Goal: Task Accomplishment & Management: Use online tool/utility

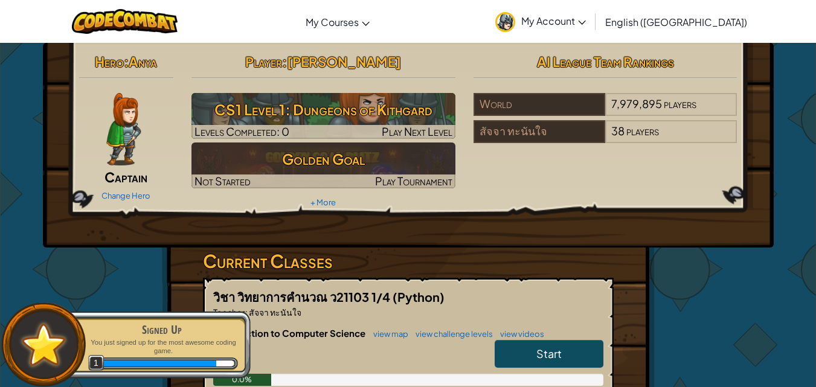
click at [592, 27] on link "My Account" at bounding box center [540, 21] width 103 height 38
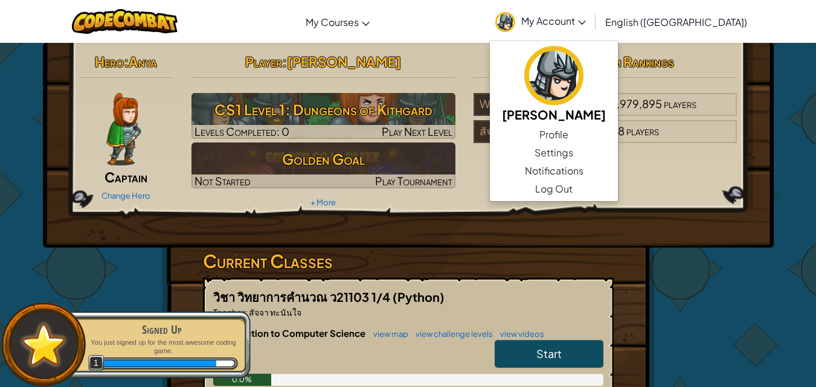
drag, startPoint x: 792, startPoint y: 342, endPoint x: 784, endPoint y: 345, distance: 9.0
click at [788, 343] on div "Hero : Anya Captain Change Hero Player : [PERSON_NAME]รัตน์ CS1 Level 1: Dungeo…" at bounding box center [408, 316] width 816 height 548
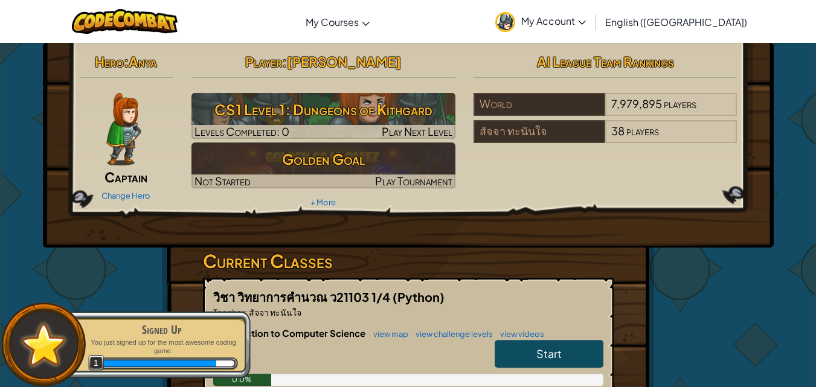
click at [117, 117] on img at bounding box center [123, 129] width 34 height 72
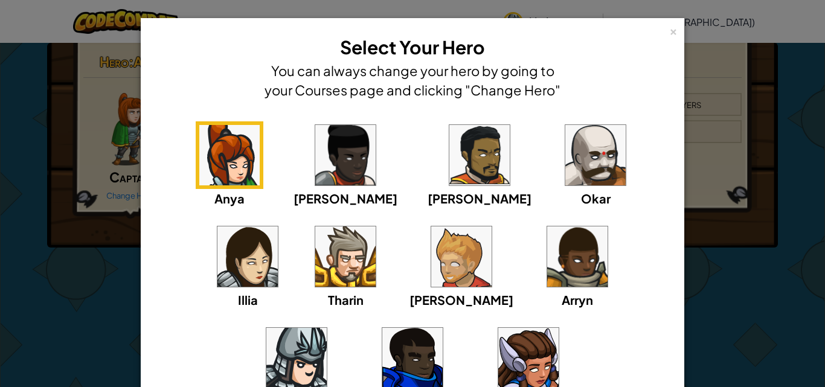
click at [315, 165] on img at bounding box center [345, 155] width 60 height 60
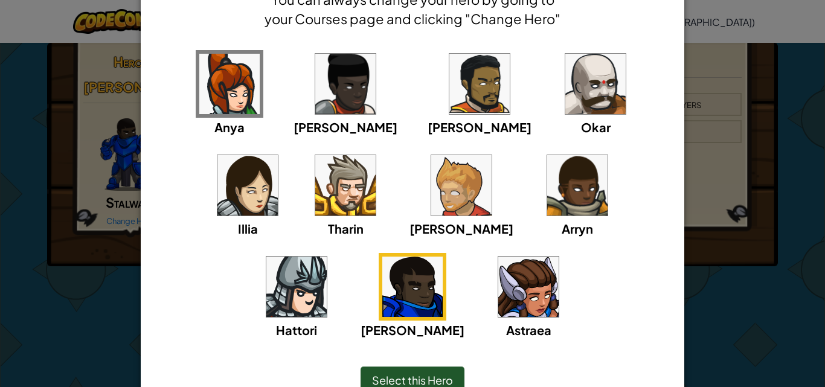
scroll to position [101, 0]
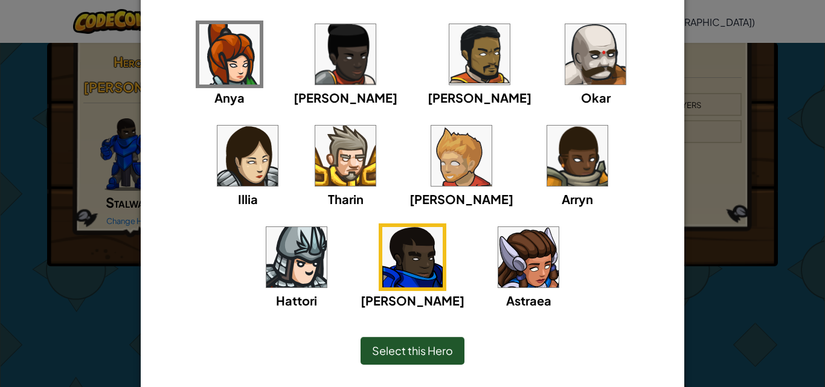
click at [409, 340] on div "Select this Hero" at bounding box center [412, 351] width 104 height 28
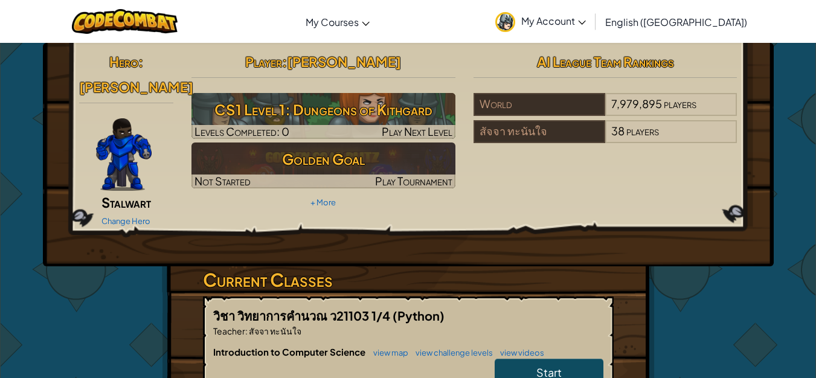
click at [111, 118] on img at bounding box center [124, 154] width 56 height 72
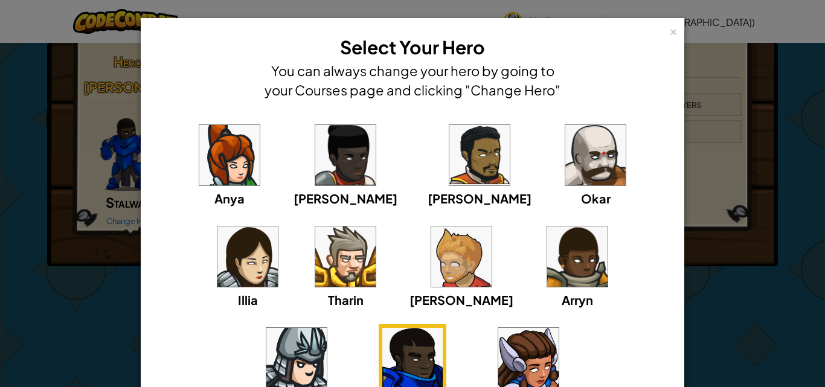
click at [561, 188] on div "Okar" at bounding box center [595, 164] width 68 height 86
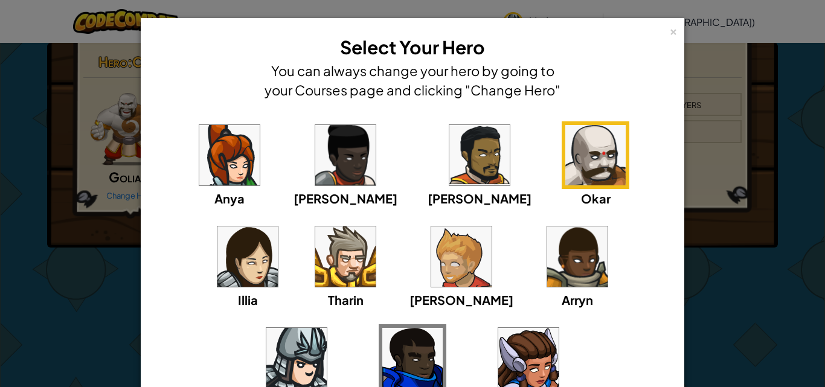
click at [431, 257] on img at bounding box center [461, 256] width 60 height 60
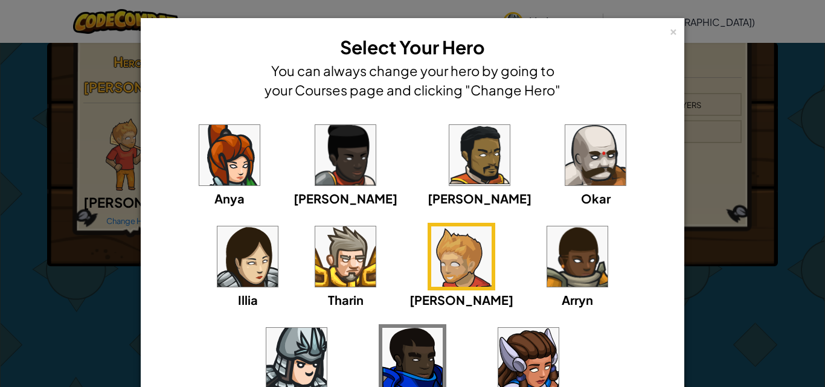
click at [315, 252] on img at bounding box center [345, 256] width 60 height 60
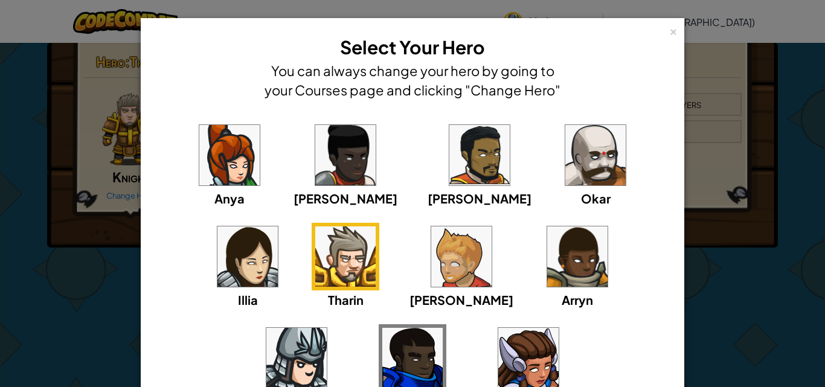
click at [547, 266] on img at bounding box center [577, 256] width 60 height 60
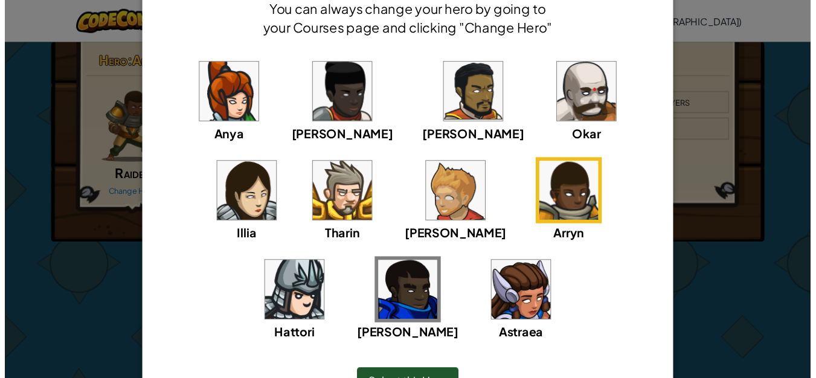
scroll to position [133, 0]
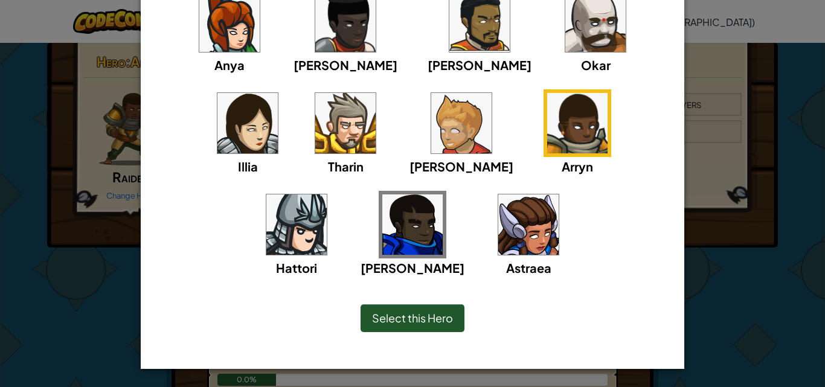
click at [498, 209] on img at bounding box center [528, 224] width 60 height 60
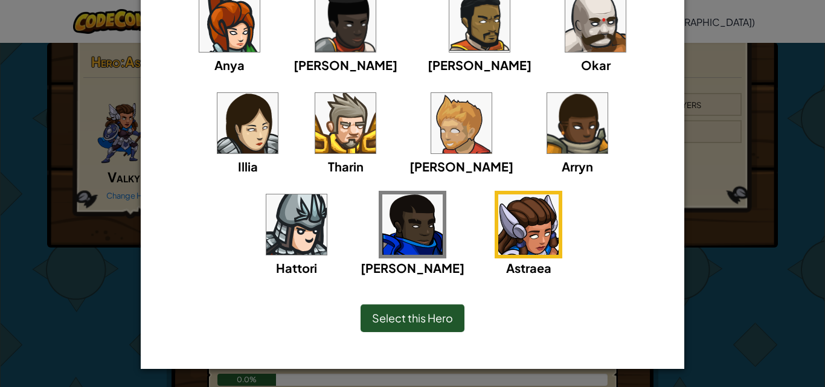
click at [327, 194] on img at bounding box center [296, 224] width 60 height 60
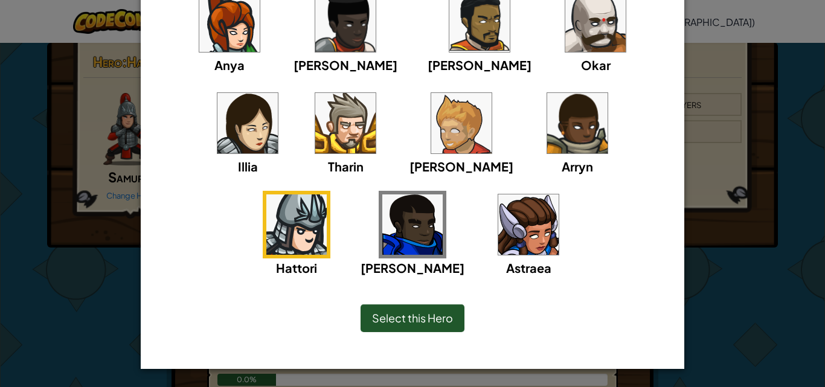
click at [402, 296] on div "Select this Hero" at bounding box center [412, 318] width 494 height 52
click at [401, 304] on div "Select this Hero" at bounding box center [412, 318] width 104 height 28
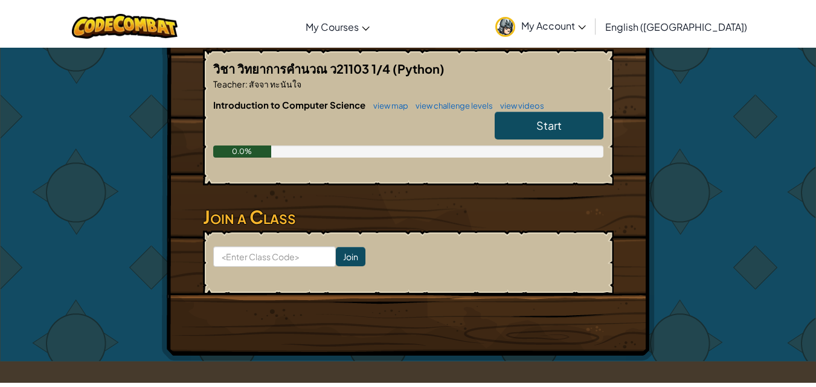
scroll to position [201, 0]
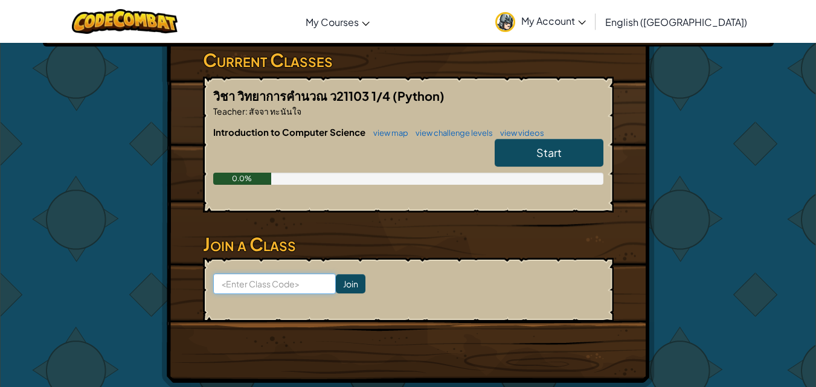
click at [296, 286] on input at bounding box center [274, 283] width 123 height 21
type input "f"
click at [693, 66] on div "Hero : Hattori Samurai Change Hero Player : [PERSON_NAME]รัตน์ CS1 Level 1: Dun…" at bounding box center [408, 115] width 706 height 546
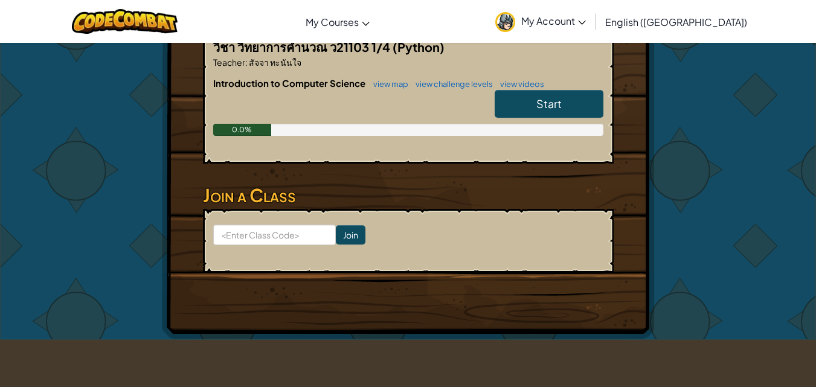
scroll to position [101, 0]
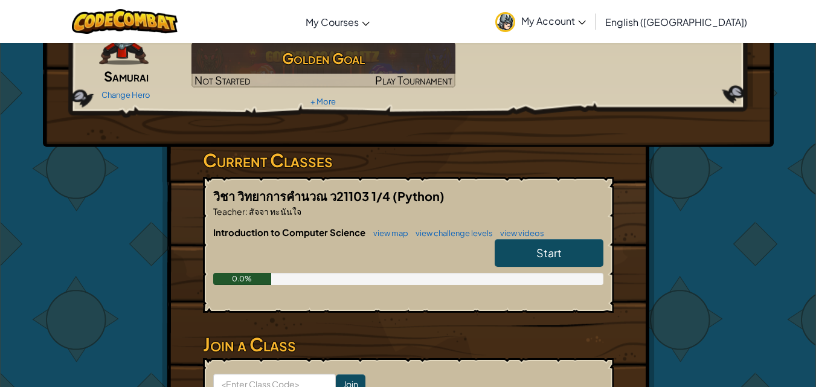
drag, startPoint x: 545, startPoint y: 257, endPoint x: 341, endPoint y: 319, distance: 213.3
click at [545, 257] on span "Start" at bounding box center [548, 253] width 25 height 14
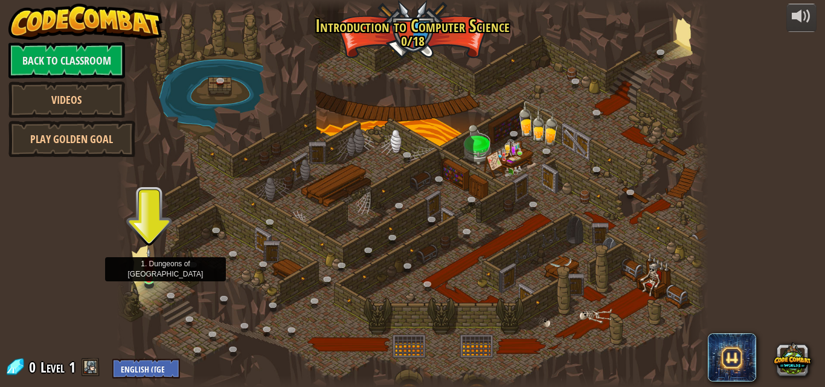
click at [143, 278] on img at bounding box center [149, 264] width 14 height 32
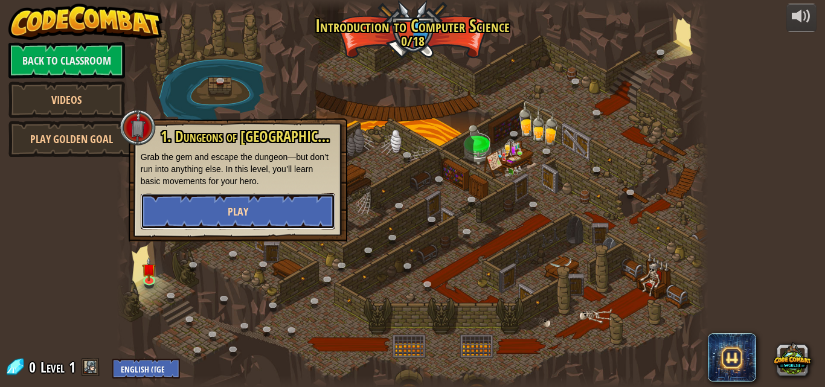
click at [287, 206] on button "Play" at bounding box center [238, 211] width 194 height 36
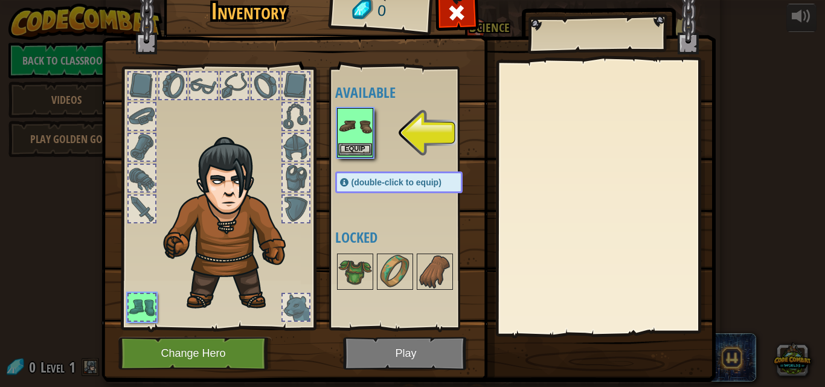
click at [340, 135] on img at bounding box center [355, 126] width 34 height 34
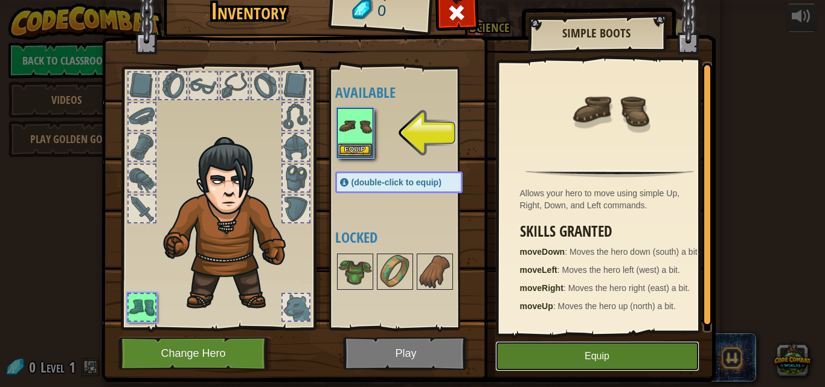
click at [583, 362] on button "Equip" at bounding box center [597, 356] width 204 height 30
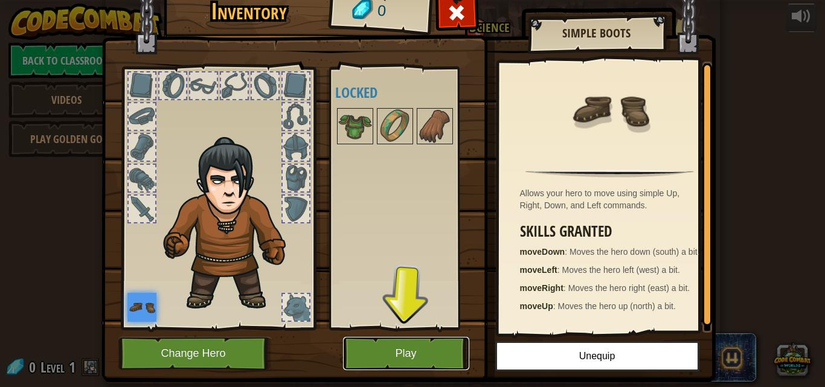
click at [421, 356] on button "Play" at bounding box center [406, 353] width 126 height 33
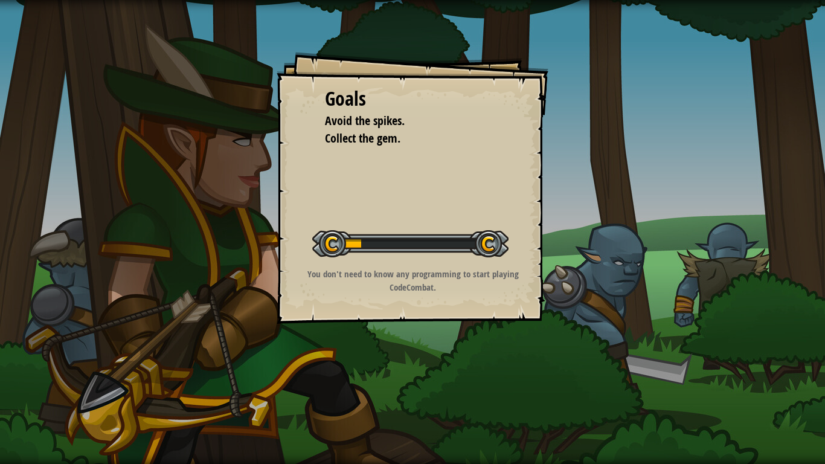
click at [509, 261] on div "Goals Avoid the spikes. Collect the gem. Start Level Error loading from server.…" at bounding box center [412, 188] width 272 height 272
click at [500, 248] on div at bounding box center [410, 243] width 196 height 27
click at [500, 238] on div at bounding box center [410, 243] width 196 height 27
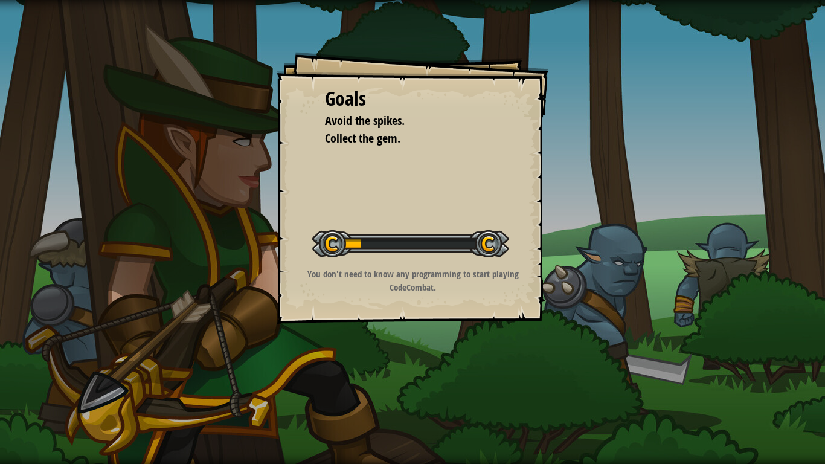
drag, startPoint x: 500, startPoint y: 238, endPoint x: 499, endPoint y: 229, distance: 8.5
click at [500, 237] on div at bounding box center [410, 243] width 196 height 27
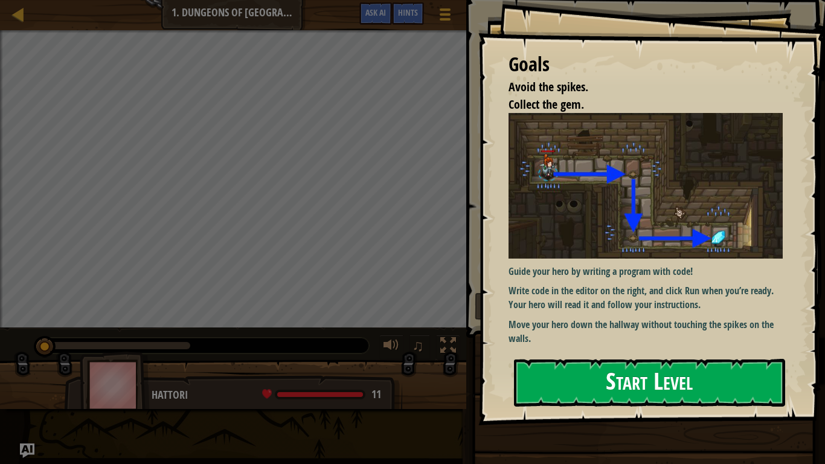
click at [603, 359] on button "Start Level" at bounding box center [649, 383] width 271 height 48
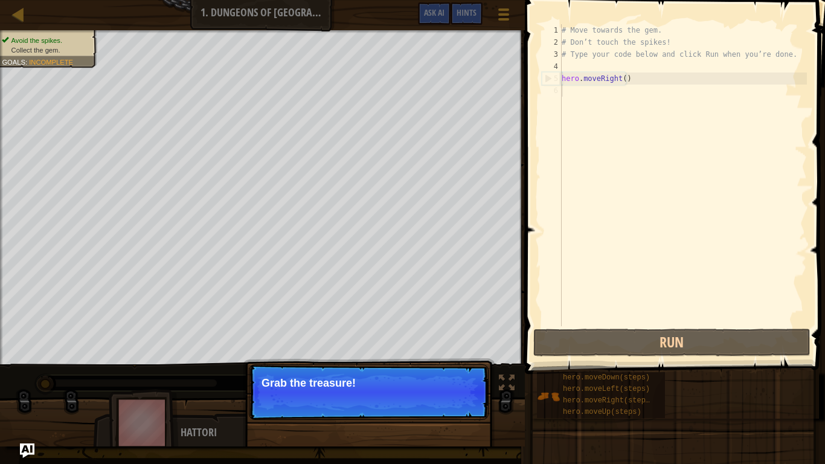
click at [434, 386] on p "Continue Grab the treasure!" at bounding box center [369, 392] width 240 height 56
drag, startPoint x: 414, startPoint y: 405, endPoint x: 493, endPoint y: 393, distance: 80.6
click at [415, 386] on p "Continue Grab the treasure!" at bounding box center [369, 392] width 240 height 56
click at [461, 386] on button "Continue" at bounding box center [454, 399] width 50 height 16
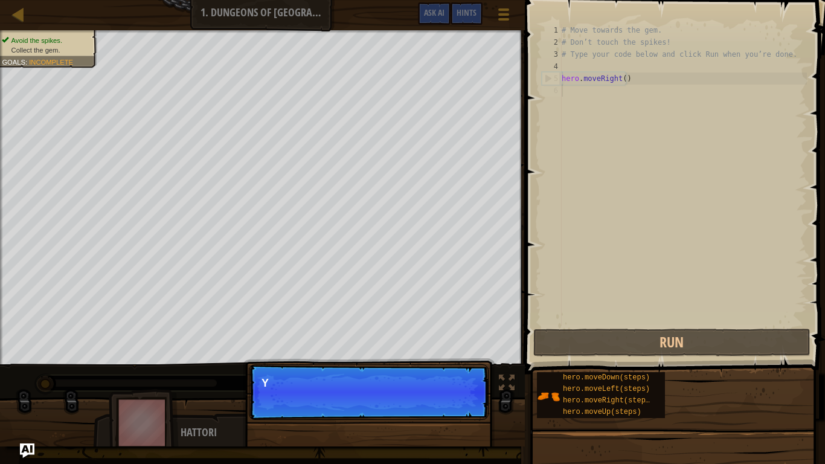
scroll to position [5, 0]
click at [461, 386] on p "Continue You can use these met" at bounding box center [369, 392] width 240 height 56
click at [415, 381] on p "You can use these methods." at bounding box center [368, 383] width 214 height 12
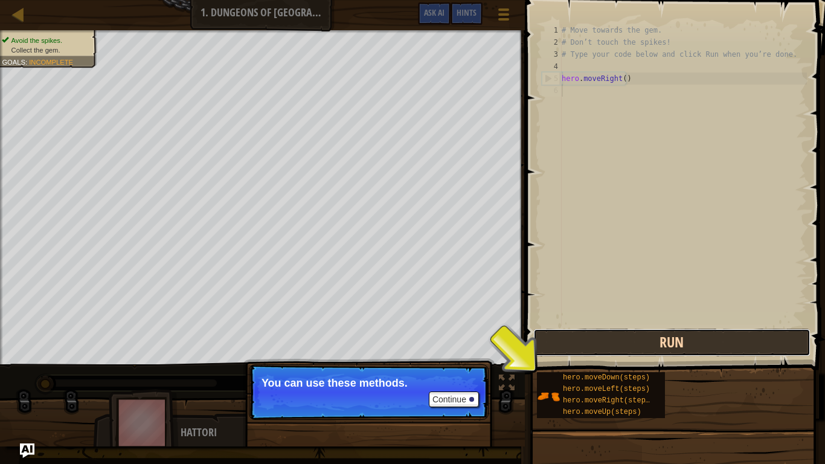
click at [554, 348] on button "Run" at bounding box center [671, 342] width 277 height 28
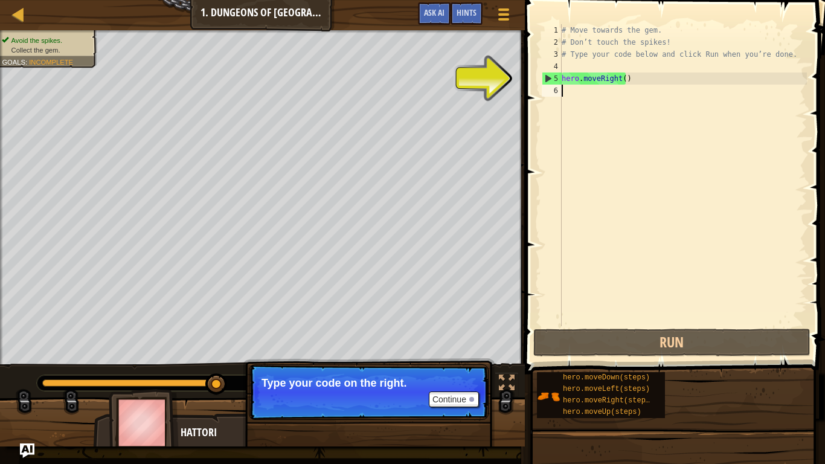
click at [548, 83] on div "5" at bounding box center [551, 78] width 19 height 12
click at [546, 78] on div "5" at bounding box center [551, 78] width 19 height 12
click at [578, 72] on div "# Move towards the gem. # Don’t touch the spikes! # Type your code below and cl…" at bounding box center [683, 187] width 248 height 326
click at [581, 77] on div "# Move towards the gem. # Don’t touch the spikes! # Type your code below and cl…" at bounding box center [683, 187] width 248 height 326
click at [628, 77] on div "# Move towards the gem. # Don’t touch the spikes! # Type your code below and cl…" at bounding box center [683, 187] width 248 height 326
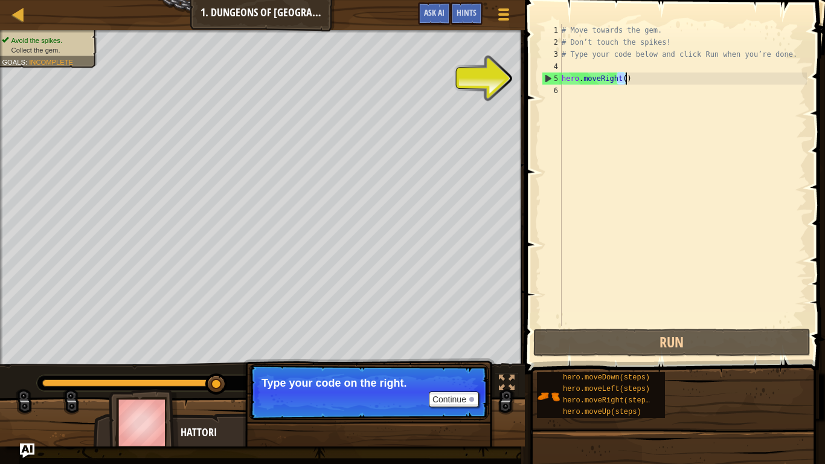
click at [628, 77] on div "# Move towards the gem. # Don’t touch the spikes! # Type your code below and cl…" at bounding box center [683, 187] width 248 height 326
click at [637, 78] on div "# Move towards the gem. # Don’t touch the spikes! # Type your code below and cl…" at bounding box center [683, 175] width 248 height 302
click at [642, 78] on div "# Move towards the gem. # Don’t touch the spikes! # Type your code below and cl…" at bounding box center [683, 187] width 248 height 326
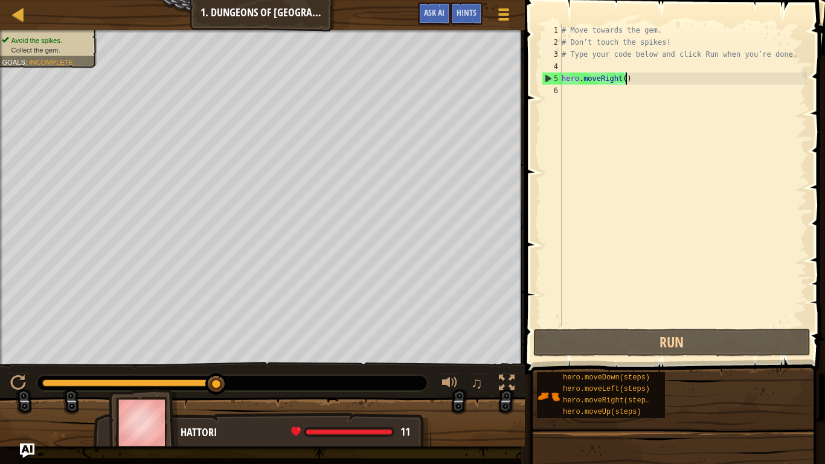
scroll to position [5, 4]
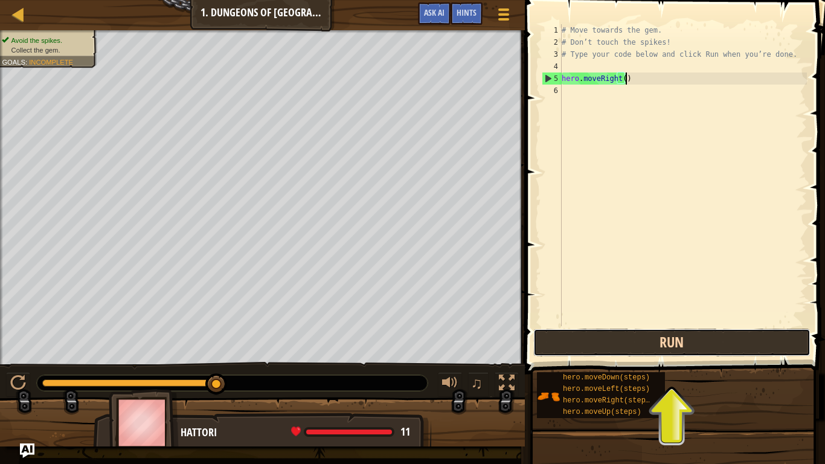
click at [706, 345] on button "Run" at bounding box center [671, 342] width 277 height 28
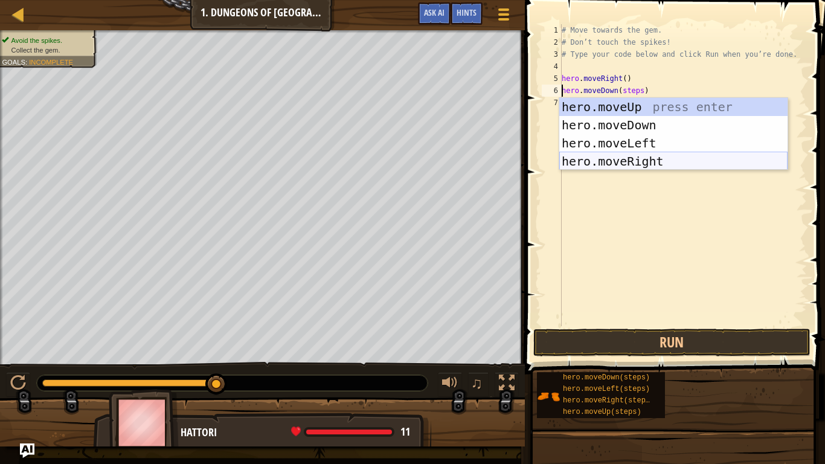
click at [700, 164] on div "hero.moveUp press enter hero.moveDown press enter hero.moveLeft press enter her…" at bounding box center [673, 152] width 228 height 109
type textarea "hero.moveRight().moveDown(steps)"
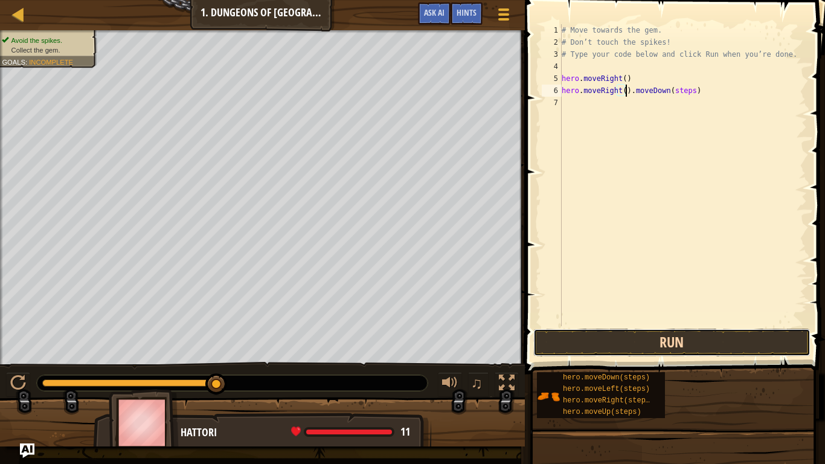
click at [618, 347] on button "Run" at bounding box center [671, 342] width 277 height 28
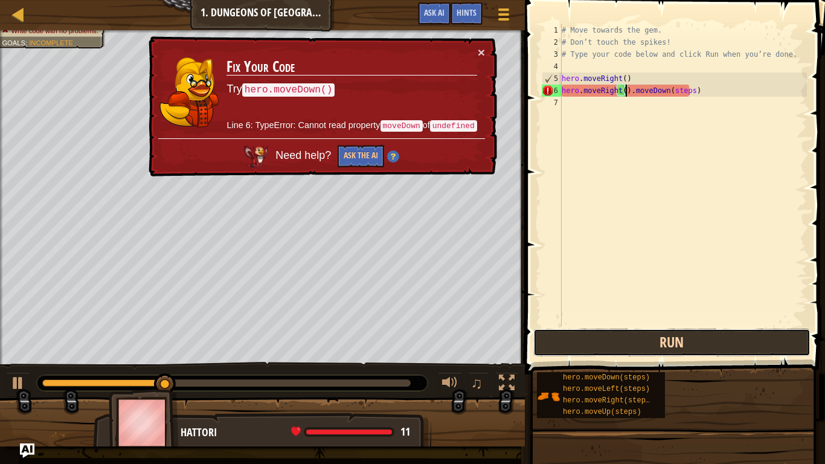
click at [618, 347] on button "Run" at bounding box center [671, 342] width 277 height 28
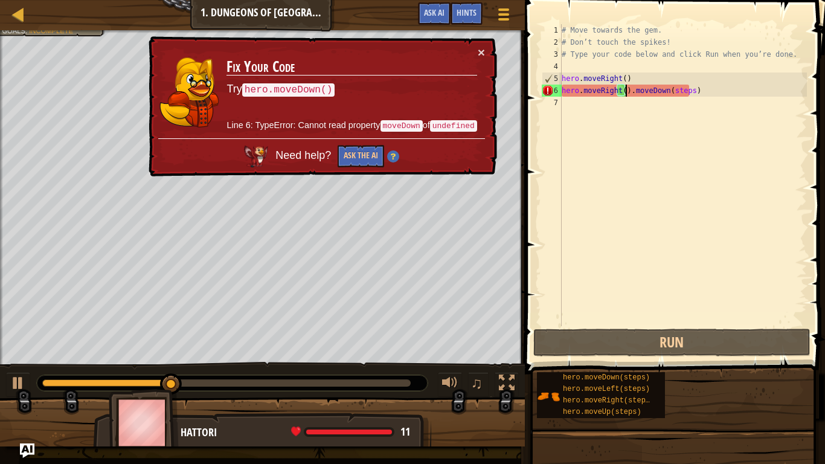
click at [707, 179] on div "# Move towards the gem. # Don’t touch the spikes! # Type your code below and cl…" at bounding box center [683, 187] width 248 height 326
click at [484, 47] on button "×" at bounding box center [481, 52] width 7 height 13
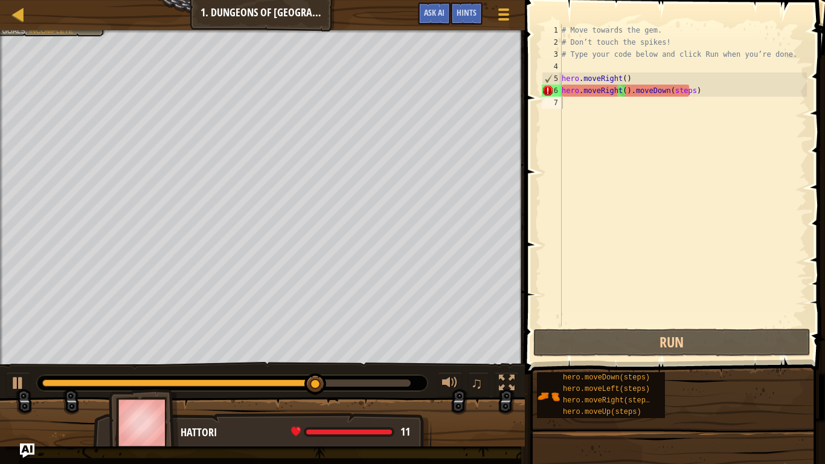
drag, startPoint x: 330, startPoint y: 372, endPoint x: 258, endPoint y: 369, distance: 71.3
click at [258, 371] on div "♫" at bounding box center [262, 380] width 525 height 36
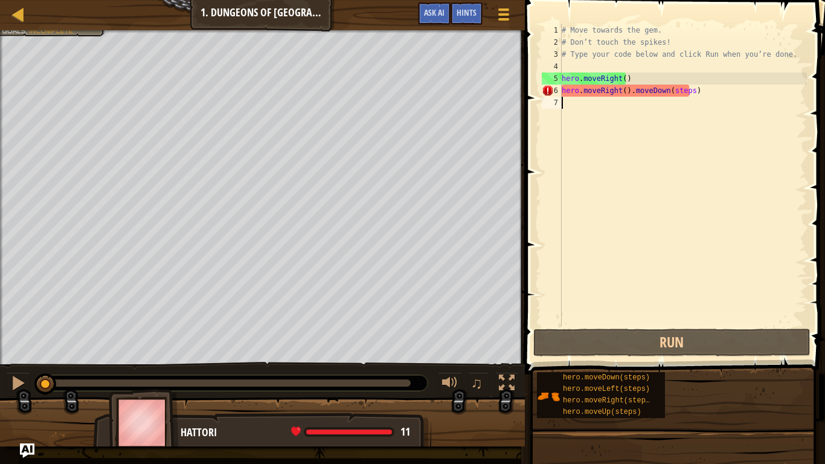
drag, startPoint x: 286, startPoint y: 383, endPoint x: 0, endPoint y: 374, distance: 286.3
click at [0, 374] on div "♫" at bounding box center [262, 380] width 525 height 36
click at [14, 375] on div at bounding box center [18, 383] width 16 height 16
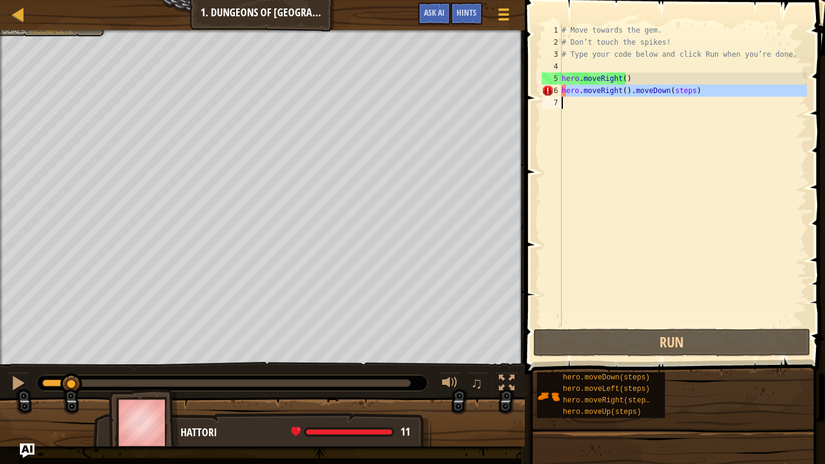
drag, startPoint x: 564, startPoint y: 91, endPoint x: 803, endPoint y: 147, distance: 245.7
click at [805, 149] on div "# Move towards the gem. # Don’t touch the spikes! # Type your code below and cl…" at bounding box center [683, 187] width 248 height 326
type textarea "h"
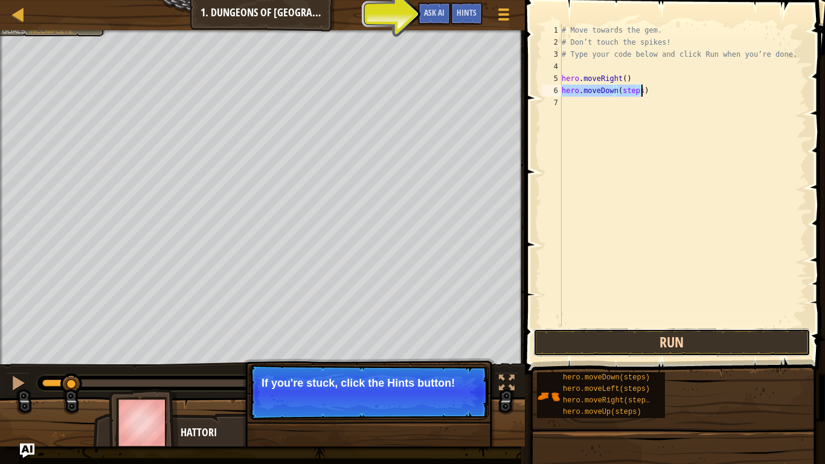
click at [652, 338] on button "Run" at bounding box center [671, 342] width 277 height 28
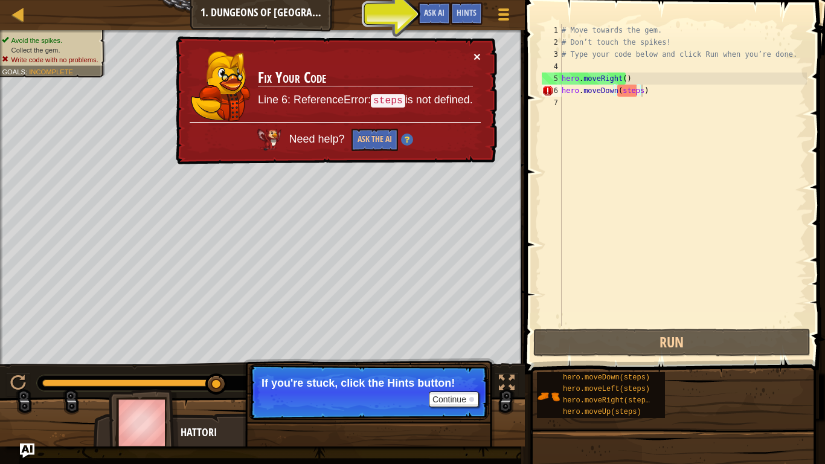
click at [478, 57] on button "×" at bounding box center [476, 56] width 7 height 13
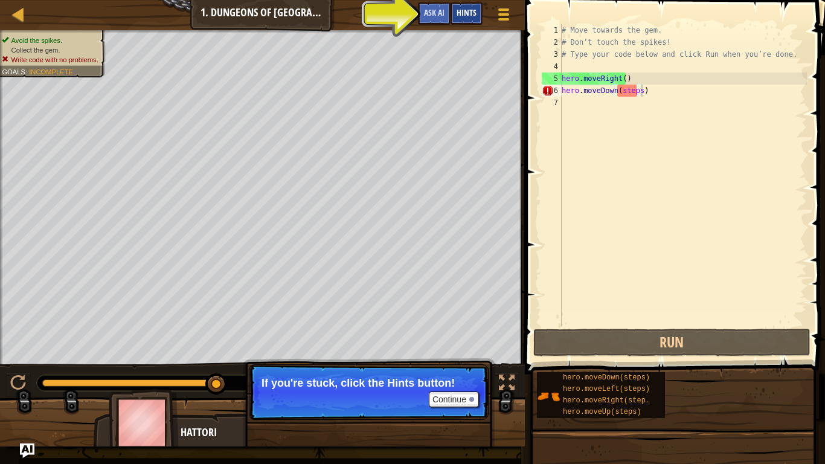
click at [468, 9] on span "Hints" at bounding box center [466, 12] width 20 height 11
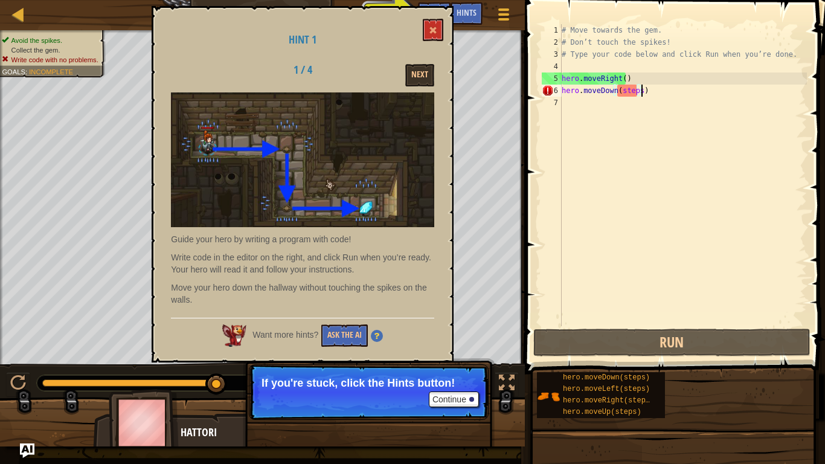
click at [436, 43] on div "Hint 1 1 / 4 Next Guide your hero by writing a program with code! Write code in…" at bounding box center [303, 184] width 302 height 356
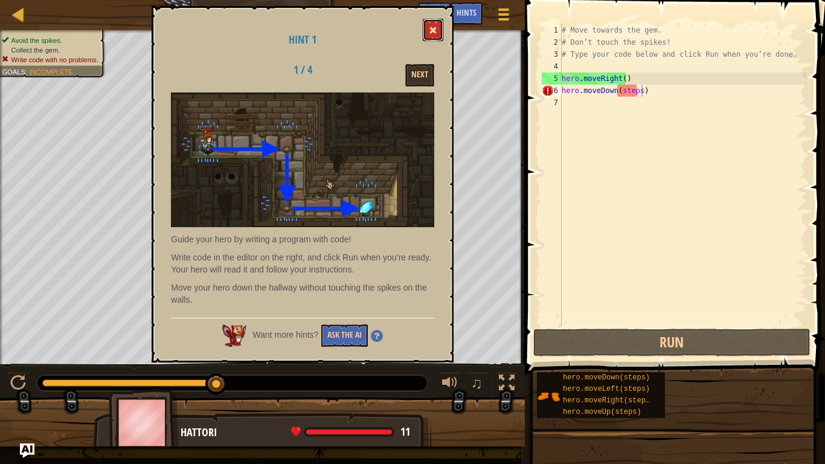
click at [425, 32] on button at bounding box center [433, 30] width 21 height 22
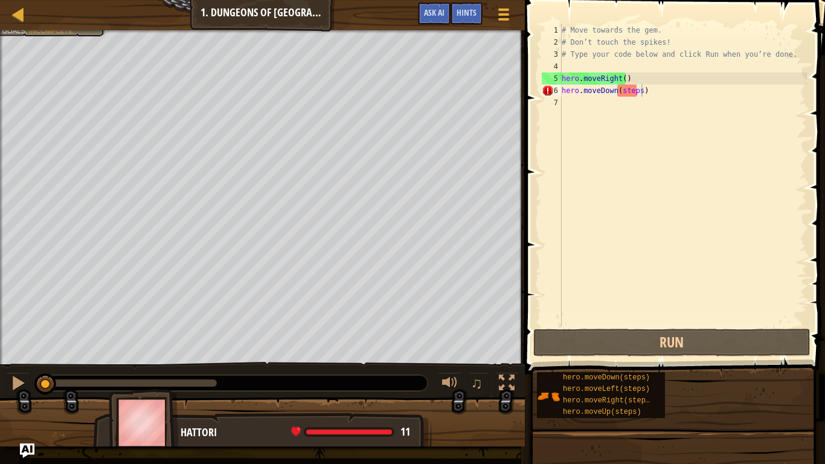
drag, startPoint x: 215, startPoint y: 389, endPoint x: 0, endPoint y: 345, distance: 219.3
click at [0, 345] on div "Avoid the spikes. Collect the gem. Write code with no problems. Goals : Incompl…" at bounding box center [412, 238] width 825 height 416
click at [649, 88] on div "# Move towards the gem. # Don’t touch the spikes! # Type your code below and cl…" at bounding box center [683, 187] width 248 height 326
click at [636, 90] on div "# Move towards the gem. # Don’t touch the spikes! # Type your code below and cl…" at bounding box center [683, 187] width 248 height 326
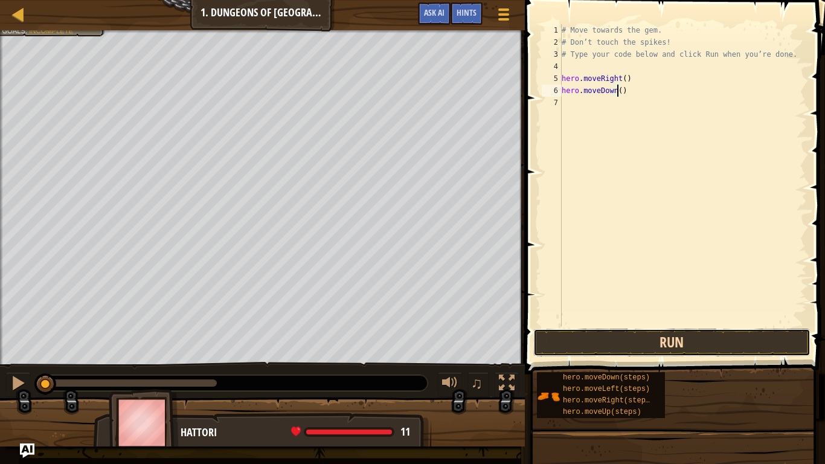
click at [683, 329] on button "Run" at bounding box center [671, 342] width 277 height 28
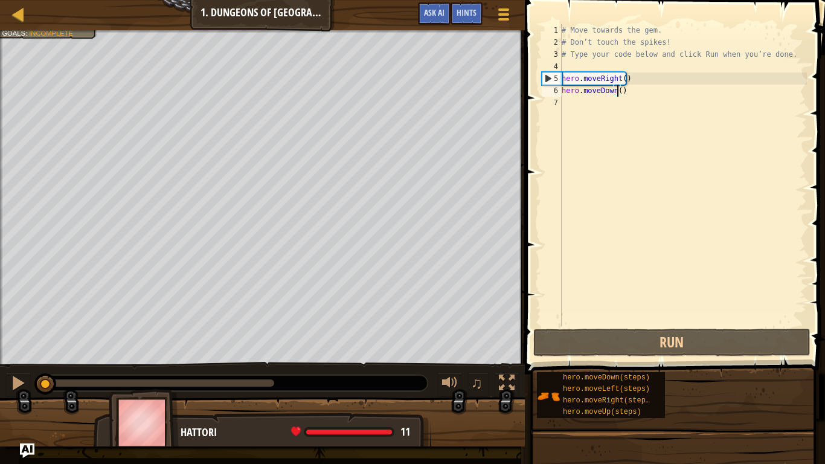
drag, startPoint x: 255, startPoint y: 391, endPoint x: 0, endPoint y: 378, distance: 255.7
click at [0, 378] on div "♫" at bounding box center [262, 380] width 525 height 36
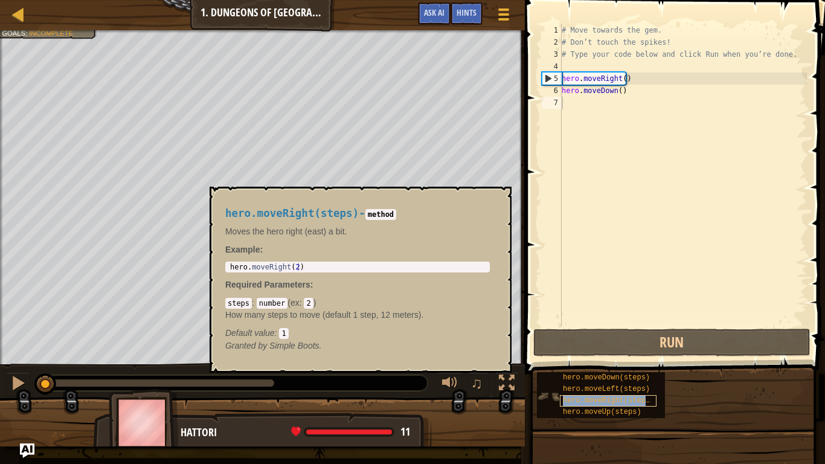
type textarea "hero.moveRight(steps)"
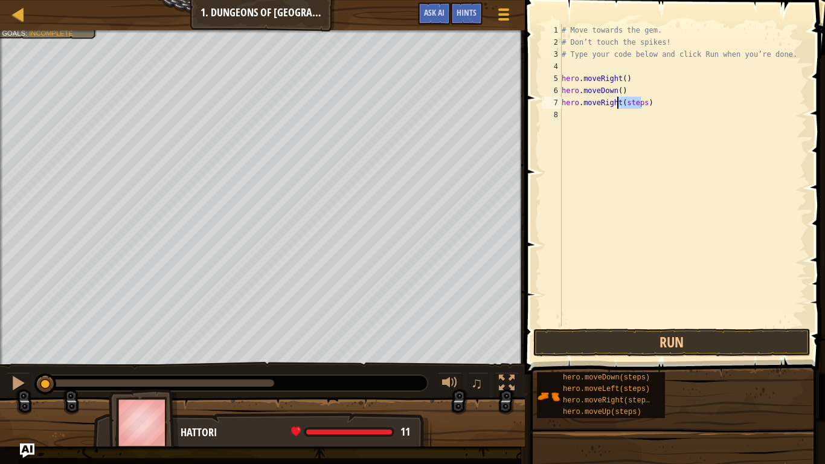
drag, startPoint x: 641, startPoint y: 101, endPoint x: 618, endPoint y: 103, distance: 23.6
click at [618, 103] on div "# Move towards the gem. # Don’t touch the spikes! # Type your code below and cl…" at bounding box center [683, 187] width 248 height 326
click at [626, 114] on div "# Move towards the gem. # Don’t touch the spikes! # Type your code below and cl…" at bounding box center [683, 187] width 248 height 326
drag, startPoint x: 621, startPoint y: 106, endPoint x: 639, endPoint y: 106, distance: 18.1
click at [639, 106] on div "# Move towards the gem. # Don’t touch the spikes! # Type your code below and cl…" at bounding box center [683, 187] width 248 height 326
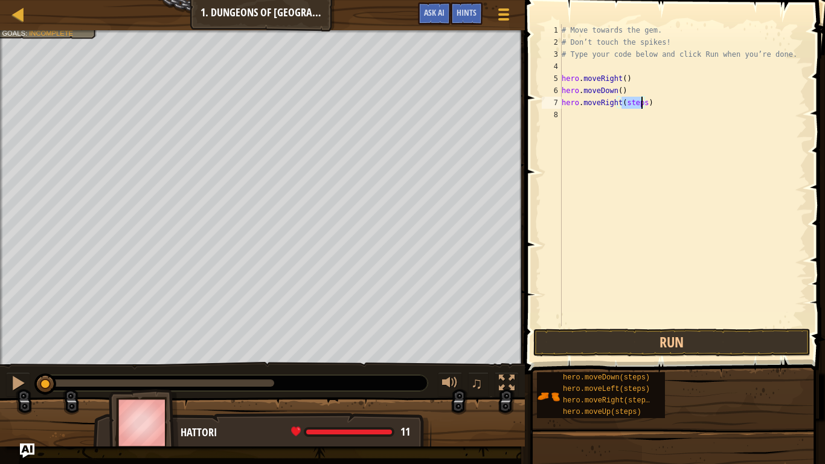
type textarea "hero.moveRight()"
click at [30, 381] on div "♫" at bounding box center [262, 380] width 525 height 36
click at [21, 377] on div at bounding box center [18, 383] width 16 height 16
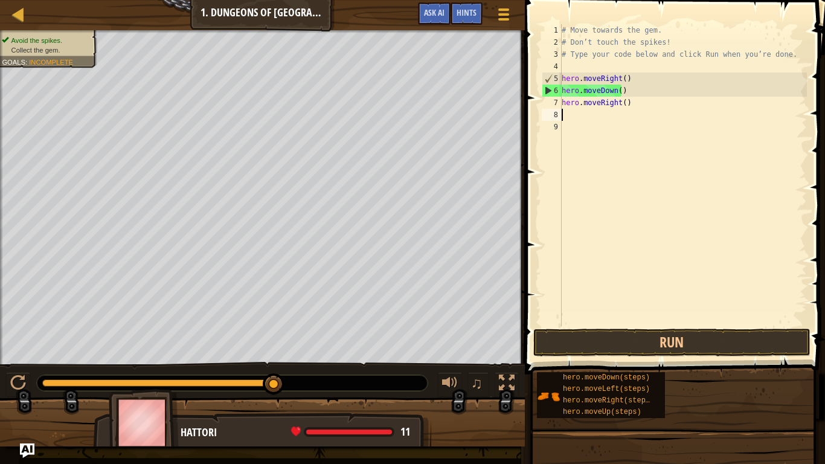
click at [401, 353] on div "Avoid the spikes. Collect the gem. Goals : Incomplete ♫ Hattori 11 x: 18 y: 6 N…" at bounding box center [412, 238] width 825 height 416
drag, startPoint x: 639, startPoint y: 106, endPoint x: 567, endPoint y: 108, distance: 71.9
click at [567, 108] on div "# Move towards the gem. # Don’t touch the spikes! # Type your code below and cl…" at bounding box center [683, 187] width 248 height 326
type textarea "hero.moveRight()"
drag, startPoint x: 634, startPoint y: 168, endPoint x: 636, endPoint y: 157, distance: 11.0
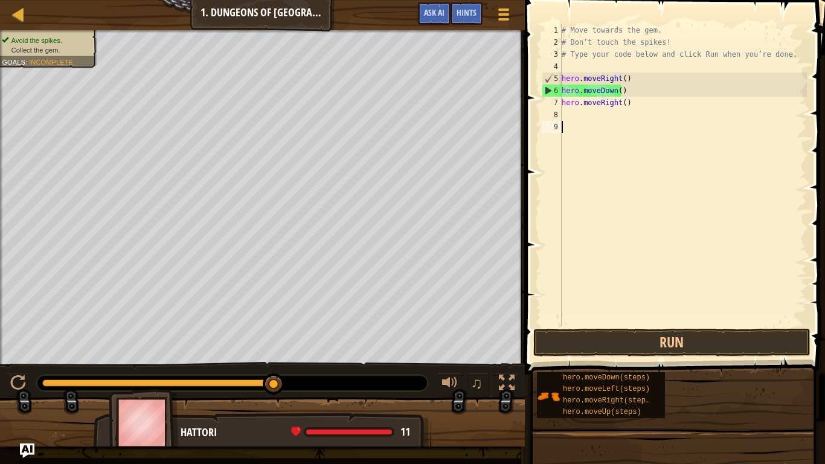
click at [634, 168] on div "# Move towards the gem. # Don’t touch the spikes! # Type your code below and cl…" at bounding box center [683, 187] width 248 height 326
drag, startPoint x: 633, startPoint y: 103, endPoint x: 549, endPoint y: 104, distance: 83.9
click at [549, 104] on div "1 2 3 4 5 6 7 8 9 # Move towards the gem. # Don’t touch the spikes! # Type your…" at bounding box center [672, 175] width 267 height 302
type textarea "hero.moveRight()"
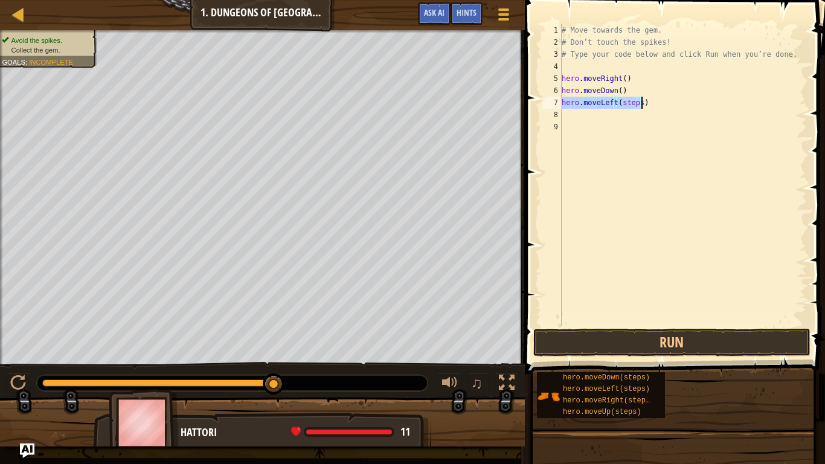
click at [637, 108] on div "# Move towards the gem. # Don’t touch the spikes! # Type your code below and cl…" at bounding box center [683, 175] width 248 height 302
type textarea "hero.moveLeft()"
click at [697, 340] on button "Run" at bounding box center [671, 342] width 277 height 28
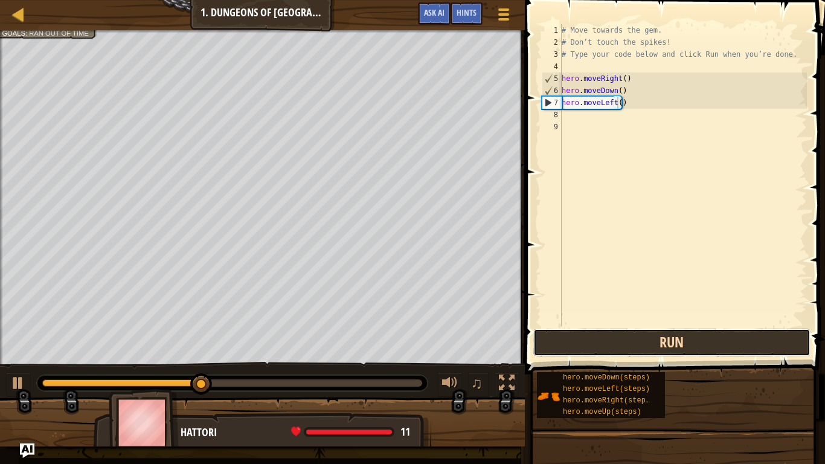
click at [699, 339] on button "Run" at bounding box center [671, 342] width 277 height 28
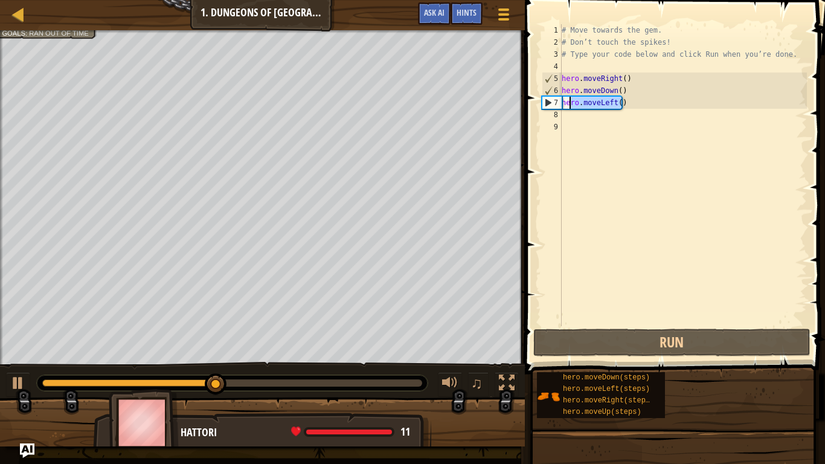
drag, startPoint x: 642, startPoint y: 106, endPoint x: 543, endPoint y: 101, distance: 99.8
click at [549, 103] on div "hero.moveLeft() 1 2 3 4 5 6 7 8 9 # Move towards the gem. # Don’t touch the spi…" at bounding box center [672, 175] width 267 height 302
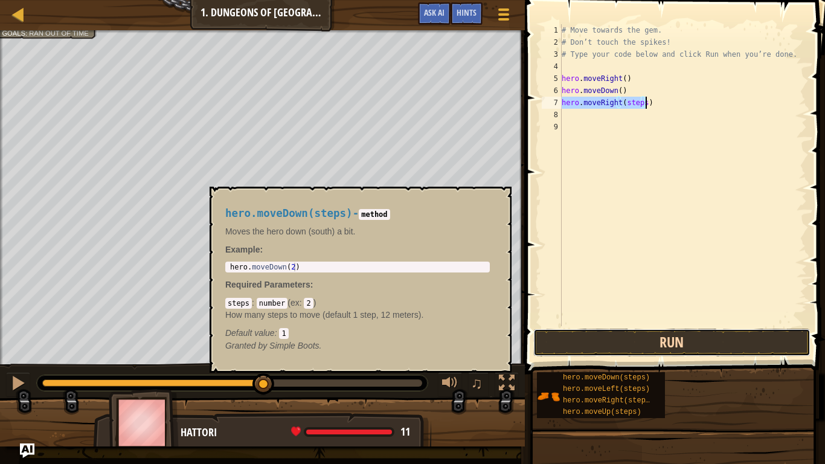
click at [662, 349] on button "Run" at bounding box center [671, 342] width 277 height 28
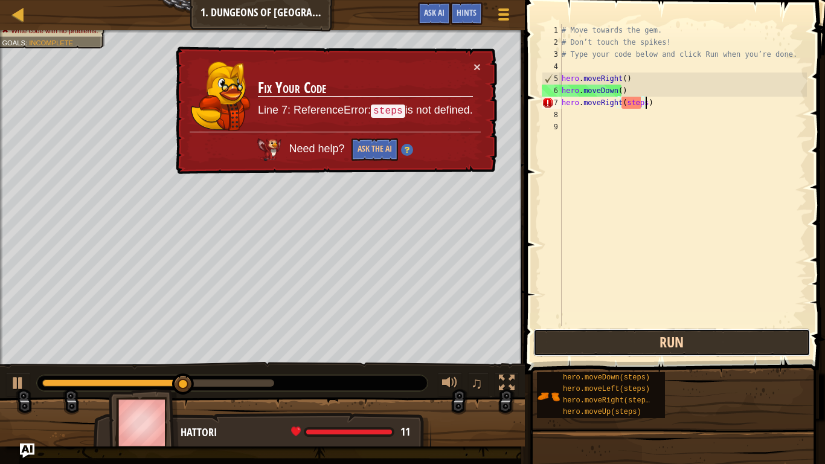
click at [663, 340] on button "Run" at bounding box center [671, 342] width 277 height 28
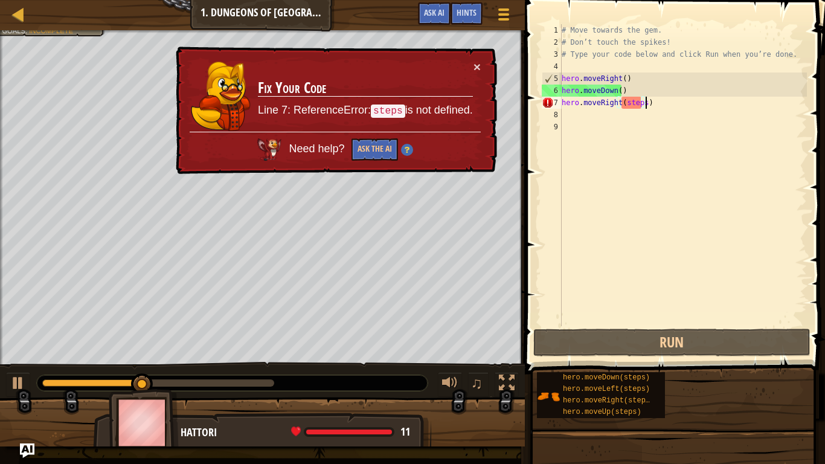
click at [642, 103] on div "# Move towards the gem. # Don’t touch the spikes! # Type your code below and cl…" at bounding box center [683, 187] width 248 height 326
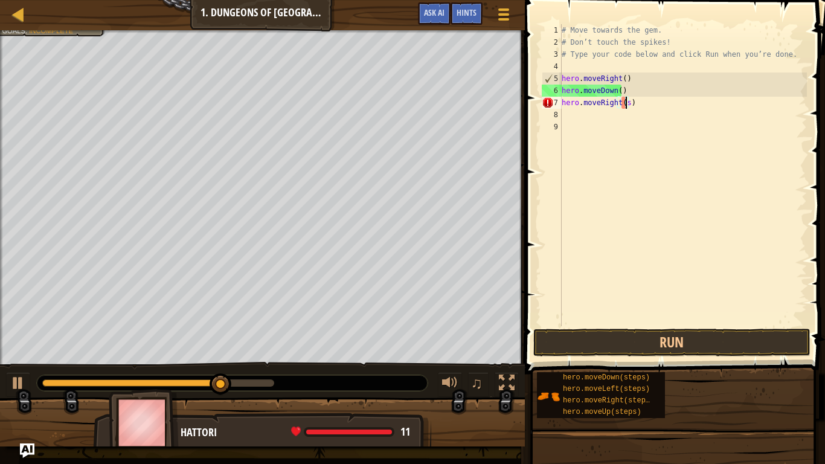
type textarea "hero.moveRight()"
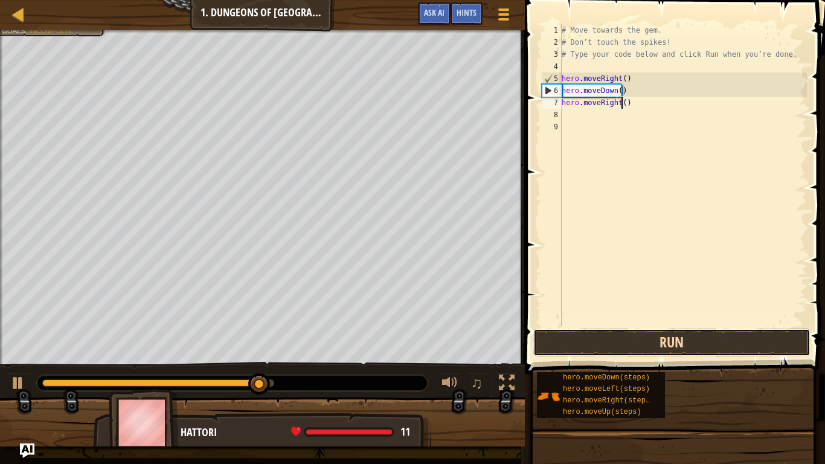
click at [629, 343] on button "Run" at bounding box center [671, 342] width 277 height 28
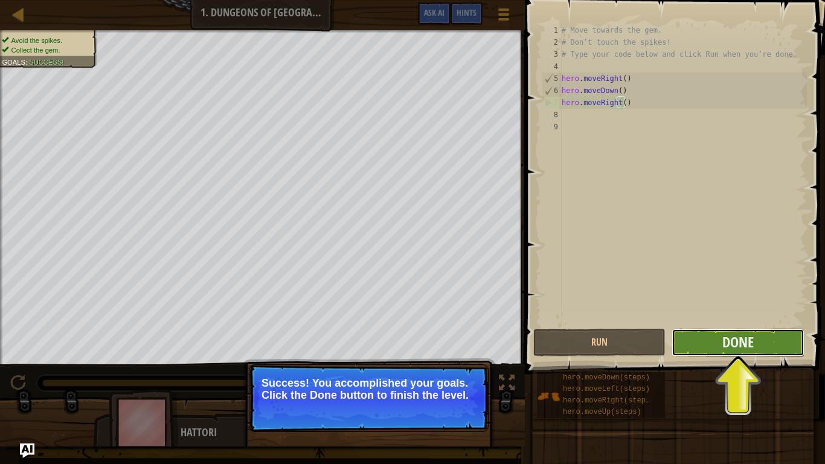
click at [765, 338] on button "Done" at bounding box center [737, 342] width 132 height 28
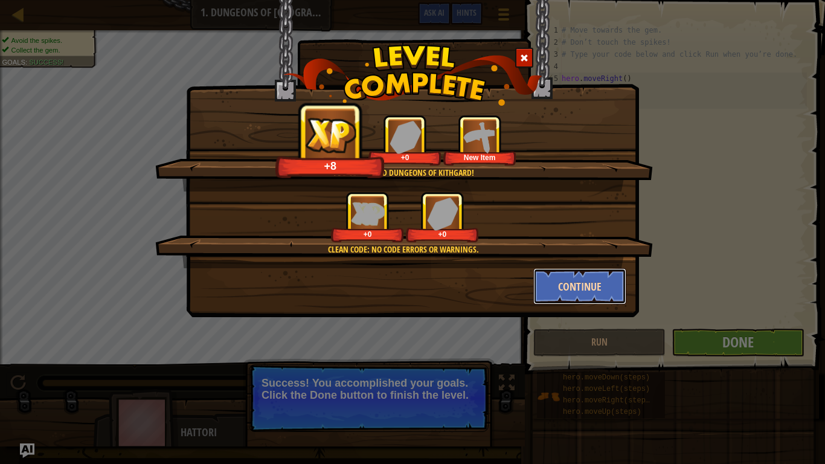
click at [580, 289] on button "Continue" at bounding box center [580, 286] width 94 height 36
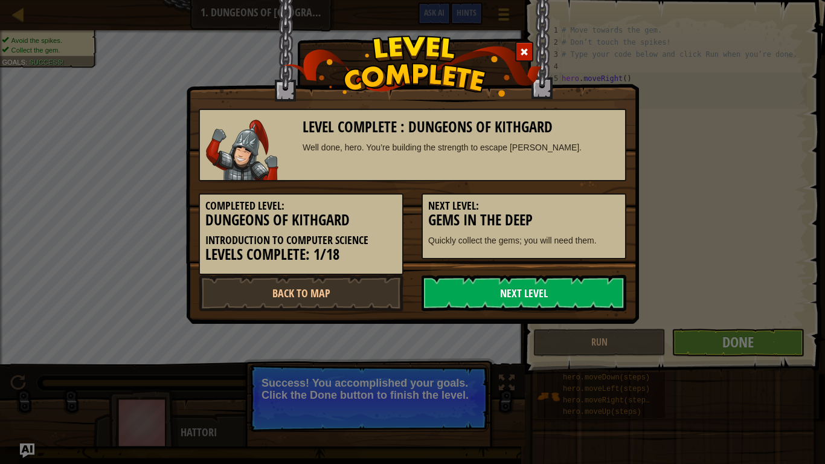
click at [542, 305] on link "Next Level" at bounding box center [523, 293] width 205 height 36
click at [562, 292] on link "Next Level" at bounding box center [523, 293] width 205 height 36
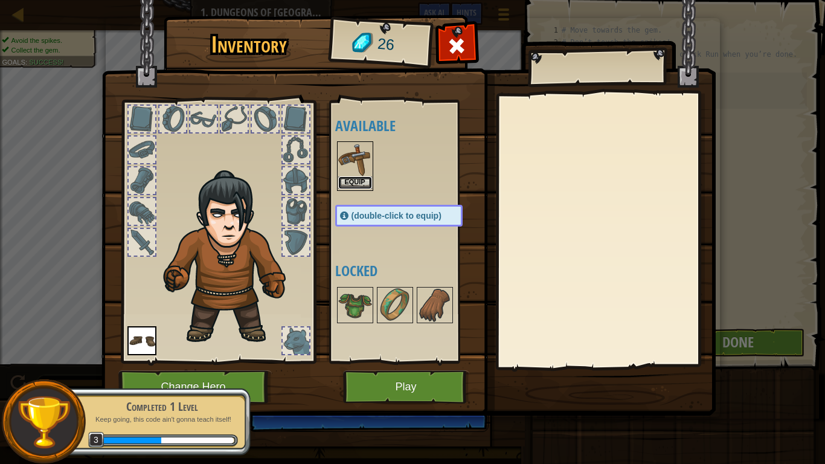
click at [357, 183] on button "Equip" at bounding box center [355, 182] width 34 height 13
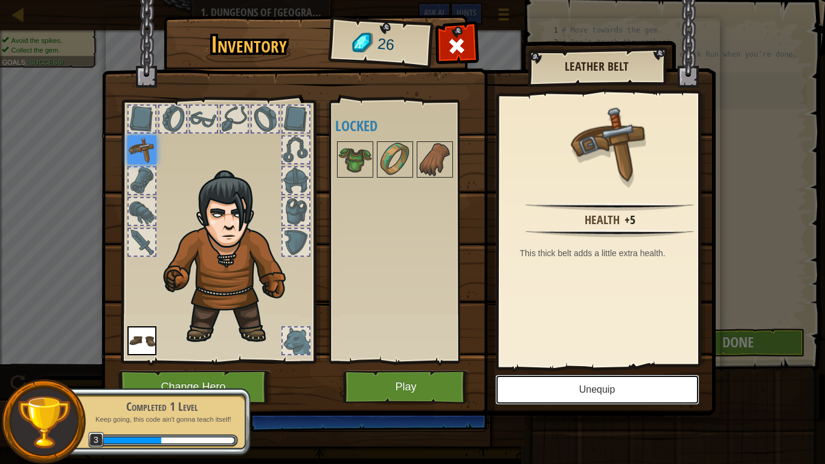
click at [634, 380] on button "Unequip" at bounding box center [597, 389] width 204 height 30
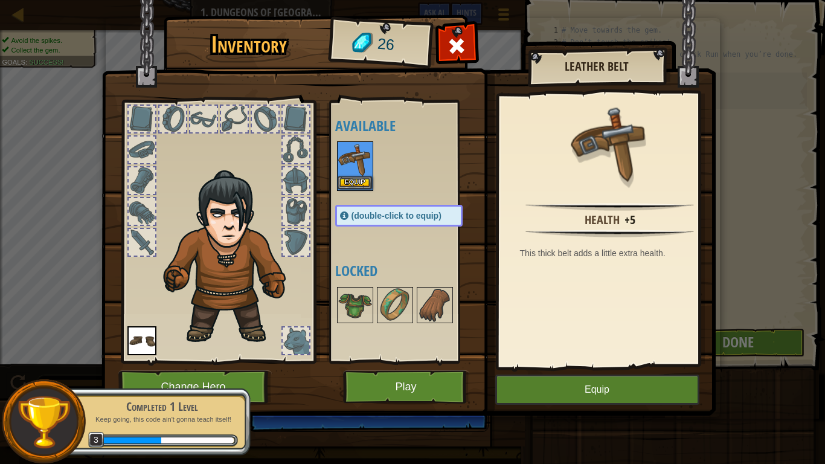
click at [341, 152] on img at bounding box center [355, 159] width 34 height 34
click at [362, 183] on button "Equip" at bounding box center [355, 182] width 34 height 13
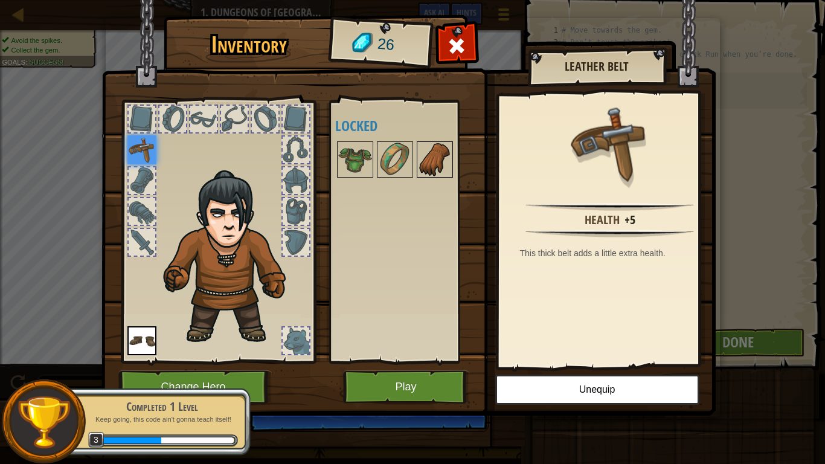
click at [421, 161] on img at bounding box center [435, 159] width 34 height 34
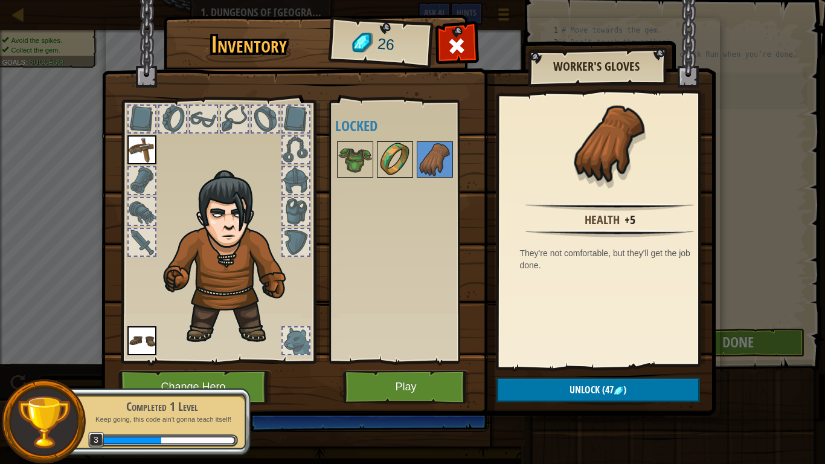
click at [397, 164] on img at bounding box center [395, 159] width 34 height 34
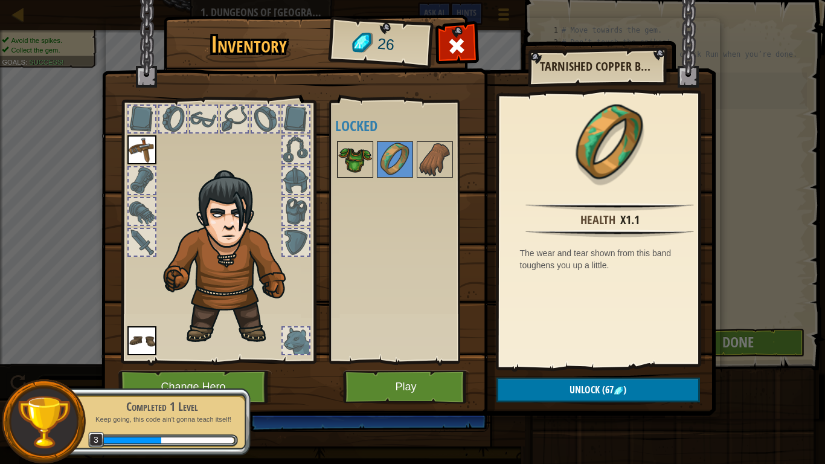
click at [363, 161] on img at bounding box center [355, 159] width 34 height 34
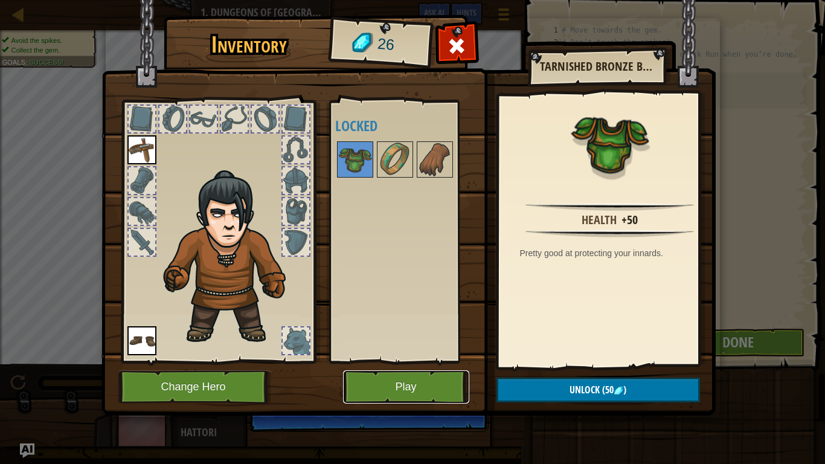
click at [429, 385] on button "Play" at bounding box center [406, 386] width 126 height 33
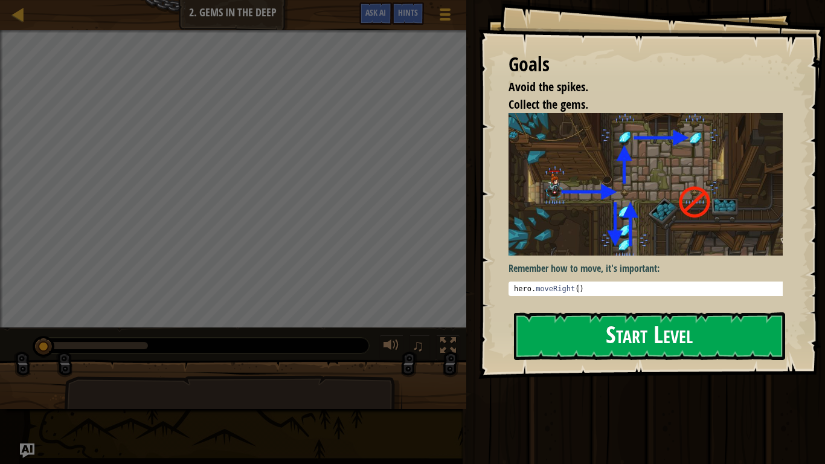
click at [604, 332] on button "Start Level" at bounding box center [649, 336] width 271 height 48
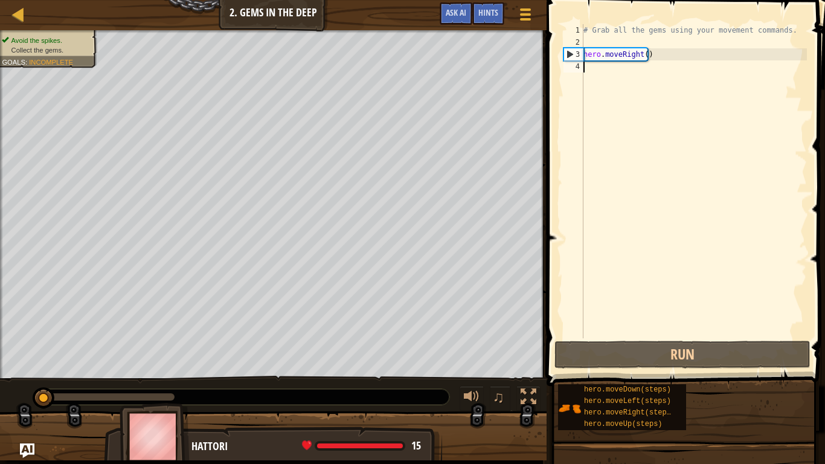
drag, startPoint x: 43, startPoint y: 400, endPoint x: 0, endPoint y: 385, distance: 45.8
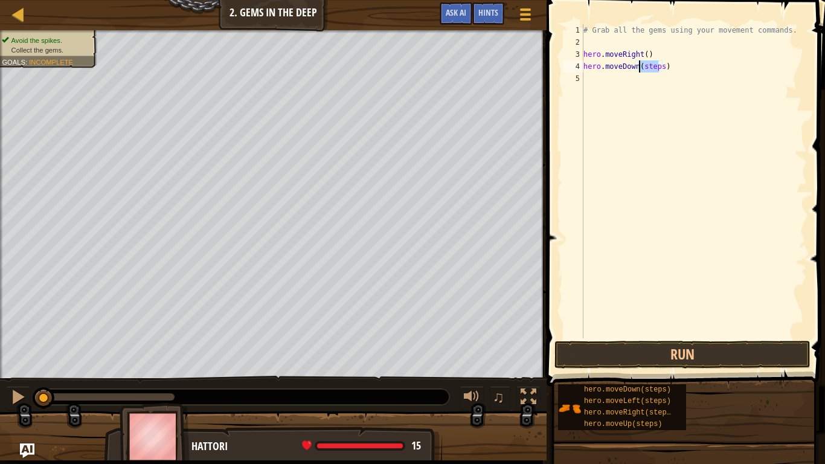
drag, startPoint x: 657, startPoint y: 68, endPoint x: 641, endPoint y: 65, distance: 17.2
click at [641, 65] on div "# Grab all the gems using your movement commands. hero . moveRight ( ) hero . m…" at bounding box center [694, 193] width 226 height 338
type textarea "hero.moveDown()"
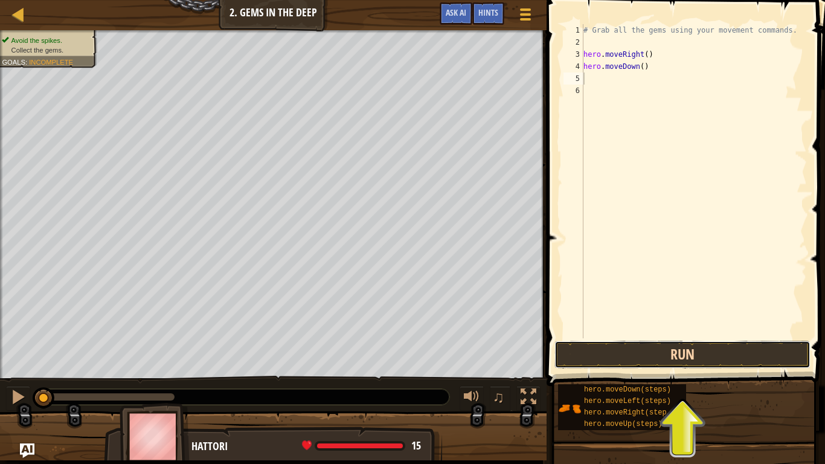
click at [647, 361] on button "Run" at bounding box center [682, 354] width 256 height 28
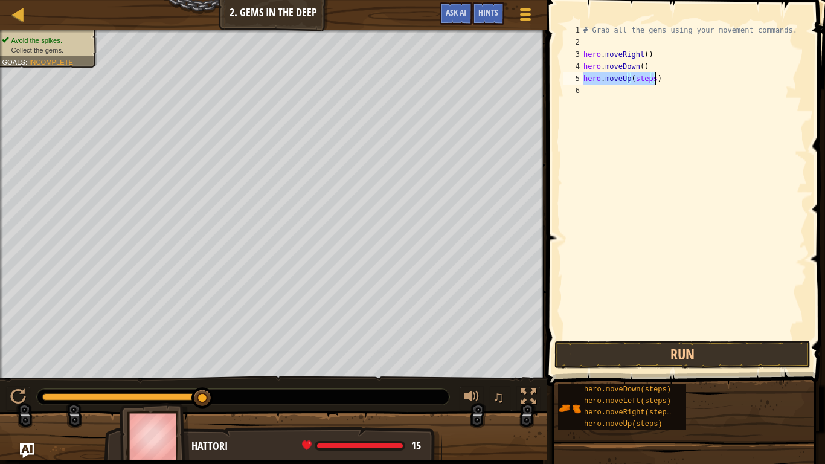
click at [647, 73] on div "# Grab all the gems using your movement commands. hero . moveRight ( ) hero . m…" at bounding box center [694, 181] width 226 height 314
click at [651, 80] on div "# Grab all the gems using your movement commands. hero . moveRight ( ) hero . m…" at bounding box center [694, 193] width 226 height 338
type textarea "hero.moveUp()"
click at [754, 357] on button "Run" at bounding box center [682, 354] width 256 height 28
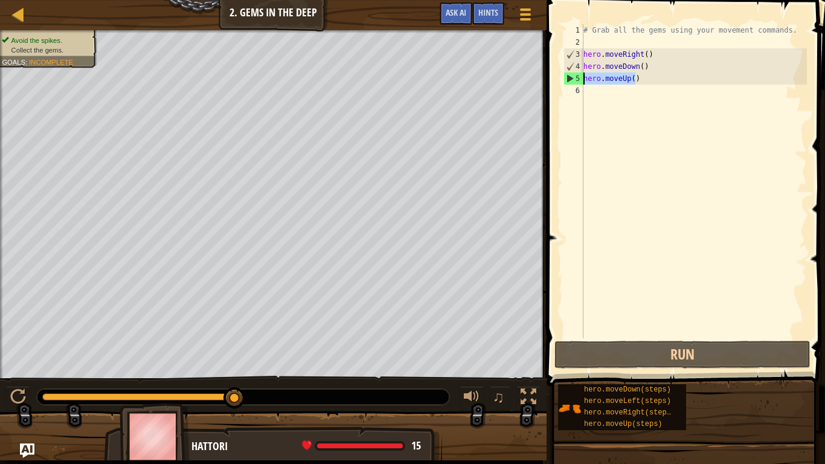
drag, startPoint x: 657, startPoint y: 81, endPoint x: 585, endPoint y: 81, distance: 72.4
click at [585, 81] on div "# Grab all the gems using your movement commands. hero . moveRight ( ) hero . m…" at bounding box center [694, 193] width 226 height 338
click at [631, 113] on div "# Grab all the gems using your movement commands. hero . moveRight ( ) hero . m…" at bounding box center [694, 193] width 226 height 338
paste textarea "hero.moveUp()"
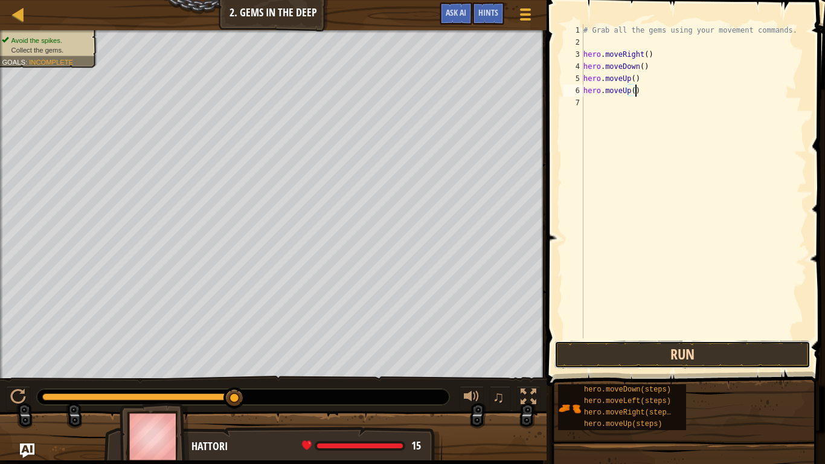
click at [684, 356] on button "Run" at bounding box center [682, 354] width 256 height 28
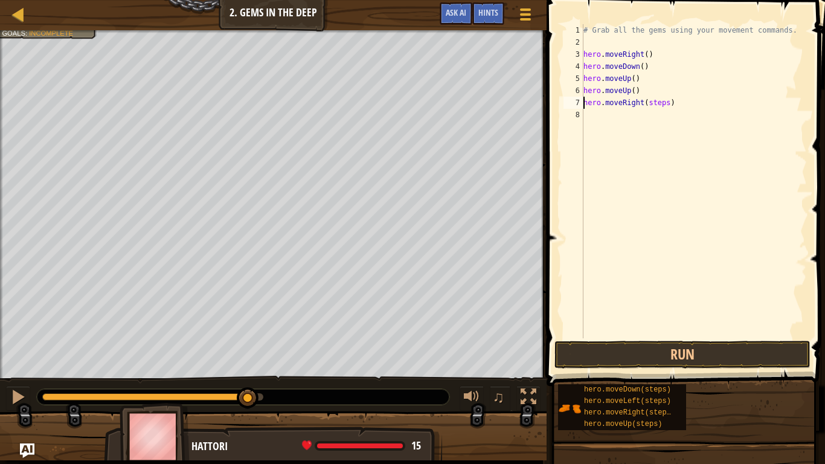
click at [665, 104] on div "# Grab all the gems using your movement commands. hero . moveRight ( ) hero . m…" at bounding box center [694, 193] width 226 height 338
type textarea "hero.moveRight()"
click at [710, 359] on button "Run" at bounding box center [682, 354] width 256 height 28
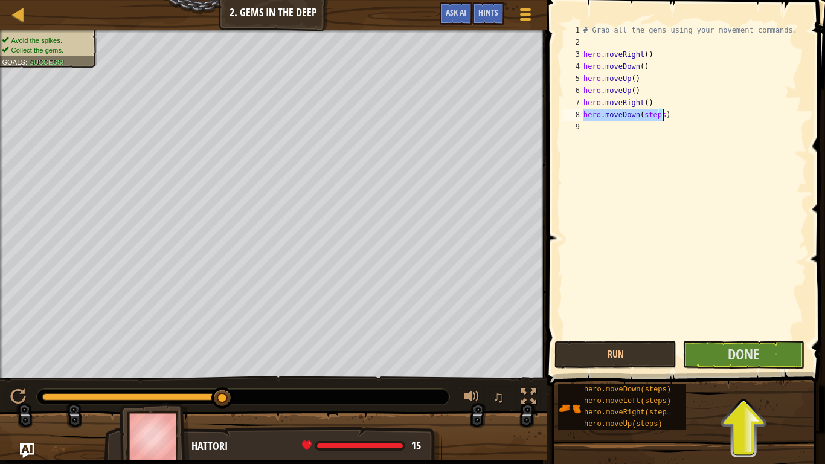
click at [658, 113] on div "# Grab all the gems using your movement commands. hero . moveRight ( ) hero . m…" at bounding box center [694, 181] width 226 height 314
drag, startPoint x: 657, startPoint y: 113, endPoint x: 639, endPoint y: 114, distance: 18.1
click at [639, 114] on div "# Grab all the gems using your movement commands. hero . moveRight ( ) hero . m…" at bounding box center [694, 193] width 226 height 338
type textarea "hero.moveDown()"
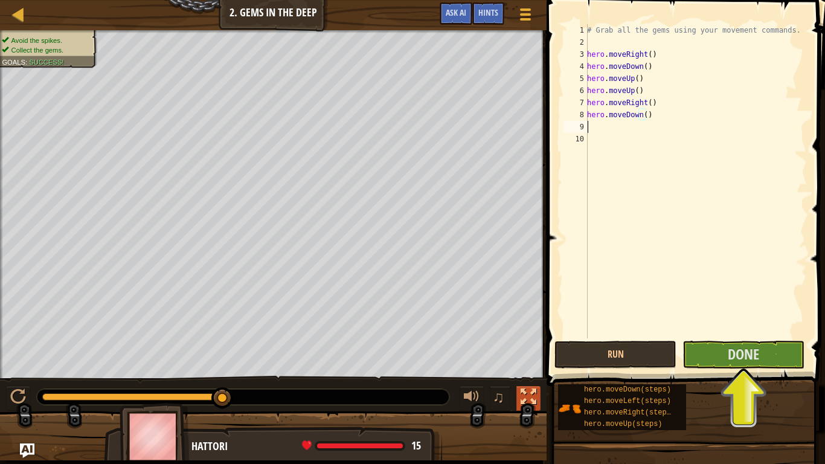
scroll to position [5, 0]
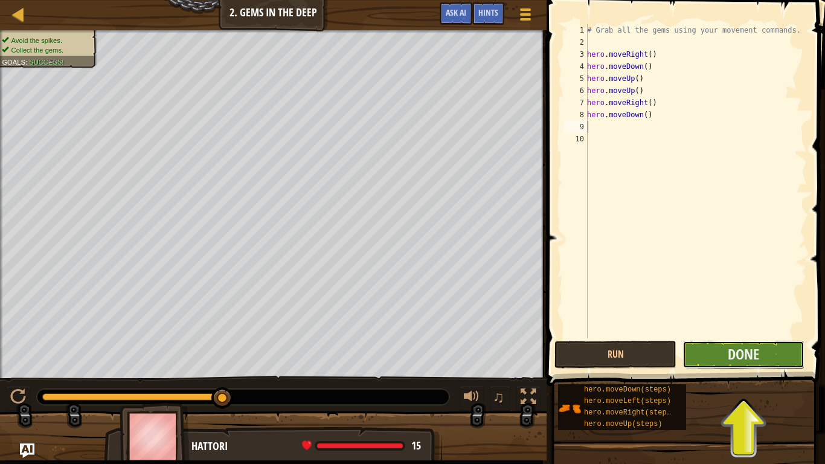
click at [715, 346] on button "Done" at bounding box center [743, 354] width 122 height 28
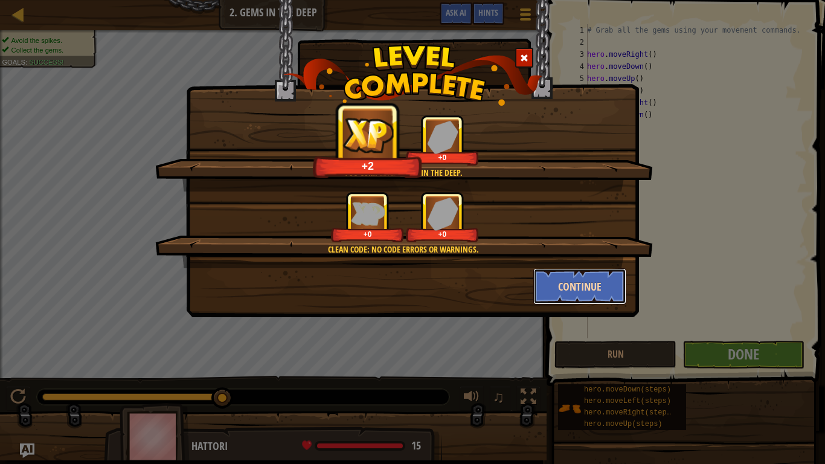
click at [585, 279] on button "Continue" at bounding box center [580, 286] width 94 height 36
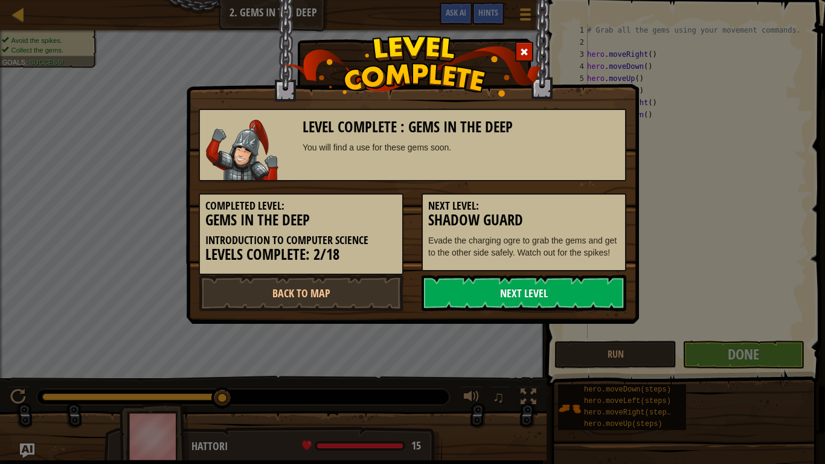
click at [523, 290] on link "Next Level" at bounding box center [523, 293] width 205 height 36
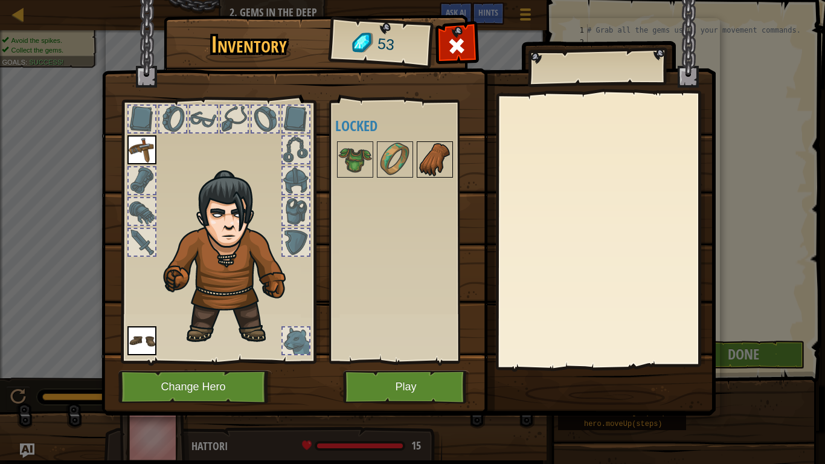
click at [433, 148] on img at bounding box center [435, 159] width 34 height 34
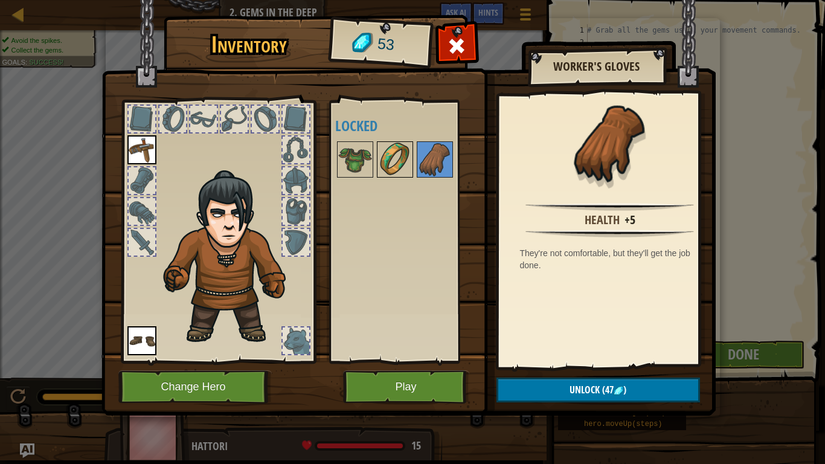
click at [409, 147] on img at bounding box center [395, 159] width 34 height 34
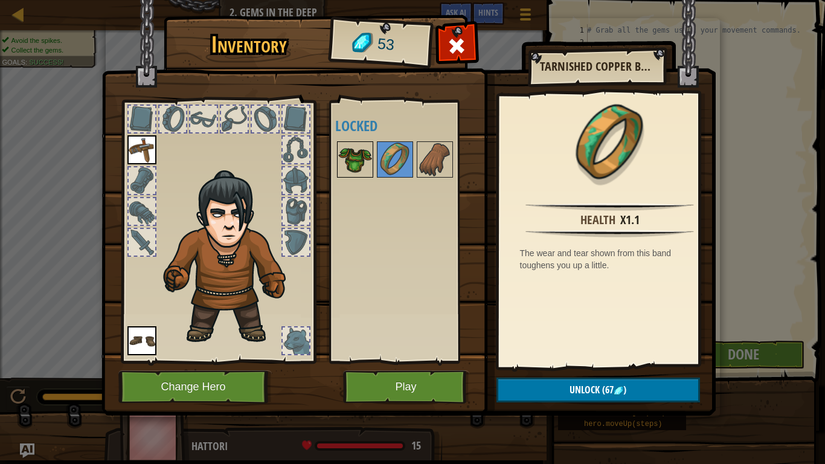
click at [368, 161] on img at bounding box center [355, 159] width 34 height 34
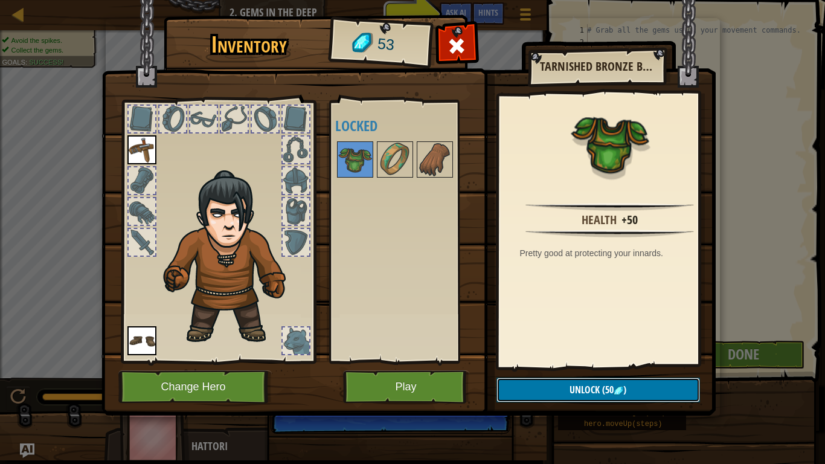
drag, startPoint x: 663, startPoint y: 385, endPoint x: 604, endPoint y: 372, distance: 59.8
click at [604, 372] on div "Inventory 53 Available Equip Equip (double-click to equip) Locked Tarnished Bro…" at bounding box center [413, 217] width 614 height 398
drag, startPoint x: 602, startPoint y: 385, endPoint x: 601, endPoint y: 397, distance: 12.1
click at [602, 386] on span "(50" at bounding box center [606, 389] width 14 height 13
drag, startPoint x: 604, startPoint y: 386, endPoint x: 604, endPoint y: 392, distance: 6.6
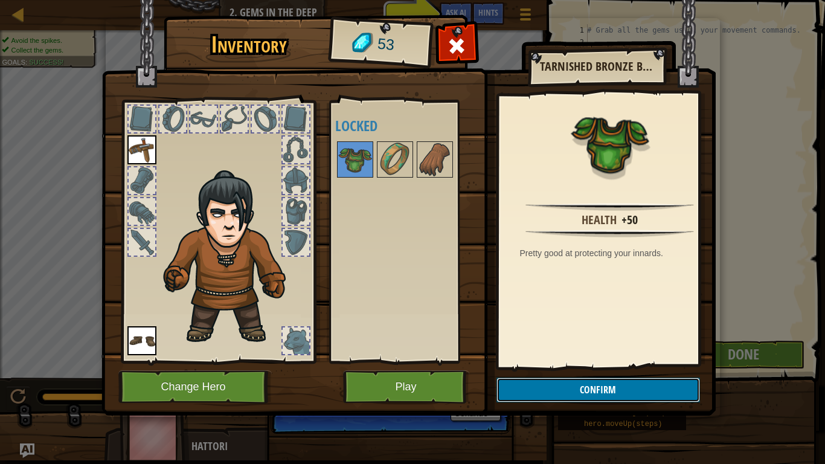
click at [604, 386] on button "Confirm" at bounding box center [597, 389] width 203 height 25
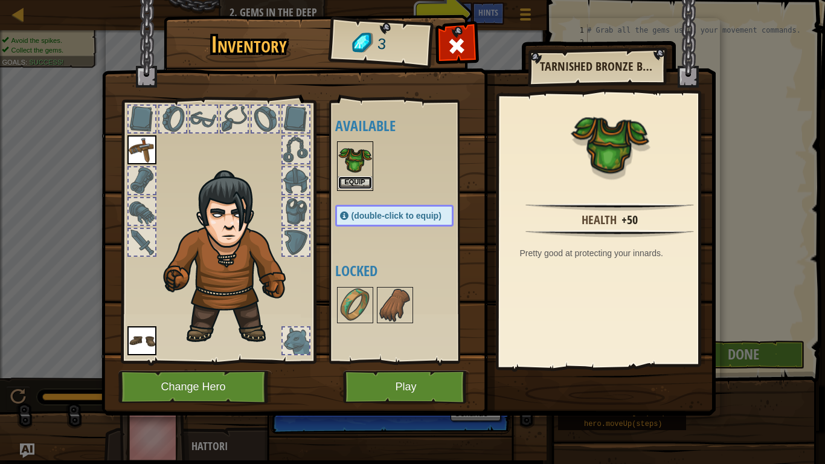
click at [361, 182] on button "Equip" at bounding box center [355, 182] width 34 height 13
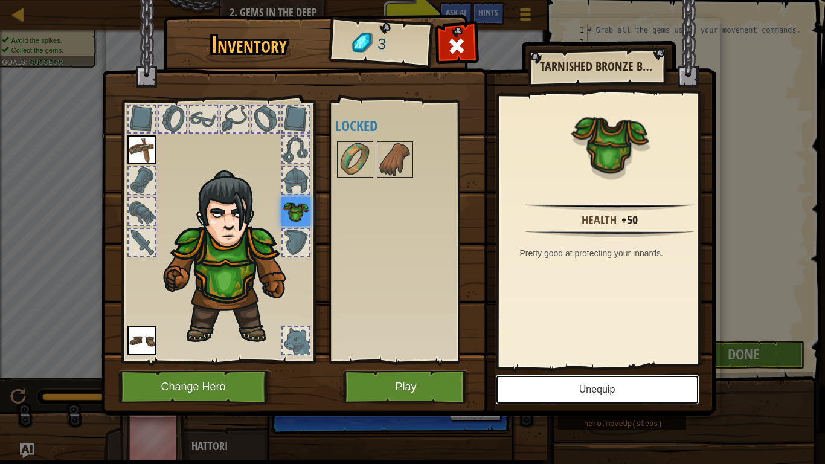
click at [670, 386] on button "Unequip" at bounding box center [597, 389] width 204 height 30
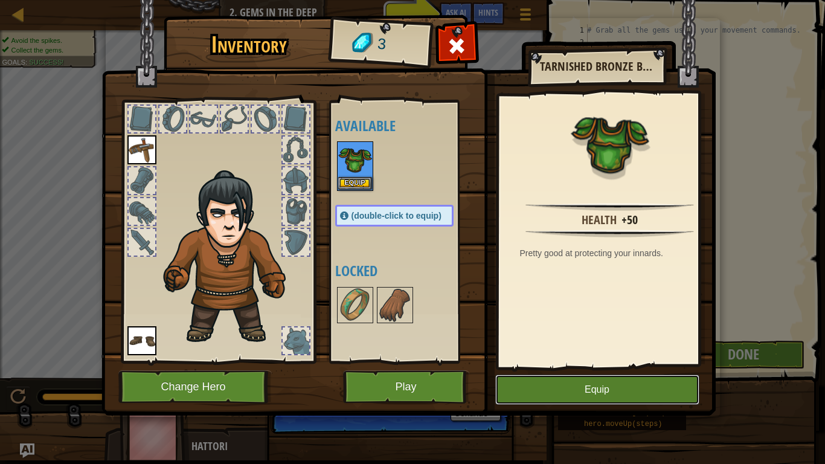
drag, startPoint x: 596, startPoint y: 386, endPoint x: 603, endPoint y: 397, distance: 13.1
click at [597, 386] on button "Equip" at bounding box center [597, 389] width 204 height 30
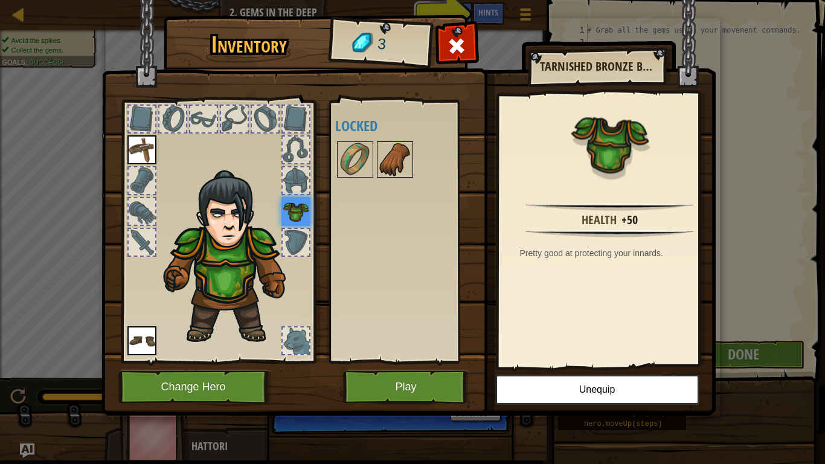
click at [380, 166] on img at bounding box center [395, 159] width 34 height 34
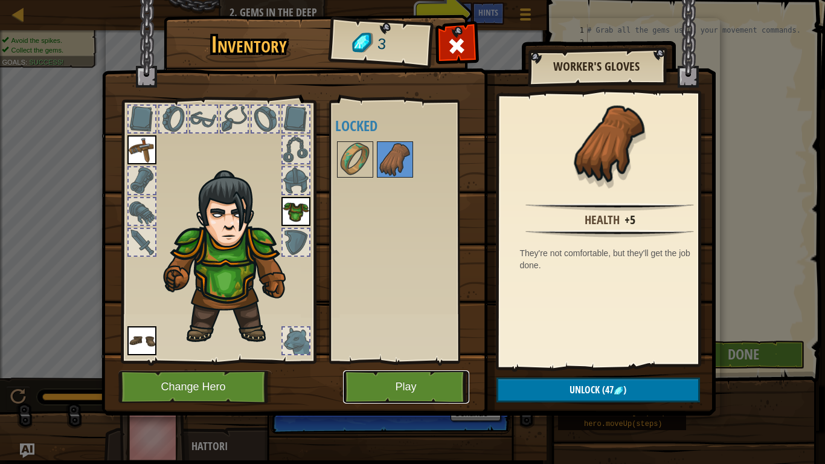
click at [363, 378] on button "Play" at bounding box center [406, 386] width 126 height 33
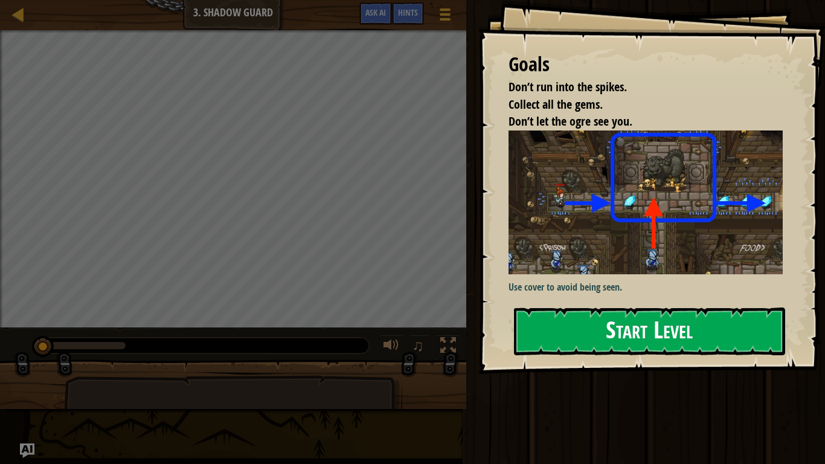
click at [743, 330] on button "Start Level" at bounding box center [649, 331] width 271 height 48
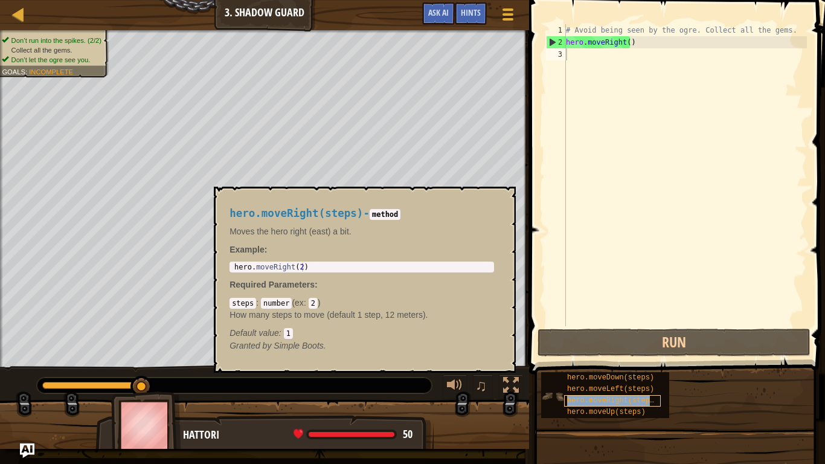
type textarea "hero.moveRight(steps)"
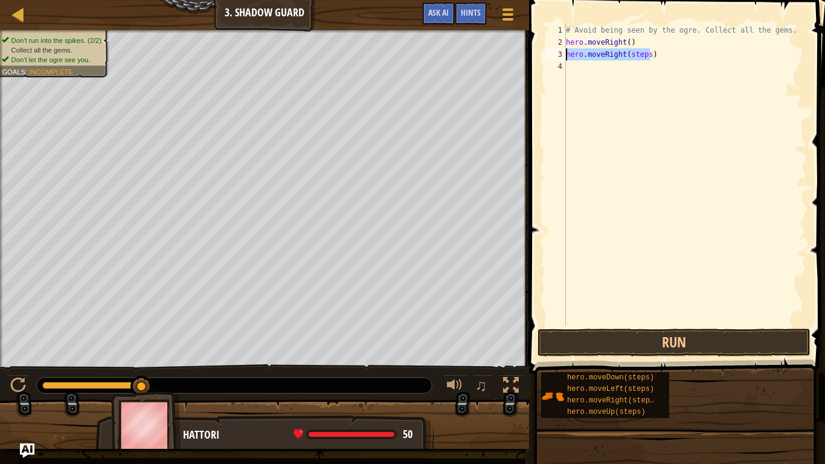
drag, startPoint x: 663, startPoint y: 54, endPoint x: 551, endPoint y: 56, distance: 112.3
click at [551, 56] on div "hero.moveRight(steps) 1 2 3 4 # Avoid being seen by the ogre. Collect all the g…" at bounding box center [674, 175] width 263 height 302
click at [559, 48] on div "1 2 3 4 # Avoid being seen by the ogre. Collect all the gems. hero . moveRight …" at bounding box center [674, 175] width 263 height 302
drag, startPoint x: 603, startPoint y: 40, endPoint x: 539, endPoint y: 39, distance: 64.0
click at [539, 39] on div "1 2 3 4 # Avoid being seen by the ogre. Collect all the gems. hero . moveRight …" at bounding box center [674, 210] width 299 height 409
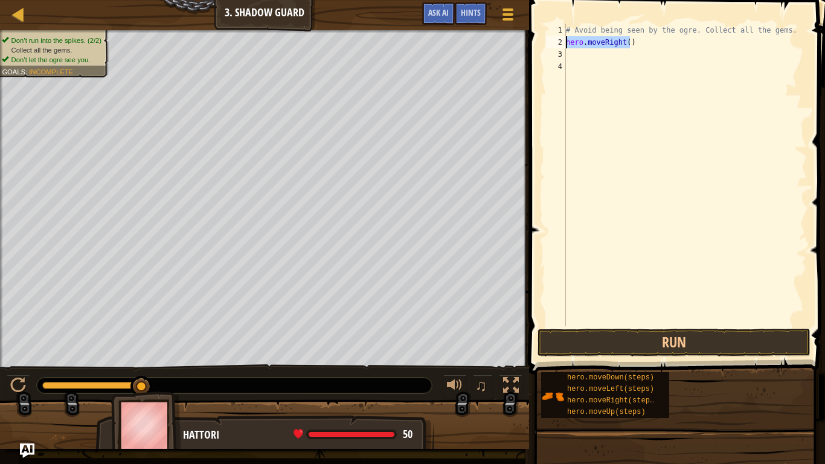
type textarea "hero.moveRight()"
click at [651, 67] on div "# Avoid being seen by the ogre. Collect all the gems. hero . moveRight ( )" at bounding box center [684, 187] width 243 height 326
paste textarea "hero.moveRight()"
type textarea "hero.moveRight()"
click at [614, 54] on div "# Avoid being seen by the ogre. Collect all the gems. hero . moveRight ( ) hero…" at bounding box center [684, 187] width 243 height 326
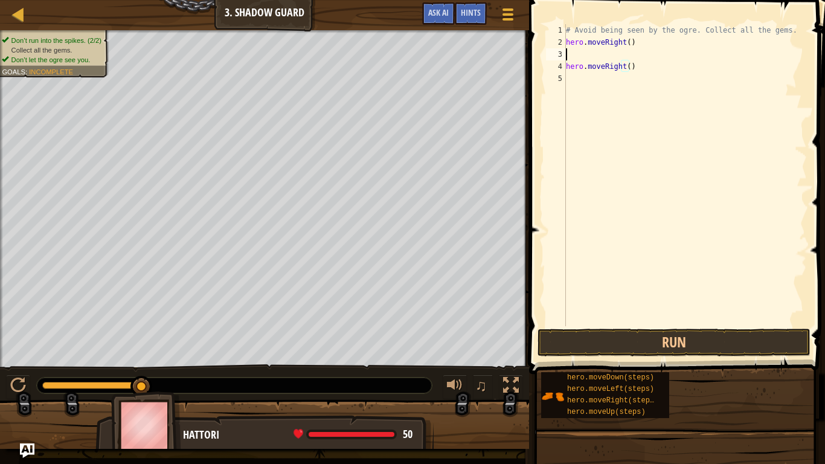
paste textarea "hero.moveRight()"
click at [0, 378] on div "♫" at bounding box center [264, 382] width 529 height 36
click at [11, 380] on div at bounding box center [18, 385] width 16 height 16
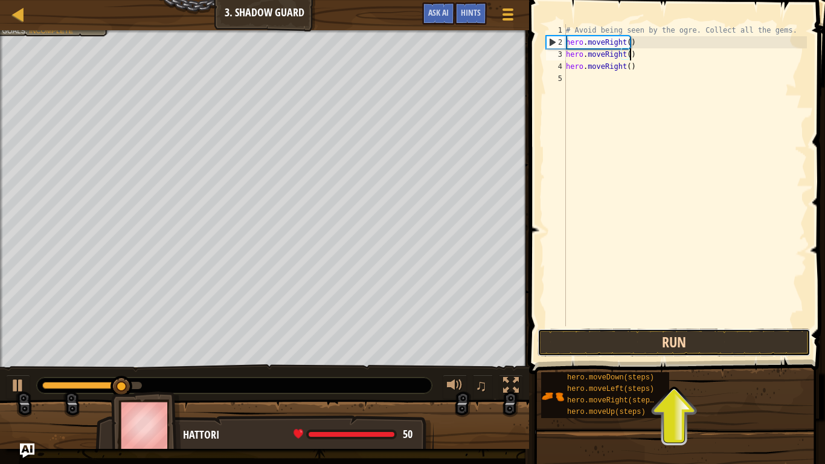
click at [736, 344] on button "Run" at bounding box center [673, 342] width 273 height 28
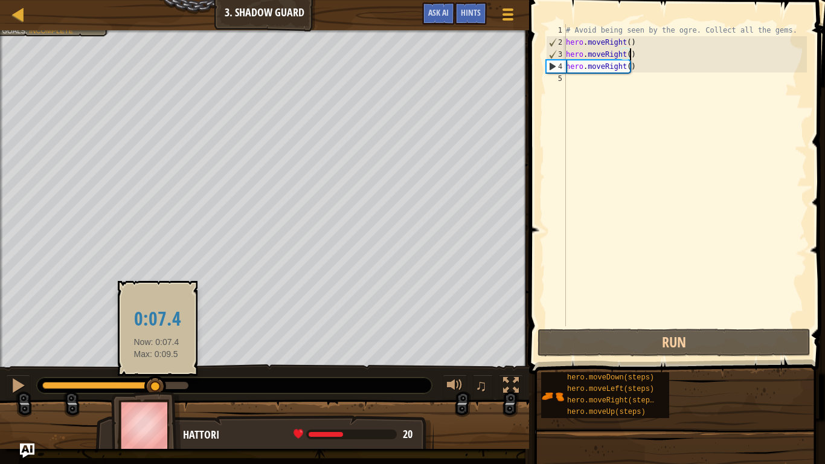
drag, startPoint x: 78, startPoint y: 384, endPoint x: 156, endPoint y: 382, distance: 77.9
click at [156, 382] on div at bounding box center [155, 386] width 22 height 22
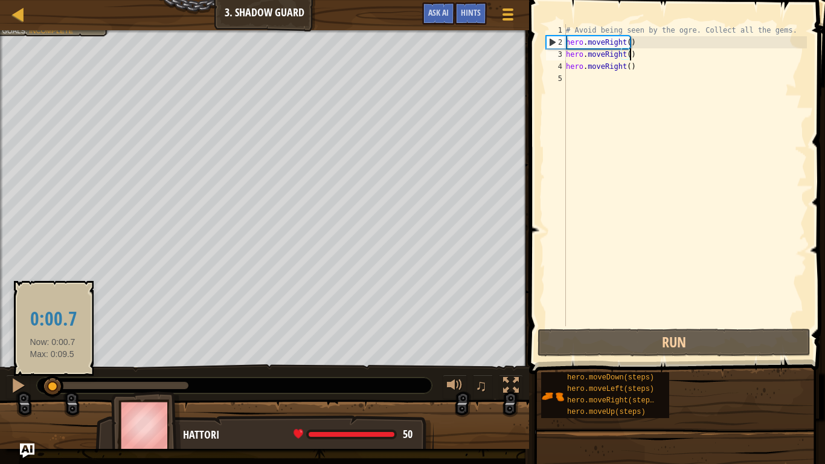
drag, startPoint x: 181, startPoint y: 385, endPoint x: 46, endPoint y: 394, distance: 135.5
click at [48, 386] on div at bounding box center [53, 386] width 22 height 22
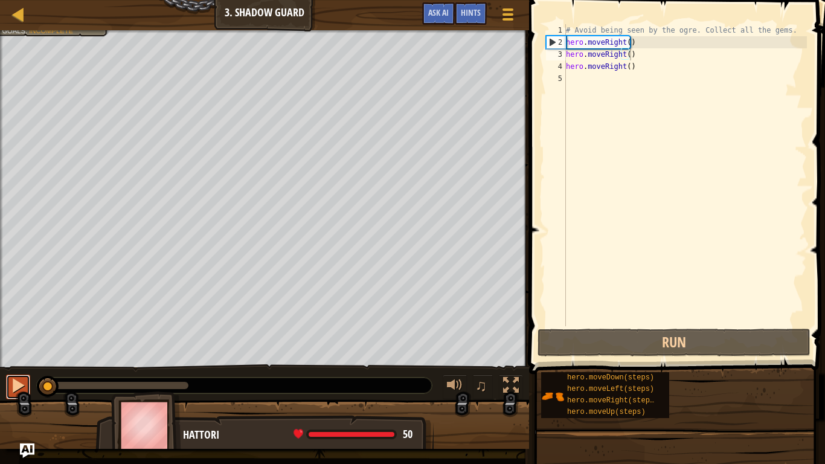
click at [24, 386] on div at bounding box center [18, 385] width 16 height 16
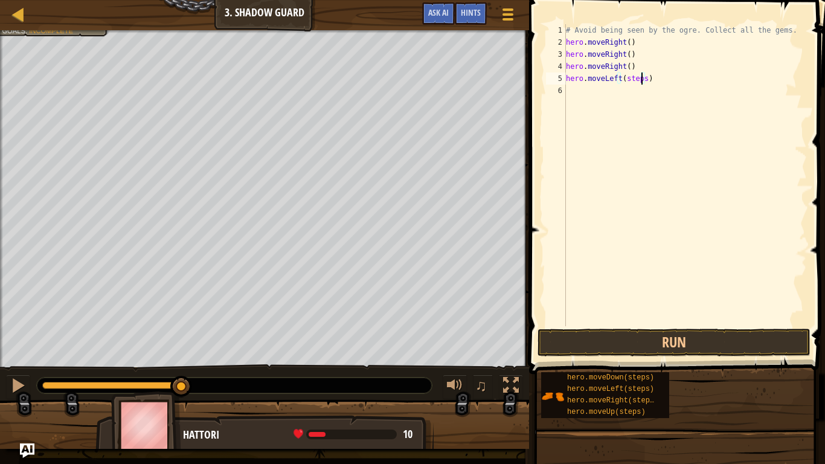
click at [638, 83] on div "# Avoid being seen by the ogre. Collect all the gems. hero . moveRight ( ) hero…" at bounding box center [684, 187] width 243 height 326
type textarea "hero.moveLeft()"
click at [729, 176] on div "# Avoid being seen by the ogre. Collect all the gems. hero . moveRight ( ) hero…" at bounding box center [684, 187] width 243 height 326
click at [709, 359] on span at bounding box center [677, 169] width 305 height 409
click at [716, 345] on button "Run" at bounding box center [673, 342] width 273 height 28
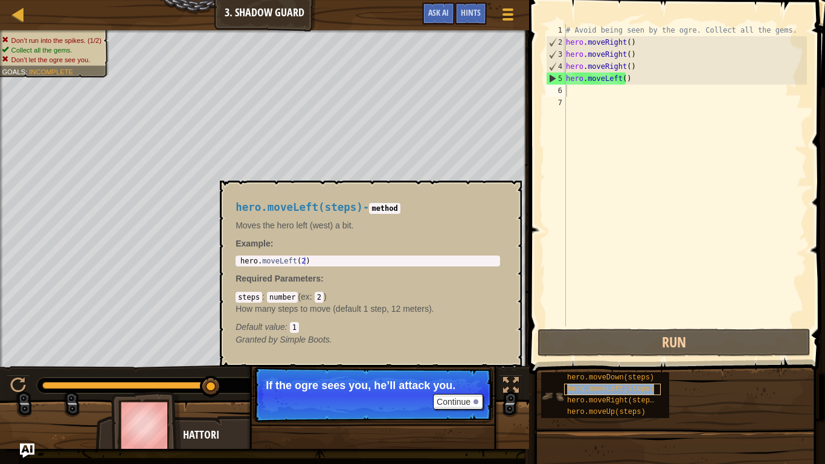
type textarea "hero.moveLeft(steps)"
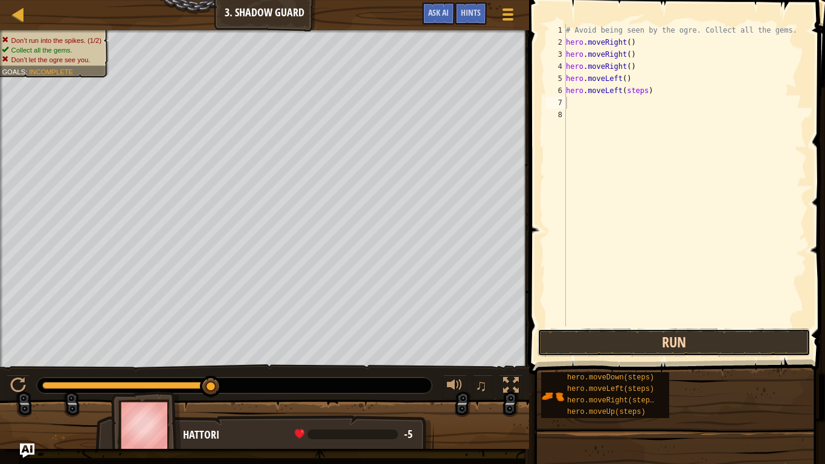
click at [679, 337] on button "Run" at bounding box center [673, 342] width 273 height 28
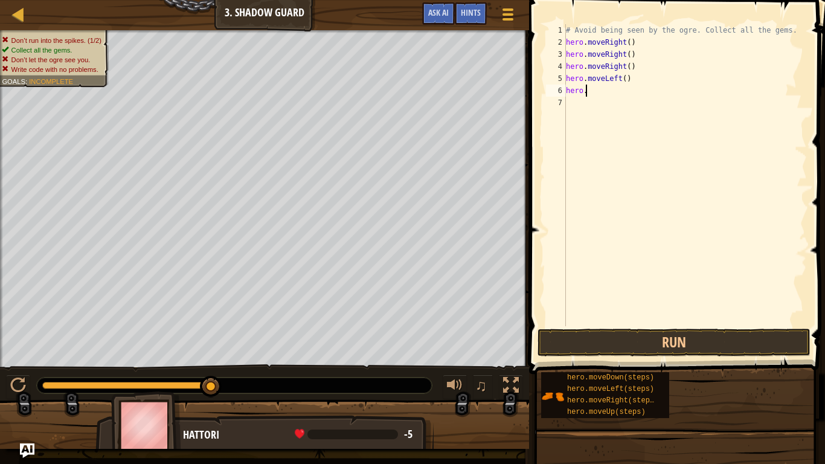
type textarea "h"
click at [689, 347] on button "Run" at bounding box center [673, 342] width 273 height 28
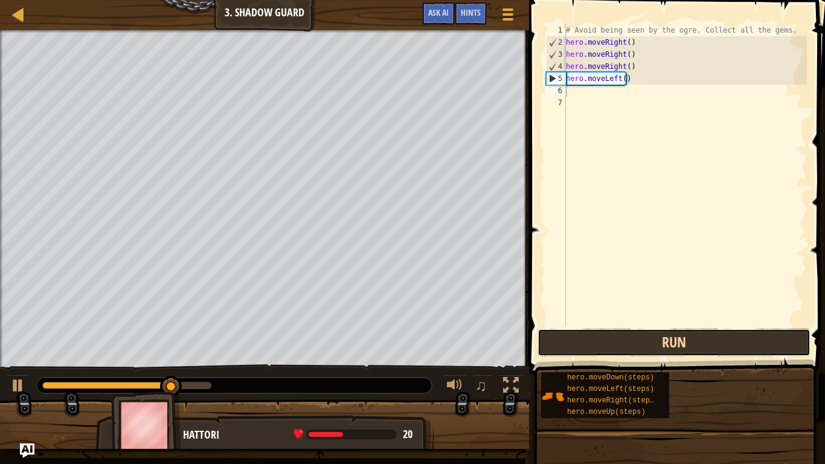
click at [664, 345] on button "Run" at bounding box center [673, 342] width 273 height 28
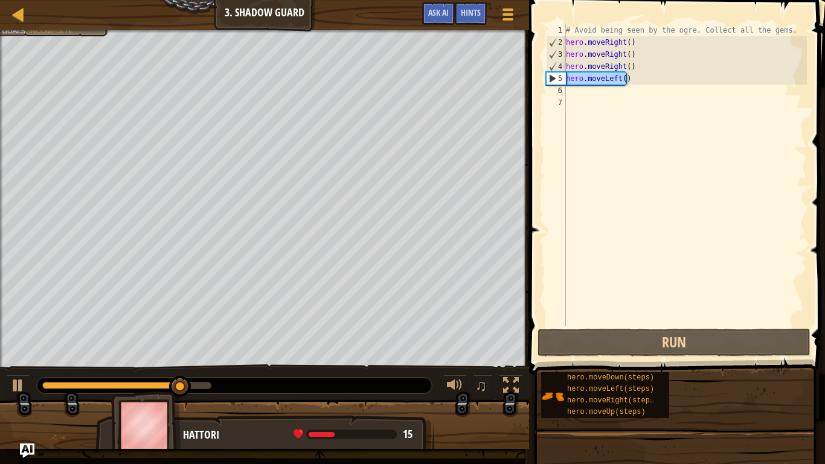
drag, startPoint x: 642, startPoint y: 79, endPoint x: 555, endPoint y: 79, distance: 86.9
click at [555, 79] on div "1 2 3 4 5 6 7 # Avoid being seen by the ogre. Collect all the gems. hero . move…" at bounding box center [674, 175] width 263 height 302
drag, startPoint x: 628, startPoint y: 62, endPoint x: 615, endPoint y: 74, distance: 17.9
click at [628, 62] on div "# Avoid being seen by the ogre. Collect all the gems. hero . moveRight ( ) hero…" at bounding box center [684, 187] width 243 height 326
click at [613, 82] on div "# Avoid being seen by the ogre. Collect all the gems. hero . moveRight ( ) hero…" at bounding box center [684, 187] width 243 height 326
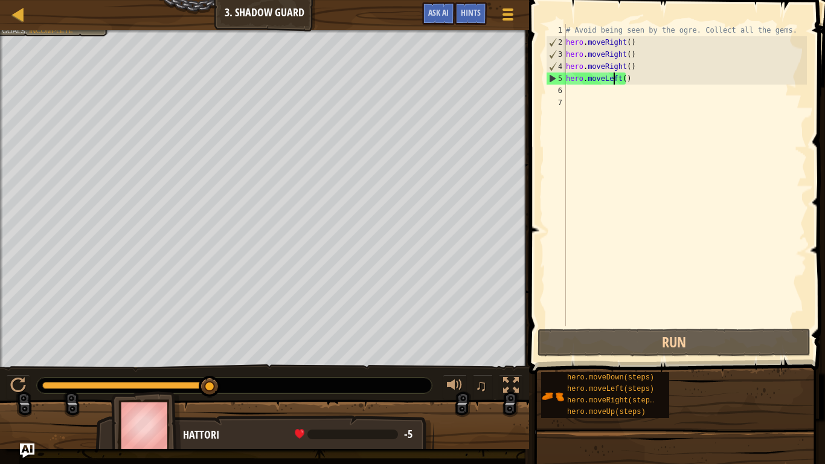
type textarea "hero.moveLeft()"
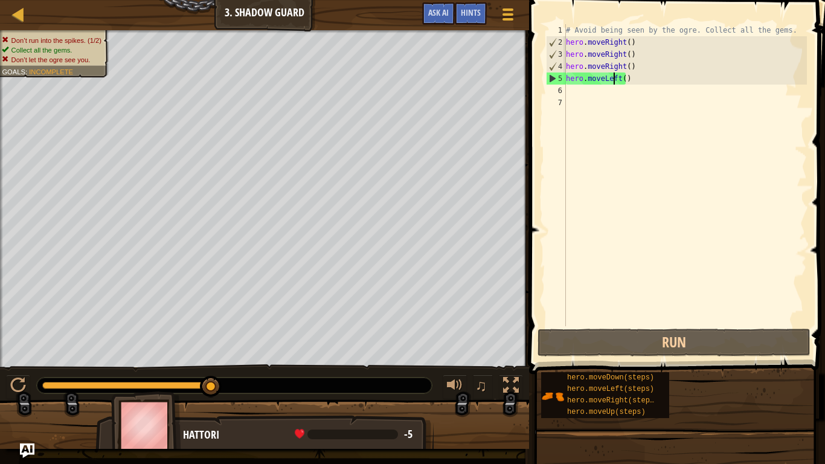
click at [612, 91] on div "# Avoid being seen by the ogre. Collect all the gems. hero . moveRight ( ) hero…" at bounding box center [684, 187] width 243 height 326
paste textarea "hero.moveLeft()"
type textarea "hero.moveLeft()"
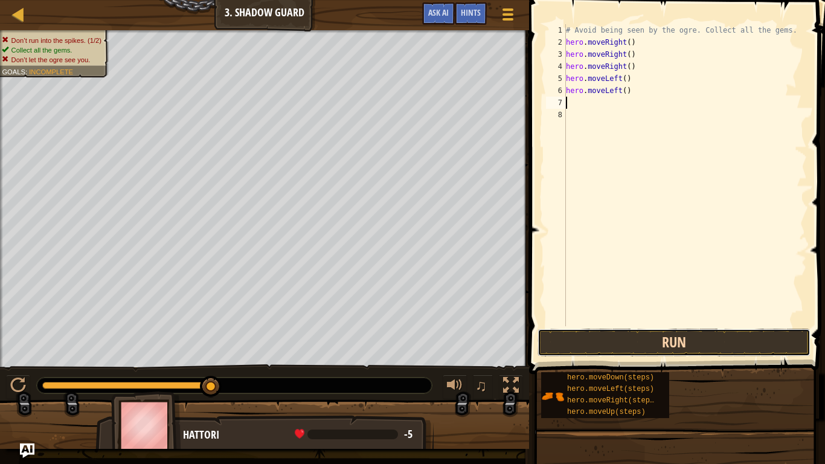
click at [657, 350] on button "Run" at bounding box center [673, 342] width 273 height 28
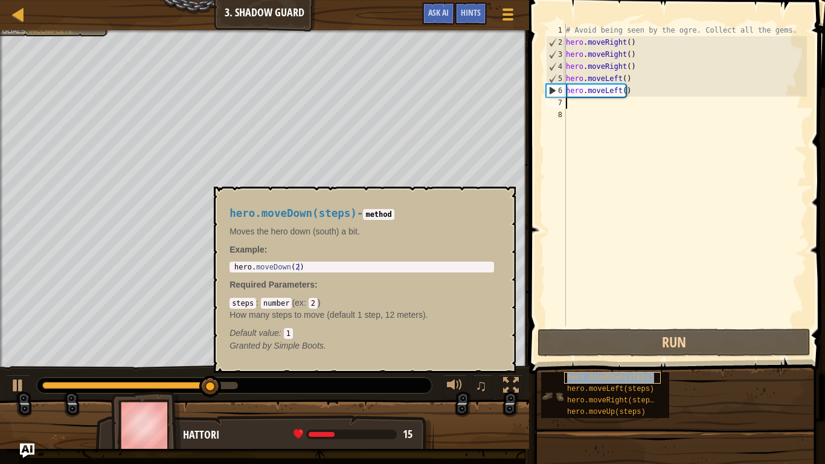
click at [601, 379] on span "hero.moveDown(steps)" at bounding box center [610, 377] width 87 height 8
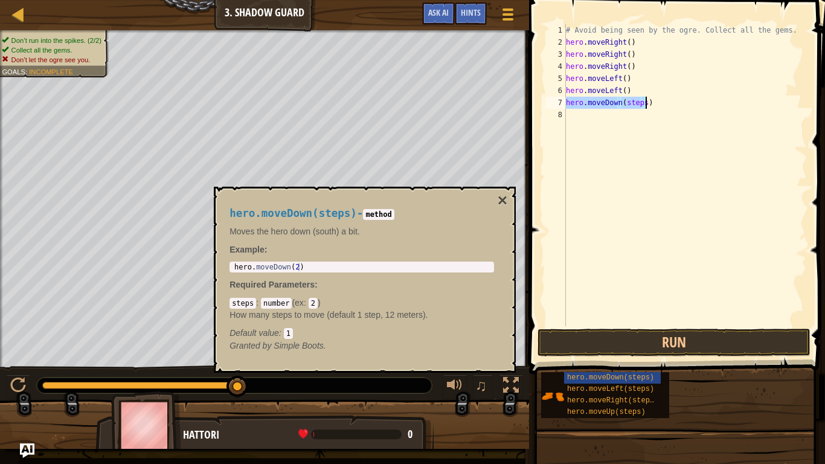
click at [639, 101] on div "# Avoid being seen by the ogre. Collect all the gems. hero . moveRight ( ) hero…" at bounding box center [684, 175] width 243 height 302
click at [642, 101] on div "# Avoid being seen by the ogre. Collect all the gems. hero . moveRight ( ) hero…" at bounding box center [684, 187] width 243 height 326
type textarea "hero.moveDown()"
click at [688, 334] on button "Run" at bounding box center [673, 342] width 273 height 28
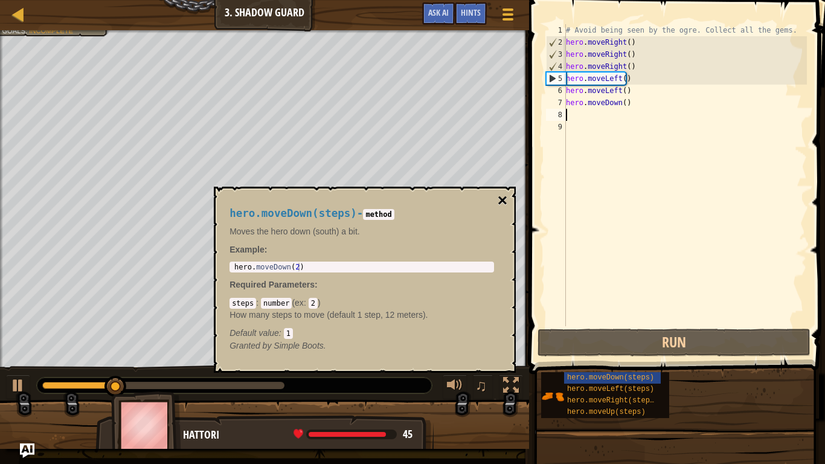
click at [506, 197] on button "×" at bounding box center [502, 200] width 10 height 17
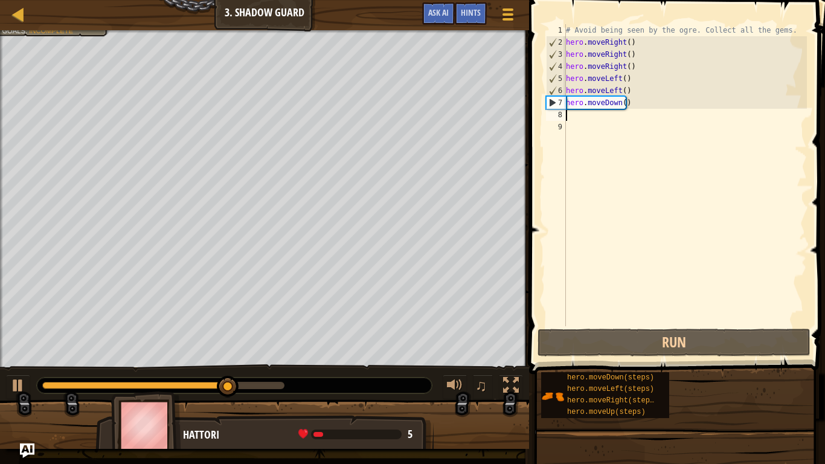
click at [638, 56] on div "# Avoid being seen by the ogre. Collect all the gems. hero . moveRight ( ) hero…" at bounding box center [684, 187] width 243 height 326
click at [625, 88] on div "# Avoid being seen by the ogre. Collect all the gems. hero . moveRight ( ) hero…" at bounding box center [684, 187] width 243 height 326
type textarea "hero.moveLeft()"
drag, startPoint x: 276, startPoint y: 383, endPoint x: 182, endPoint y: 427, distance: 104.0
click at [182, 386] on div "Don’t run into the spikes. (1/2) Collect all the gems. Don’t let the ogre see y…" at bounding box center [412, 239] width 825 height 418
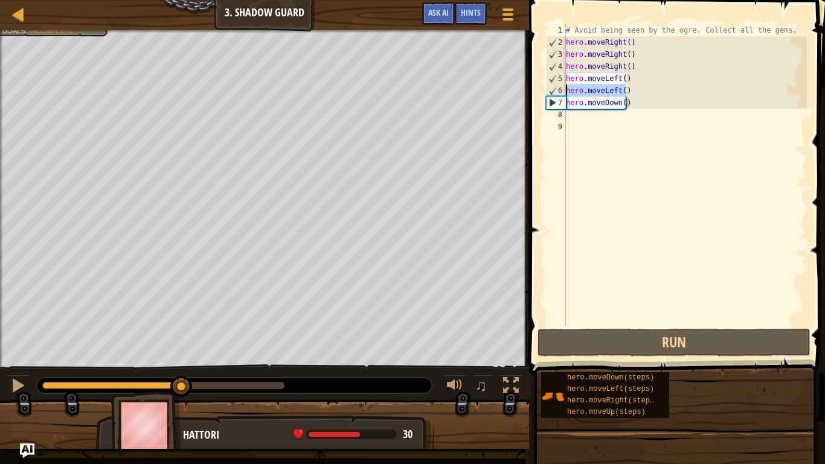
drag, startPoint x: 631, startPoint y: 95, endPoint x: 567, endPoint y: 94, distance: 64.0
click at [567, 94] on div "# Avoid being seen by the ogre. Collect all the gems. hero . moveRight ( ) hero…" at bounding box center [684, 187] width 243 height 326
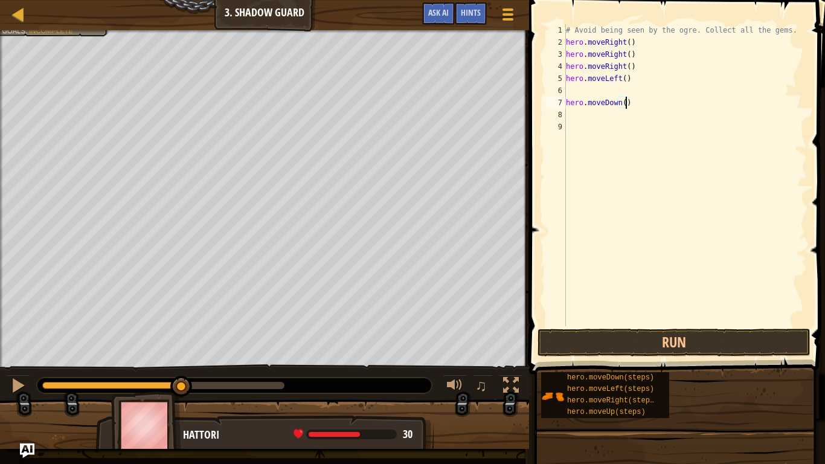
click at [692, 103] on div "# Avoid being seen by the ogre. Collect all the gems. hero . moveRight ( ) hero…" at bounding box center [684, 187] width 243 height 326
drag, startPoint x: 657, startPoint y: 107, endPoint x: 575, endPoint y: 112, distance: 82.8
click at [575, 112] on div "# Avoid being seen by the ogre. Collect all the gems. hero . moveRight ( ) hero…" at bounding box center [684, 187] width 243 height 326
click at [646, 104] on div "# Avoid being seen by the ogre. Collect all the gems. hero . moveRight ( ) hero…" at bounding box center [684, 175] width 243 height 302
type textarea "hero.moveDown()"
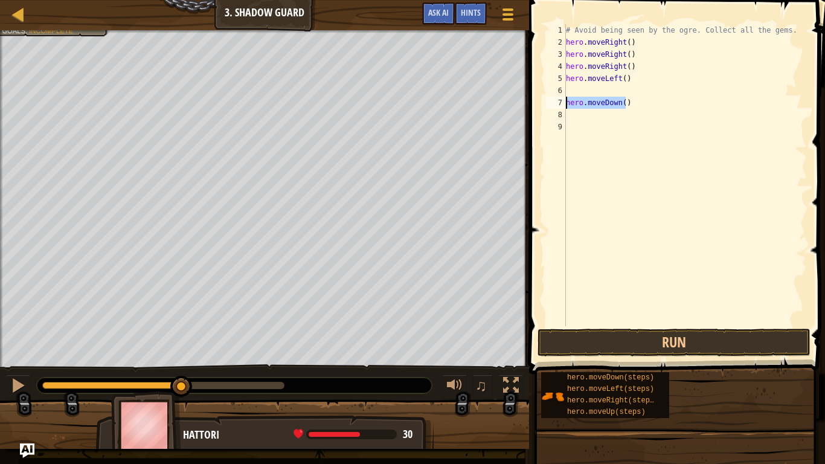
click at [522, 97] on div "Map Introduction to Computer Science 3. Shadow Guard Game Menu Done Hints Ask A…" at bounding box center [412, 232] width 825 height 464
click at [628, 87] on div "# Avoid being seen by the ogre. Collect all the gems. hero . moveRight ( ) hero…" at bounding box center [684, 187] width 243 height 326
paste textarea "hero.moveDown()"
drag, startPoint x: 628, startPoint y: 106, endPoint x: 794, endPoint y: 293, distance: 249.3
click at [566, 113] on div "# Avoid being seen by the ogre. Collect all the gems. hero . moveRight ( ) hero…" at bounding box center [684, 187] width 243 height 326
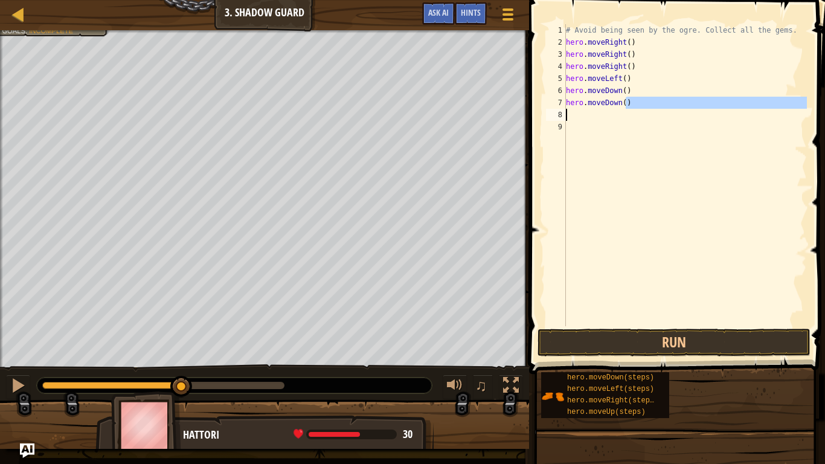
type textarea "hero.moveDown()"
click at [744, 345] on button "Run" at bounding box center [673, 342] width 273 height 28
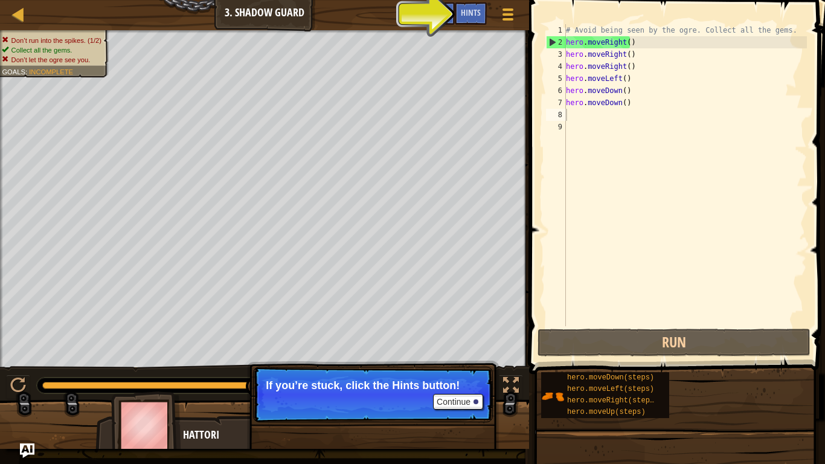
drag, startPoint x: 81, startPoint y: 376, endPoint x: 56, endPoint y: 384, distance: 26.5
click at [66, 379] on div "♫" at bounding box center [264, 382] width 529 height 36
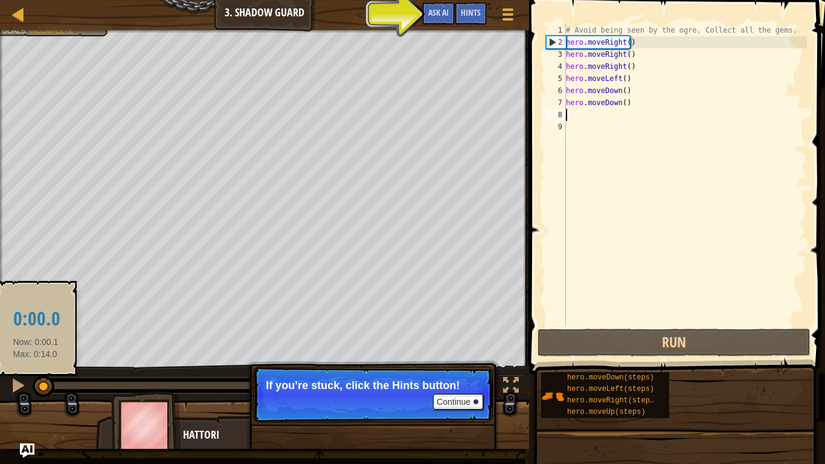
drag, startPoint x: 56, startPoint y: 384, endPoint x: 5, endPoint y: 392, distance: 51.3
click at [5, 386] on div "♫" at bounding box center [264, 382] width 529 height 36
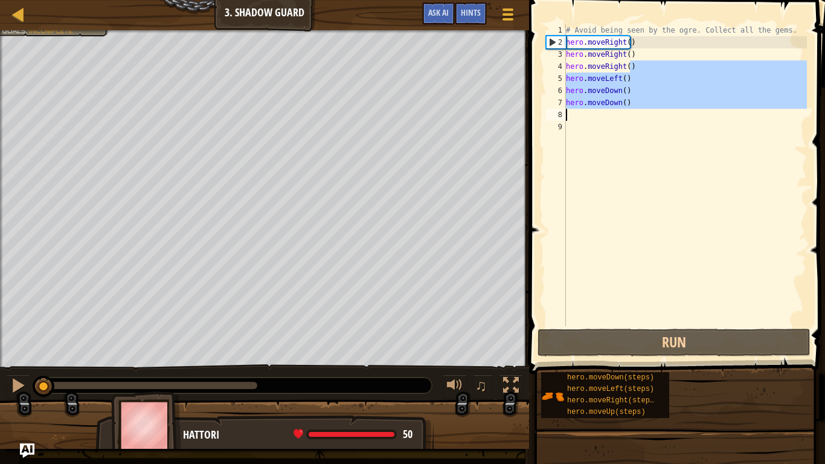
drag, startPoint x: 650, startPoint y: 67, endPoint x: 587, endPoint y: 94, distance: 68.7
click at [566, 111] on div "# Avoid being seen by the ogre. Collect all the gems. hero . moveRight ( ) hero…" at bounding box center [684, 187] width 243 height 326
type textarea "hero.moveDown()"
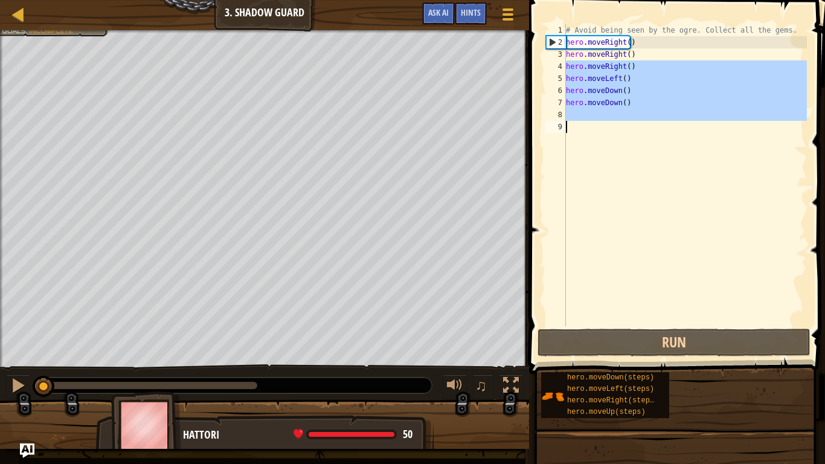
drag, startPoint x: 565, startPoint y: 65, endPoint x: 752, endPoint y: 277, distance: 282.3
click at [752, 277] on div "hero.moveDown() 1 2 3 4 5 6 7 8 9 # Avoid being seen by the ogre. Collect all t…" at bounding box center [674, 175] width 263 height 302
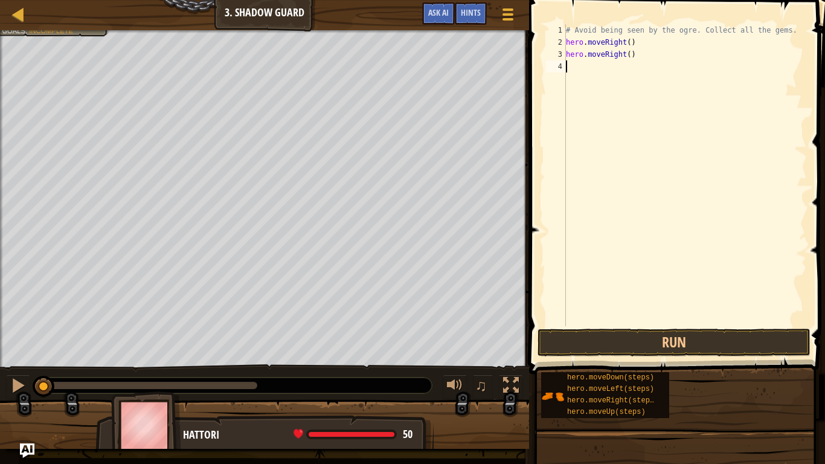
click at [645, 74] on div "# Avoid being seen by the ogre. Collect all the gems. hero . moveRight ( ) hero…" at bounding box center [684, 187] width 243 height 326
click at [639, 51] on div "# Avoid being seen by the ogre. Collect all the gems. hero . moveRight ( ) hero…" at bounding box center [684, 187] width 243 height 326
click at [406, 53] on div "Map Introduction to Computer Science 3. Shadow Guard Game Menu Done Hints Ask A…" at bounding box center [412, 232] width 825 height 464
click at [11, 386] on div at bounding box center [18, 385] width 16 height 16
click at [18, 386] on div at bounding box center [18, 385] width 16 height 16
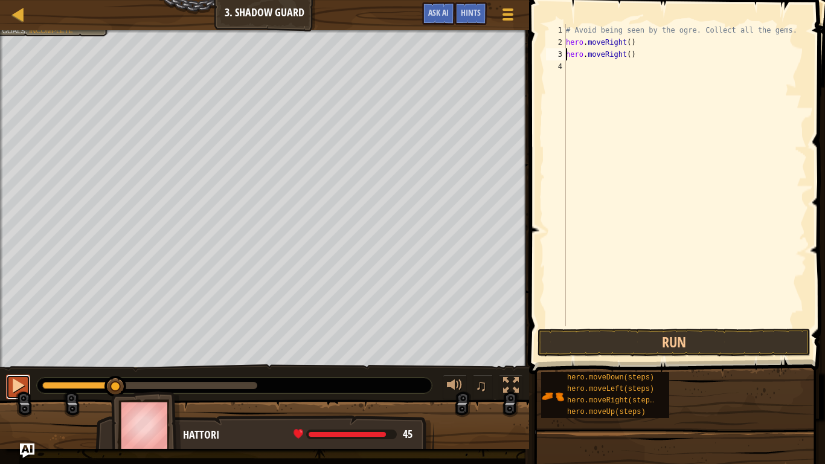
click at [18, 386] on div at bounding box center [18, 385] width 16 height 16
drag, startPoint x: 670, startPoint y: 36, endPoint x: 574, endPoint y: 43, distance: 96.2
click at [574, 43] on div "# Avoid being seen by the ogre. Collect all the gems. hero . moveRight ( ) hero…" at bounding box center [684, 187] width 243 height 326
click at [566, 43] on div "# Avoid being seen by the ogre. Collect all the gems. hero . moveRight ( ) hero…" at bounding box center [684, 187] width 243 height 326
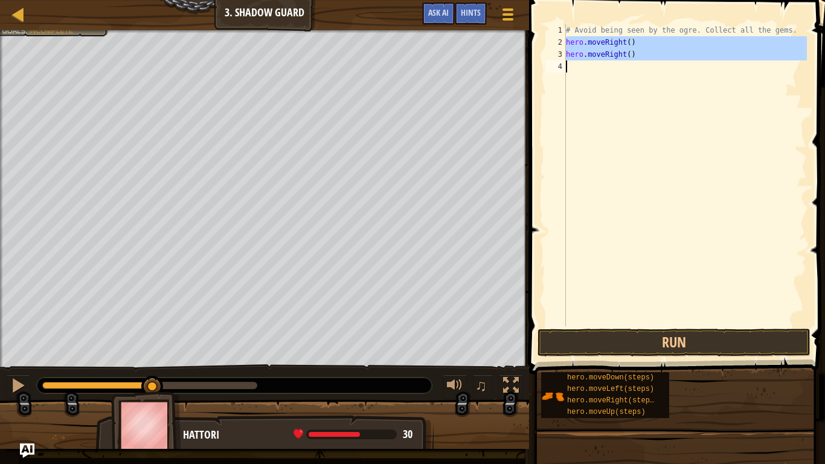
drag, startPoint x: 566, startPoint y: 43, endPoint x: 654, endPoint y: 68, distance: 91.4
click at [654, 68] on div "# Avoid being seen by the ogre. Collect all the gems. hero . moveRight ( ) hero…" at bounding box center [684, 187] width 243 height 326
type textarea "hero.moveRight()"
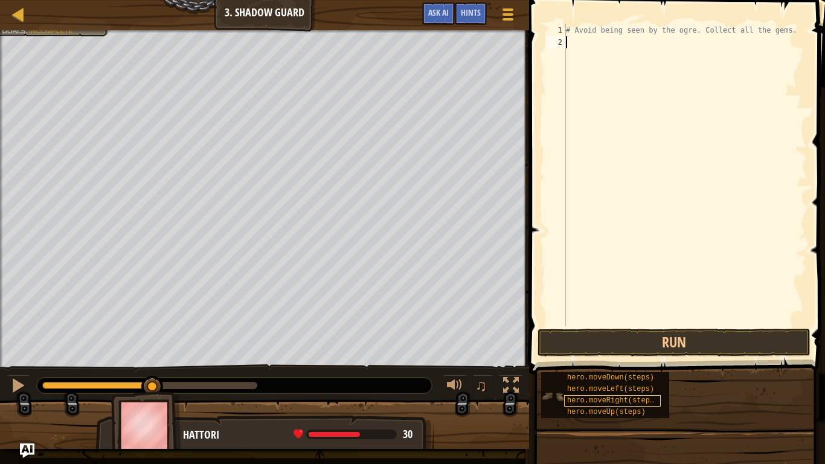
type textarea "h"
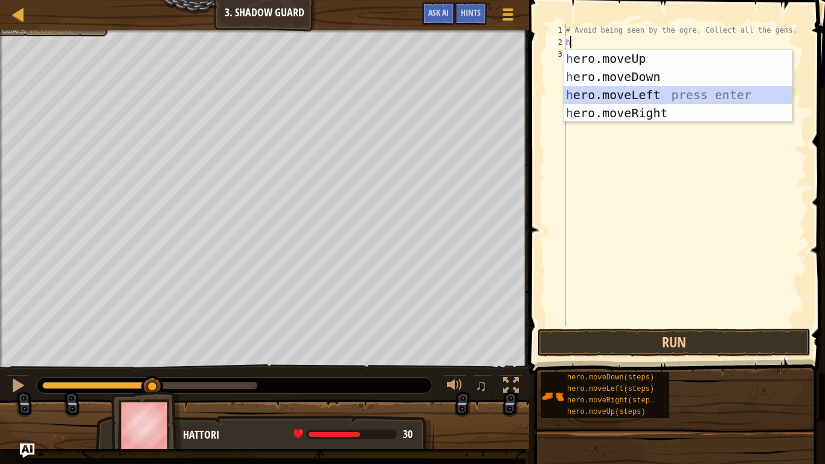
click at [630, 94] on div "h ero.moveUp press enter h ero.moveDown press enter h ero.moveLeft press enter …" at bounding box center [677, 104] width 228 height 109
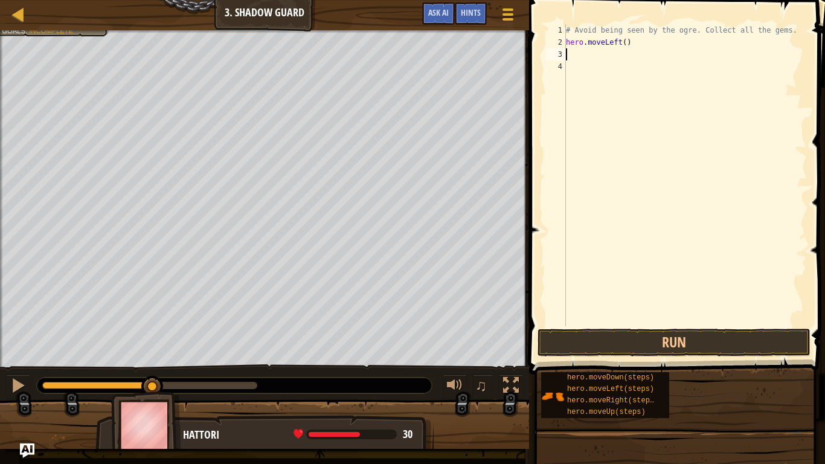
click at [618, 43] on div "# Avoid being seen by the ogre. Collect all the gems. hero . moveLeft ( )" at bounding box center [684, 187] width 243 height 326
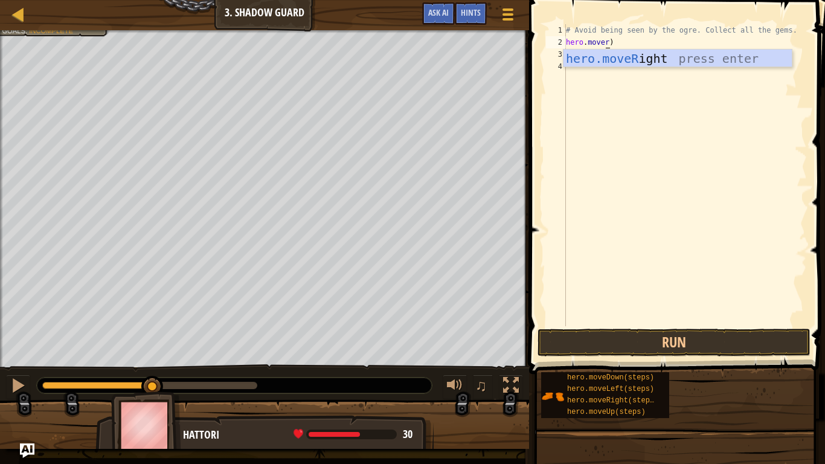
scroll to position [5, 4]
click at [680, 60] on div "hero.moveR ight press enter" at bounding box center [677, 77] width 228 height 54
type textarea "hero.moveRight()"
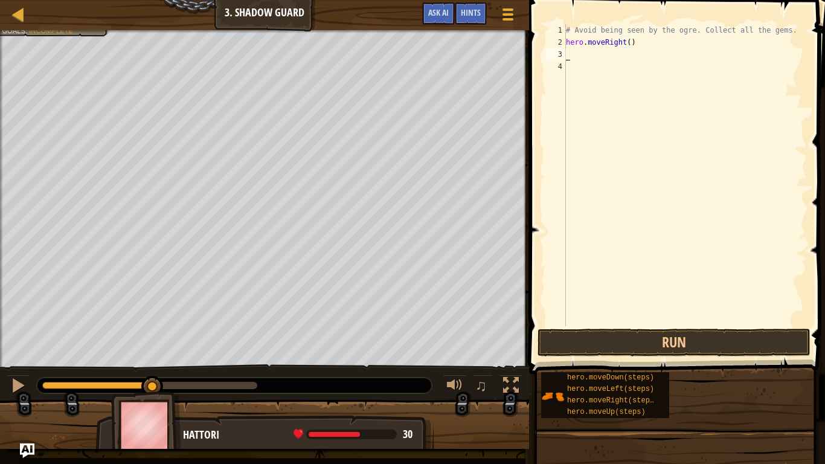
click at [602, 51] on div "# Avoid being seen by the ogre. Collect all the gems. hero . moveRight ( )" at bounding box center [684, 187] width 243 height 326
click at [592, 53] on div "# Avoid being seen by the ogre. Collect all the gems. hero . moveRight ( )" at bounding box center [684, 187] width 243 height 326
type textarea "h"
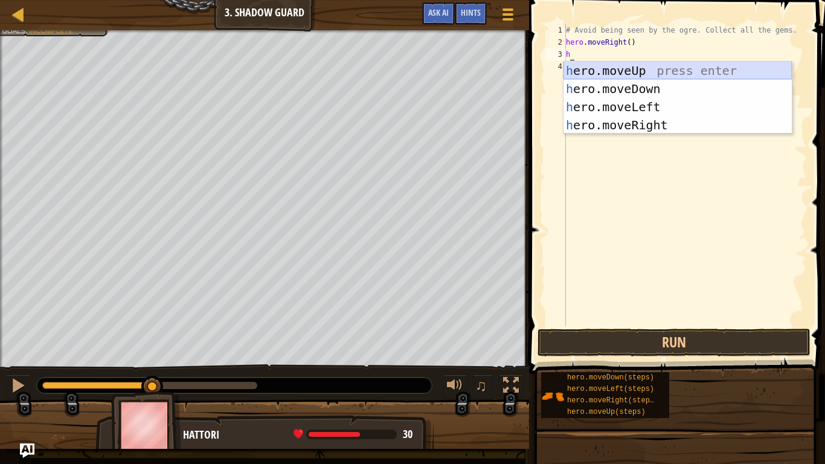
click at [677, 73] on div "h ero.moveUp press enter h ero.moveDown press enter h ero.moveLeft press enter …" at bounding box center [677, 116] width 228 height 109
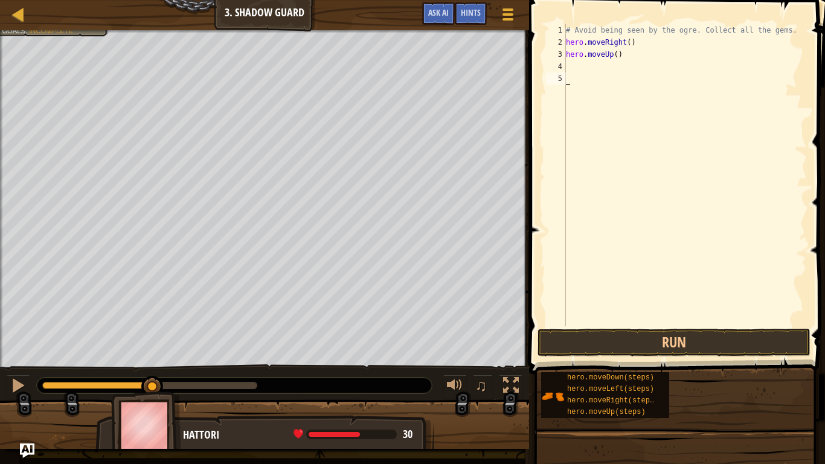
click at [588, 74] on div "# Avoid being seen by the ogre. Collect all the gems. hero . moveRight ( ) hero…" at bounding box center [684, 187] width 243 height 326
click at [589, 66] on div "# Avoid being seen by the ogre. Collect all the gems. hero . moveRight ( ) hero…" at bounding box center [684, 187] width 243 height 326
type textarea "h"
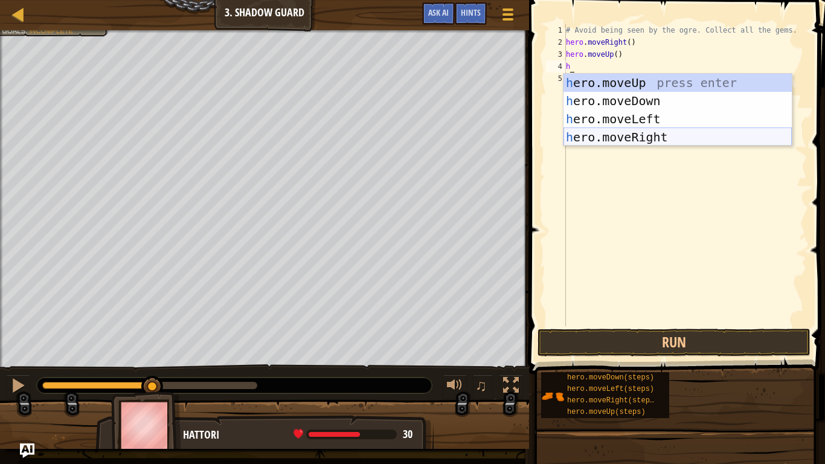
click at [677, 133] on div "h ero.moveUp press enter h ero.moveDown press enter h ero.moveLeft press enter …" at bounding box center [677, 128] width 228 height 109
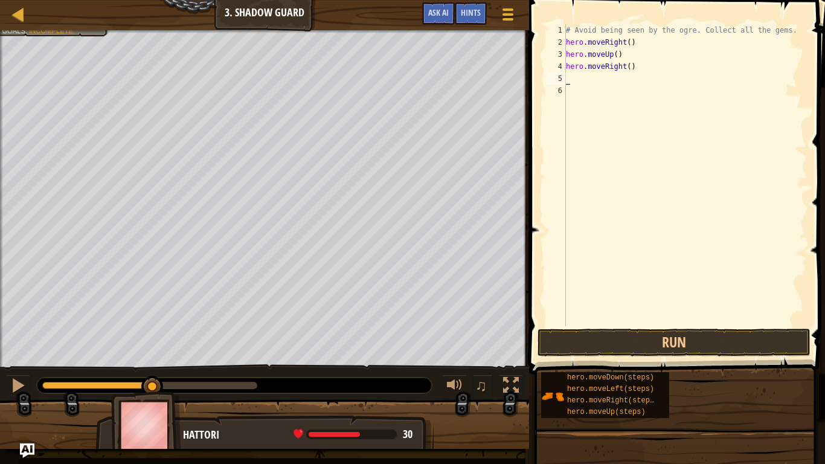
type textarea "h"
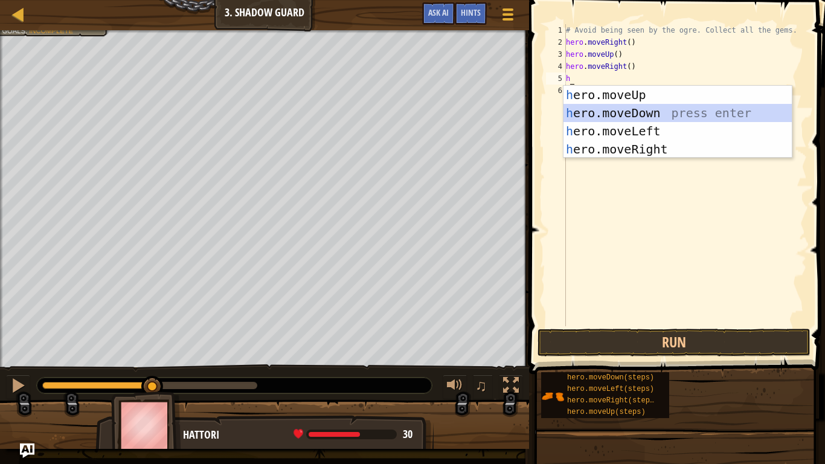
click at [677, 109] on div "h ero.moveUp press enter h ero.moveDown press enter h ero.moveLeft press enter …" at bounding box center [677, 140] width 228 height 109
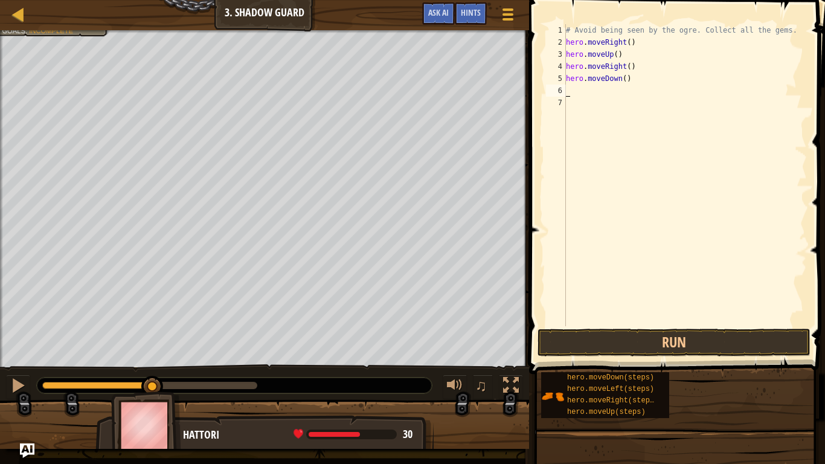
type textarea "h"
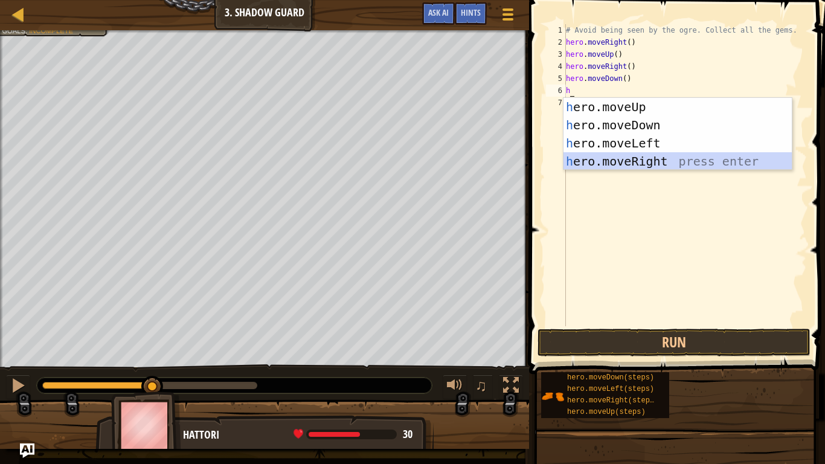
click at [671, 160] on div "h ero.moveUp press enter h ero.moveDown press enter h ero.moveLeft press enter …" at bounding box center [677, 152] width 228 height 109
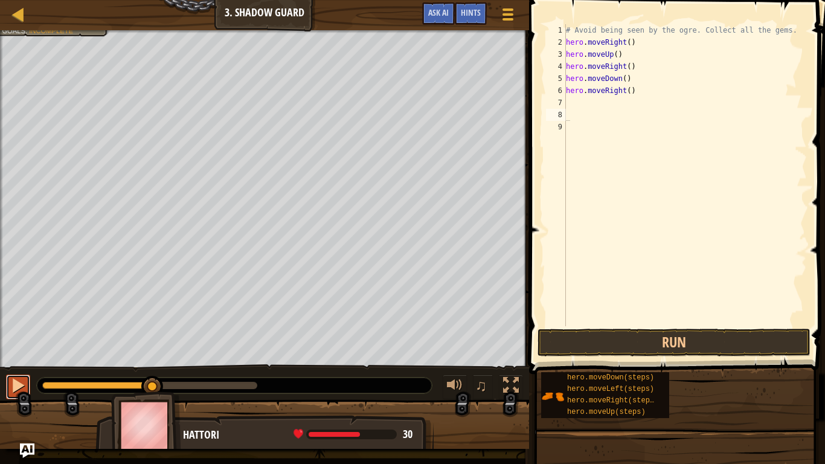
click at [23, 386] on div at bounding box center [18, 385] width 16 height 16
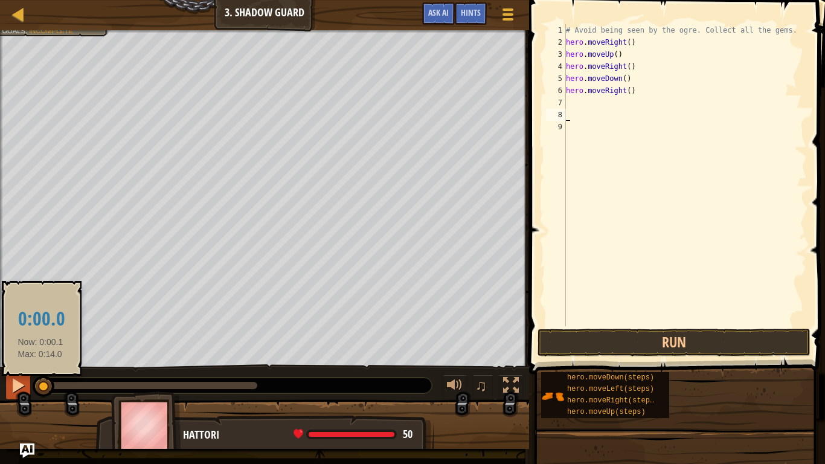
drag, startPoint x: 40, startPoint y: 384, endPoint x: 16, endPoint y: 379, distance: 25.3
click at [22, 379] on div "♫" at bounding box center [264, 382] width 529 height 36
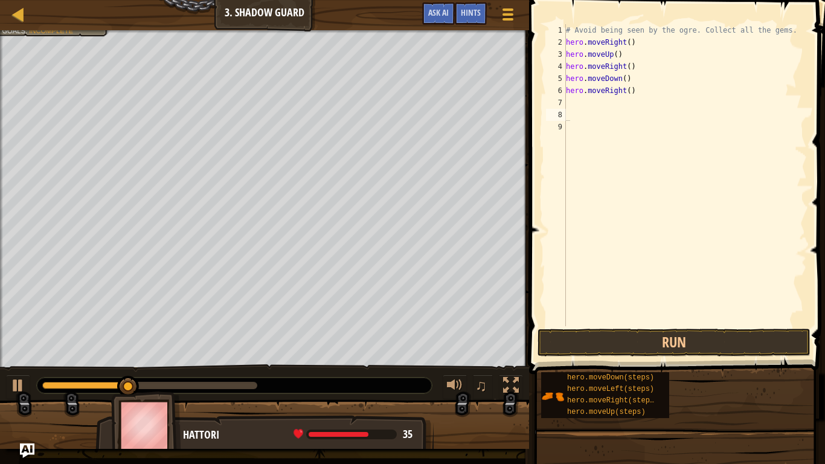
drag, startPoint x: 89, startPoint y: 375, endPoint x: 61, endPoint y: 375, distance: 28.4
click at [61, 375] on div "♫" at bounding box center [264, 382] width 529 height 36
click at [267, 19] on div "Map Introduction to Computer Science 3. Shadow Guard Game Menu Done Hints Ask AI" at bounding box center [264, 15] width 529 height 30
click at [625, 115] on div "# Avoid being seen by the ogre. Collect all the gems. hero . moveRight ( ) hero…" at bounding box center [684, 187] width 243 height 326
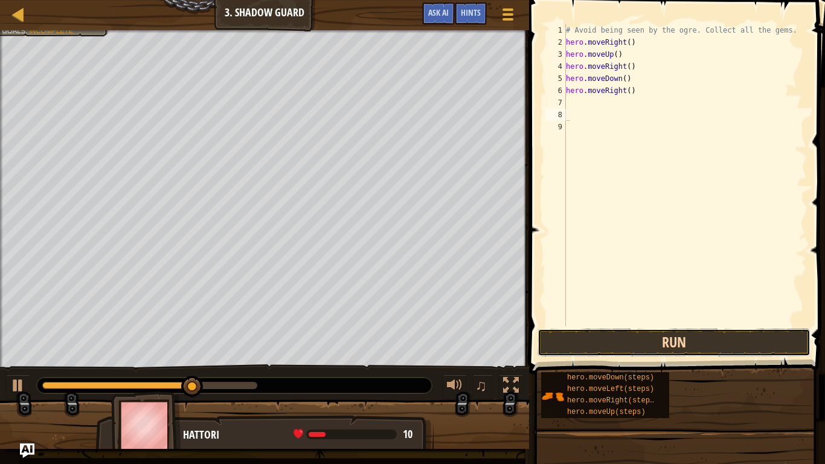
click at [663, 344] on button "Run" at bounding box center [673, 342] width 273 height 28
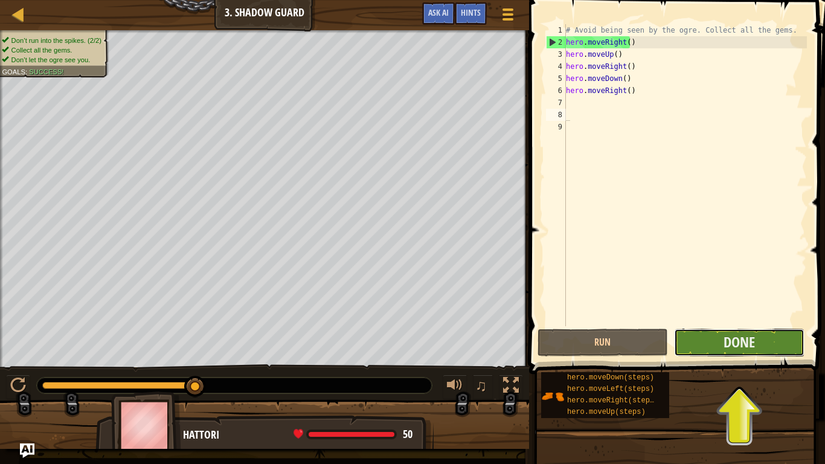
click at [784, 328] on button "Done" at bounding box center [739, 342] width 130 height 28
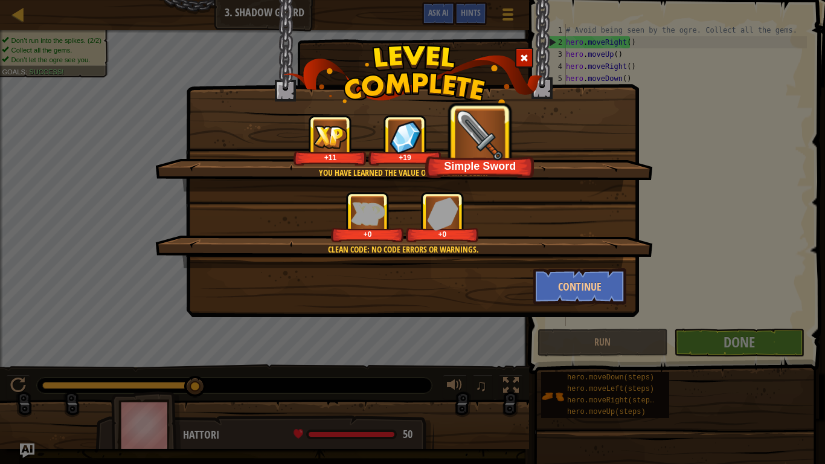
drag, startPoint x: 388, startPoint y: 155, endPoint x: 385, endPoint y: 164, distance: 10.1
click at [385, 164] on div "+19" at bounding box center [404, 140] width 72 height 50
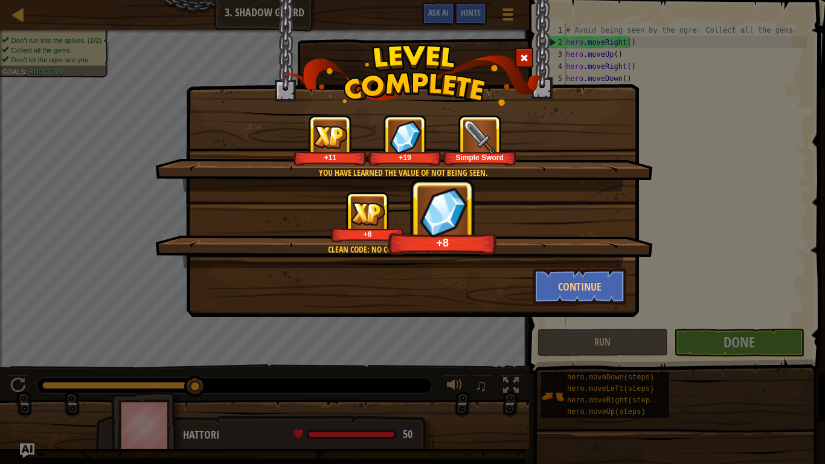
click at [487, 229] on div "+8" at bounding box center [442, 216] width 109 height 75
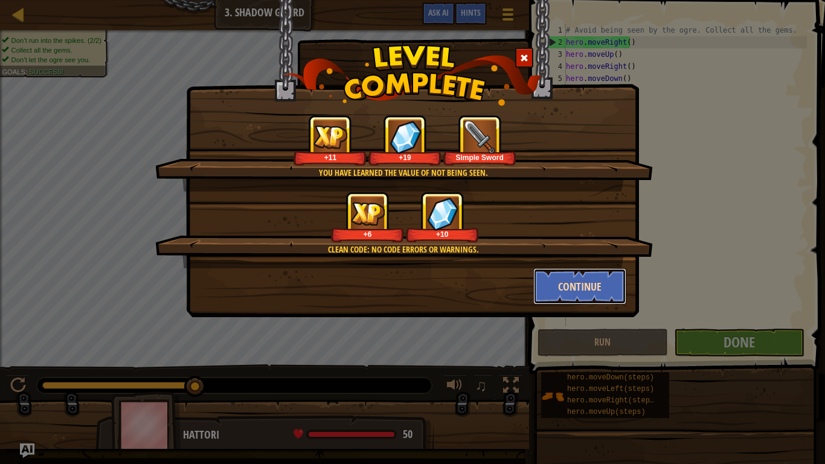
click at [576, 289] on button "Continue" at bounding box center [580, 286] width 94 height 36
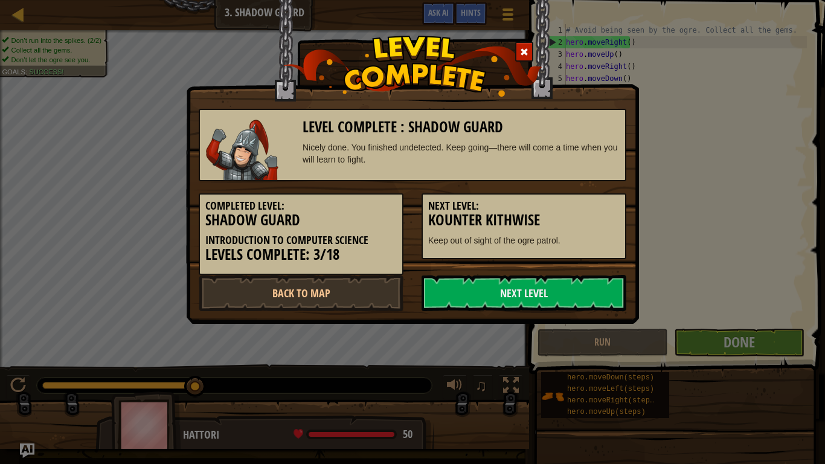
click at [473, 125] on h3 "Level Complete : Shadow Guard" at bounding box center [460, 127] width 317 height 16
click at [545, 309] on link "Next Level" at bounding box center [523, 293] width 205 height 36
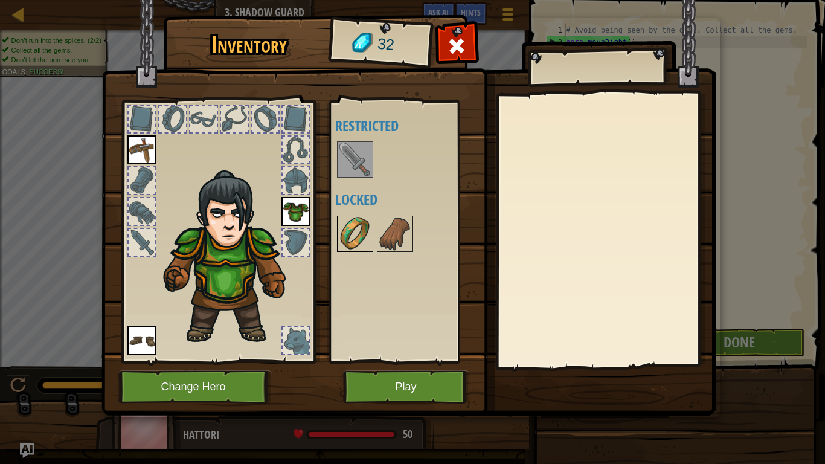
click at [368, 234] on img at bounding box center [355, 234] width 34 height 34
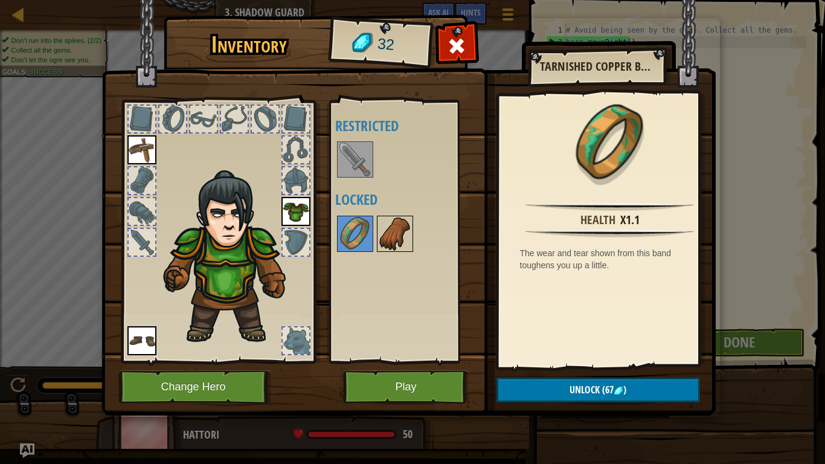
drag, startPoint x: 395, startPoint y: 231, endPoint x: 406, endPoint y: 231, distance: 10.9
click at [397, 232] on img at bounding box center [395, 234] width 34 height 34
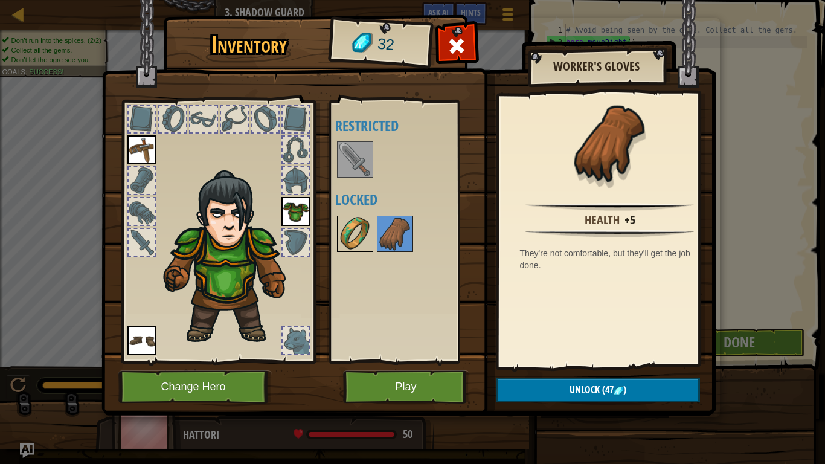
click at [372, 237] on div at bounding box center [355, 234] width 36 height 36
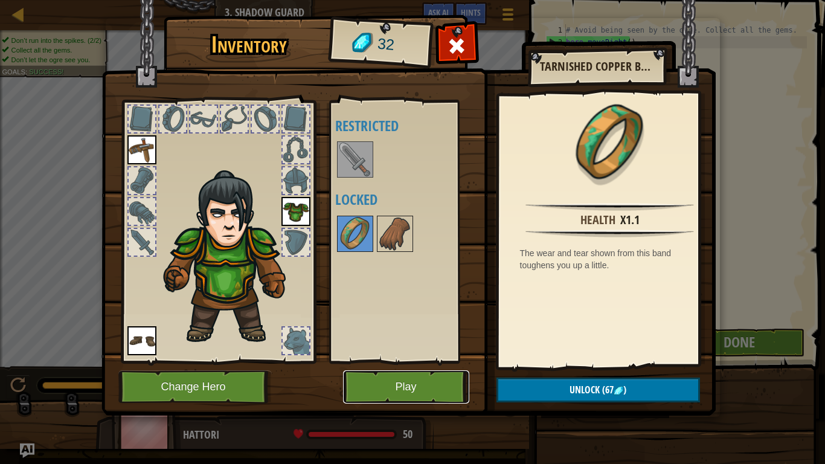
click at [411, 383] on button "Play" at bounding box center [406, 386] width 126 height 33
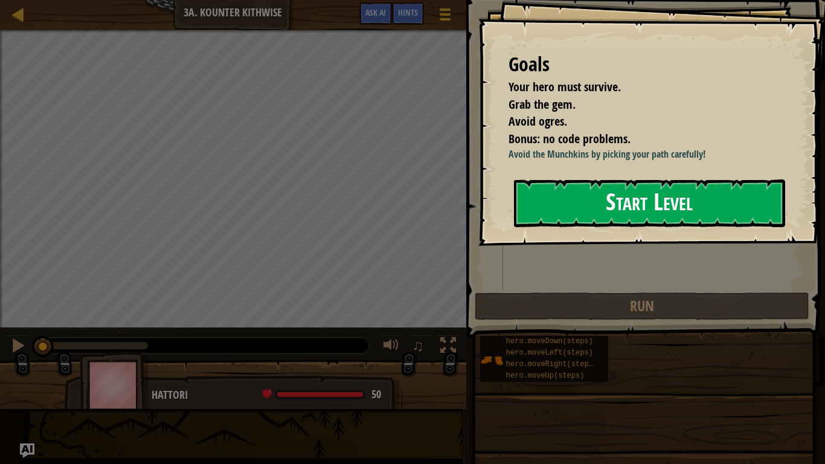
click at [716, 221] on button "Start Level" at bounding box center [649, 203] width 271 height 48
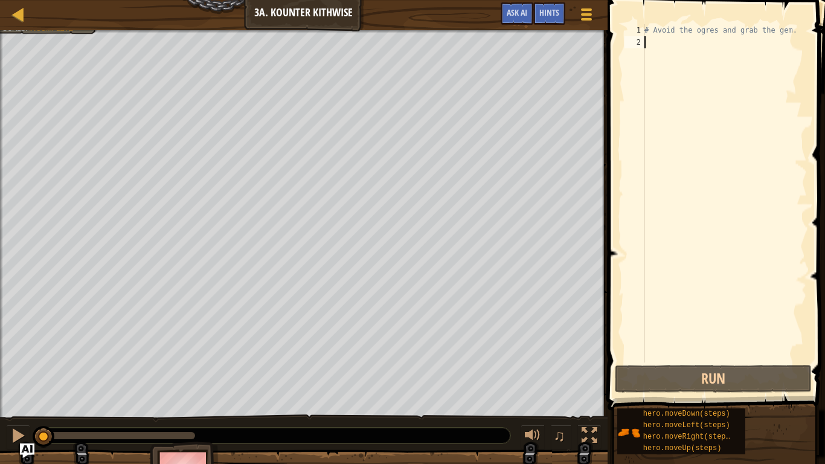
click at [680, 42] on div "# Avoid the ogres and grab the gem." at bounding box center [724, 205] width 165 height 362
type textarea "h"
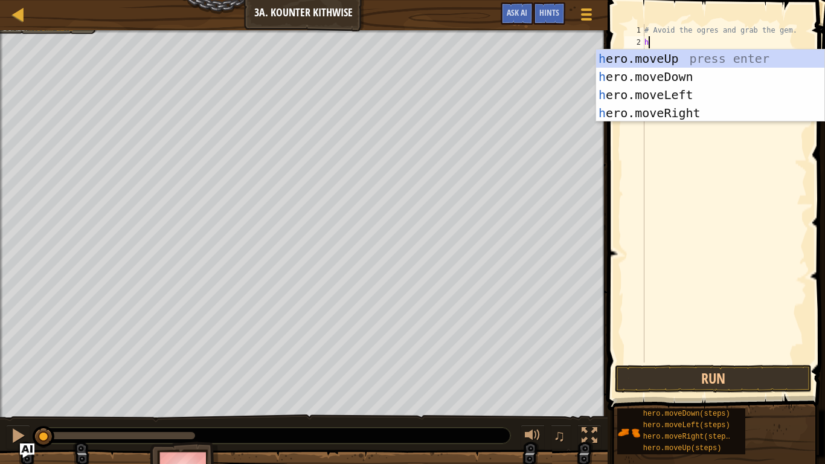
scroll to position [5, 0]
click at [695, 78] on div "h ero.moveUp press enter h ero.moveDown press enter h ero.moveLeft press enter …" at bounding box center [710, 104] width 228 height 109
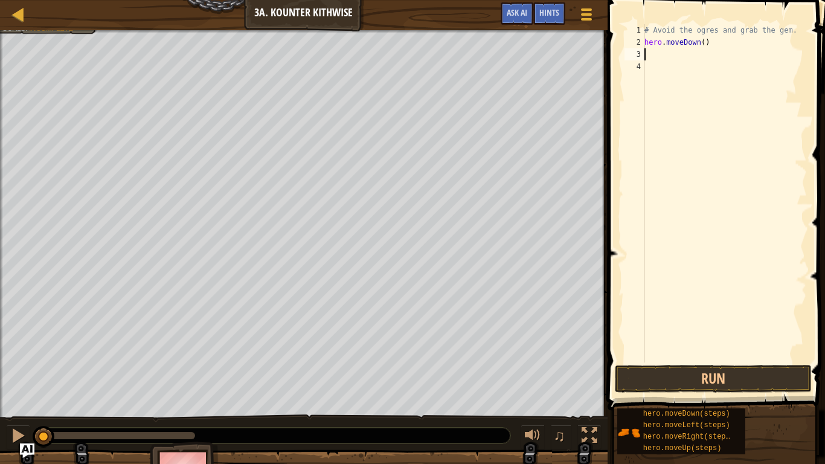
type textarea "h"
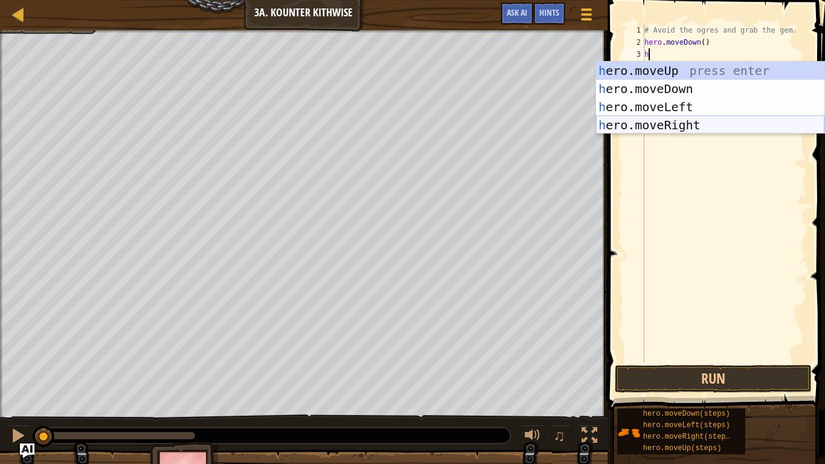
click at [730, 121] on div "h ero.moveUp press enter h ero.moveDown press enter h ero.moveLeft press enter …" at bounding box center [710, 116] width 228 height 109
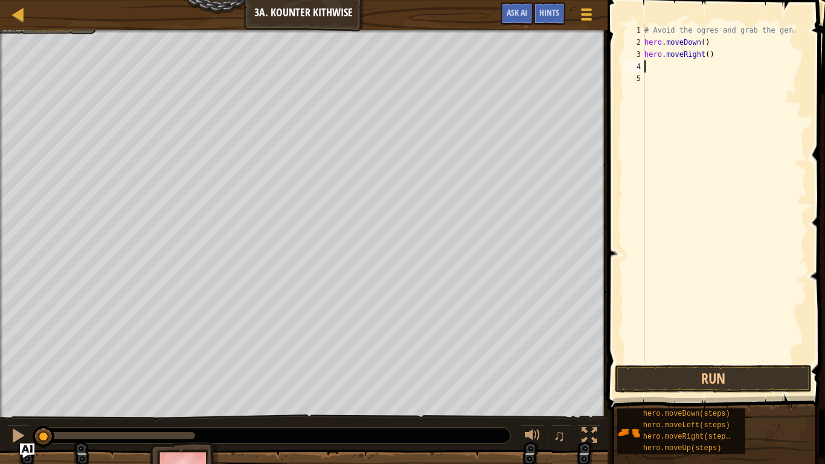
type textarea "h"
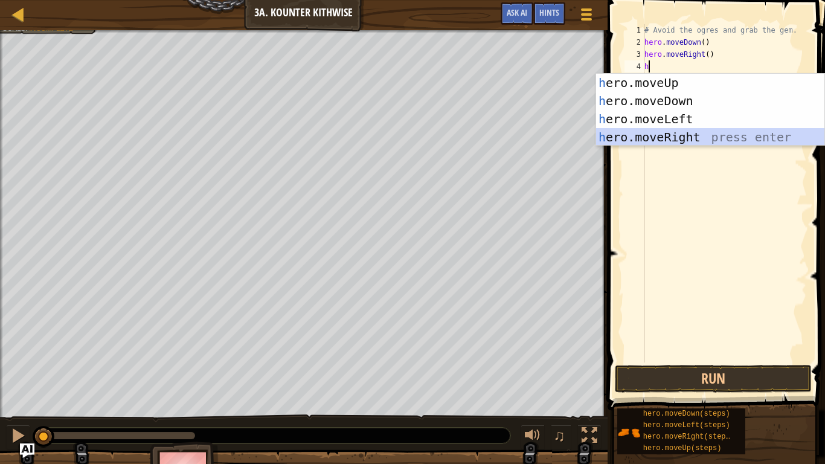
click at [672, 140] on div "h ero.moveUp press enter h ero.moveDown press enter h ero.moveLeft press enter …" at bounding box center [710, 128] width 228 height 109
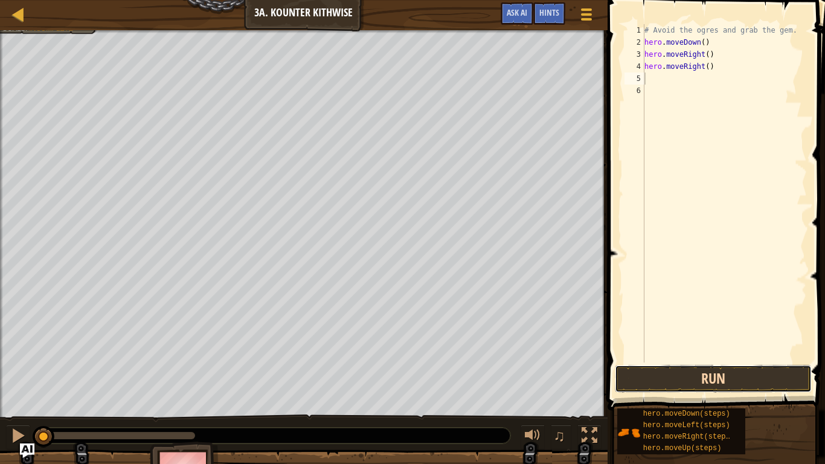
click at [779, 371] on button "Run" at bounding box center [713, 379] width 197 height 28
click at [672, 62] on div "# Avoid the ogres and grab the gem. hero . moveDown ( ) hero . moveRight ( ) he…" at bounding box center [724, 205] width 165 height 362
click at [661, 41] on div "# Avoid the ogres and grab the gem. hero . moveDown ( ) hero . moveRight ( ) he…" at bounding box center [724, 205] width 165 height 362
type textarea "hero .moveDown()"
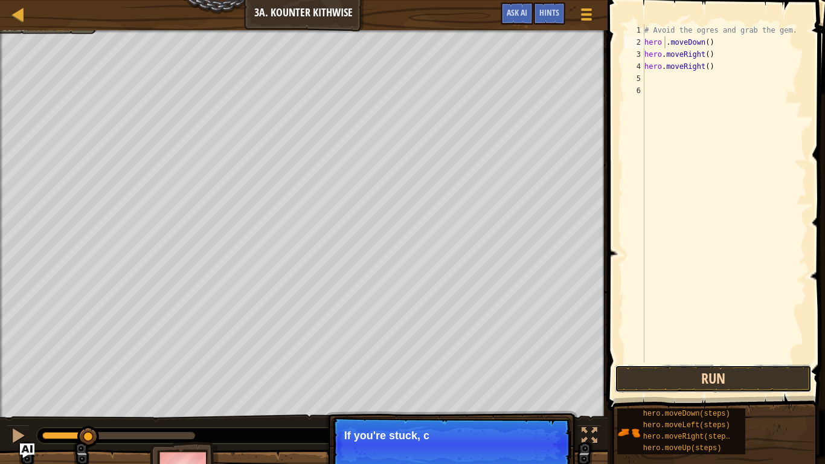
click at [748, 380] on button "Run" at bounding box center [713, 379] width 197 height 28
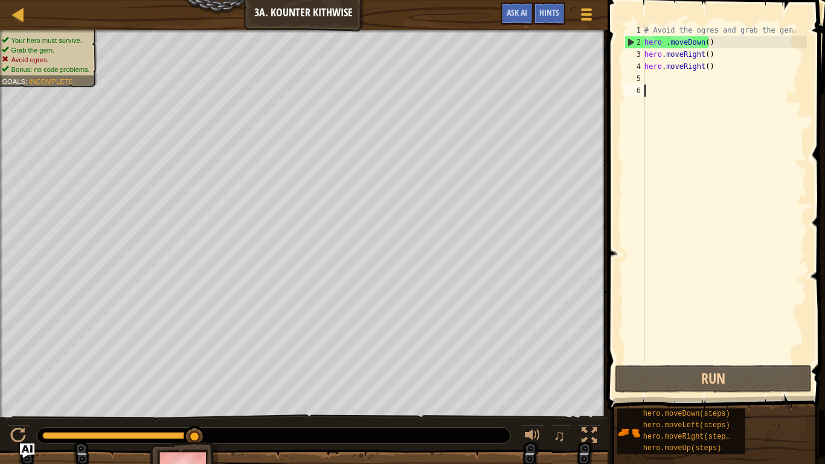
click at [703, 86] on div "# Avoid the ogres and grab the gem. hero . moveDown ( ) hero . moveRight ( ) he…" at bounding box center [724, 205] width 165 height 362
click at [699, 78] on div "# Avoid the ogres and grab the gem. hero . moveDown ( ) hero . moveRight ( ) he…" at bounding box center [724, 205] width 165 height 362
type textarea "h"
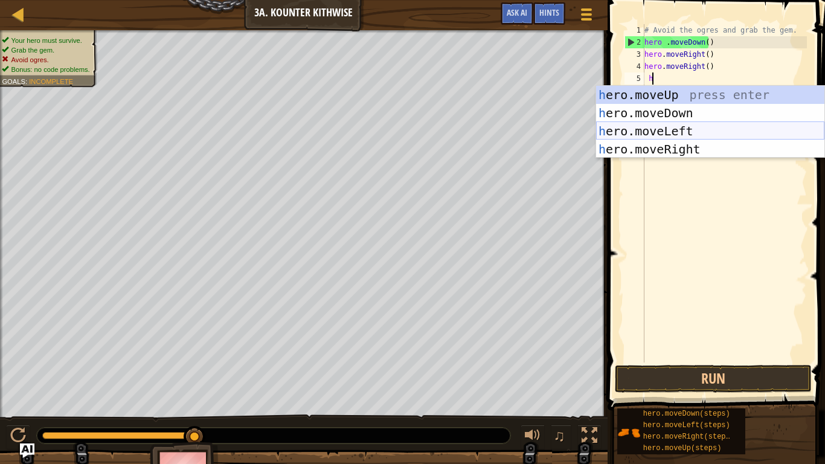
click at [679, 129] on div "h ero.moveUp press enter h ero.moveDown press enter h ero.moveLeft press enter …" at bounding box center [710, 140] width 228 height 109
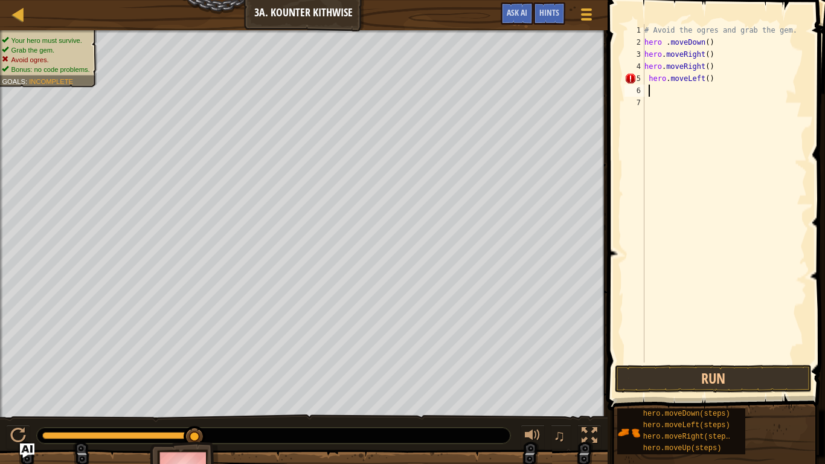
type textarea "h"
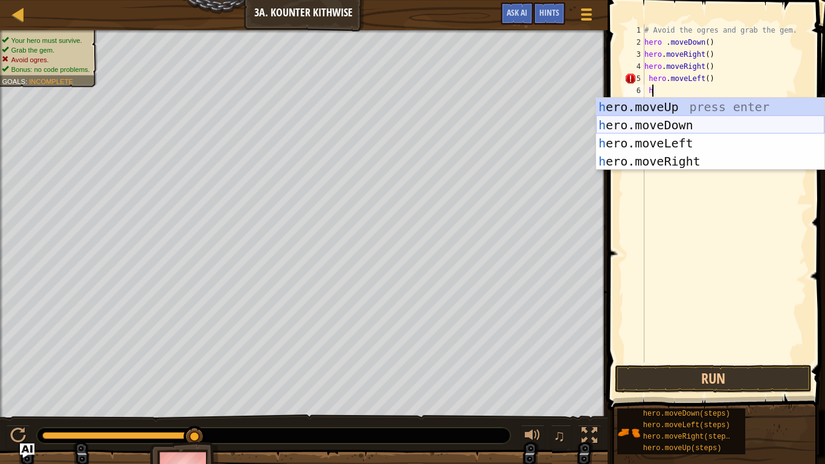
click at [723, 127] on div "h ero.moveUp press enter h ero.moveDown press enter h ero.moveLeft press enter …" at bounding box center [710, 152] width 228 height 109
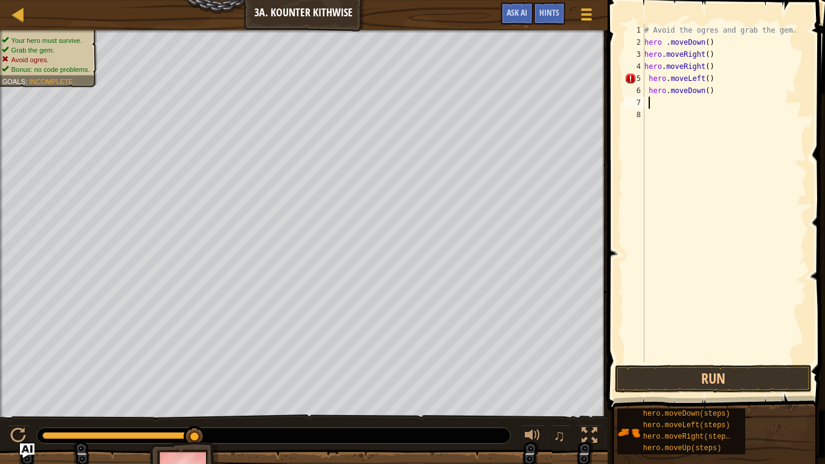
type textarea "h"
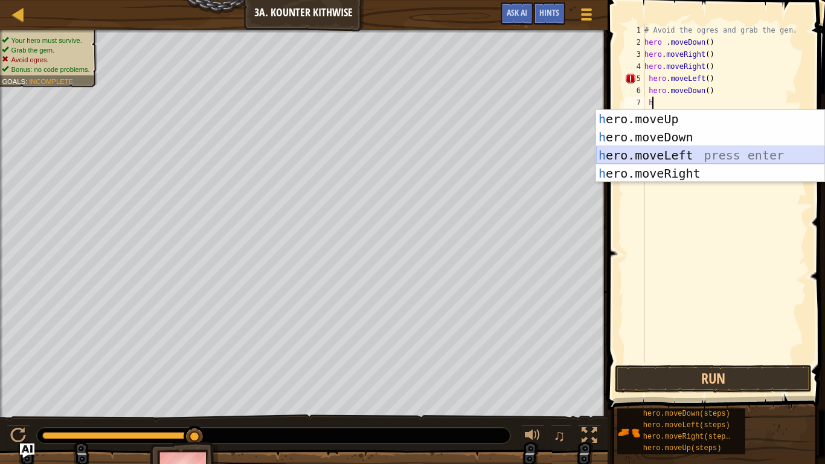
click at [698, 162] on div "h ero.moveUp press enter h ero.moveDown press enter h ero.moveLeft press enter …" at bounding box center [710, 164] width 228 height 109
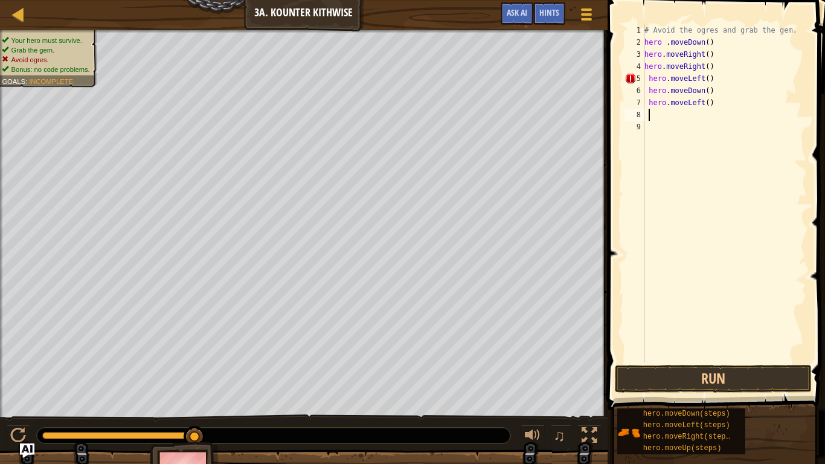
type textarea "h"
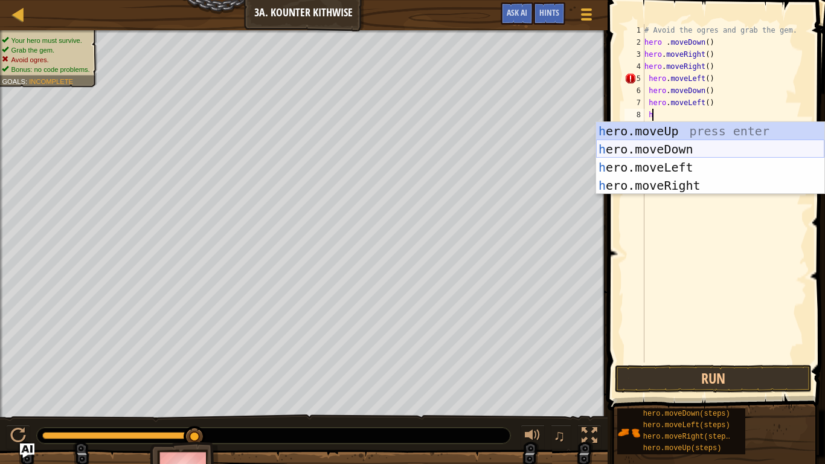
click at [700, 150] on div "h ero.moveUp press enter h ero.moveDown press enter h ero.moveLeft press enter …" at bounding box center [710, 176] width 228 height 109
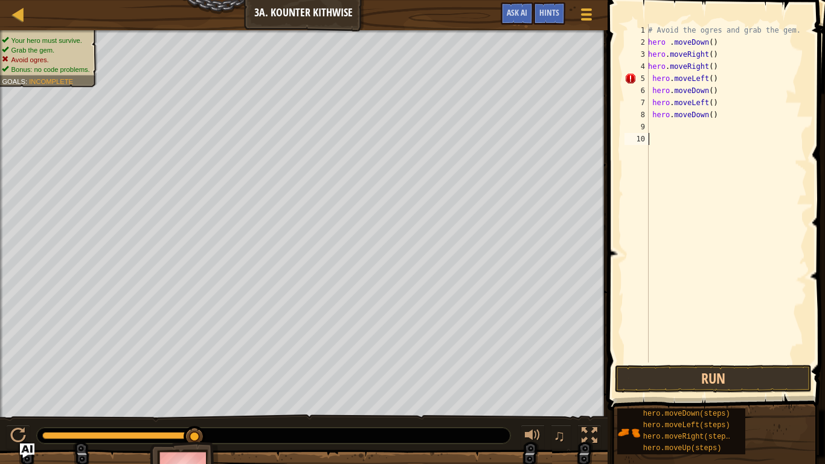
click at [700, 150] on div "# Avoid the ogres and grab the gem. hero . moveDown ( ) hero . moveRight ( ) he…" at bounding box center [725, 205] width 161 height 362
drag, startPoint x: 718, startPoint y: 118, endPoint x: 653, endPoint y: 114, distance: 65.3
click at [653, 114] on div "# Avoid the ogres and grab the gem. hero . moveDown ( ) hero . moveRight ( ) he…" at bounding box center [725, 205] width 161 height 362
type textarea "hero.moveDown()"
type textarea "h"
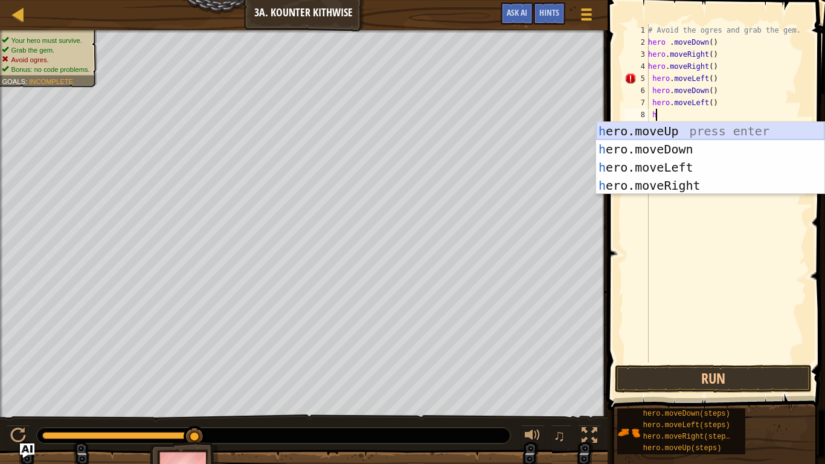
click at [677, 137] on div "h ero.moveUp press enter h ero.moveDown press enter h ero.moveLeft press enter …" at bounding box center [710, 176] width 228 height 109
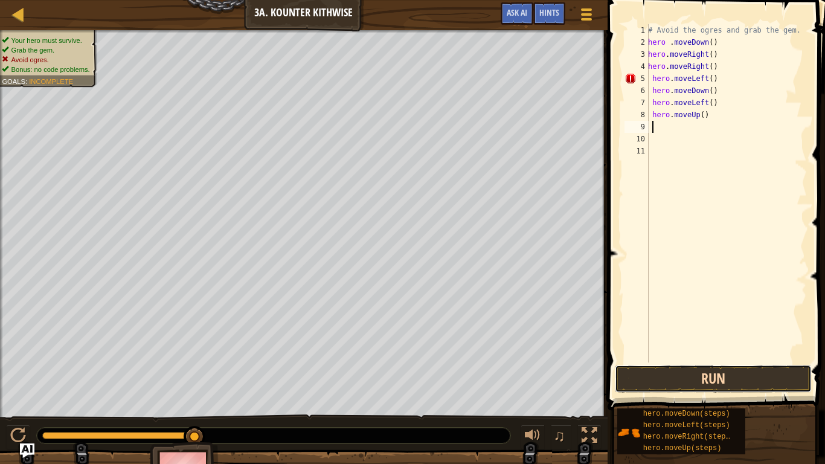
click at [727, 370] on button "Run" at bounding box center [713, 379] width 197 height 28
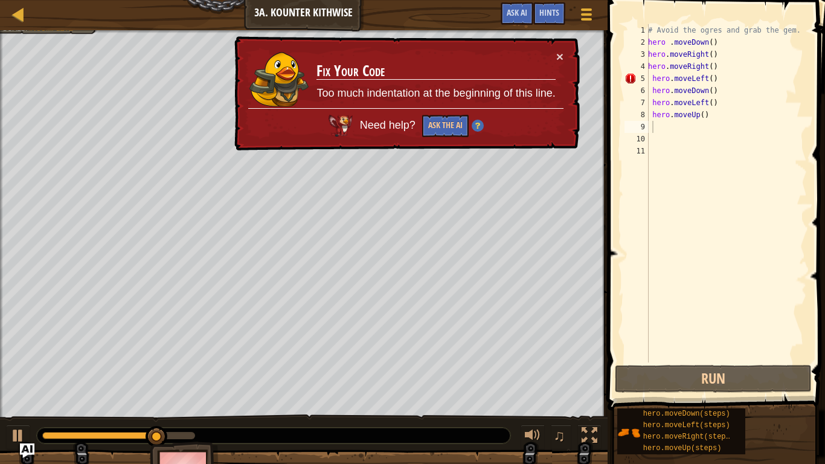
click at [469, 126] on div "Need help? Ask the AI" at bounding box center [405, 122] width 315 height 29
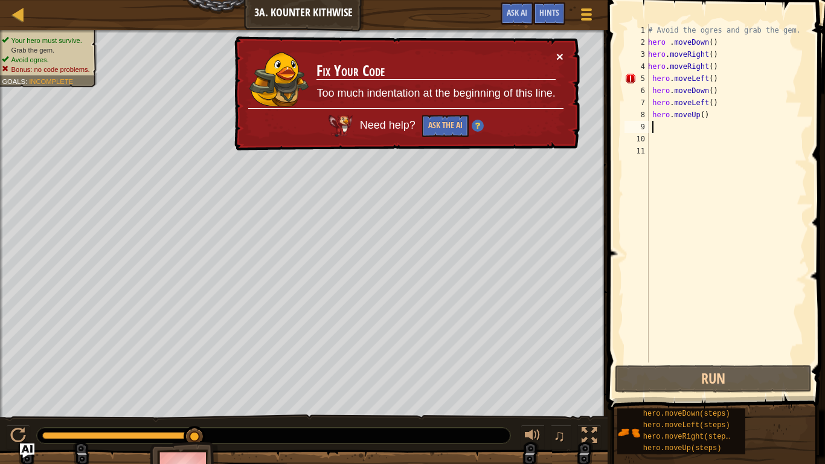
click at [556, 54] on button "×" at bounding box center [559, 56] width 7 height 13
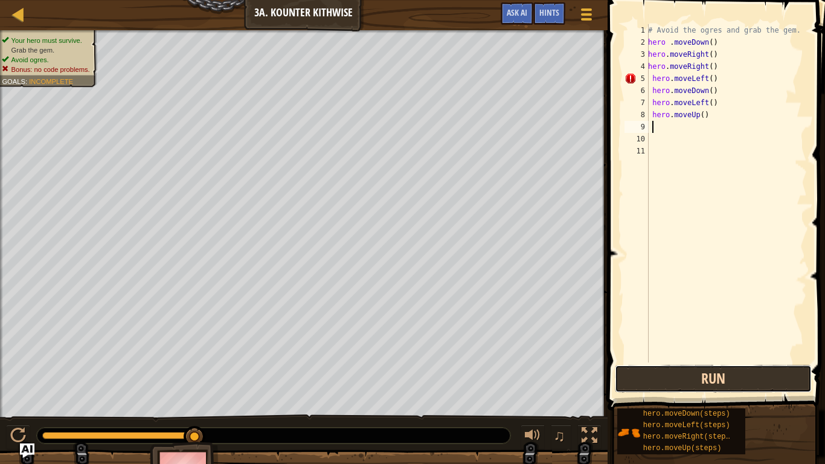
click at [721, 375] on button "Run" at bounding box center [713, 379] width 197 height 28
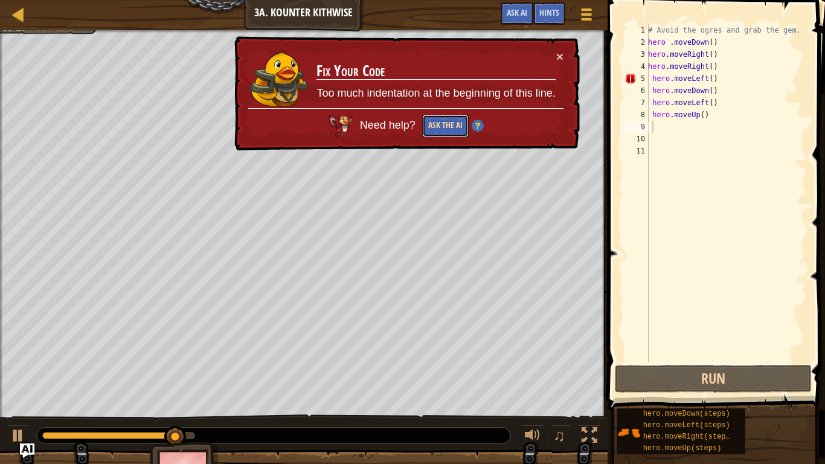
click at [458, 115] on button "Ask the AI" at bounding box center [445, 126] width 46 height 22
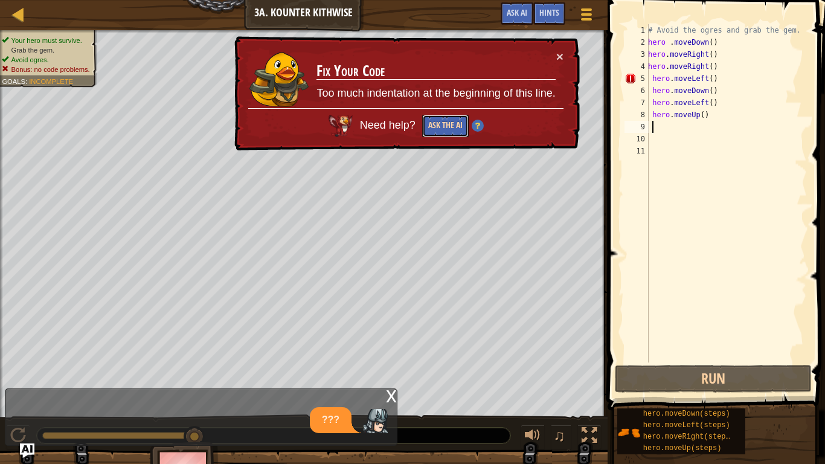
click at [430, 115] on button "Ask the AI" at bounding box center [445, 126] width 46 height 22
click at [449, 115] on button "Ask the AI" at bounding box center [445, 126] width 46 height 22
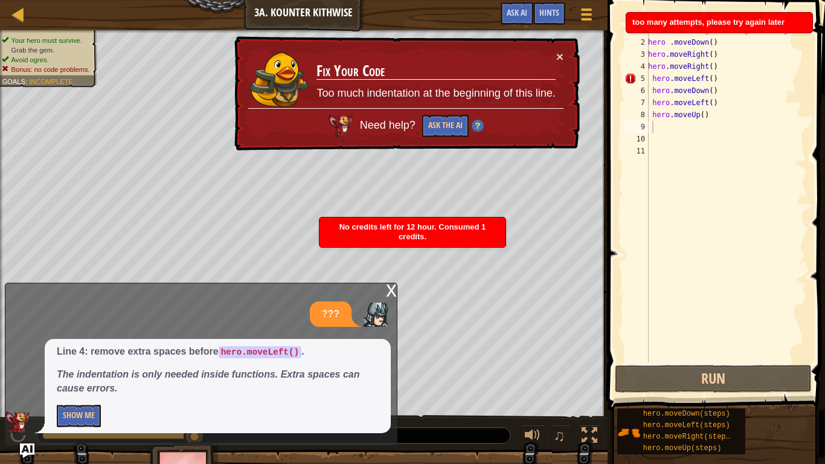
click at [552, 57] on td "Fix Your Code Too much indentation at the beginning of this line." at bounding box center [436, 79] width 240 height 58
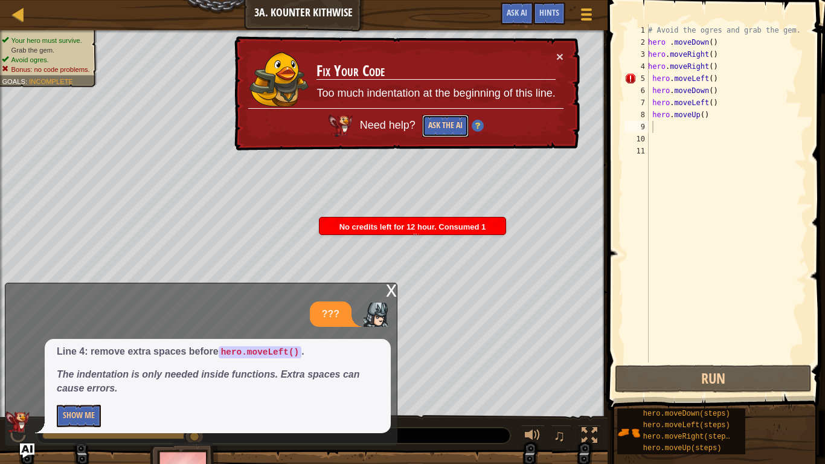
click at [451, 126] on button "Ask the AI" at bounding box center [445, 126] width 46 height 22
click at [566, 48] on div "× Fix Your Code Too much indentation at the beginning of this line. Need help? …" at bounding box center [406, 93] width 348 height 115
click at [560, 60] on button "×" at bounding box center [559, 56] width 7 height 13
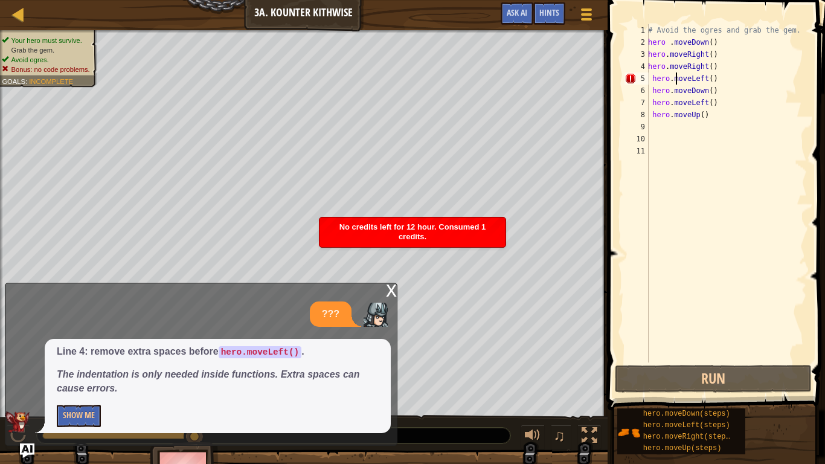
click at [677, 75] on div "# Avoid the ogres and grab the gem. hero . moveDown ( ) hero . moveRight ( ) he…" at bounding box center [725, 205] width 161 height 362
type textarea "hero.moveLeft()"
drag, startPoint x: 651, startPoint y: 80, endPoint x: 715, endPoint y: 77, distance: 64.7
click at [715, 77] on div "# Avoid the ogres and grab the gem. hero . moveDown ( ) hero . moveRight ( ) he…" at bounding box center [725, 205] width 161 height 362
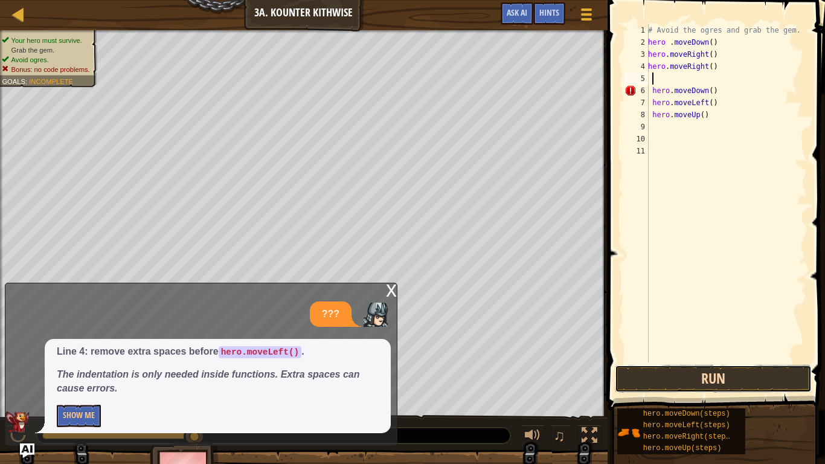
click at [785, 380] on button "Run" at bounding box center [713, 379] width 197 height 28
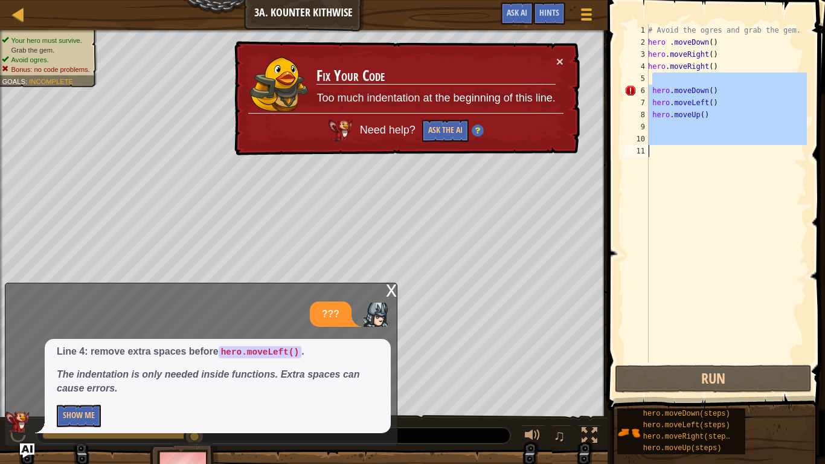
click at [595, 188] on div "Map Introduction to Computer Science 3a. Kounter Kithwise Game Menu Done Hints …" at bounding box center [412, 232] width 825 height 464
click at [721, 115] on div "# Avoid the ogres and grab the gem. hero . moveDown ( ) hero . moveRight ( ) he…" at bounding box center [725, 193] width 161 height 338
type textarea "hero.moveUp()"
drag, startPoint x: 742, startPoint y: 87, endPoint x: 656, endPoint y: 207, distance: 147.6
click at [656, 204] on div "# Avoid the ogres and grab the gem. hero . moveDown ( ) hero . moveRight ( ) he…" at bounding box center [725, 205] width 161 height 362
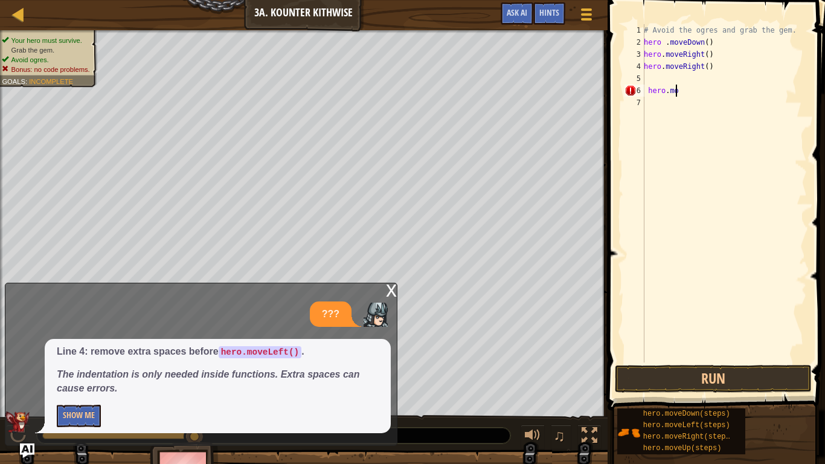
type textarea "h"
click at [731, 380] on button "Run" at bounding box center [713, 379] width 197 height 28
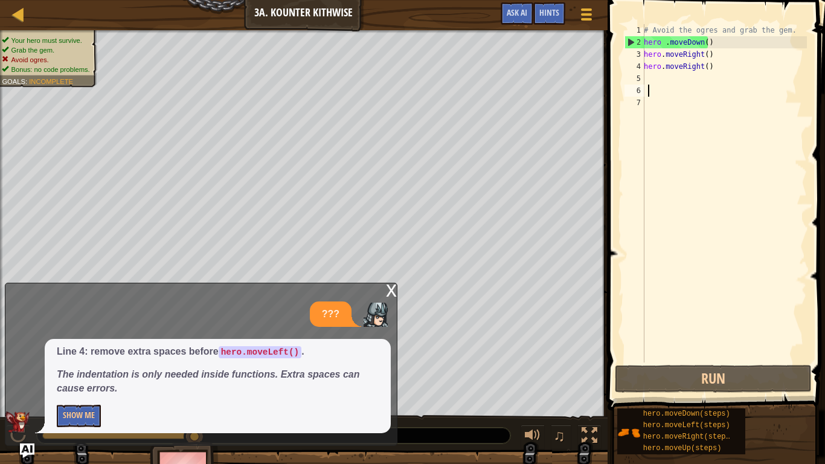
click at [683, 72] on div "# Avoid the ogres and grab the gem. hero . moveDown ( ) hero . moveRight ( ) he…" at bounding box center [723, 205] width 165 height 362
type textarea "h"
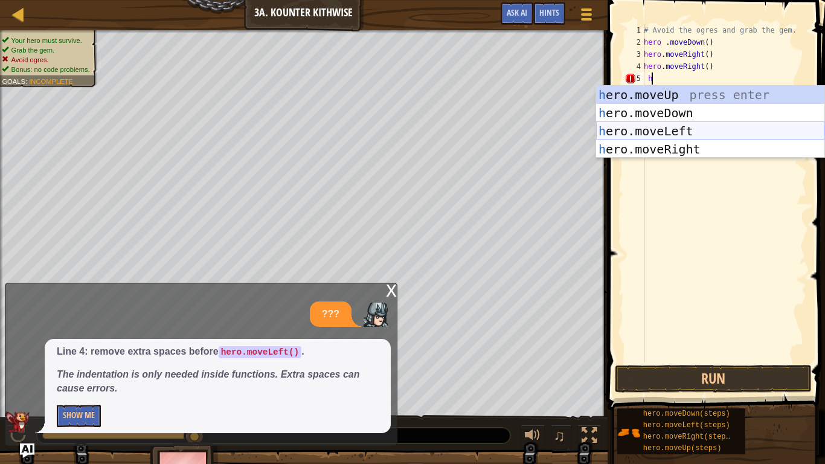
click at [693, 130] on div "h ero.moveUp press enter h ero.moveDown press enter h ero.moveLeft press enter …" at bounding box center [710, 140] width 228 height 109
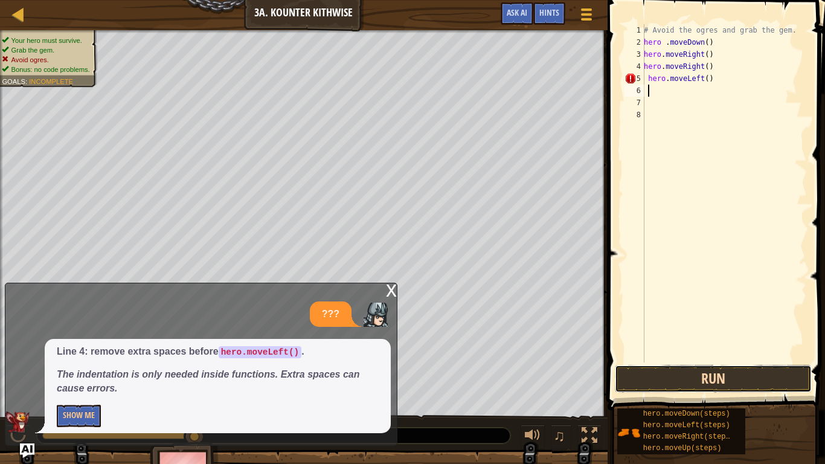
click at [743, 372] on button "Run" at bounding box center [713, 379] width 197 height 28
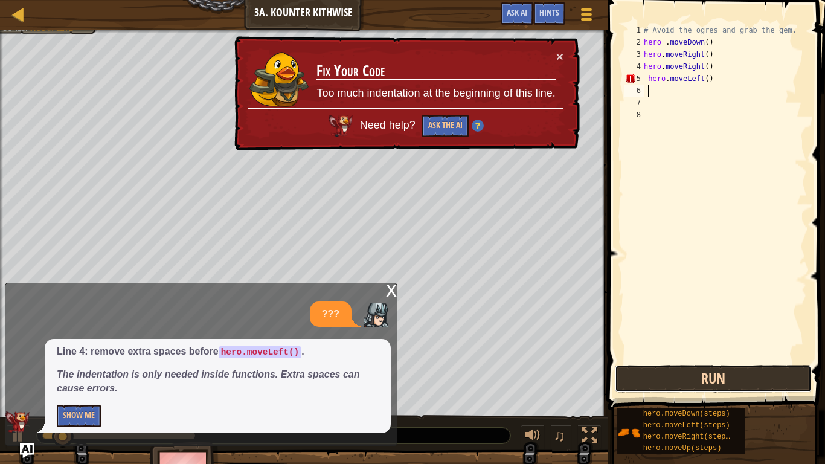
click at [741, 371] on button "Run" at bounding box center [713, 379] width 197 height 28
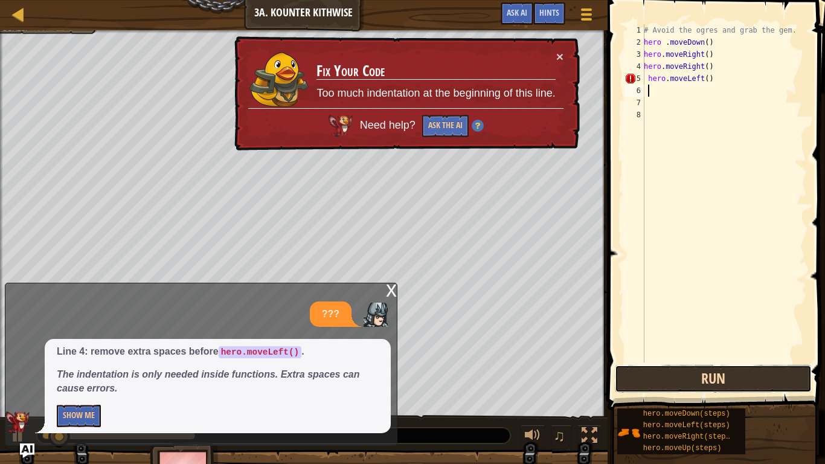
click at [720, 367] on button "Run" at bounding box center [713, 379] width 197 height 28
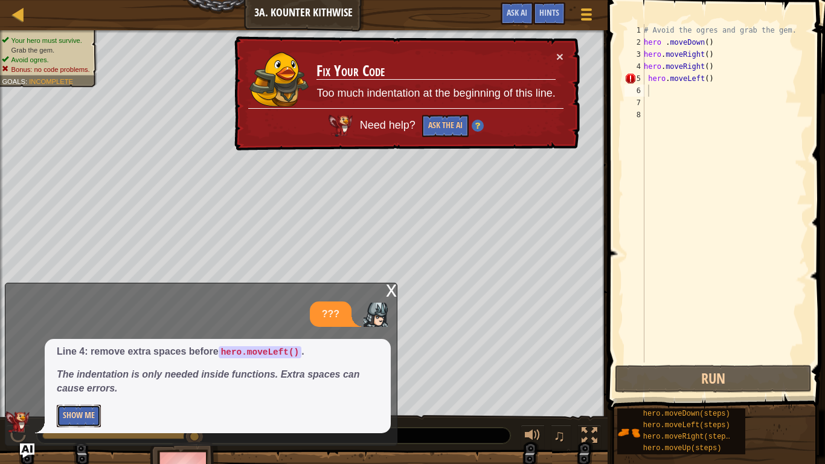
click at [74, 386] on button "Show Me" at bounding box center [79, 415] width 44 height 22
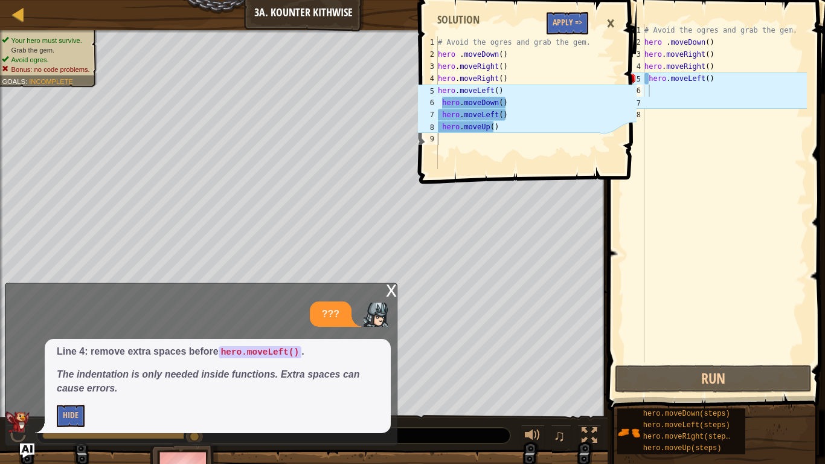
click at [387, 290] on div "x" at bounding box center [391, 289] width 11 height 12
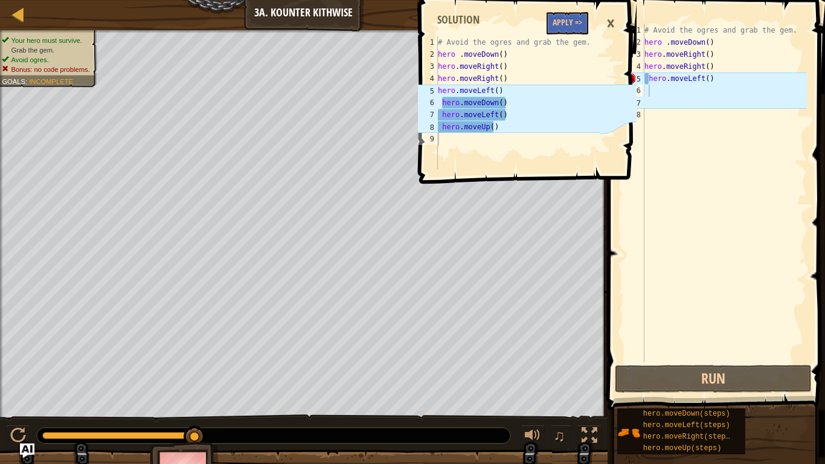
click at [609, 16] on div "×" at bounding box center [610, 24] width 21 height 28
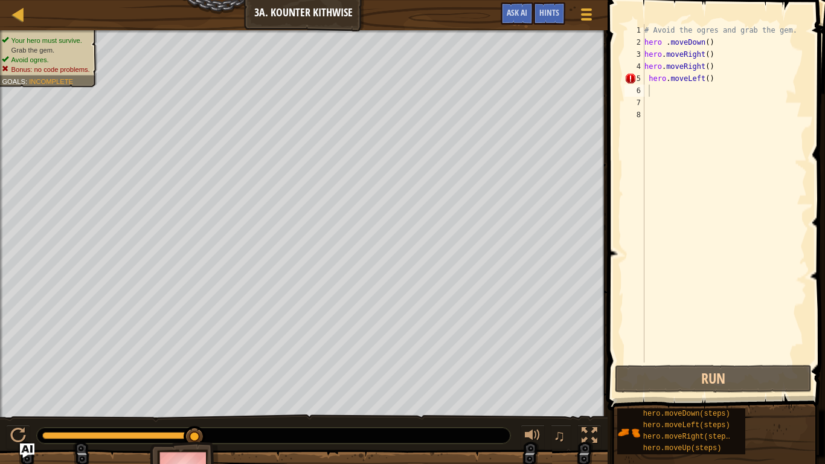
type textarea "hero.moveLeft()"
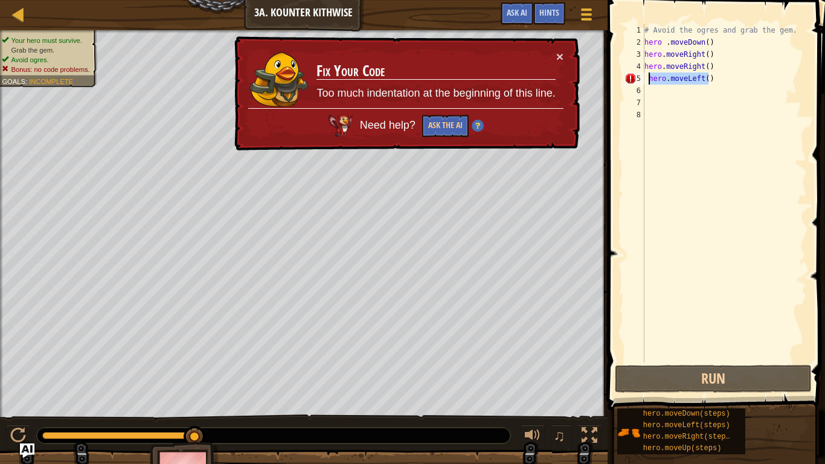
drag, startPoint x: 714, startPoint y: 79, endPoint x: 647, endPoint y: 78, distance: 67.6
click at [647, 78] on div "# Avoid the ogres and grab the gem. hero . moveDown ( ) hero . moveRight ( ) he…" at bounding box center [724, 205] width 165 height 362
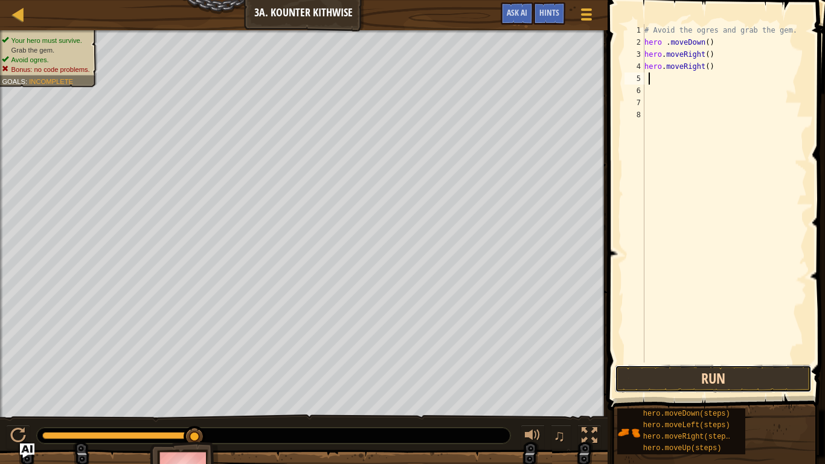
click at [644, 366] on button "Run" at bounding box center [713, 379] width 197 height 28
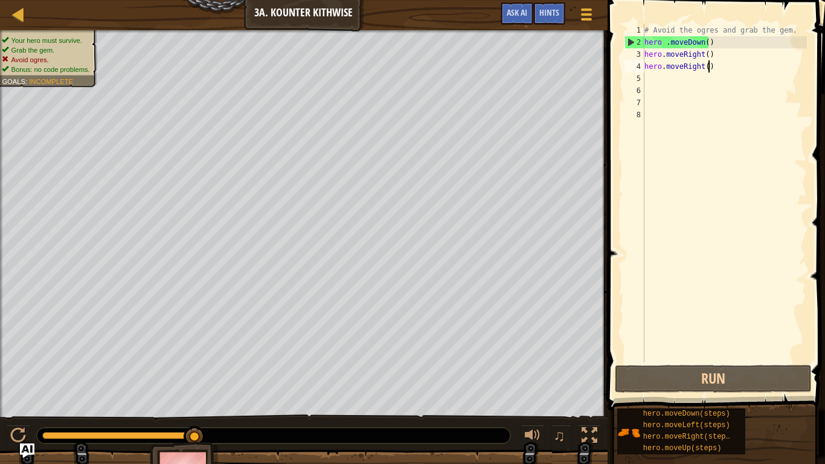
click at [719, 72] on div "# Avoid the ogres and grab the gem. hero . moveDown ( ) hero . moveRight ( ) he…" at bounding box center [724, 205] width 165 height 362
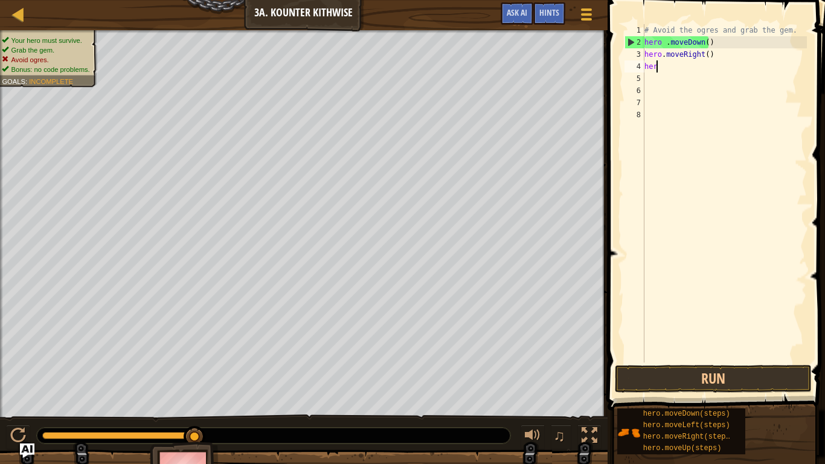
type textarea "h"
click at [736, 56] on div "# Avoid the ogres and grab the gem. hero . moveDown ( ) hero . moveRight ( )" at bounding box center [724, 205] width 165 height 362
type textarea "h"
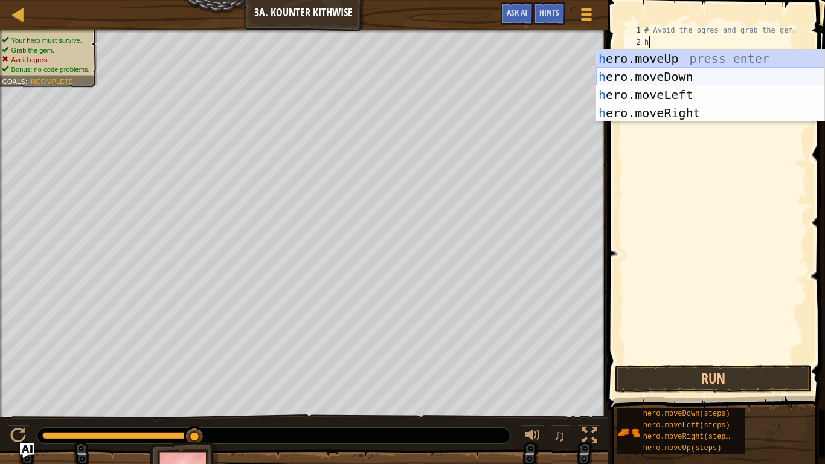
click at [678, 75] on div "h ero.moveUp press enter h ero.moveDown press enter h ero.moveLeft press enter …" at bounding box center [710, 104] width 228 height 109
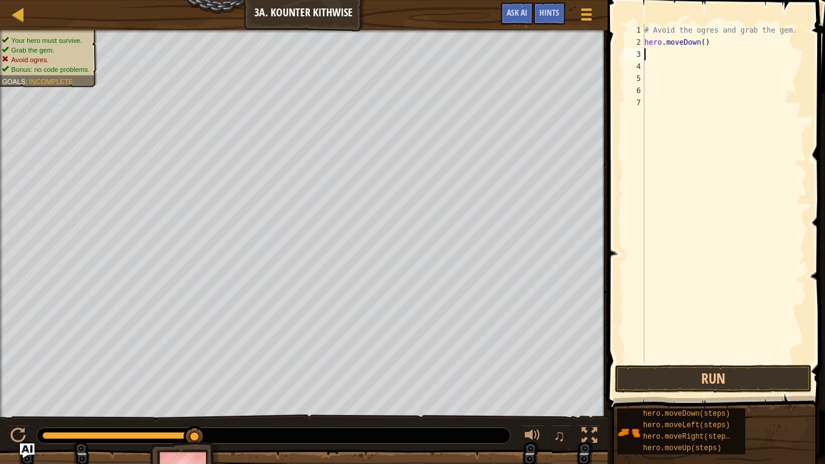
type textarea "h"
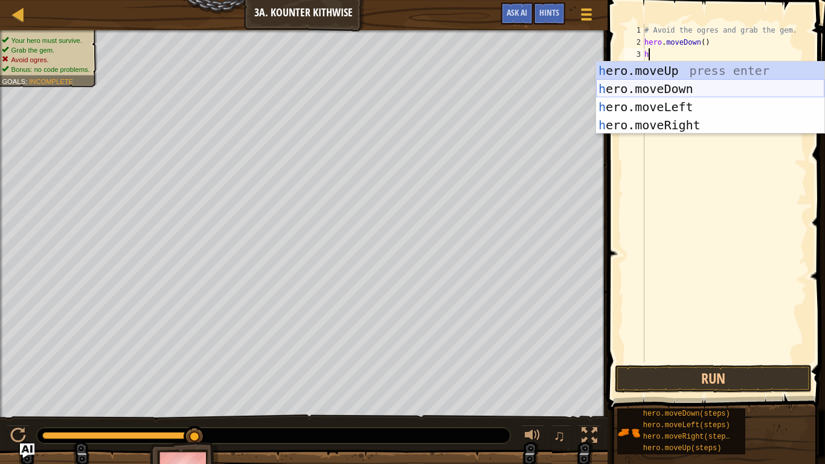
click at [677, 91] on div "h ero.moveUp press enter h ero.moveDown press enter h ero.moveLeft press enter …" at bounding box center [710, 116] width 228 height 109
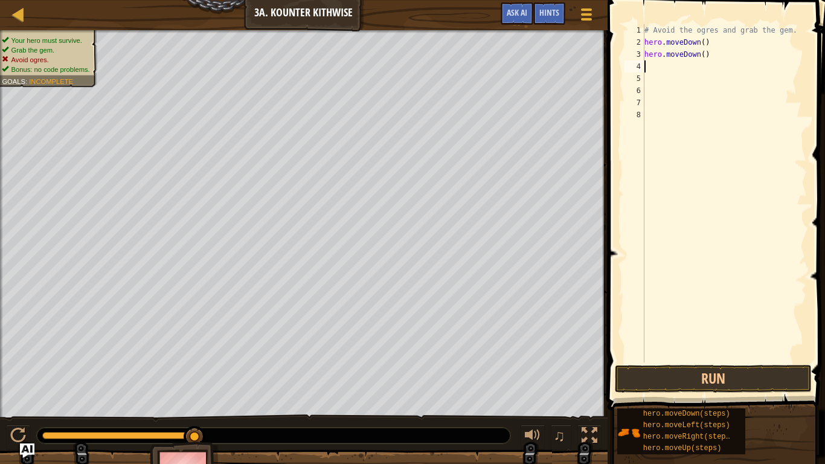
type textarea "h"
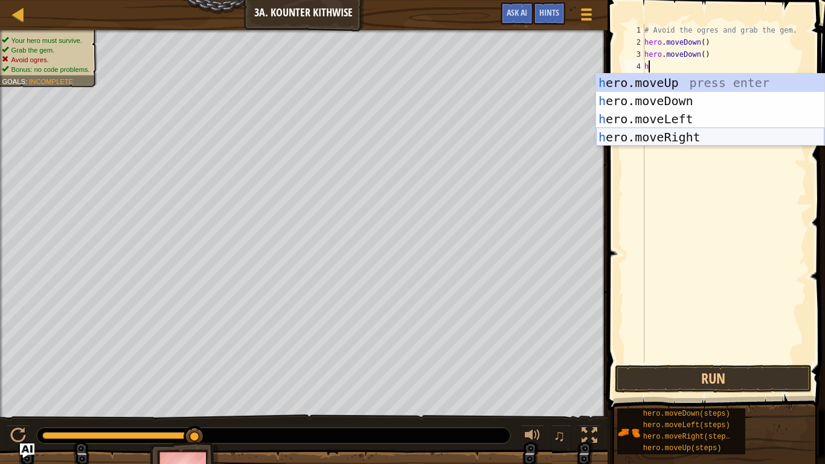
click at [710, 139] on div "h ero.moveUp press enter h ero.moveDown press enter h ero.moveLeft press enter …" at bounding box center [710, 128] width 228 height 109
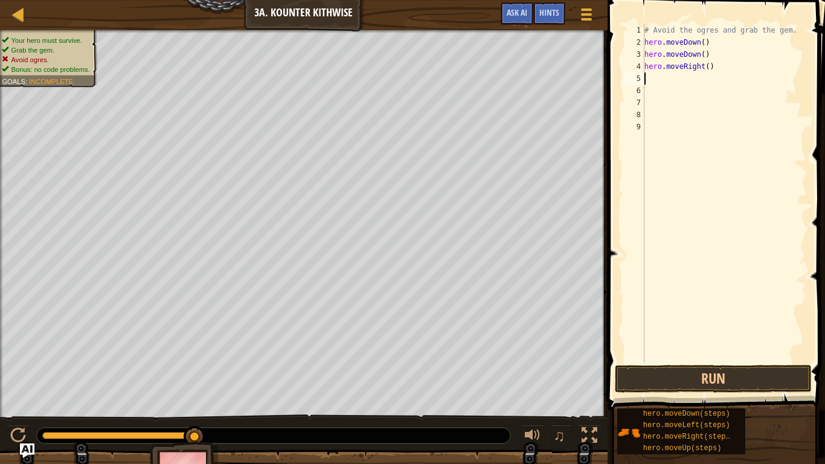
type textarea "h"
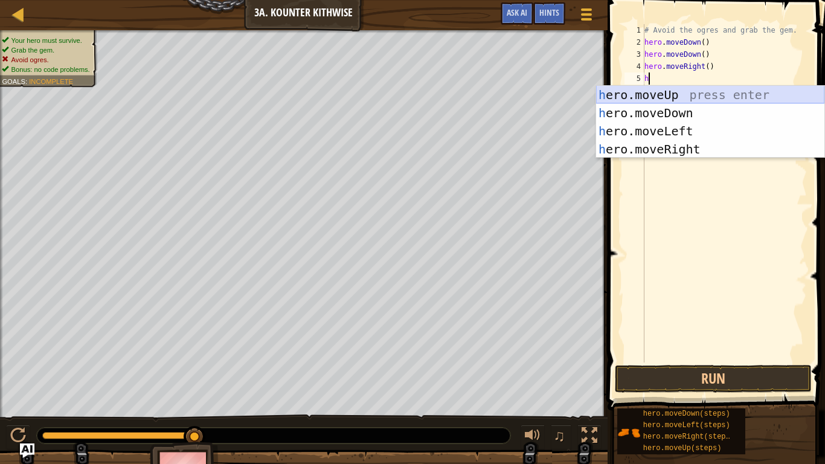
click at [706, 93] on div "h ero.moveUp press enter h ero.moveDown press enter h ero.moveLeft press enter …" at bounding box center [710, 140] width 228 height 109
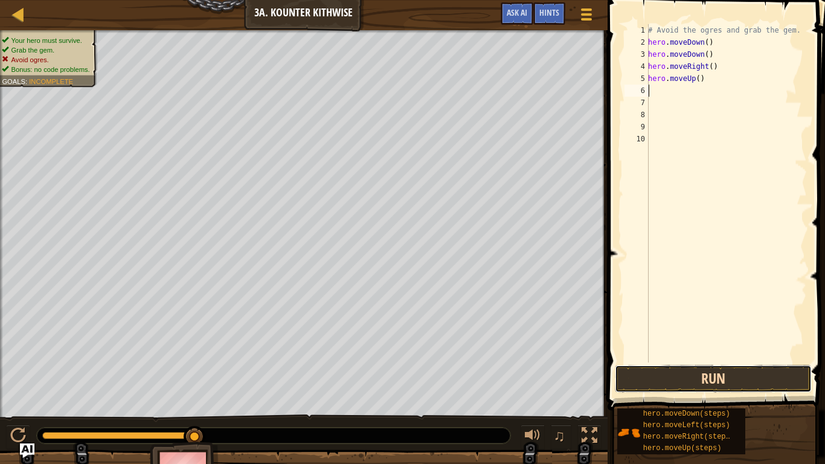
click at [781, 371] on button "Run" at bounding box center [713, 379] width 197 height 28
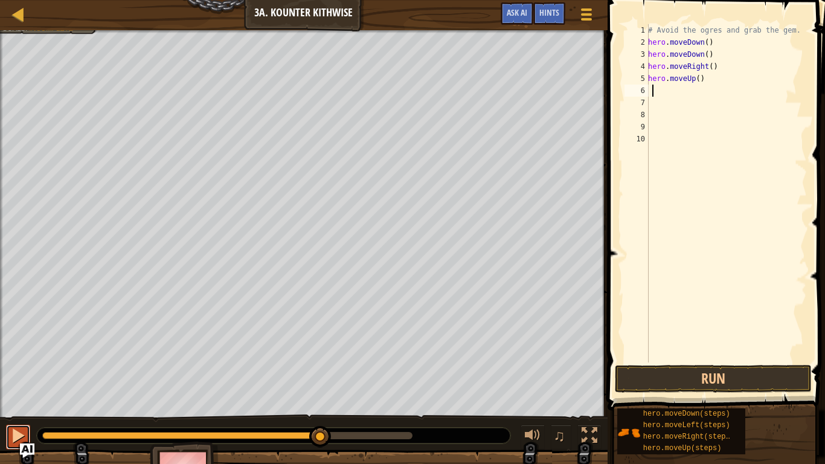
click at [19, 386] on div at bounding box center [18, 435] width 16 height 16
type textarea "h"
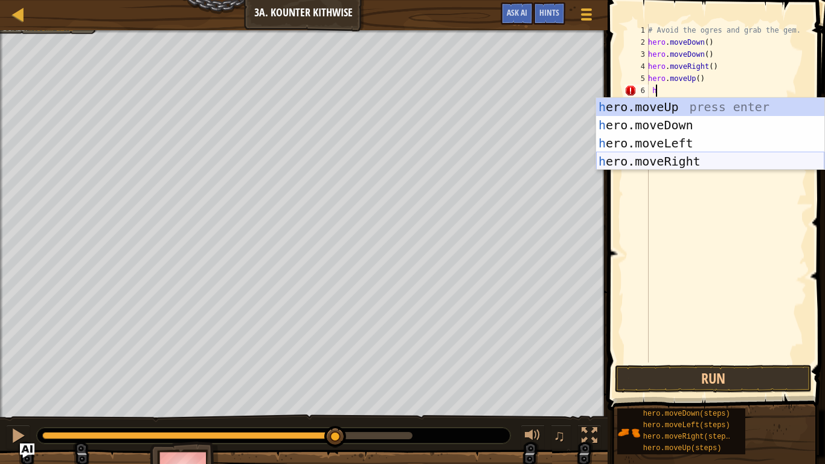
click at [703, 156] on div "h ero.moveUp press enter h ero.moveDown press enter h ero.moveLeft press enter …" at bounding box center [710, 152] width 228 height 109
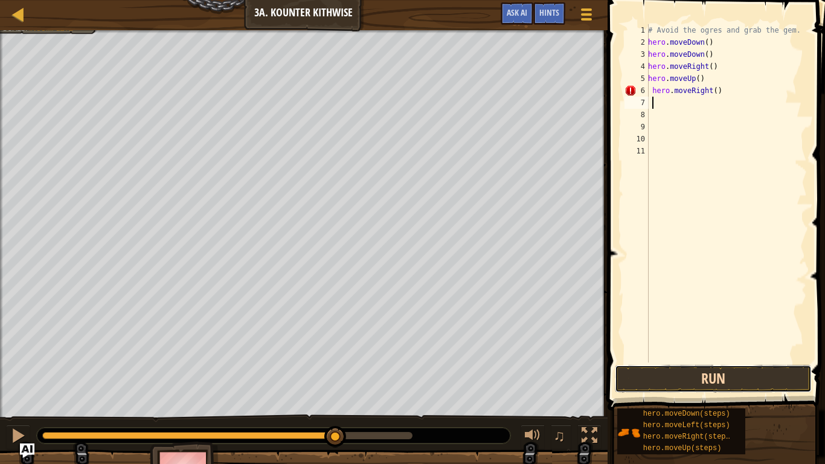
click at [709, 377] on button "Run" at bounding box center [713, 379] width 197 height 28
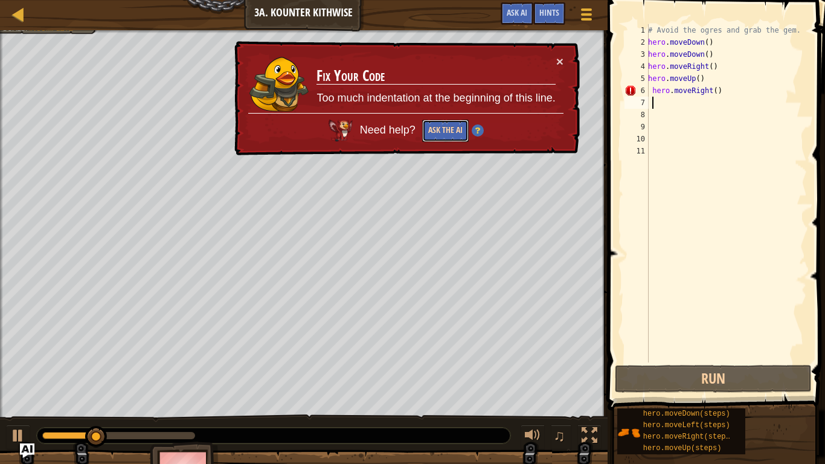
click at [442, 135] on button "Ask the AI" at bounding box center [444, 131] width 46 height 22
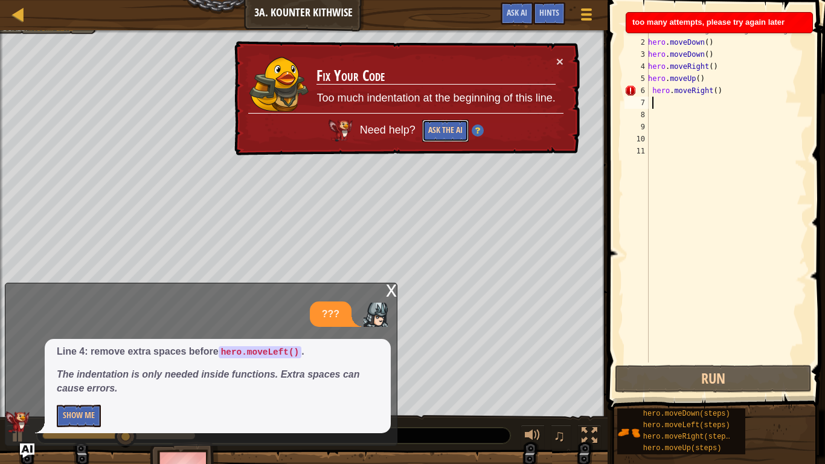
drag, startPoint x: 436, startPoint y: 124, endPoint x: 443, endPoint y: 126, distance: 6.7
click at [439, 126] on button "Ask the AI" at bounding box center [444, 131] width 46 height 22
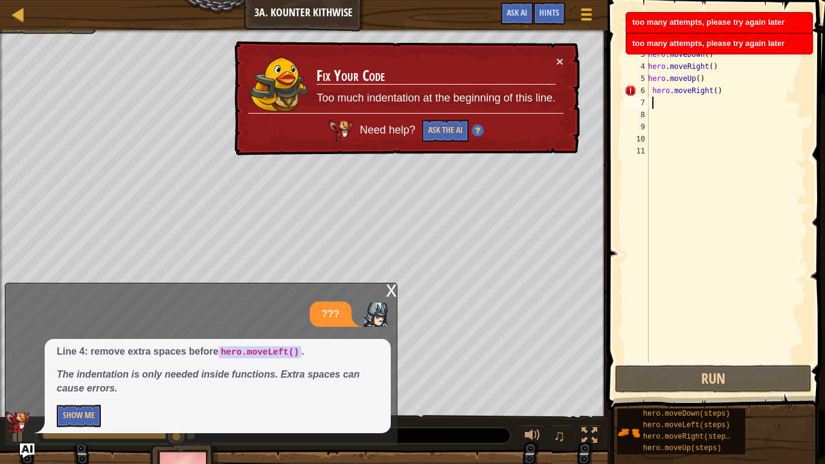
drag, startPoint x: 753, startPoint y: 97, endPoint x: 657, endPoint y: 94, distance: 96.0
click at [653, 95] on div "# Avoid the ogres and grab the gem. hero . moveDown ( ) hero . moveDown ( ) her…" at bounding box center [725, 205] width 161 height 362
click at [725, 95] on div "# Avoid the ogres and grab the gem. hero . moveDown ( ) hero . moveDown ( ) her…" at bounding box center [725, 193] width 161 height 338
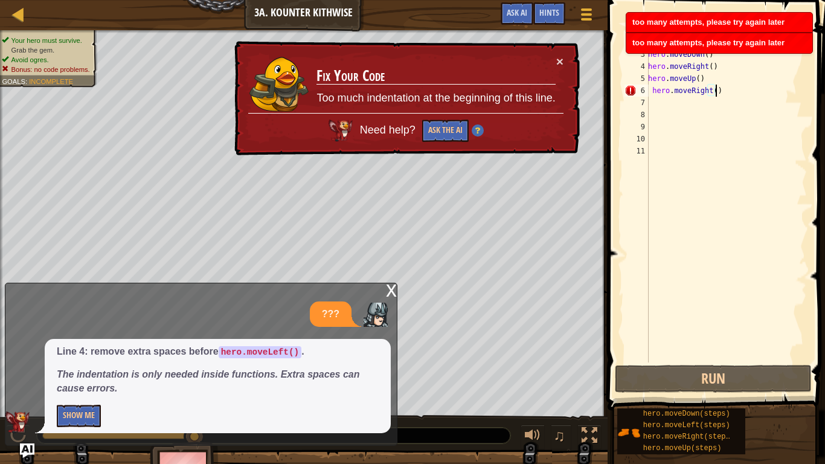
click at [728, 88] on div "# Avoid the ogres and grab the gem. hero . moveDown ( ) hero . moveDown ( ) her…" at bounding box center [725, 205] width 161 height 362
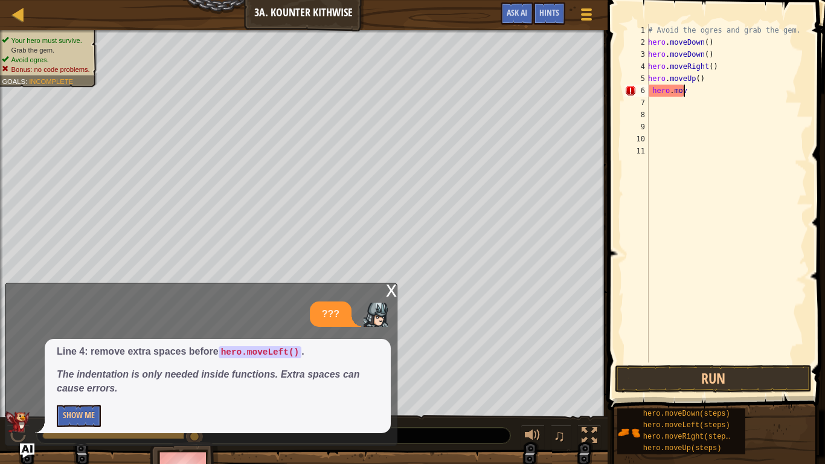
scroll to position [5, 1]
type textarea "h"
click at [706, 375] on button "Run" at bounding box center [713, 379] width 197 height 28
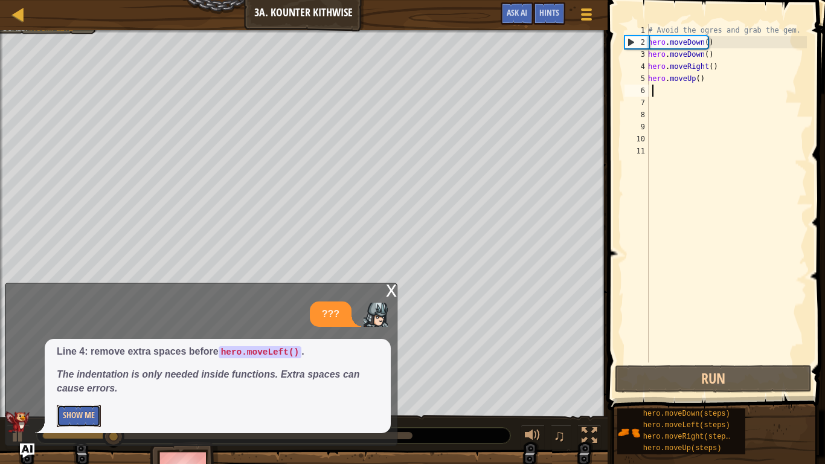
click at [68, 386] on button "Show Me" at bounding box center [79, 415] width 44 height 22
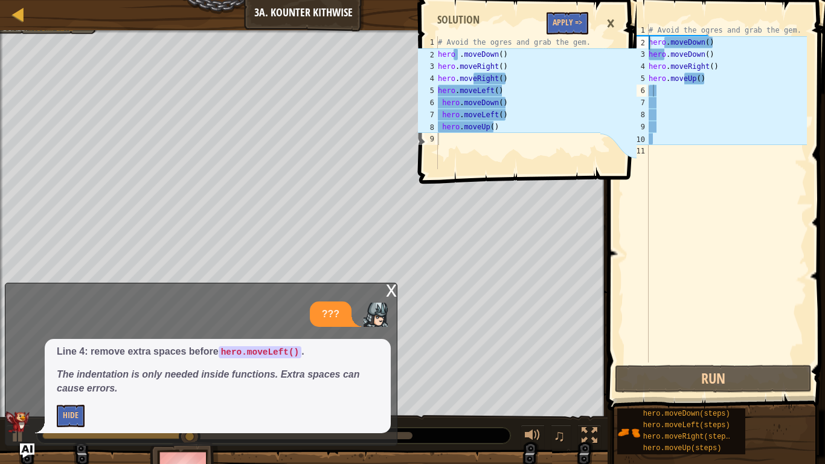
click at [395, 291] on div "x" at bounding box center [391, 289] width 11 height 12
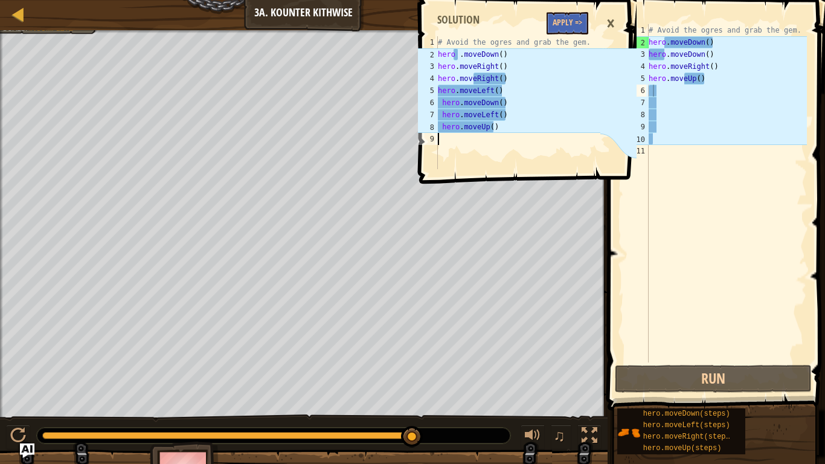
drag, startPoint x: 437, startPoint y: 56, endPoint x: 494, endPoint y: 140, distance: 101.6
click at [495, 137] on div "1 2 3 4 5 6 7 8 9 # Avoid the ogres and grab the gem. hero . moveDown ( ) hero …" at bounding box center [507, 102] width 185 height 133
drag, startPoint x: 478, startPoint y: 132, endPoint x: 478, endPoint y: 104, distance: 28.4
click at [478, 104] on div "# Avoid the ogres and grab the gem. hero . moveDown ( ) hero . moveRight ( ) he…" at bounding box center [517, 114] width 165 height 157
type textarea "hero.moveDown() hero.moveLeft()"
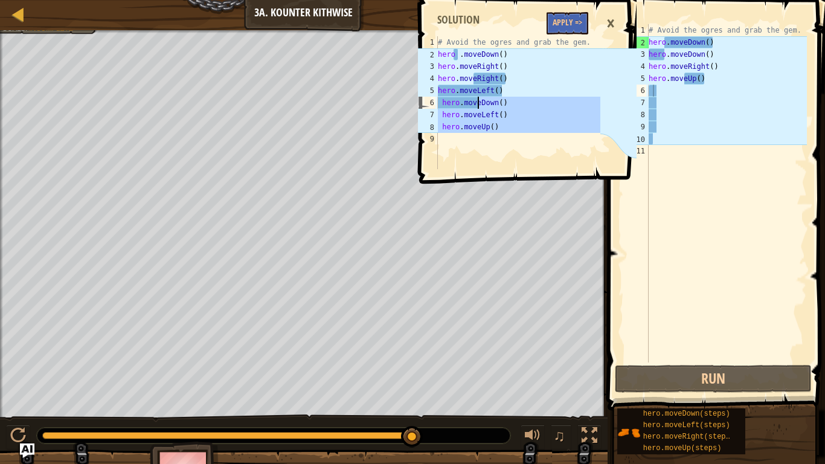
click at [467, 145] on div "# Avoid the ogres and grab the gem. hero . moveDown ( ) hero . moveRight ( ) he…" at bounding box center [517, 102] width 165 height 133
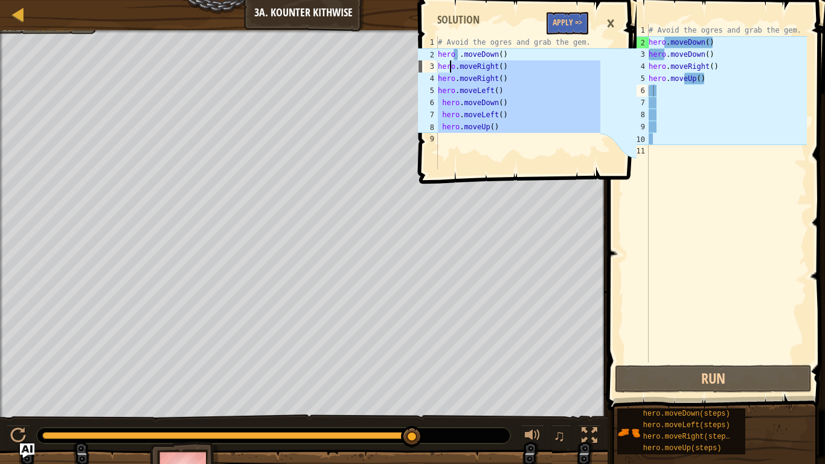
drag, startPoint x: 439, startPoint y: 136, endPoint x: 428, endPoint y: 45, distance: 92.4
click at [452, 42] on div "# Avoid the ogres and grab the gem. hero . moveDown ( ) hero . moveRight ( ) he…" at bounding box center [517, 114] width 165 height 157
click at [491, 225] on div "# Avoid the ogres and grab the gem. hero .moveDown() 1 2 3 4 5 6 7 8 9 # Avoid …" at bounding box center [525, 232] width 221 height 464
click at [482, 180] on span at bounding box center [528, 74] width 227 height 219
click at [490, 170] on span at bounding box center [528, 74] width 227 height 219
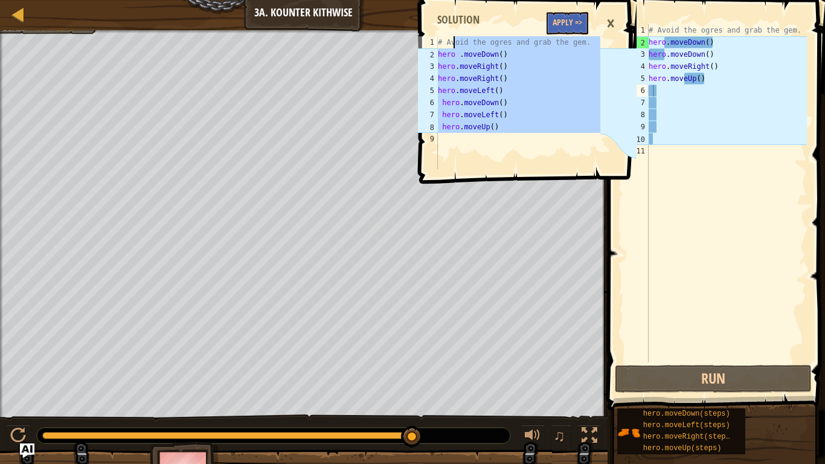
click at [440, 56] on div "# Avoid the ogres and grab the gem. hero . moveDown ( ) hero . moveRight ( ) he…" at bounding box center [517, 102] width 165 height 133
drag, startPoint x: 439, startPoint y: 53, endPoint x: 530, endPoint y: 133, distance: 121.5
click at [530, 133] on div "# Avoid the ogres and grab the gem. hero . moveDown ( ) hero . moveRight ( ) he…" at bounding box center [517, 114] width 165 height 157
type textarea "hero.moveUp()"
click at [611, 18] on div "×" at bounding box center [610, 24] width 21 height 28
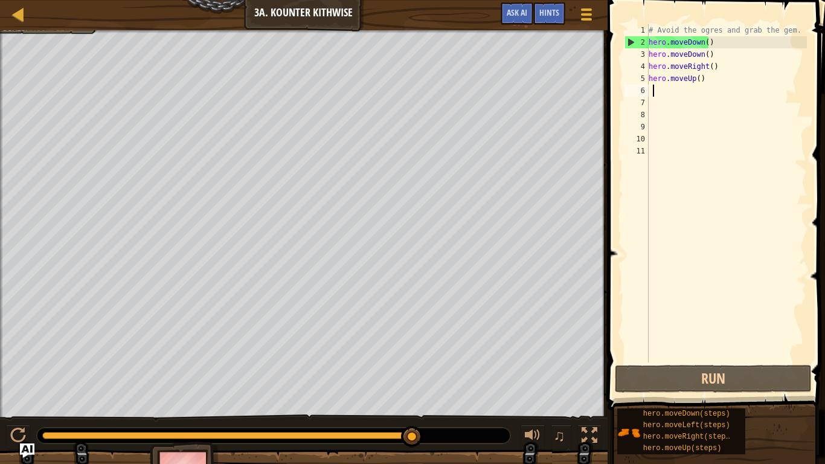
drag, startPoint x: 647, startPoint y: 40, endPoint x: 677, endPoint y: 58, distance: 34.7
click at [712, 86] on div "1 2 3 4 5 6 7 8 9 10 11 # Avoid the ogres and grab the gem. hero . moveDown ( )…" at bounding box center [714, 193] width 185 height 338
click at [653, 43] on div "# Avoid the ogres and grab the gem. hero . moveDown ( ) hero . moveDown ( ) her…" at bounding box center [726, 205] width 161 height 362
type textarea "hero.moveDown()"
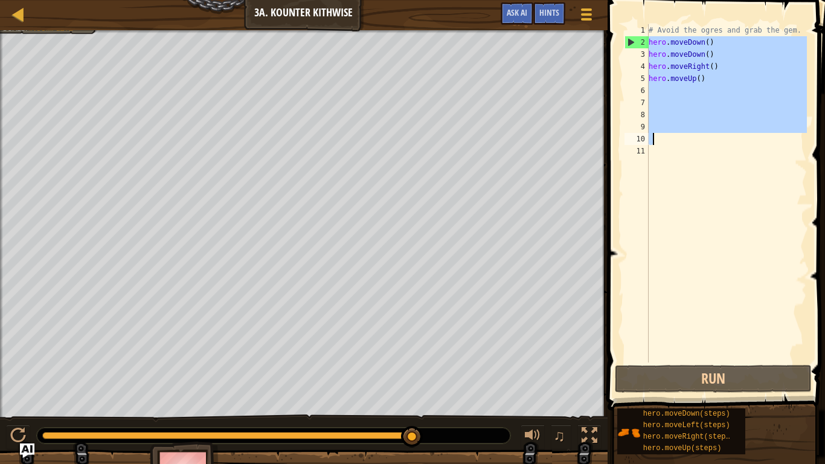
drag, startPoint x: 649, startPoint y: 42, endPoint x: 808, endPoint y: 161, distance: 198.5
click at [808, 161] on div "hero.moveDown() 1 2 3 4 5 6 7 8 9 10 11 # Avoid the ogres and grab the gem. her…" at bounding box center [714, 229] width 221 height 446
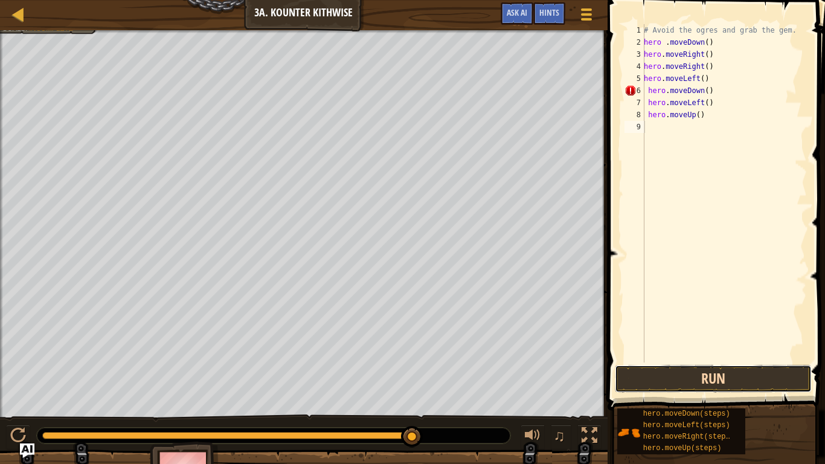
click at [708, 386] on button "Run" at bounding box center [713, 379] width 197 height 28
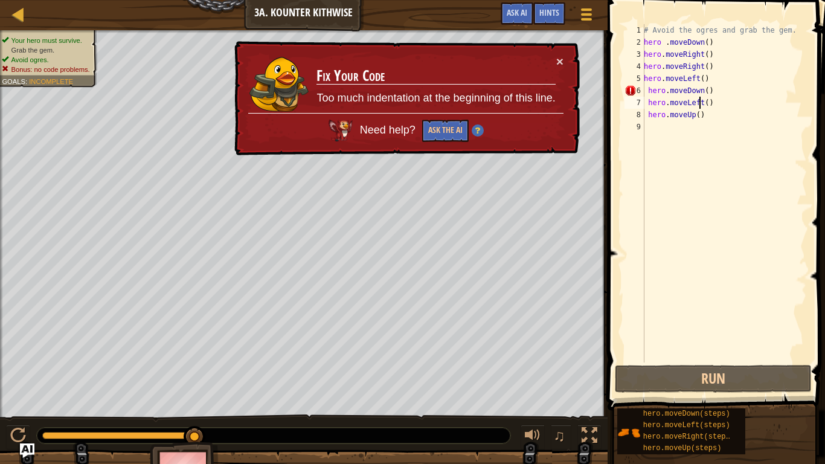
drag, startPoint x: 700, startPoint y: 97, endPoint x: 694, endPoint y: 99, distance: 6.5
click at [700, 97] on div "# Avoid the ogres and grab the gem. hero . moveDown ( ) hero . moveRight ( ) he…" at bounding box center [723, 205] width 165 height 362
click at [650, 91] on div "# Avoid the ogres and grab the gem. hero . moveDown ( ) hero . moveRight ( ) he…" at bounding box center [723, 205] width 165 height 362
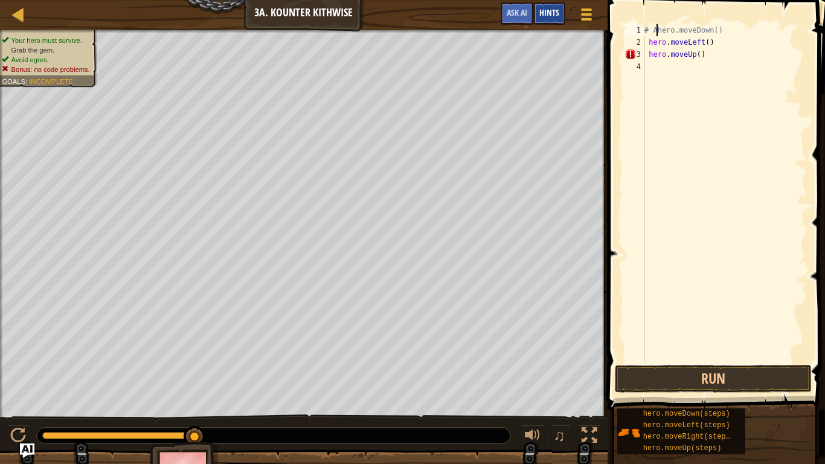
type textarea "hero.moveDown()"
click at [503, 16] on div "Map Introduction to Computer Science 3a. Kounter Kithwise Game Menu Done Hints …" at bounding box center [303, 15] width 607 height 30
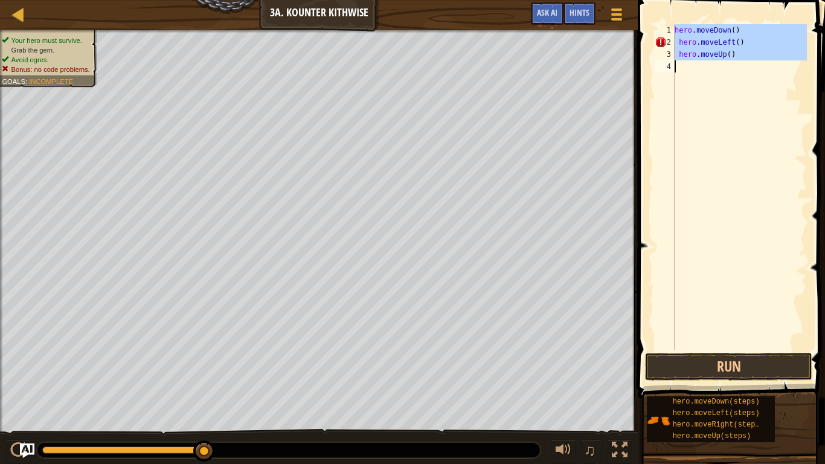
drag, startPoint x: 674, startPoint y: 30, endPoint x: 819, endPoint y: 158, distance: 193.3
click at [815, 158] on div "1 2 3 4 hero . moveDown ( ) hero . moveLeft ( ) hero . moveUp ( ) ההההההההההההה…" at bounding box center [729, 222] width 191 height 433
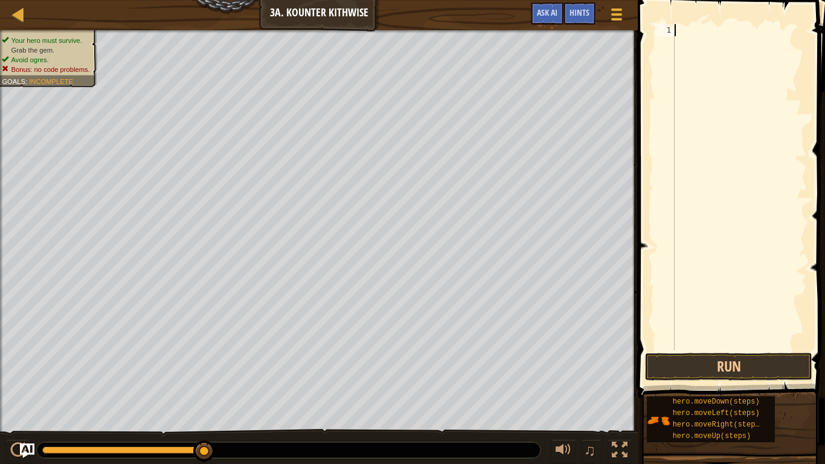
click at [743, 45] on div at bounding box center [739, 199] width 135 height 350
click at [13, 14] on div at bounding box center [18, 14] width 15 height 15
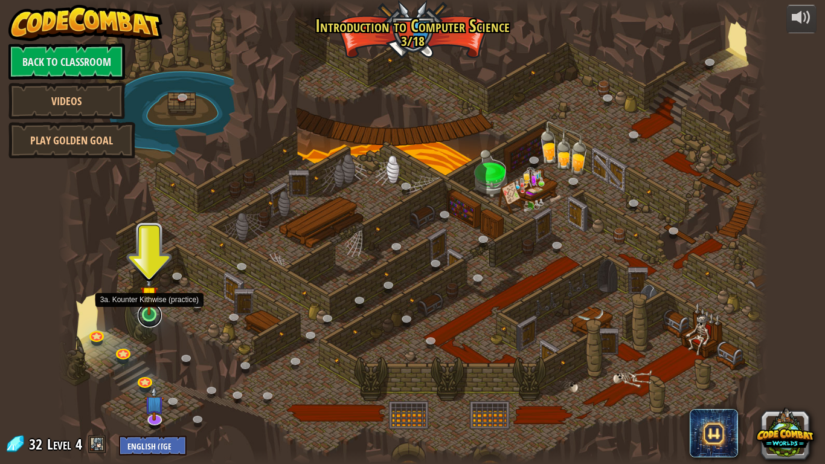
click at [153, 317] on link at bounding box center [150, 315] width 24 height 24
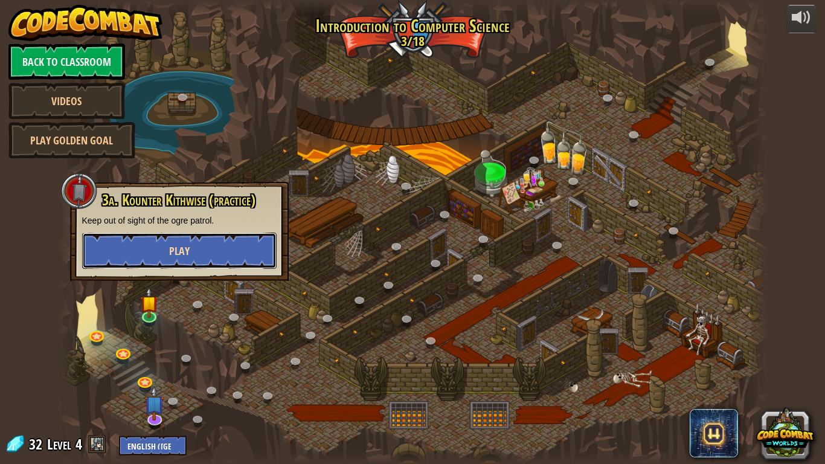
click at [238, 253] on button "Play" at bounding box center [179, 250] width 194 height 36
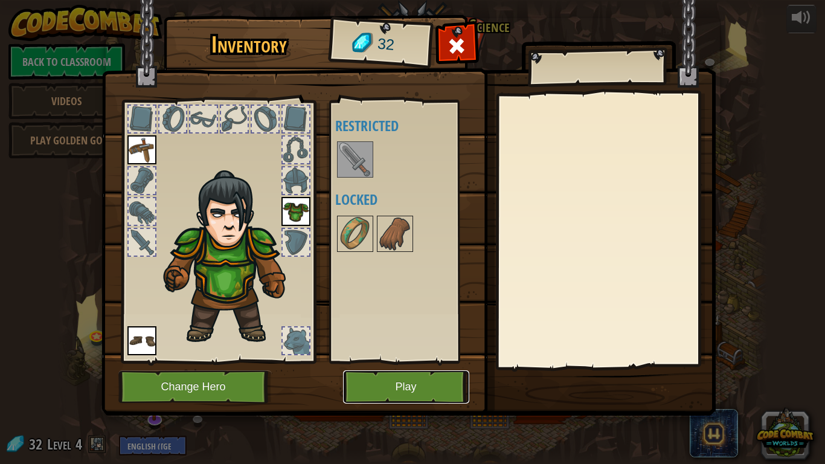
click at [435, 386] on button "Play" at bounding box center [406, 386] width 126 height 33
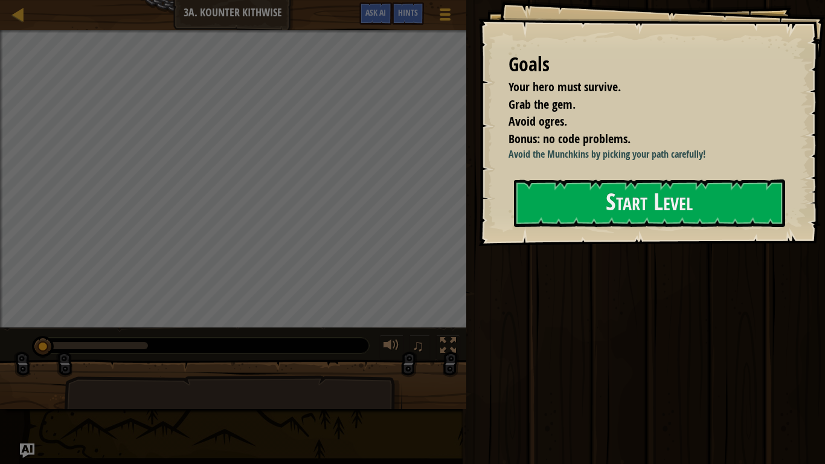
click at [699, 161] on p "Avoid the Munchkins by picking your path carefully!" at bounding box center [649, 154] width 283 height 14
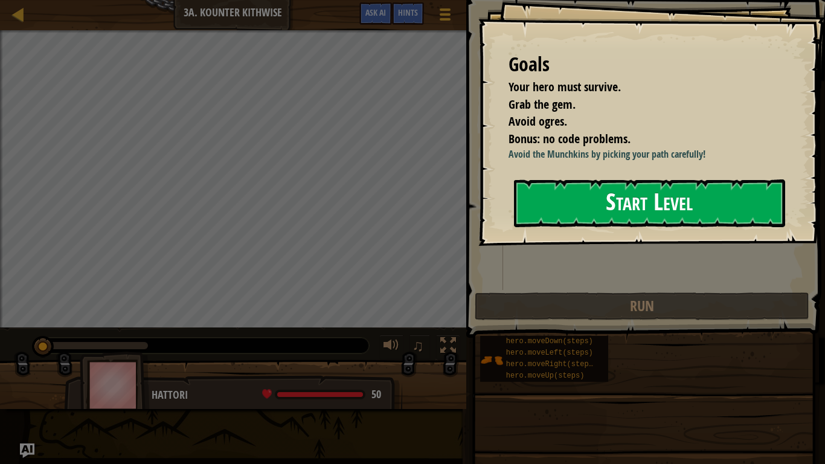
click at [705, 223] on button "Start Level" at bounding box center [649, 203] width 271 height 48
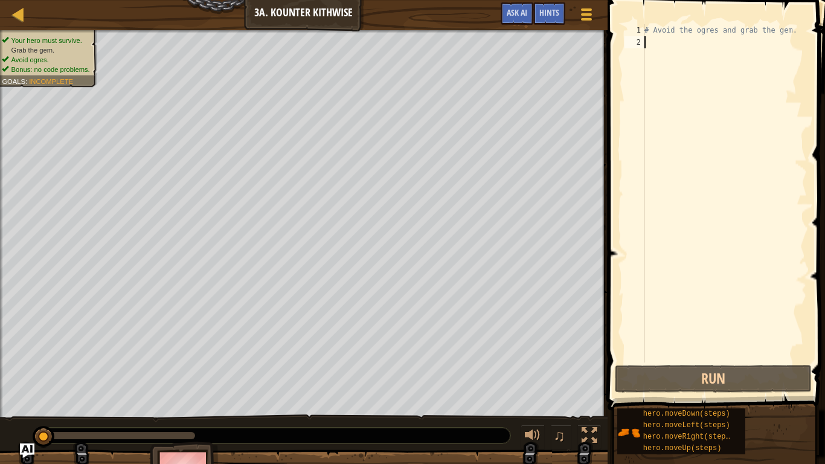
click at [658, 45] on div "# Avoid the ogres and grab the gem." at bounding box center [724, 205] width 165 height 362
type textarea "h"
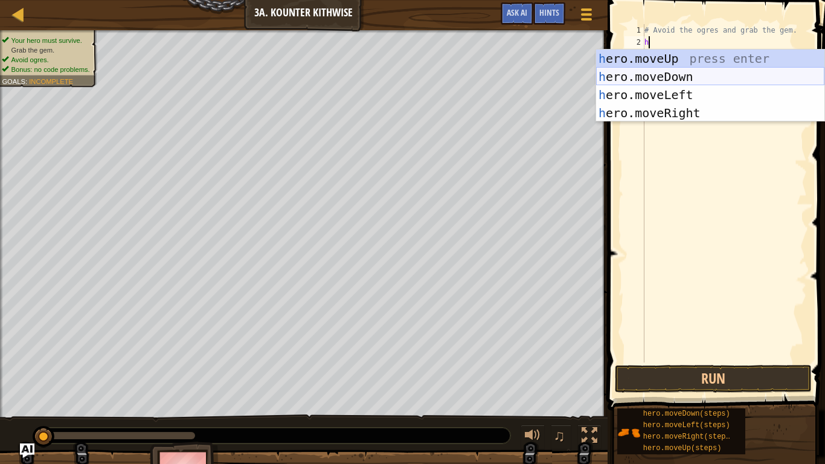
click at [693, 82] on div "h ero.moveUp press enter h ero.moveDown press enter h ero.moveLeft press enter …" at bounding box center [710, 104] width 228 height 109
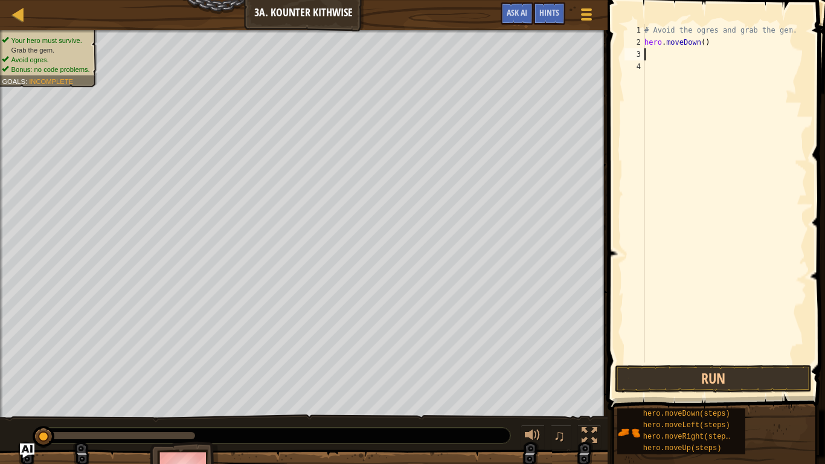
type textarea "h"
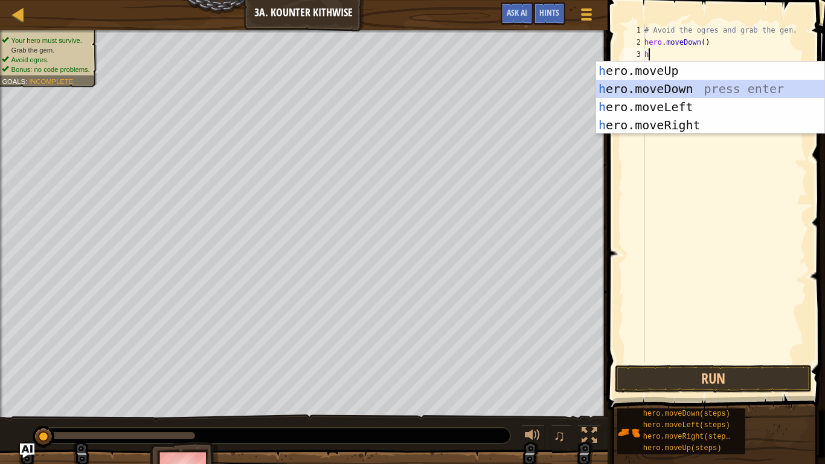
click at [679, 85] on div "h ero.moveUp press enter h ero.moveDown press enter h ero.moveLeft press enter …" at bounding box center [710, 116] width 228 height 109
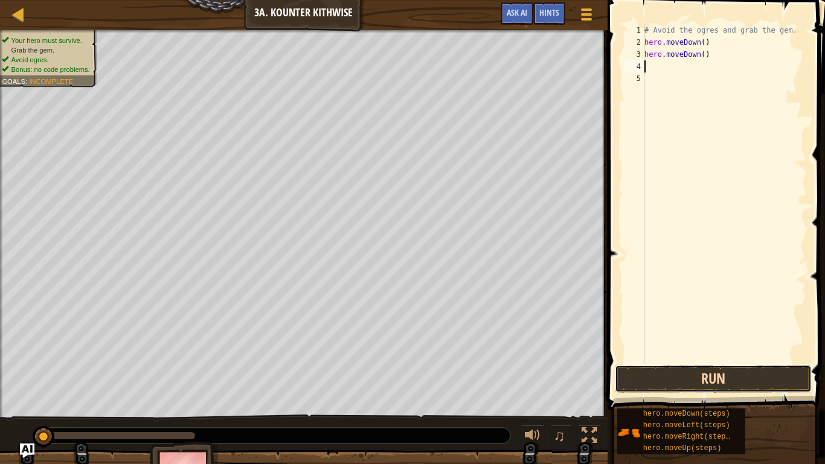
click at [776, 372] on button "Run" at bounding box center [713, 379] width 197 height 28
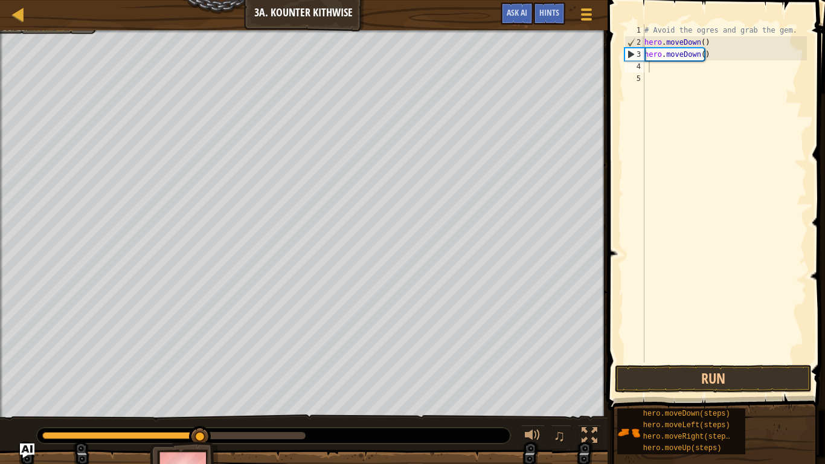
click at [700, 386] on span at bounding box center [717, 188] width 227 height 446
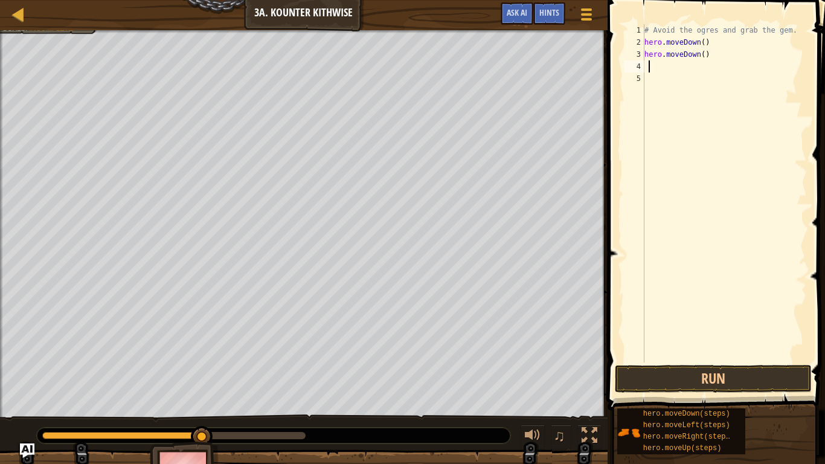
click at [668, 74] on div "# Avoid the ogres and grab the gem. hero . moveDown ( ) hero . moveDown ( )" at bounding box center [724, 205] width 165 height 362
type textarea "h"
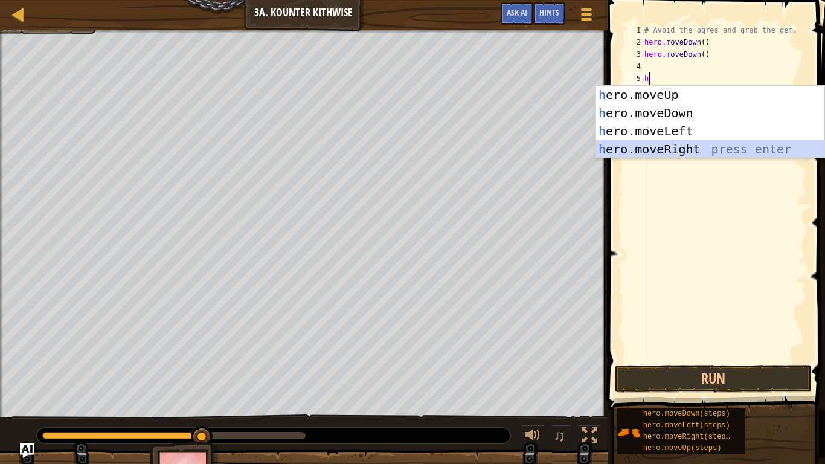
click at [680, 145] on div "h ero.moveUp press enter h ero.moveDown press enter h ero.moveLeft press enter …" at bounding box center [710, 140] width 228 height 109
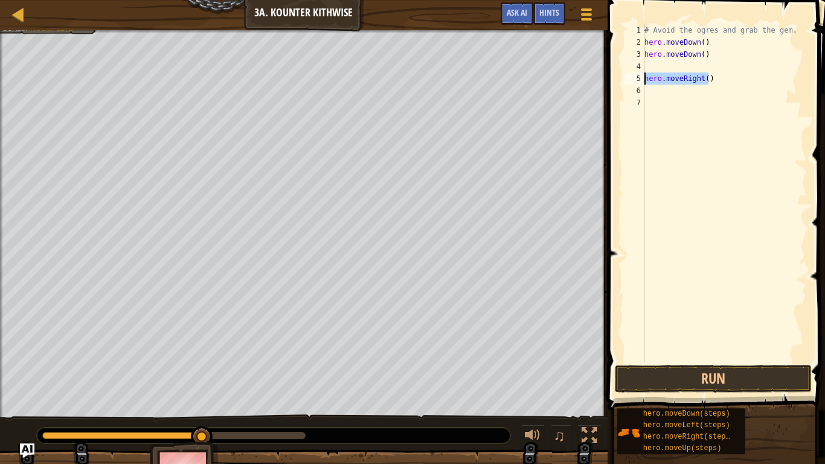
drag, startPoint x: 696, startPoint y: 78, endPoint x: 635, endPoint y: 74, distance: 61.2
click at [635, 74] on div "1 2 3 4 5 6 7 # Avoid the ogres and grab the gem. hero . moveDown ( ) hero . mo…" at bounding box center [714, 193] width 185 height 338
type textarea "hero.moveRight()"
click at [680, 59] on div "# Avoid the ogres and grab the gem. hero . moveDown ( ) hero . moveDown ( )" at bounding box center [724, 205] width 165 height 362
type textarea "hero.moveDown()"
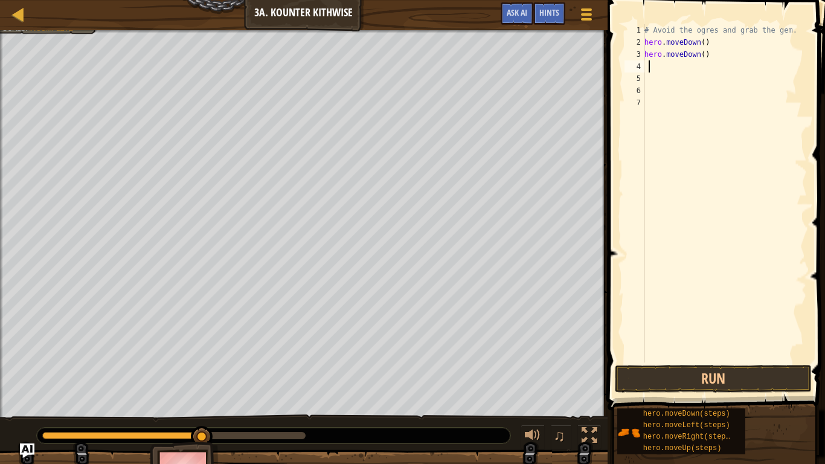
click at [676, 67] on div "# Avoid the ogres and grab the gem. hero . moveDown ( ) hero . moveDown ( )" at bounding box center [724, 205] width 165 height 362
type textarea "h"
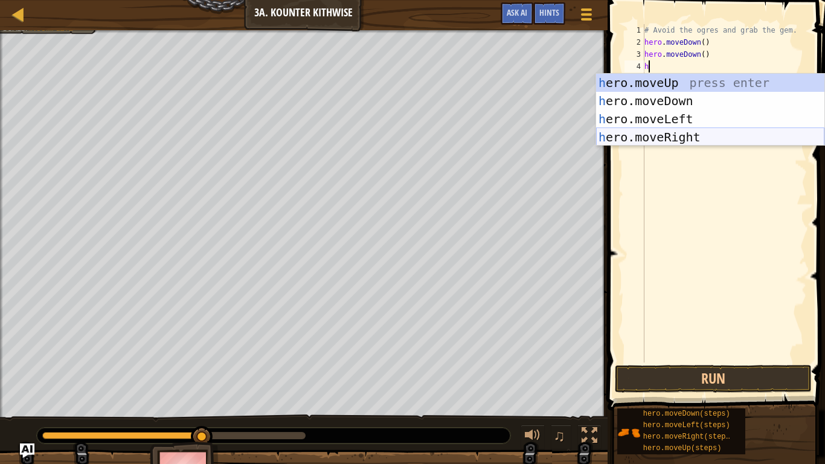
click at [717, 136] on div "h ero.moveUp press enter h ero.moveDown press enter h ero.moveLeft press enter …" at bounding box center [710, 128] width 228 height 109
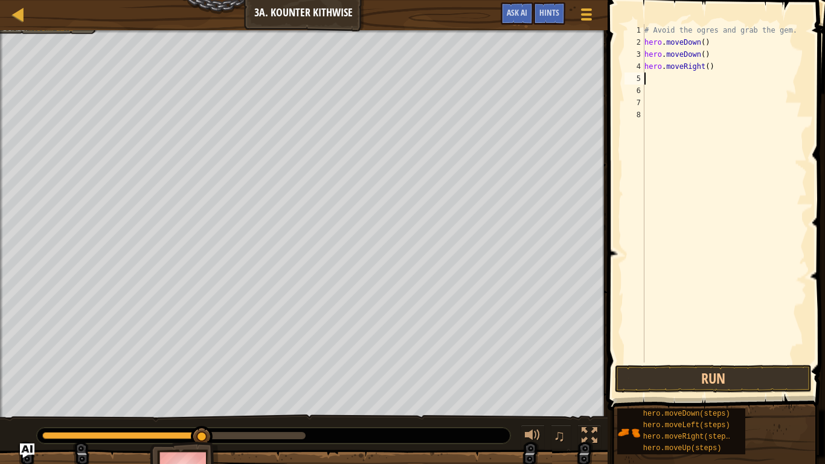
type textarea "h"
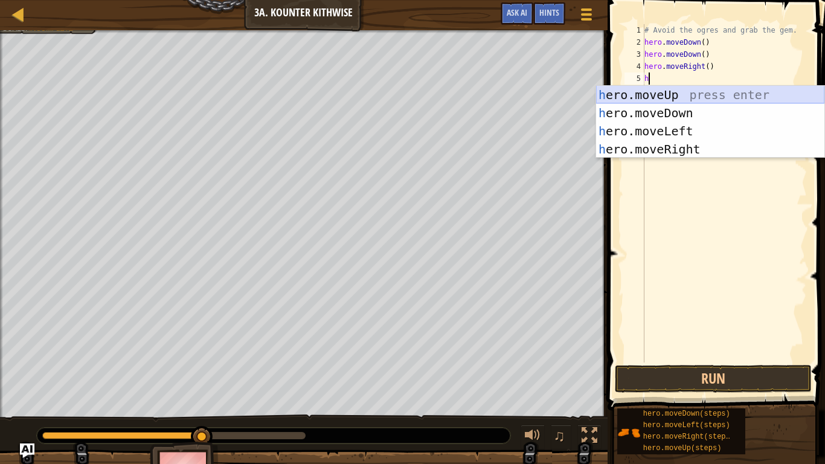
click at [683, 100] on div "h ero.moveUp press enter h ero.moveDown press enter h ero.moveLeft press enter …" at bounding box center [710, 140] width 228 height 109
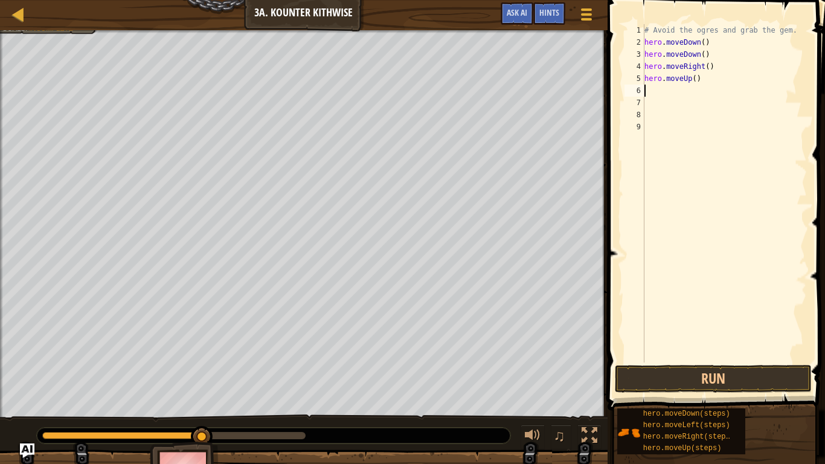
type textarea "h"
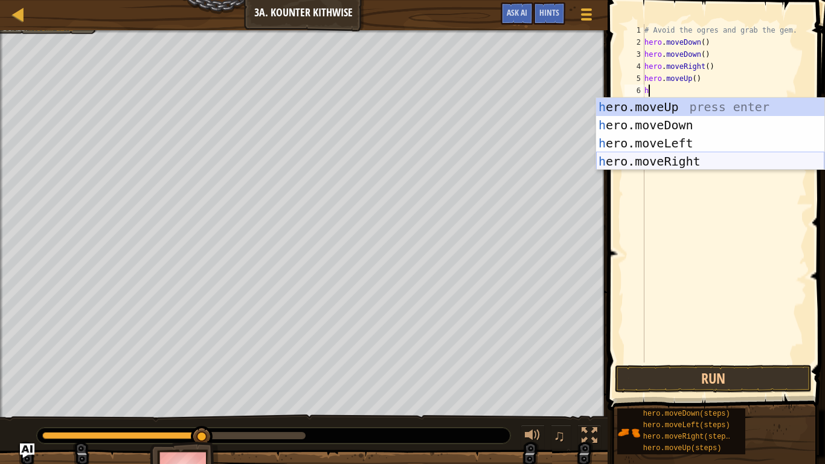
click at [673, 161] on div "h ero.moveUp press enter h ero.moveDown press enter h ero.moveLeft press enter …" at bounding box center [710, 152] width 228 height 109
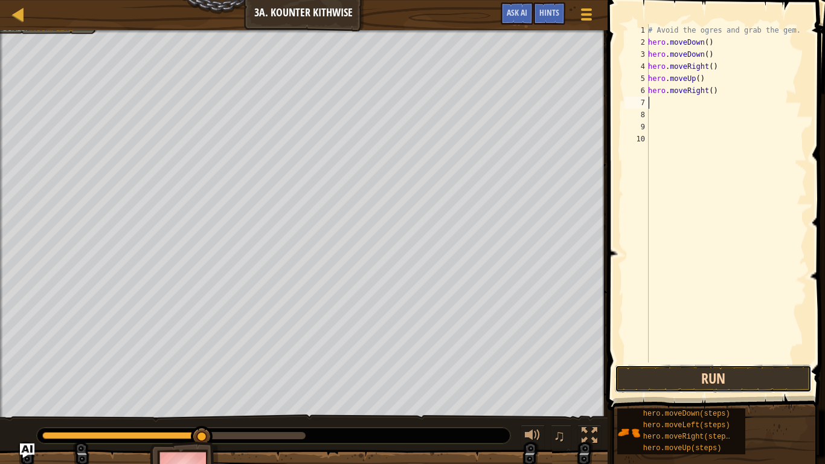
click at [729, 377] on button "Run" at bounding box center [713, 379] width 197 height 28
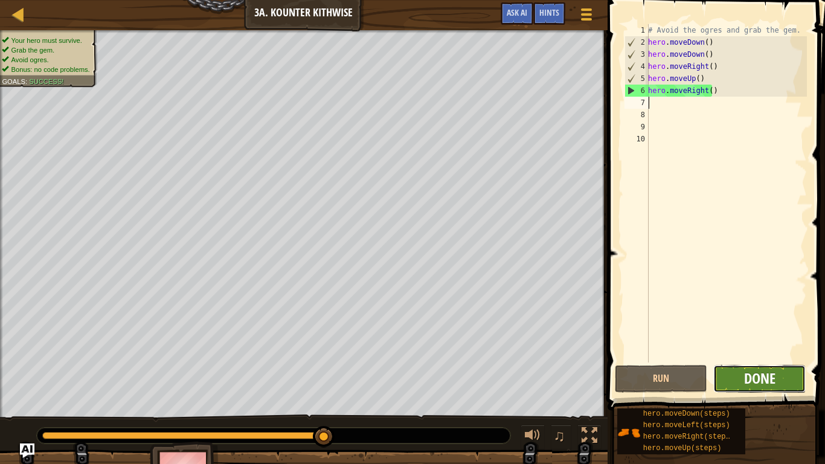
click at [753, 372] on span "Done" at bounding box center [759, 377] width 31 height 19
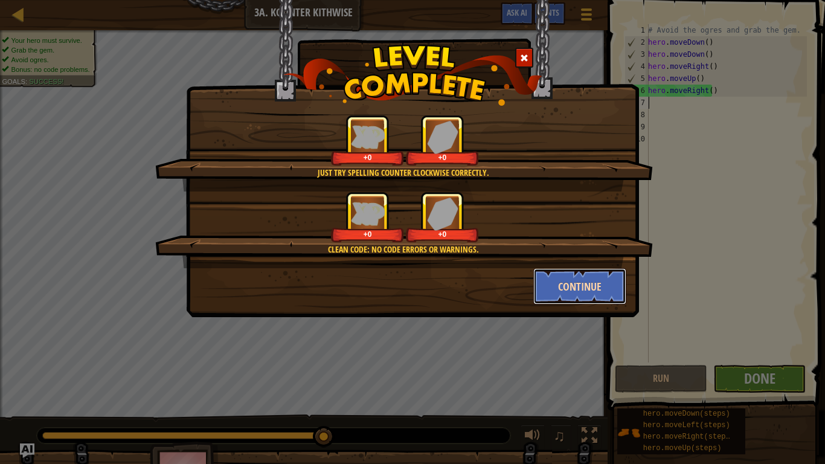
click at [560, 288] on button "Continue" at bounding box center [580, 286] width 94 height 36
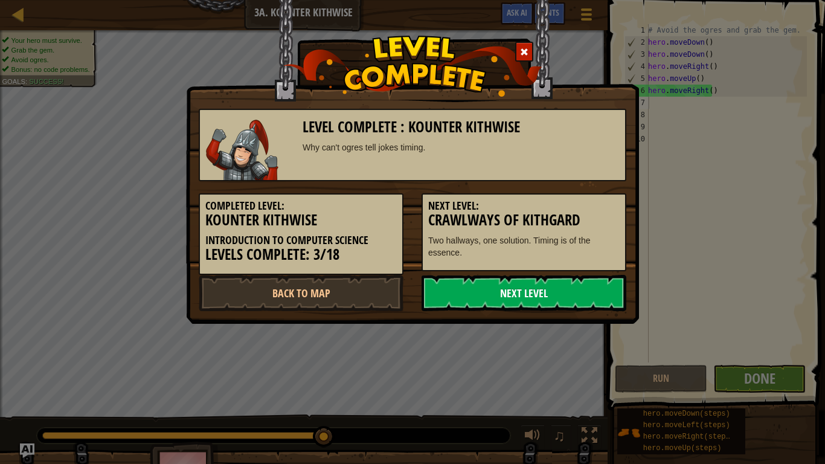
click at [554, 289] on link "Next Level" at bounding box center [523, 293] width 205 height 36
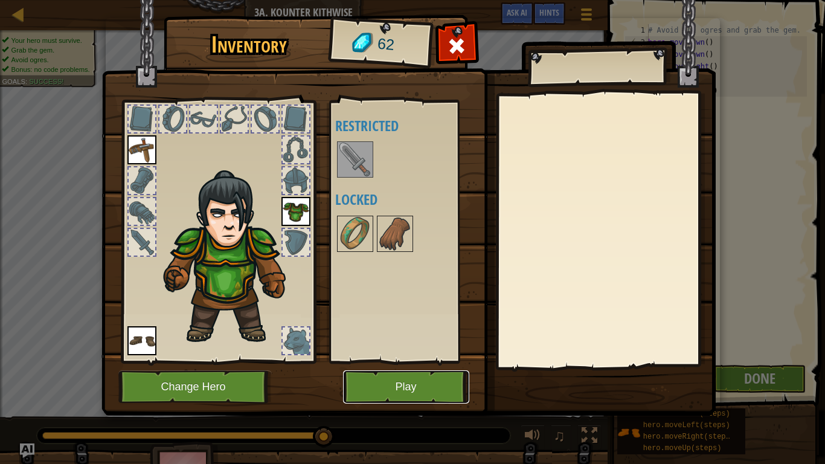
click at [417, 386] on button "Play" at bounding box center [406, 386] width 126 height 33
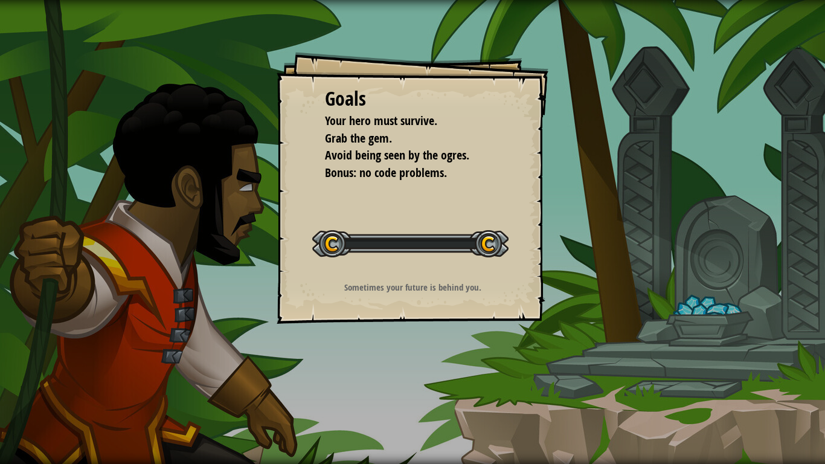
click at [417, 386] on div "Goals Your hero must survive. Grab the gem. Avoid being seen by the ogres. Bonu…" at bounding box center [412, 232] width 825 height 464
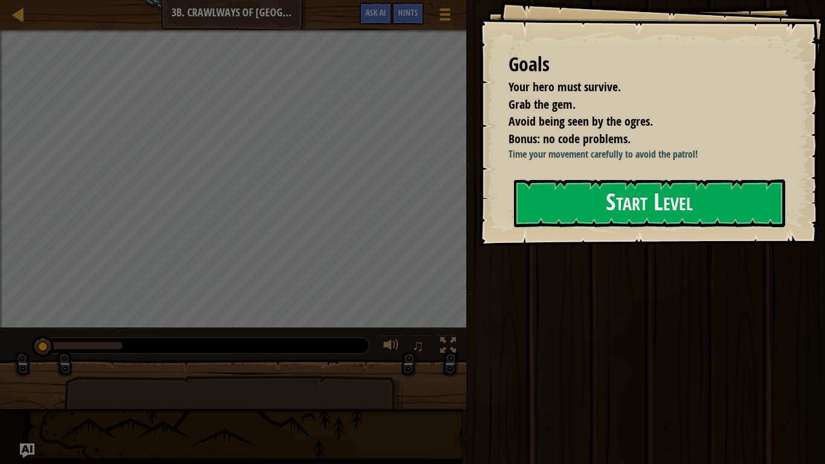
drag, startPoint x: 583, startPoint y: 180, endPoint x: 587, endPoint y: 163, distance: 17.6
click at [587, 163] on div "Goals Your hero must survive. Grab the gem. Avoid being seen by the ogres. Bonu…" at bounding box center [651, 123] width 347 height 246
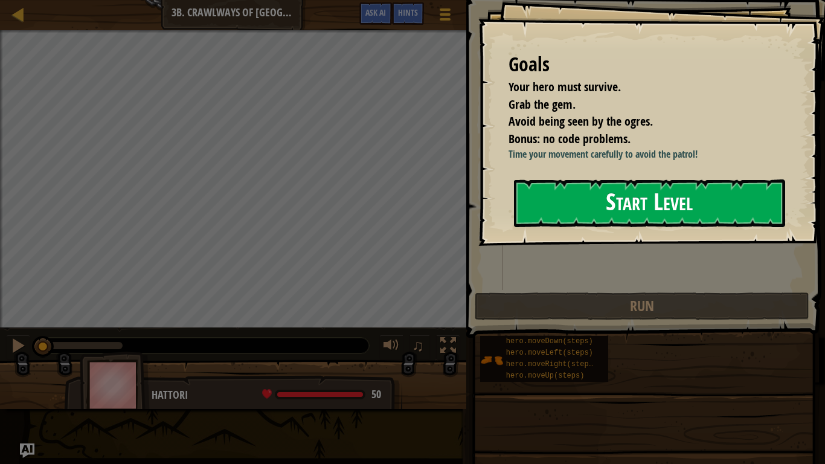
drag, startPoint x: 589, startPoint y: 164, endPoint x: 590, endPoint y: 199, distance: 35.6
click at [590, 168] on div "Goals Your hero must survive. Grab the gem. Avoid being seen by the ogres. Bonu…" at bounding box center [651, 123] width 347 height 246
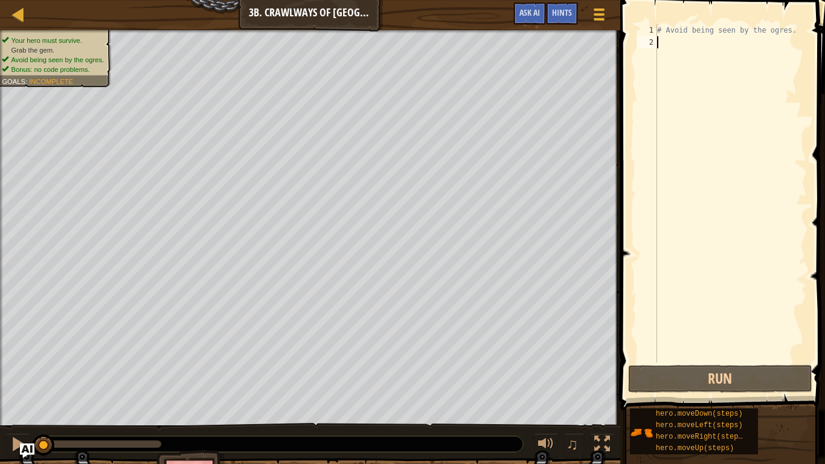
type textarea "h"
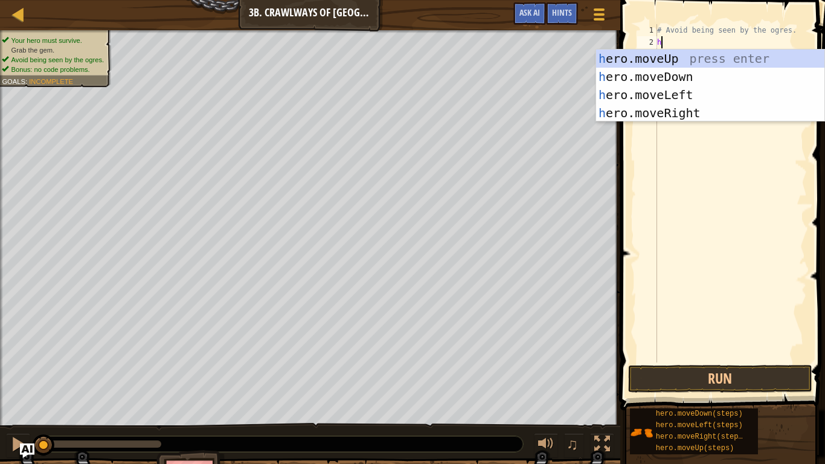
scroll to position [5, 0]
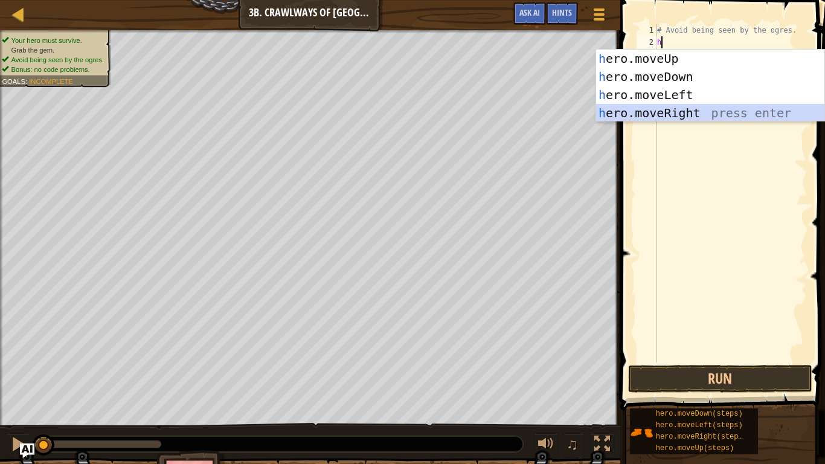
click at [695, 116] on div "h ero.moveUp press enter h ero.moveDown press enter h ero.moveLeft press enter …" at bounding box center [710, 104] width 228 height 109
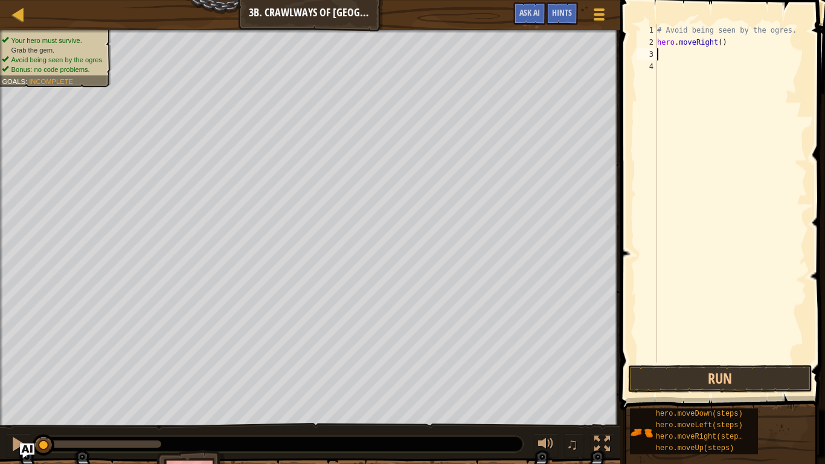
type textarea "h"
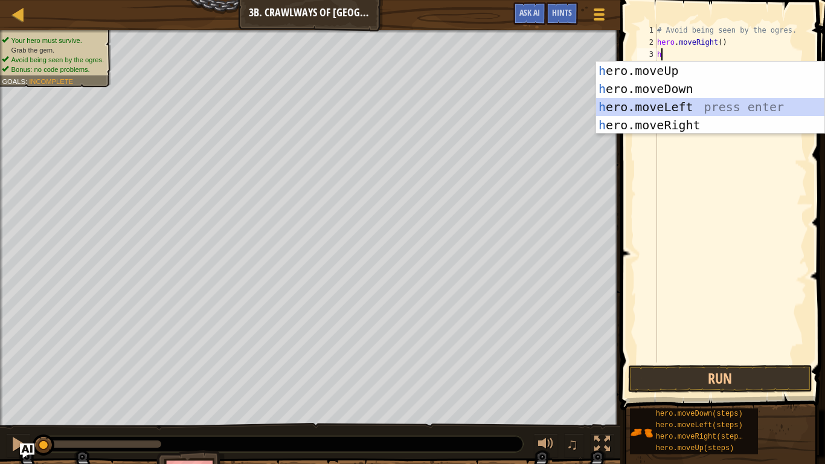
click at [694, 115] on div "h ero.moveUp press enter h ero.moveDown press enter h ero.moveLeft press enter …" at bounding box center [710, 116] width 228 height 109
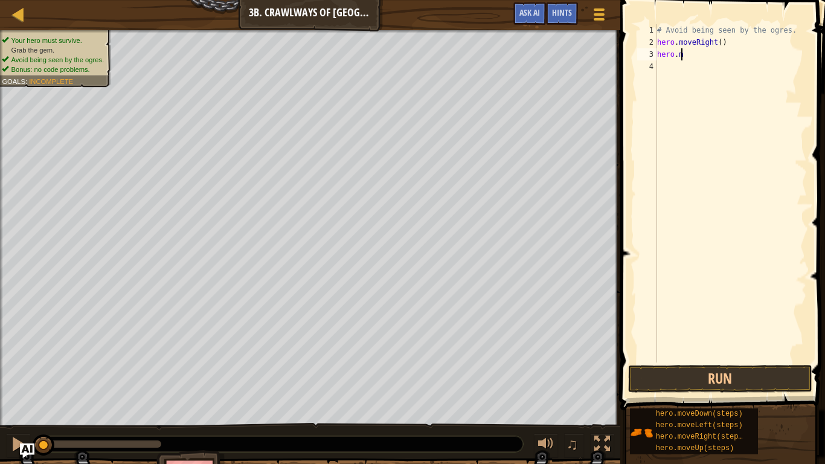
type textarea "h"
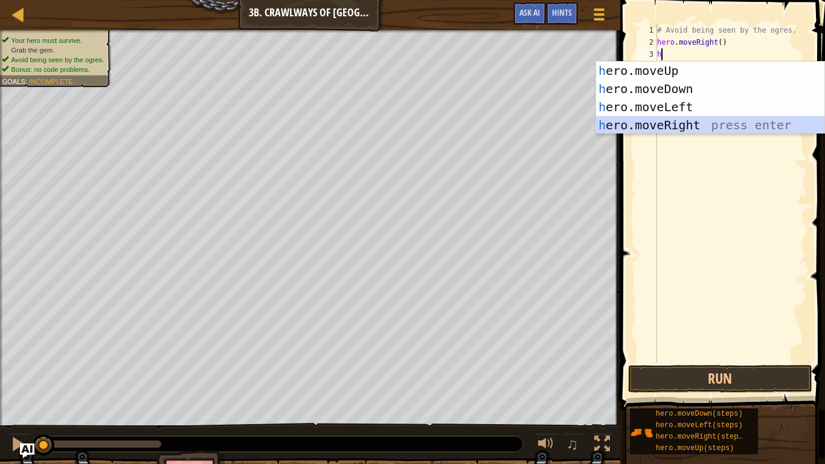
click at [726, 120] on div "h ero.moveUp press enter h ero.moveDown press enter h ero.moveLeft press enter …" at bounding box center [710, 116] width 228 height 109
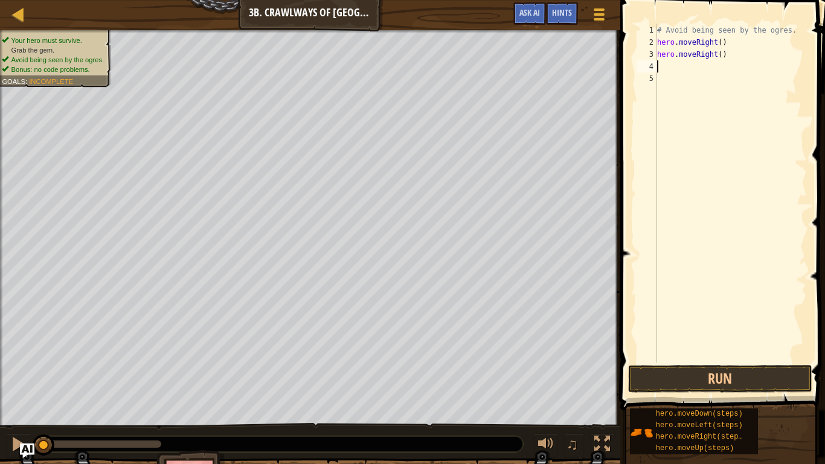
type textarea "h"
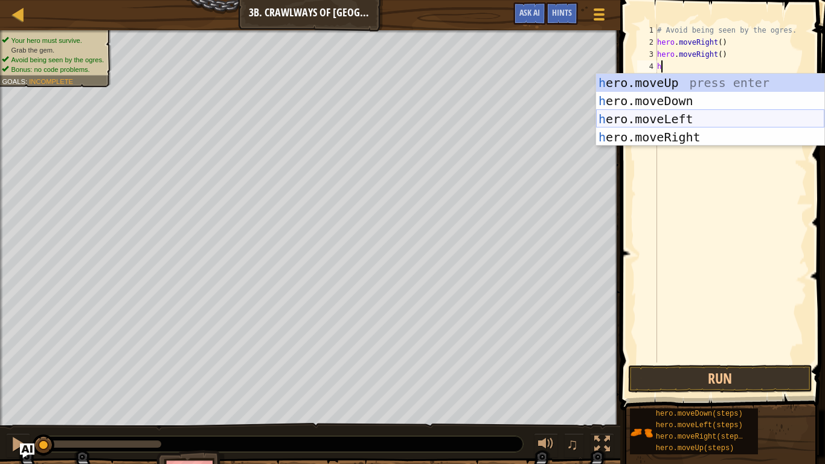
click at [698, 115] on div "h ero.moveUp press enter h ero.moveDown press enter h ero.moveLeft press enter …" at bounding box center [710, 128] width 228 height 109
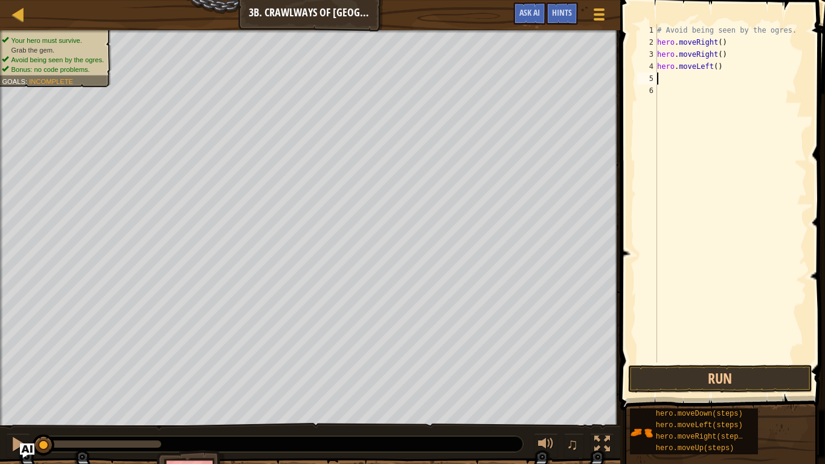
type textarea "h"
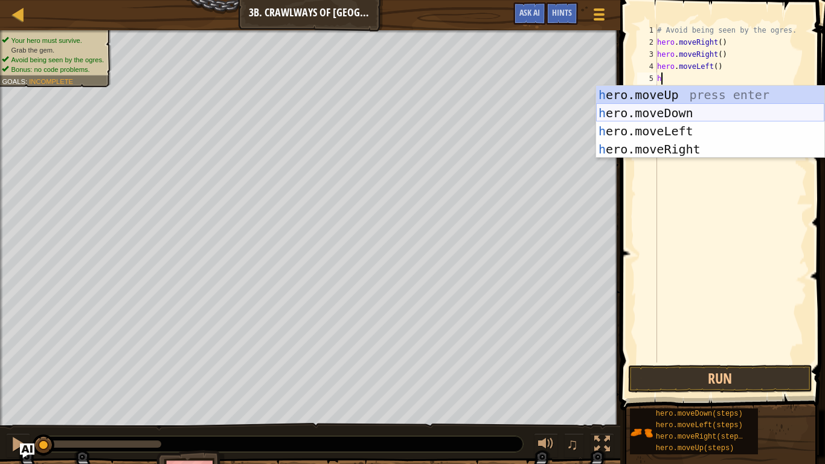
click at [700, 116] on div "h ero.moveUp press enter h ero.moveDown press enter h ero.moveLeft press enter …" at bounding box center [710, 140] width 228 height 109
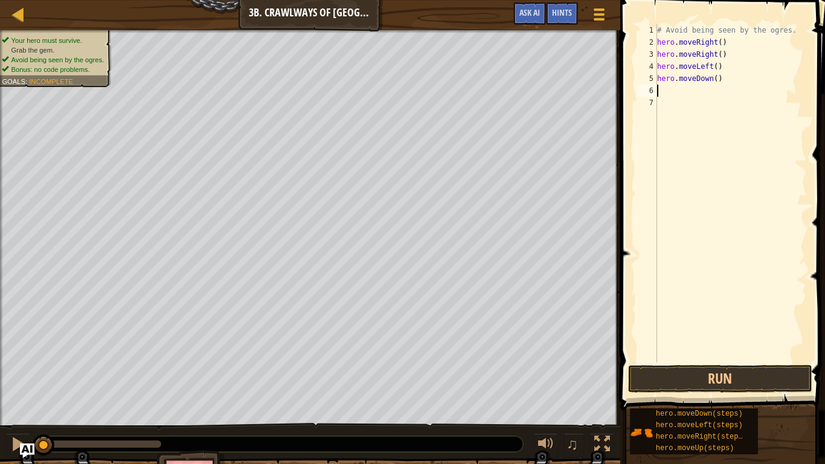
type textarea "h"
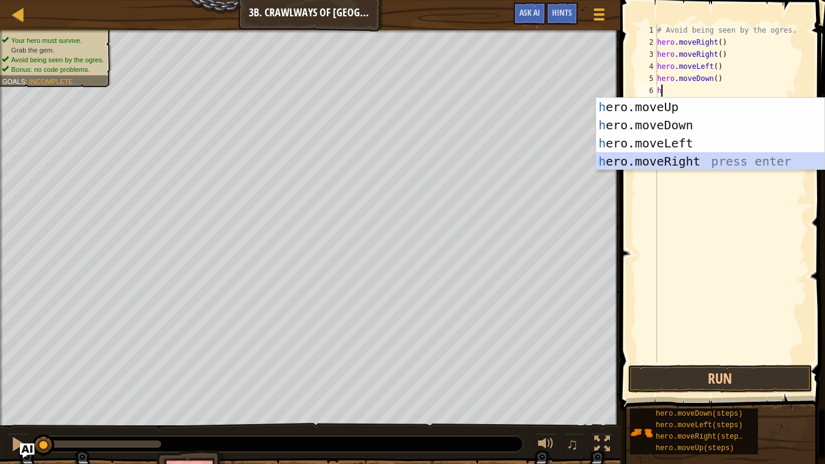
click at [689, 160] on div "h ero.moveUp press enter h ero.moveDown press enter h ero.moveLeft press enter …" at bounding box center [710, 152] width 228 height 109
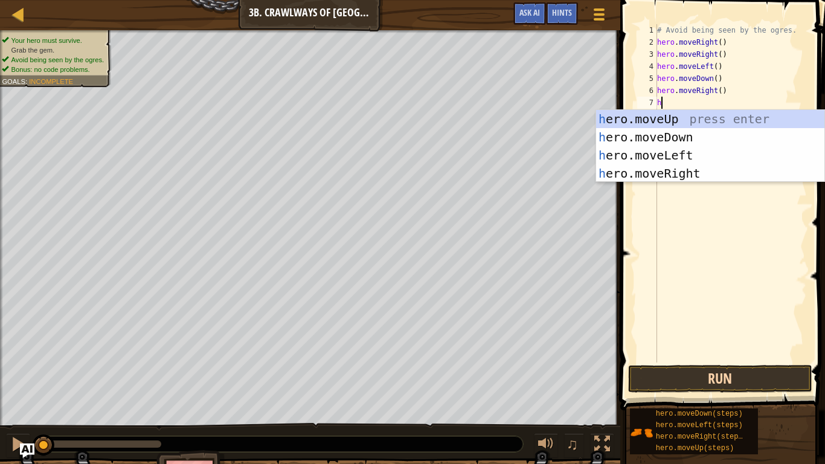
type textarea "h"
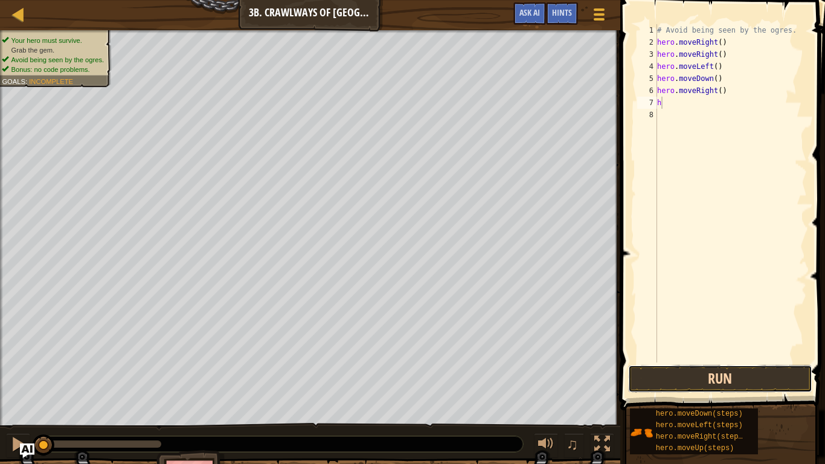
click at [733, 380] on button "Run" at bounding box center [720, 379] width 184 height 28
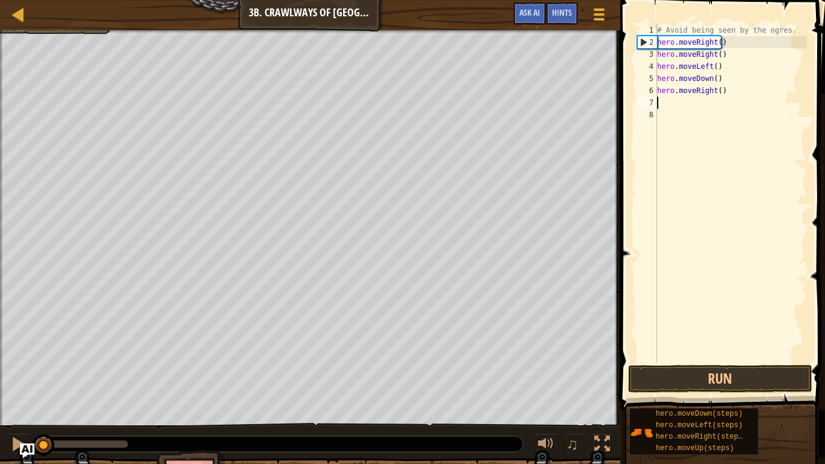
drag, startPoint x: 89, startPoint y: 439, endPoint x: 0, endPoint y: 441, distance: 89.4
click at [0, 386] on div "♫" at bounding box center [310, 441] width 620 height 36
click at [10, 386] on button at bounding box center [18, 445] width 24 height 25
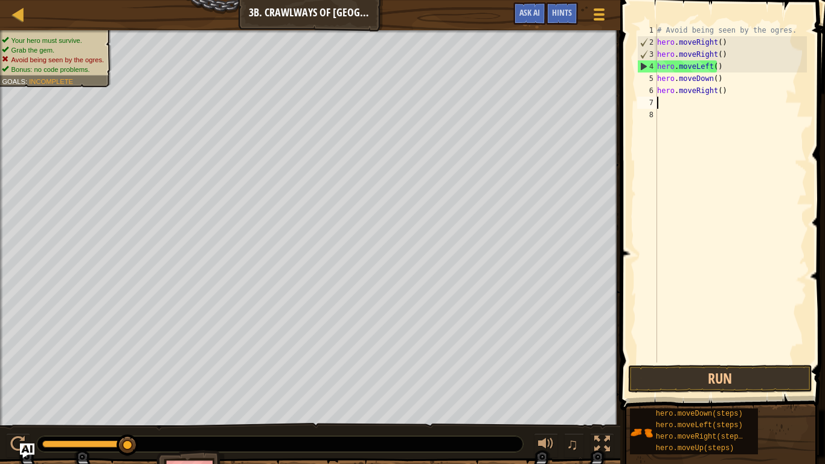
drag, startPoint x: 0, startPoint y: 389, endPoint x: 2, endPoint y: 407, distance: 17.7
click at [2, 386] on div at bounding box center [1, 237] width 3 height 414
click at [35, 386] on div "♫" at bounding box center [310, 441] width 620 height 36
drag, startPoint x: 36, startPoint y: 434, endPoint x: 25, endPoint y: 438, distance: 11.5
click at [35, 386] on div "♫" at bounding box center [310, 441] width 620 height 36
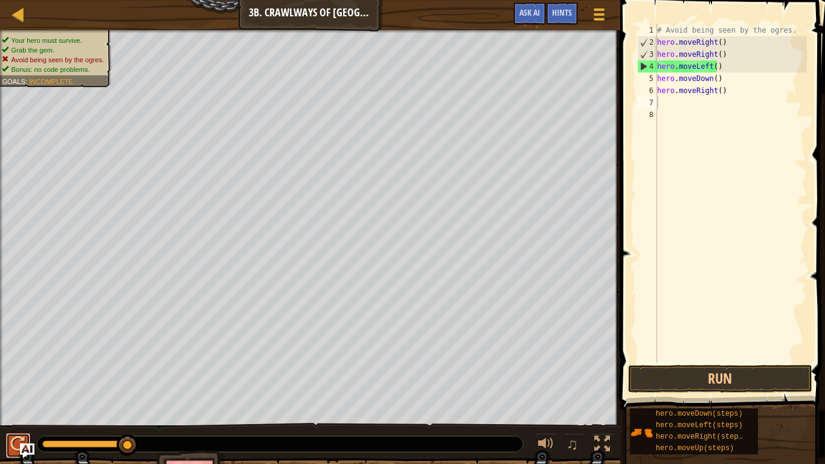
click at [11, 386] on div at bounding box center [18, 444] width 16 height 16
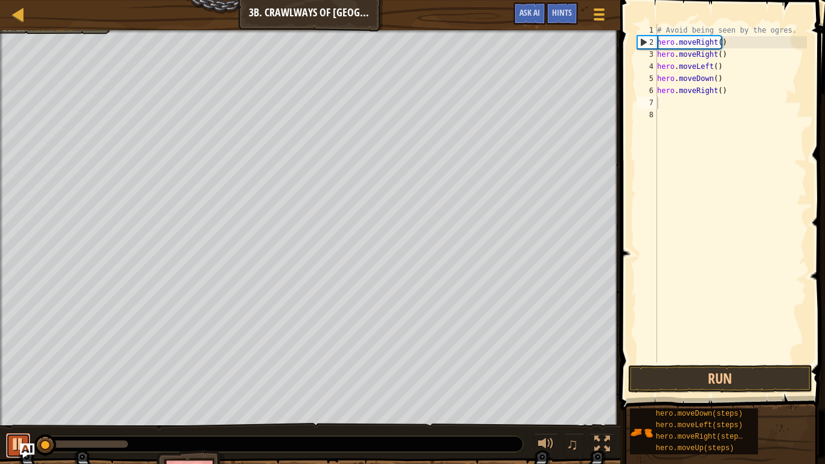
click at [14, 386] on div at bounding box center [18, 444] width 16 height 16
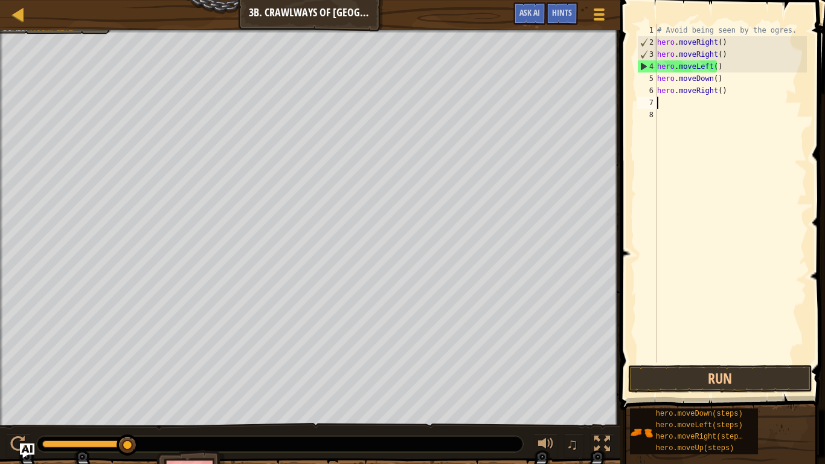
click at [767, 98] on div "# Avoid being seen by the ogres. hero . moveRight ( ) hero . moveRight ( ) hero…" at bounding box center [730, 205] width 152 height 362
click at [758, 94] on div "# Avoid being seen by the ogres. hero . moveRight ( ) hero . moveRight ( ) hero…" at bounding box center [730, 205] width 152 height 362
type textarea "hero.moveRight()"
click at [697, 123] on div "# Avoid being seen by the ogres. hero . moveRight ( ) hero . moveRight ( ) hero…" at bounding box center [730, 205] width 152 height 362
click at [750, 96] on div "# Avoid being seen by the ogres. hero . moveRight ( ) hero . moveRight ( ) hero…" at bounding box center [730, 205] width 152 height 362
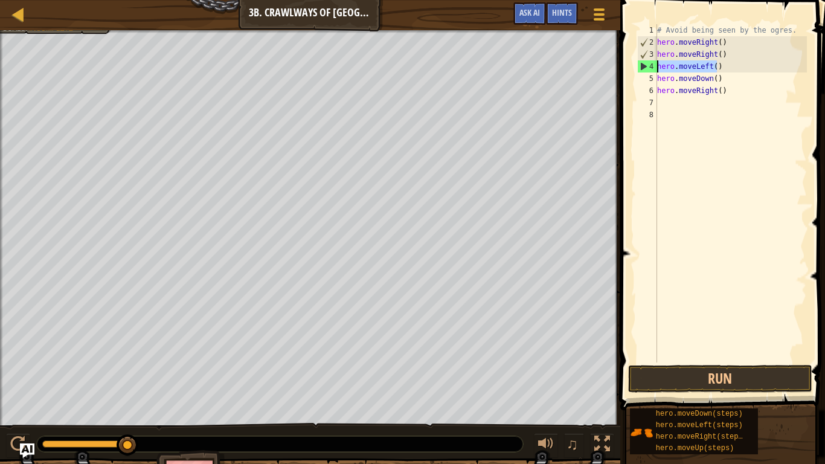
drag, startPoint x: 731, startPoint y: 67, endPoint x: 653, endPoint y: 69, distance: 77.9
click at [653, 69] on div "hero.moveRight() 1 2 3 4 5 6 7 8 # Avoid being seen by the ogres. hero . moveRi…" at bounding box center [720, 193] width 172 height 338
type textarea "hero.moveLeft()"
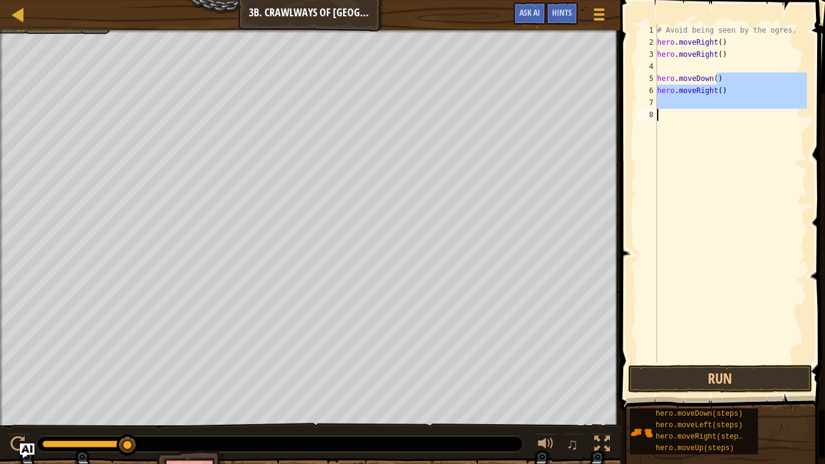
drag, startPoint x: 686, startPoint y: 79, endPoint x: 648, endPoint y: 101, distance: 44.1
click at [648, 101] on div "1 2 3 4 5 6 7 8 # Avoid being seen by the ogres. hero . moveRight ( ) hero . mo…" at bounding box center [720, 193] width 172 height 338
type textarea "hero.moveRight()"
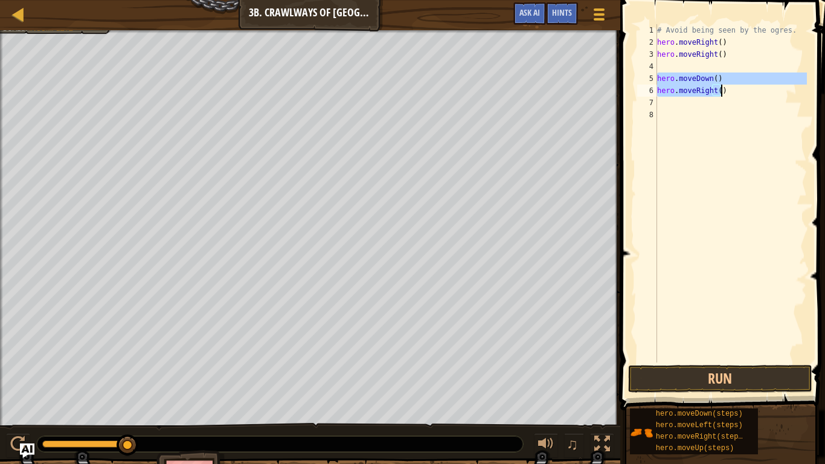
drag, startPoint x: 709, startPoint y: 83, endPoint x: 787, endPoint y: 132, distance: 92.0
click at [787, 132] on div "# Avoid being seen by the ogres. hero . moveRight ( ) hero . moveRight ( ) hero…" at bounding box center [730, 205] width 152 height 362
click at [683, 70] on div "# Avoid being seen by the ogres. hero . moveRight ( ) hero . moveRight ( )" at bounding box center [730, 205] width 152 height 362
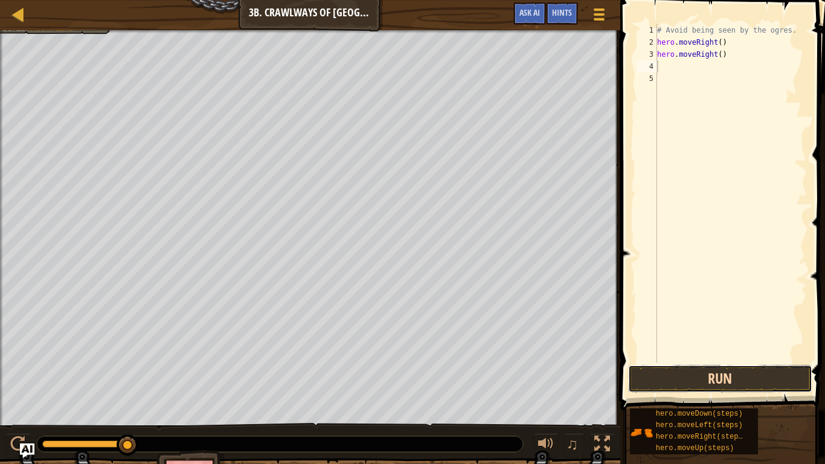
click at [753, 385] on button "Run" at bounding box center [720, 379] width 184 height 28
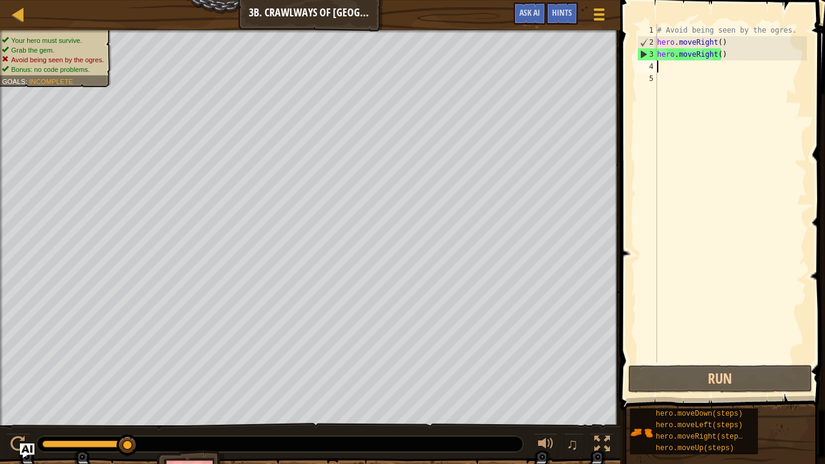
type textarea "h"
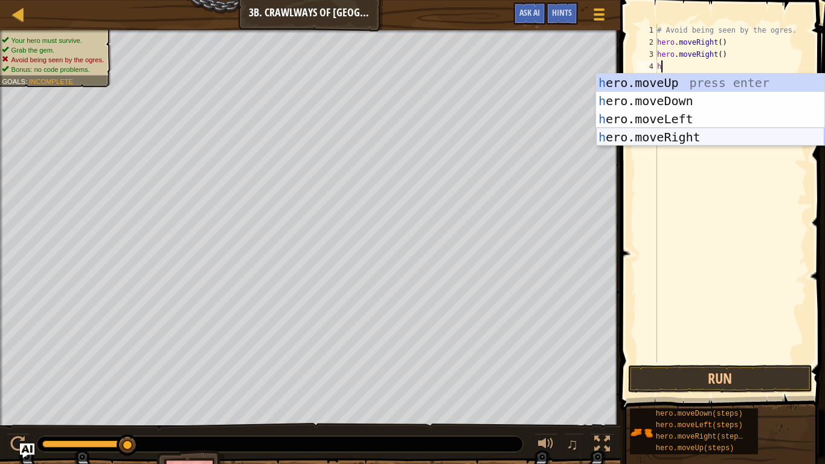
click at [714, 141] on div "h ero.moveUp press enter h ero.moveDown press enter h ero.moveLeft press enter …" at bounding box center [710, 128] width 228 height 109
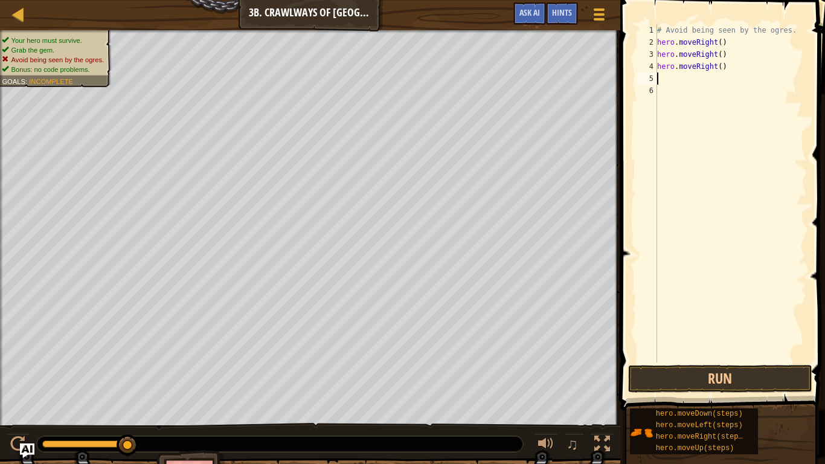
type textarea "h"
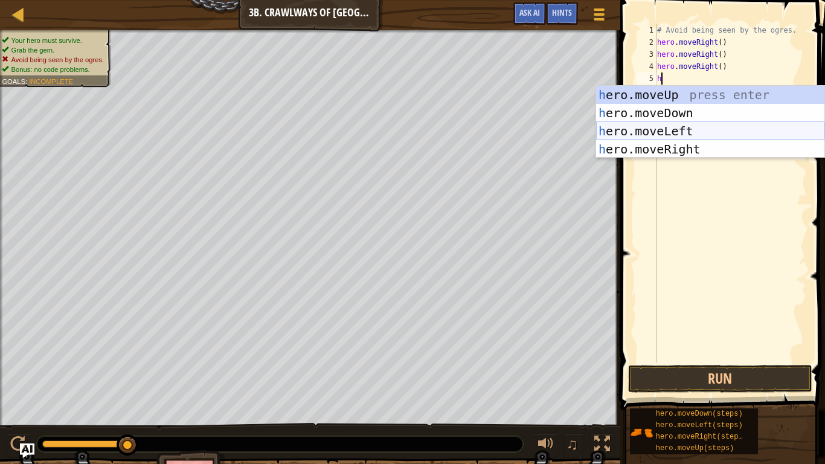
click at [674, 129] on div "h ero.moveUp press enter h ero.moveDown press enter h ero.moveLeft press enter …" at bounding box center [710, 140] width 228 height 109
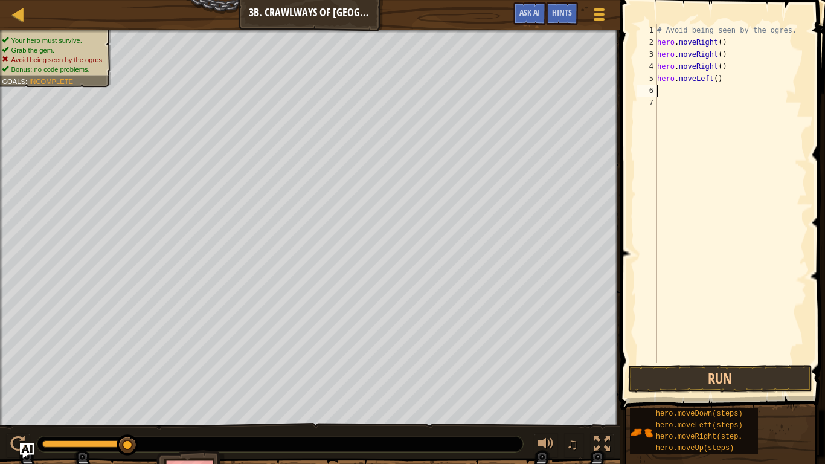
type textarea "h"
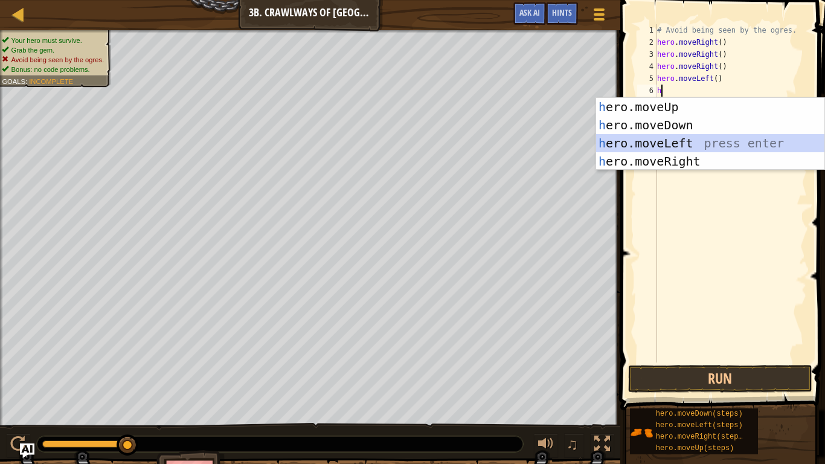
click at [685, 141] on div "h ero.moveUp press enter h ero.moveDown press enter h ero.moveLeft press enter …" at bounding box center [710, 152] width 228 height 109
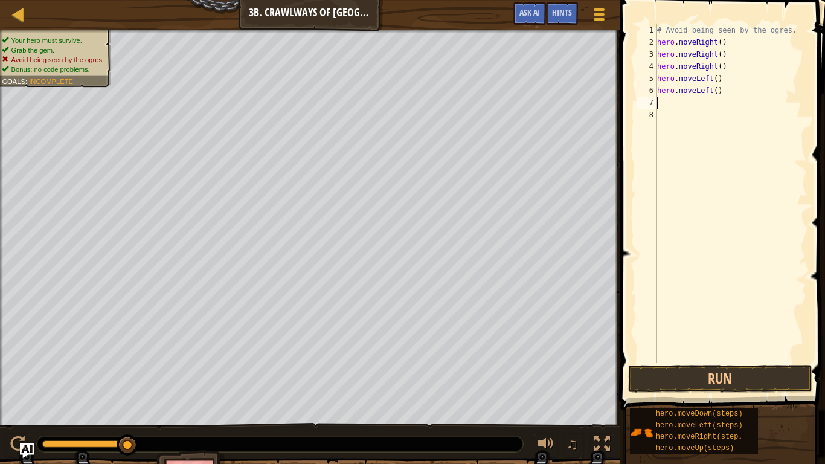
type textarea "h"
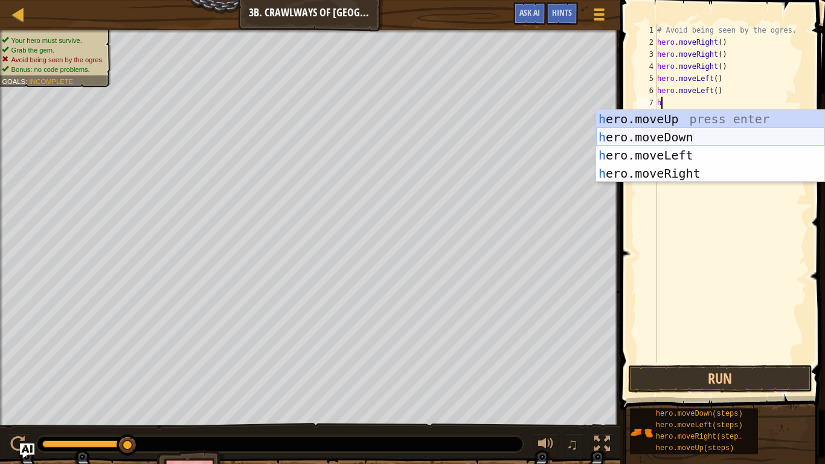
click at [688, 138] on div "h ero.moveUp press enter h ero.moveDown press enter h ero.moveLeft press enter …" at bounding box center [710, 164] width 228 height 109
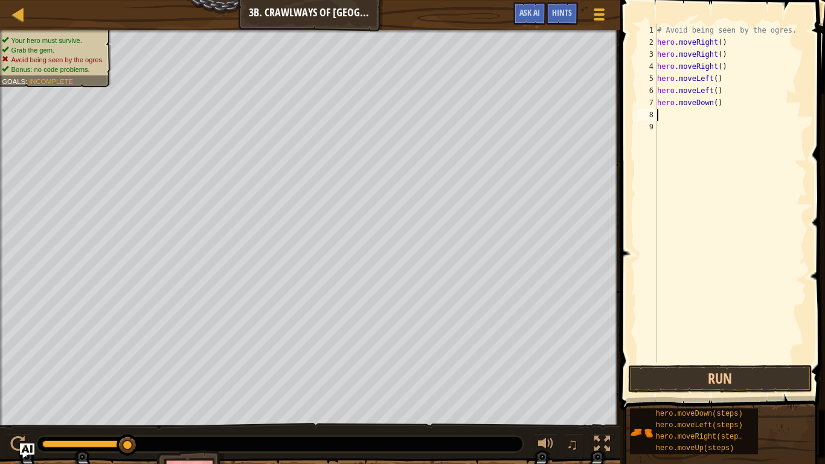
type textarea "h"
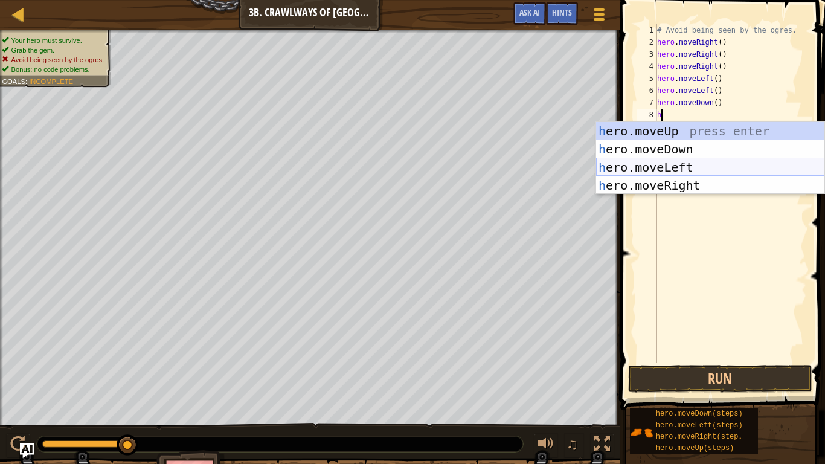
click at [683, 171] on div "h ero.moveUp press enter h ero.moveDown press enter h ero.moveLeft press enter …" at bounding box center [710, 176] width 228 height 109
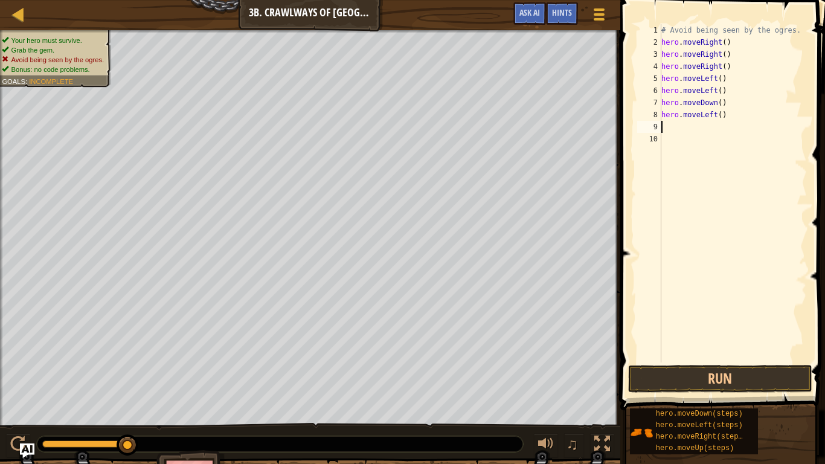
type textarea "h"
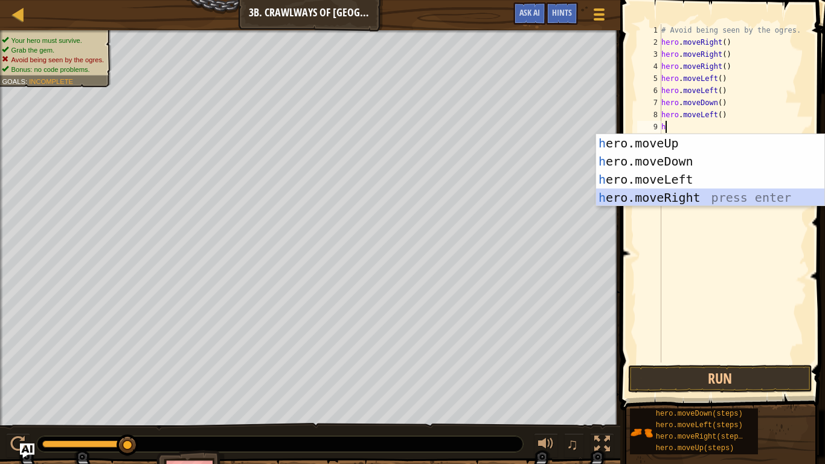
click at [691, 196] on div "h ero.moveUp press enter h ero.moveDown press enter h ero.moveLeft press enter …" at bounding box center [710, 188] width 228 height 109
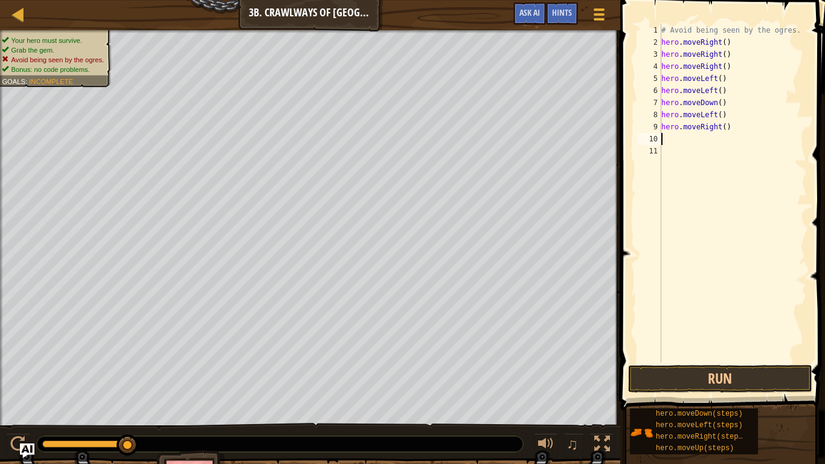
type textarea "h"
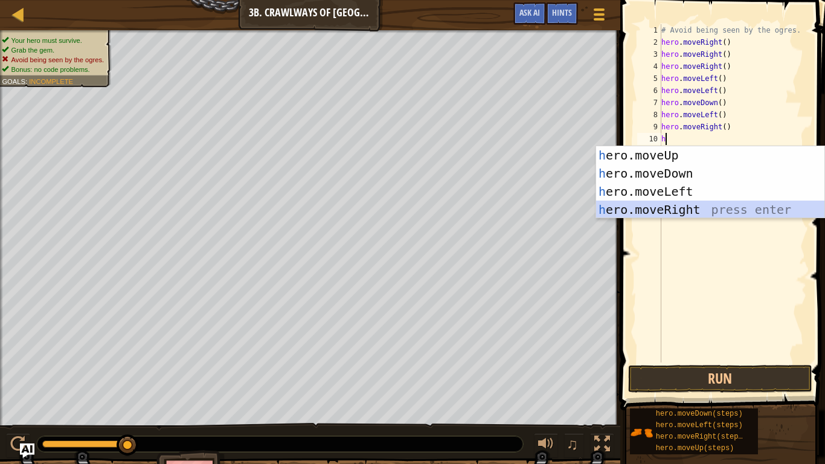
click at [697, 212] on div "h ero.moveUp press enter h ero.moveDown press enter h ero.moveLeft press enter …" at bounding box center [710, 200] width 228 height 109
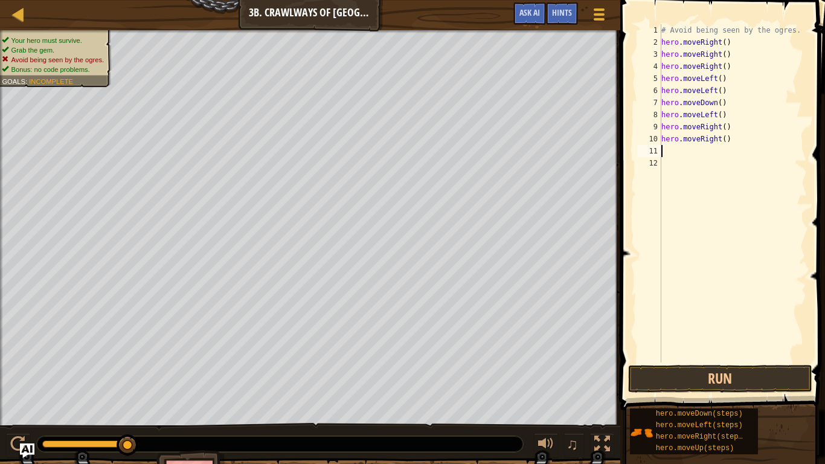
type textarea "h"
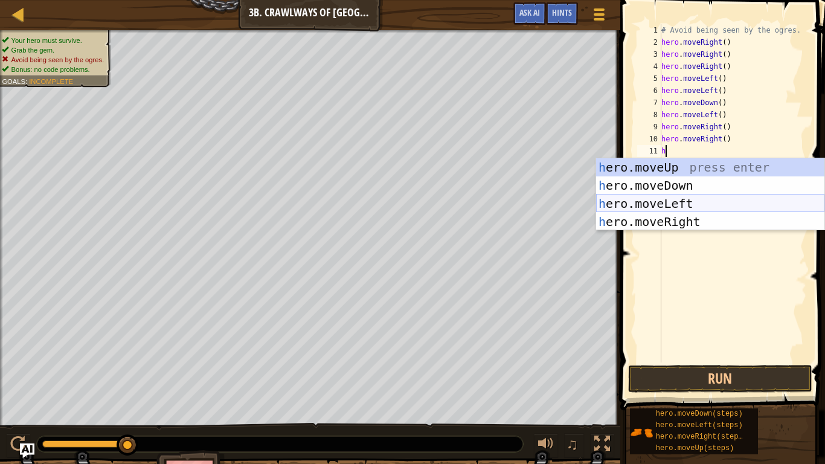
click at [699, 202] on div "h ero.moveUp press enter h ero.moveDown press enter h ero.moveLeft press enter …" at bounding box center [710, 212] width 228 height 109
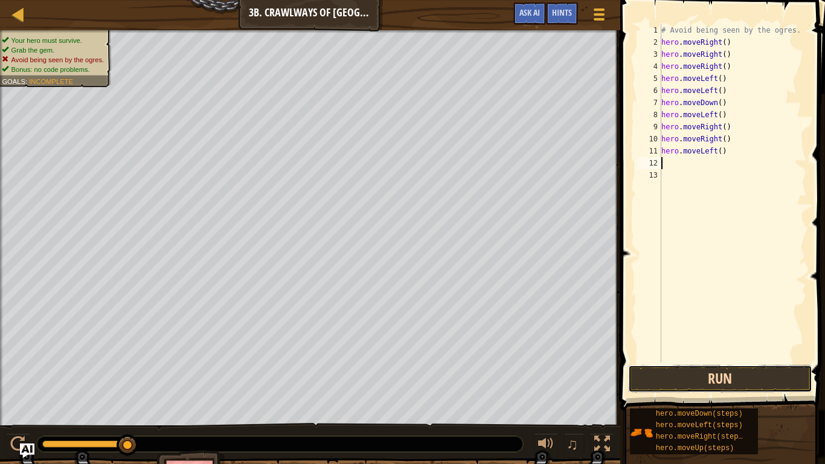
click at [776, 379] on button "Run" at bounding box center [720, 379] width 184 height 28
type textarea "h"
click at [746, 48] on div "# Avoid being seen by the ogres. hero . moveRight ( ) hero . moveRight ( ) hero…" at bounding box center [733, 205] width 148 height 362
click at [752, 86] on div "# Avoid being seen by the ogres. hero . moveRight ( ) hero . moveRight ( ) hero…" at bounding box center [733, 205] width 148 height 362
click at [729, 70] on div "# Avoid being seen by the ogres. hero . moveRight ( ) hero . moveRight ( ) hero…" at bounding box center [733, 205] width 148 height 362
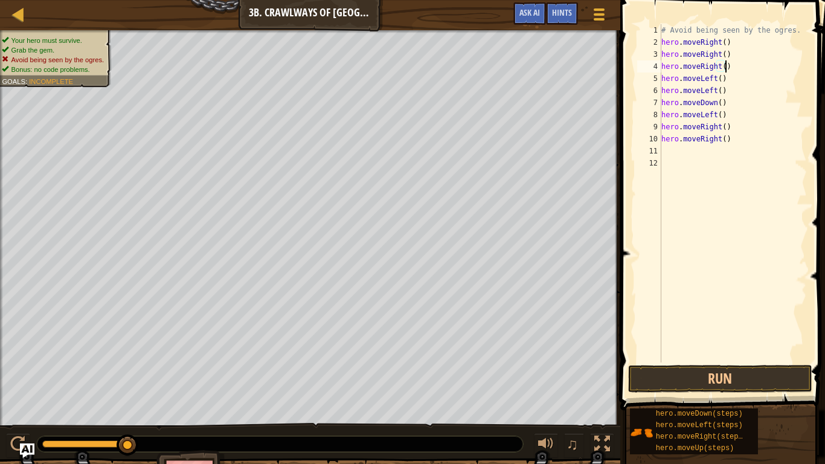
click at [731, 85] on div "# Avoid being seen by the ogres. hero . moveRight ( ) hero . moveRight ( ) hero…" at bounding box center [733, 205] width 148 height 362
click at [731, 77] on div "# Avoid being seen by the ogres. hero . moveRight ( ) hero . moveRight ( ) hero…" at bounding box center [733, 193] width 148 height 338
type textarea "h"
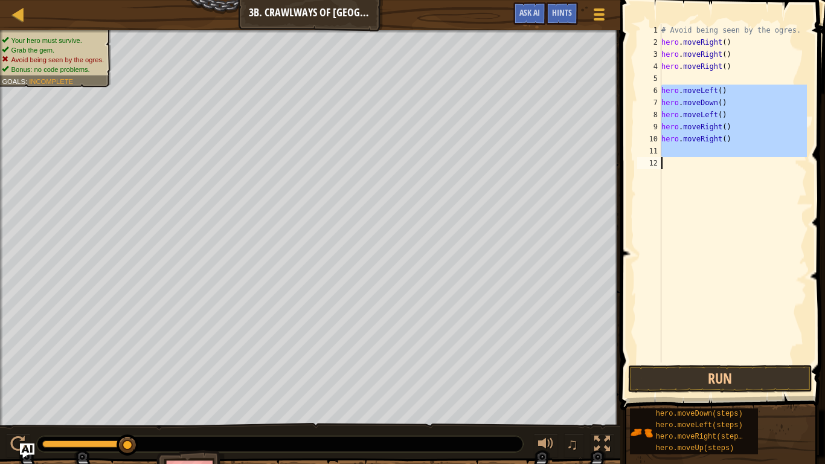
drag, startPoint x: 660, startPoint y: 92, endPoint x: 753, endPoint y: 191, distance: 135.4
click at [753, 191] on div "1 2 3 4 5 6 7 8 9 10 11 12 # Avoid being seen by the ogres. hero . moveRight ( …" at bounding box center [720, 193] width 172 height 338
drag, startPoint x: 723, startPoint y: 170, endPoint x: 683, endPoint y: 149, distance: 45.6
click at [722, 170] on div "# Avoid being seen by the ogres. hero . moveRight ( ) hero . moveRight ( ) hero…" at bounding box center [733, 193] width 148 height 338
drag, startPoint x: 663, startPoint y: 89, endPoint x: 732, endPoint y: 138, distance: 84.1
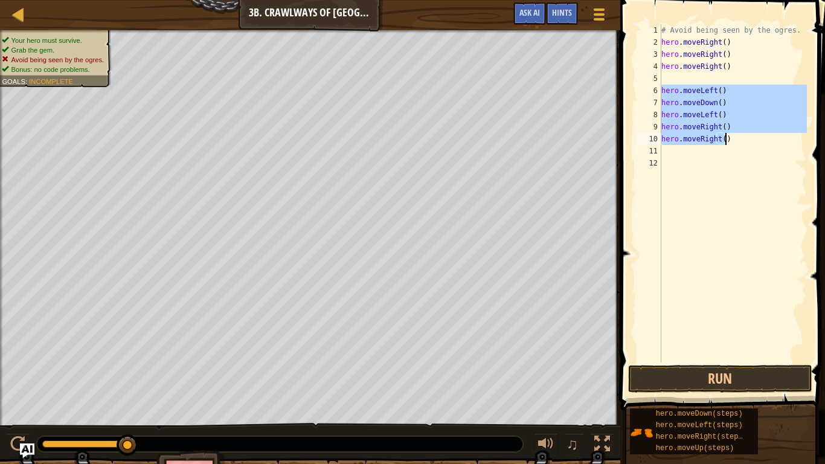
click at [732, 139] on div "# Avoid being seen by the ogres. hero . moveRight ( ) hero . moveRight ( ) hero…" at bounding box center [733, 205] width 148 height 362
type textarea "hero.moveRight() hero.moveRight()"
click at [672, 76] on div "# Avoid being seen by the ogres. hero . moveRight ( ) hero . moveRight ( ) hero…" at bounding box center [733, 205] width 148 height 362
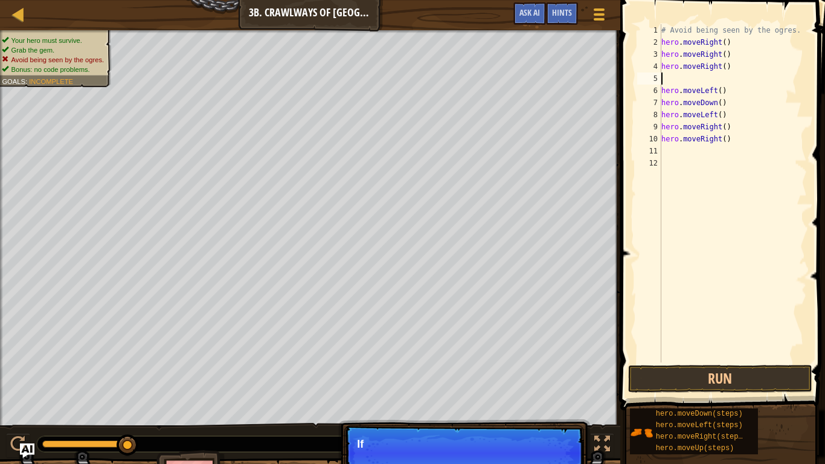
paste textarea "hero.moveRight()"
type textarea "hero.moveRight()"
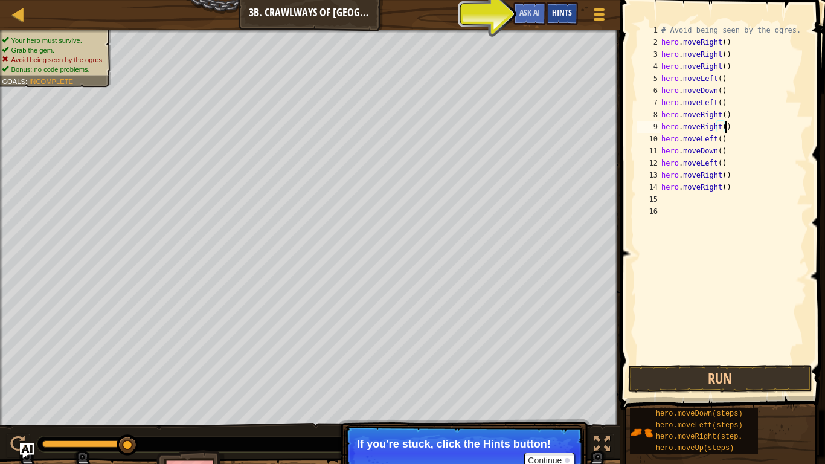
click at [560, 16] on span "Hints" at bounding box center [562, 12] width 20 height 11
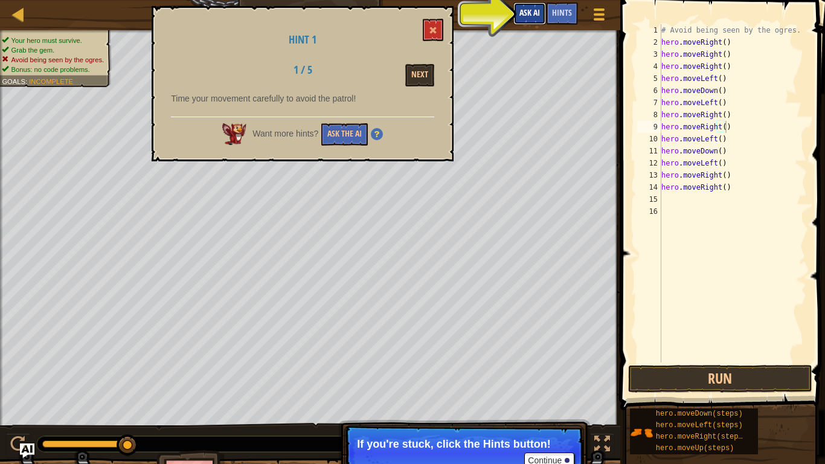
click at [522, 16] on span "Ask AI" at bounding box center [529, 12] width 21 height 11
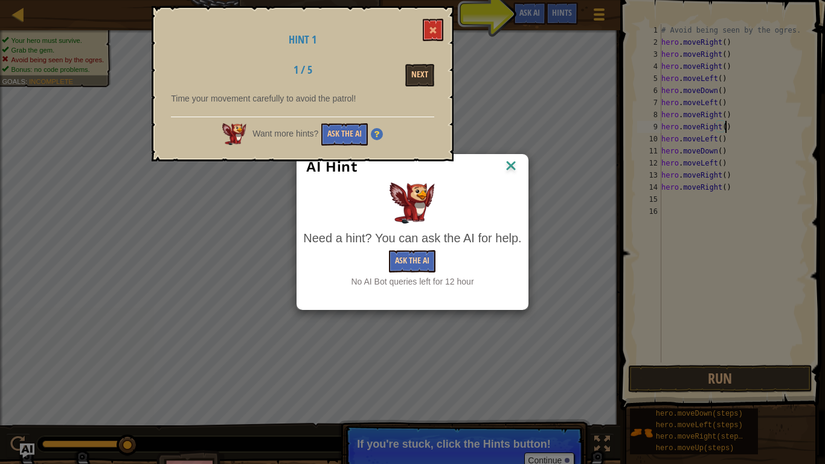
click at [412, 249] on div "Need a hint? You can ask the AI for help. Ask the AI No AI Bot queries left for…" at bounding box center [412, 258] width 218 height 58
click at [415, 258] on button "Ask the AI" at bounding box center [412, 261] width 46 height 22
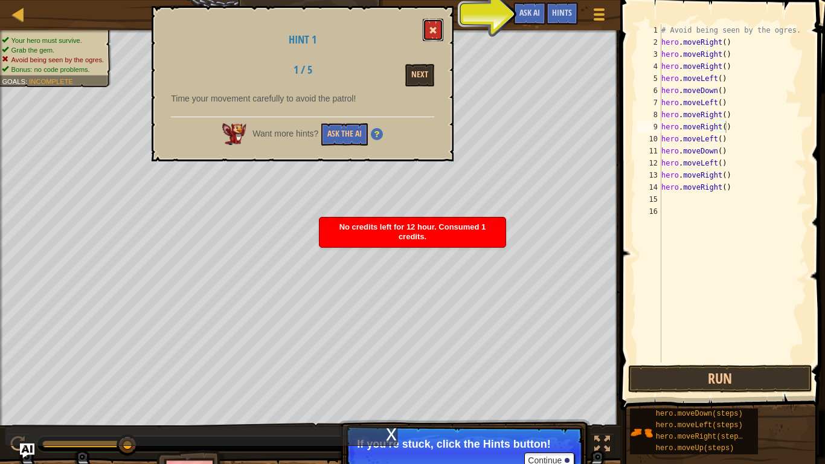
click at [426, 23] on button at bounding box center [433, 30] width 21 height 22
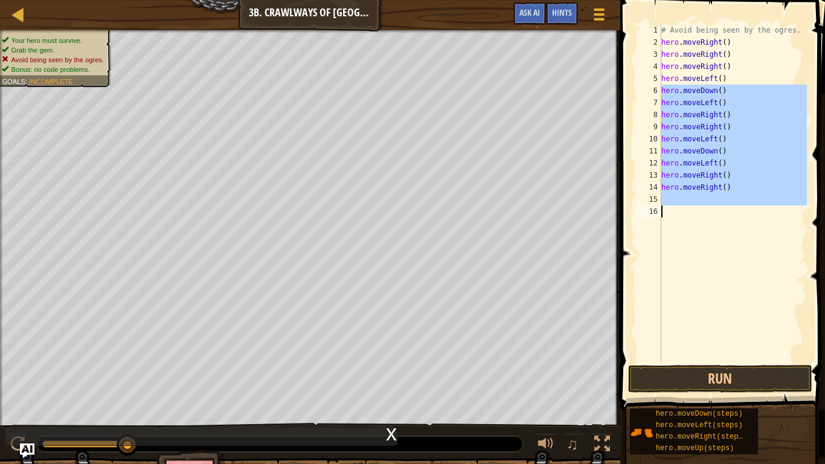
drag, startPoint x: 661, startPoint y: 92, endPoint x: 761, endPoint y: 248, distance: 185.2
click at [761, 248] on div "# Avoid being seen by the ogres. hero . moveRight ( ) hero . moveRight ( ) hero…" at bounding box center [733, 205] width 148 height 362
type textarea "="
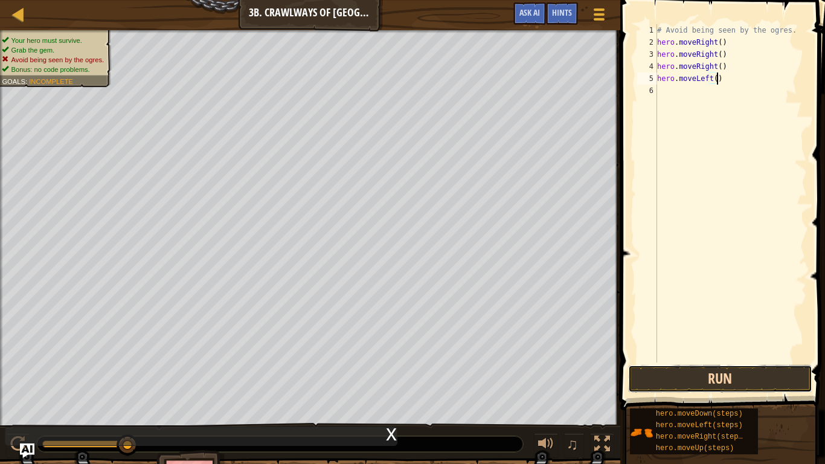
click at [751, 377] on button "Run" at bounding box center [720, 379] width 184 height 28
drag, startPoint x: 701, startPoint y: 387, endPoint x: 714, endPoint y: 390, distance: 13.0
click at [708, 386] on button "Run" at bounding box center [720, 379] width 184 height 28
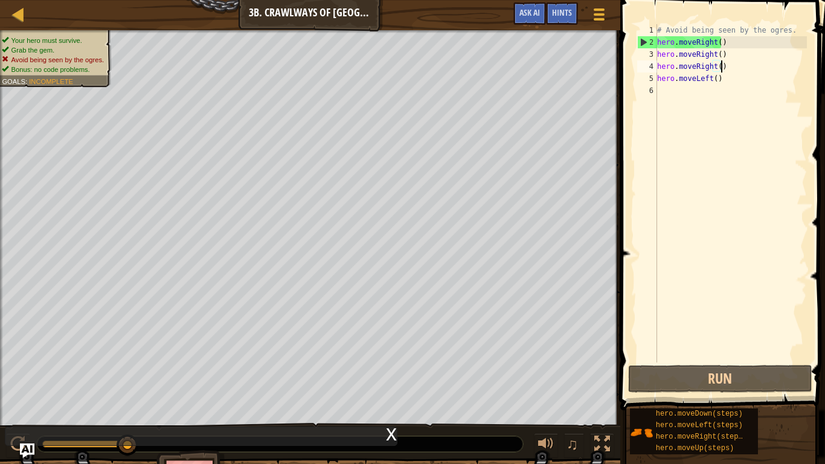
click at [742, 68] on div "# Avoid being seen by the ogres. hero . moveRight ( ) hero . moveRight ( ) hero…" at bounding box center [730, 205] width 152 height 362
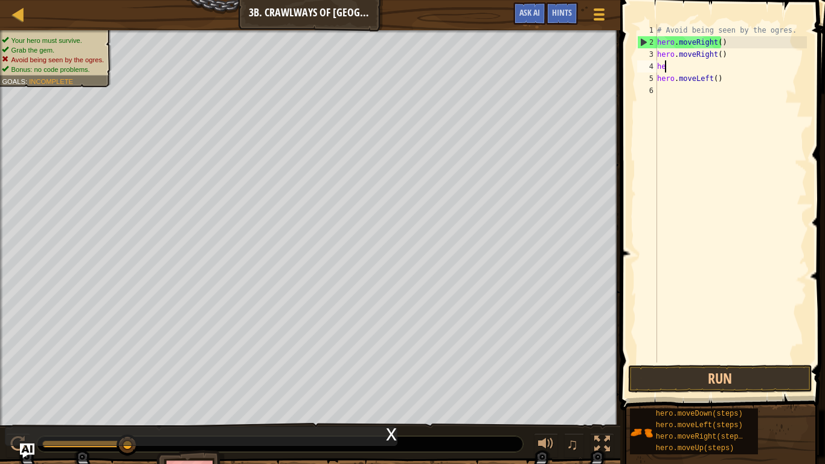
type textarea "h"
drag, startPoint x: 750, startPoint y: 78, endPoint x: 741, endPoint y: 80, distance: 9.4
click at [741, 80] on div "# Avoid being seen by the ogres. hero . moveRight ( ) hero . moveRight ( ) hero…" at bounding box center [730, 205] width 152 height 362
type textarea "h"
click at [671, 65] on div "# Avoid being seen by the ogres. hero . moveRight ( ) hero . moveRight ( )" at bounding box center [730, 205] width 152 height 362
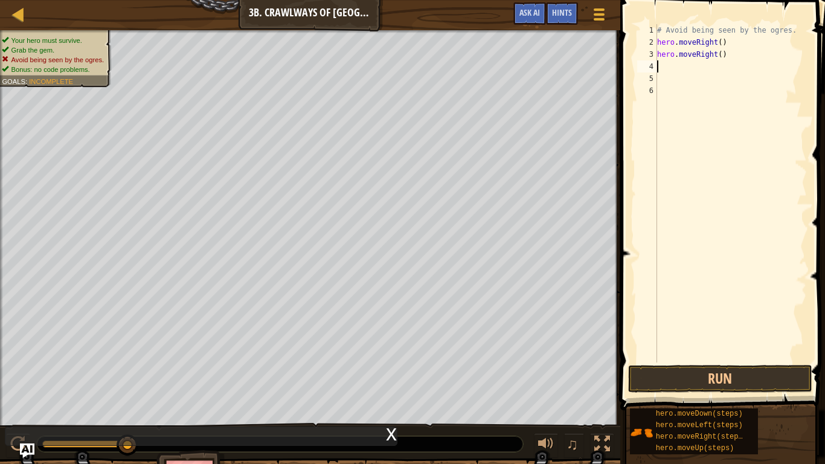
type textarea "h"
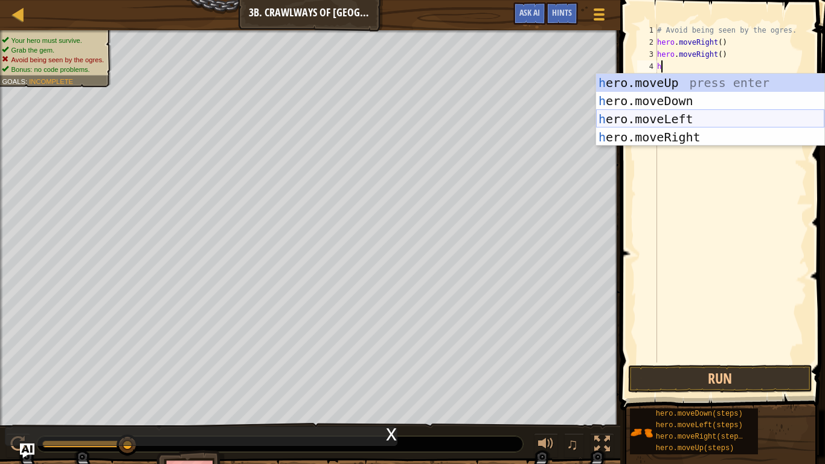
click at [713, 124] on div "h ero.moveUp press enter h ero.moveDown press enter h ero.moveLeft press enter …" at bounding box center [710, 128] width 228 height 109
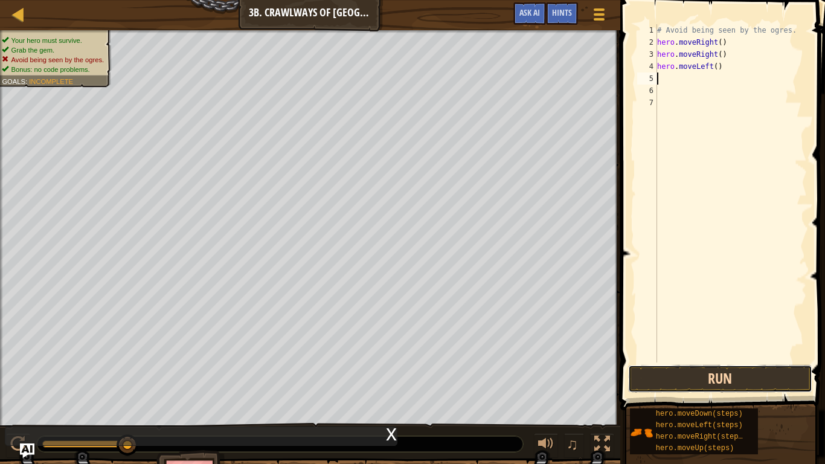
click at [764, 376] on button "Run" at bounding box center [720, 379] width 184 height 28
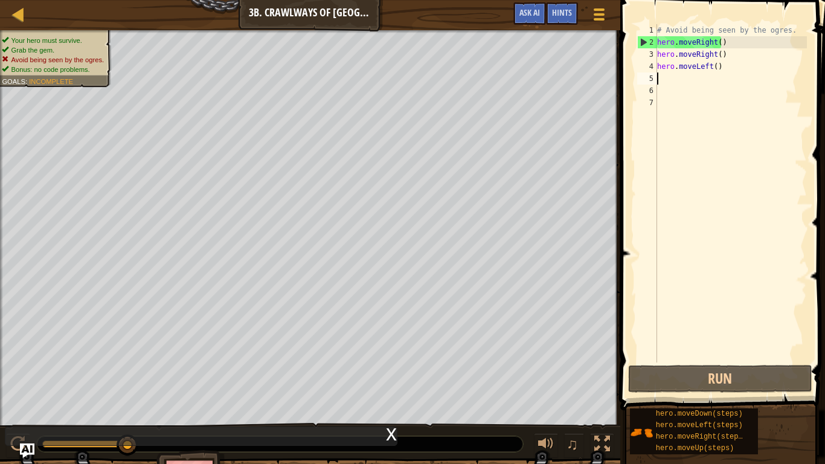
type textarea "h"
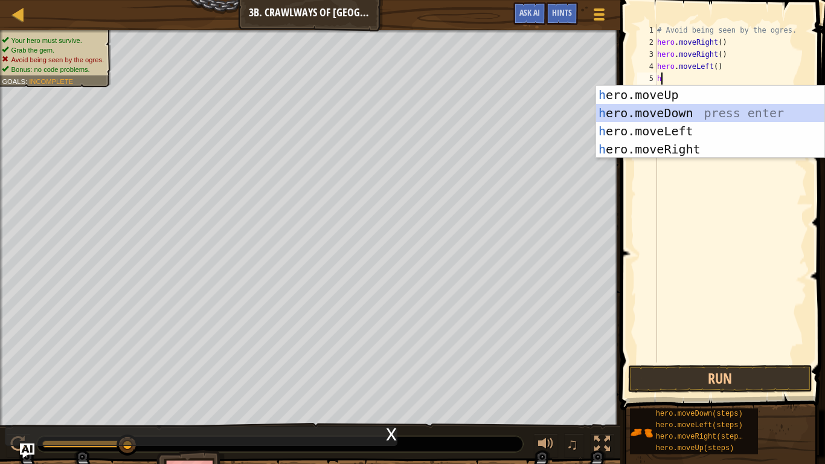
click at [739, 115] on div "h ero.moveUp press enter h ero.moveDown press enter h ero.moveLeft press enter …" at bounding box center [710, 140] width 228 height 109
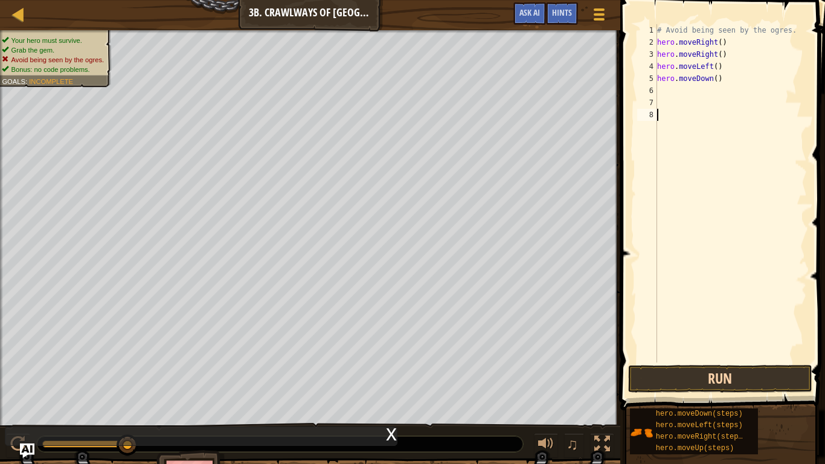
drag, startPoint x: 744, startPoint y: 348, endPoint x: 752, endPoint y: 366, distance: 19.5
click at [747, 352] on div "# Avoid being seen by the ogres. hero . moveRight ( ) hero . moveRight ( ) hero…" at bounding box center [730, 205] width 152 height 362
click at [753, 366] on button "Run" at bounding box center [720, 379] width 184 height 28
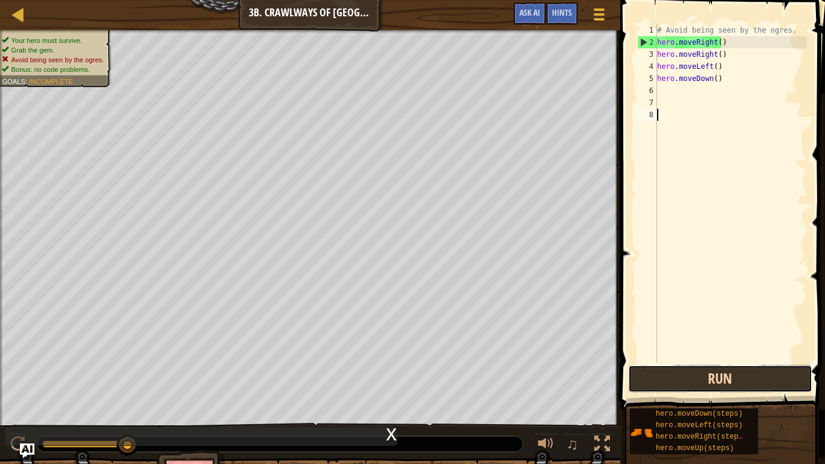
click at [757, 370] on button "Run" at bounding box center [720, 379] width 184 height 28
click at [769, 376] on button "Run" at bounding box center [720, 379] width 184 height 28
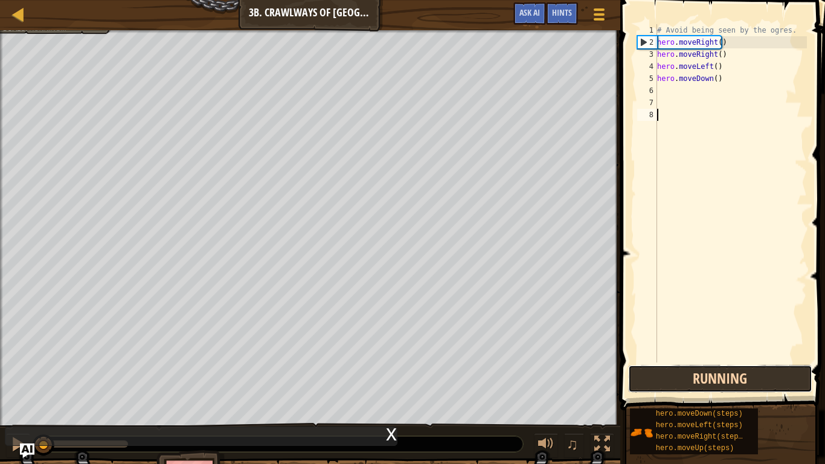
click at [769, 376] on button "Running" at bounding box center [720, 379] width 184 height 28
click at [769, 376] on button "Run" at bounding box center [720, 379] width 184 height 28
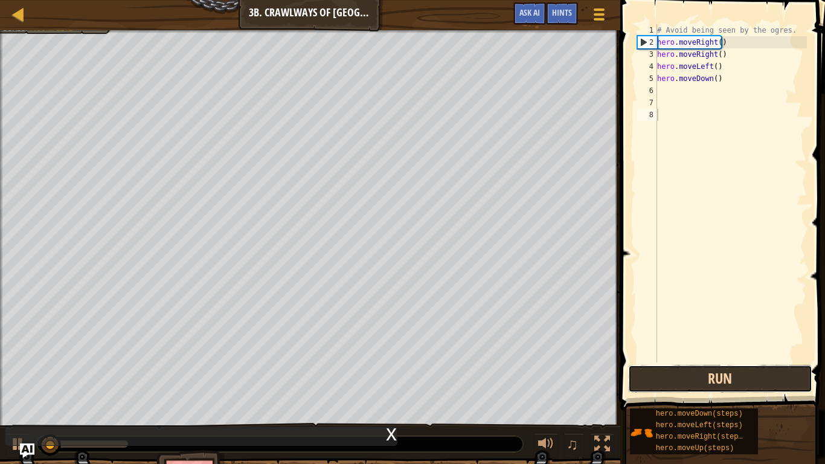
click at [771, 375] on button "Run" at bounding box center [720, 379] width 184 height 28
click at [774, 383] on button "Run" at bounding box center [720, 379] width 184 height 28
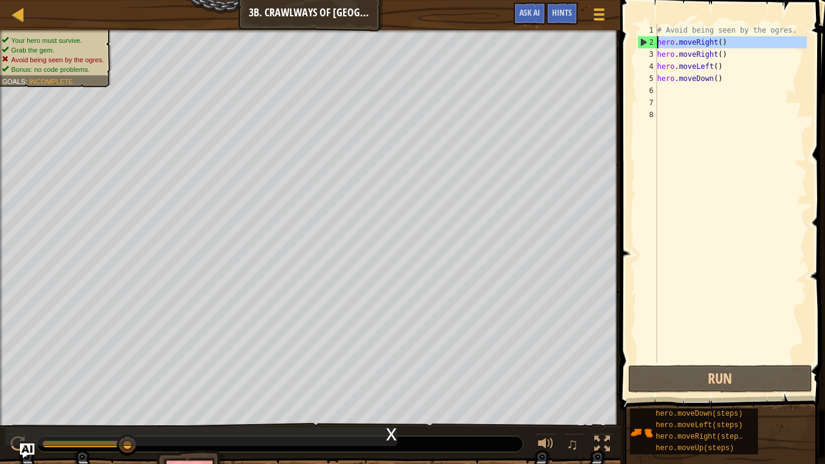
click at [642, 37] on div "2" at bounding box center [646, 42] width 19 height 12
click at [647, 41] on div "2" at bounding box center [646, 42] width 19 height 12
type textarea "hero.moveRight()"
click at [678, 87] on div "# Avoid being seen by the ogres. hero . moveRight ( ) hero . moveRight ( ) hero…" at bounding box center [730, 205] width 152 height 362
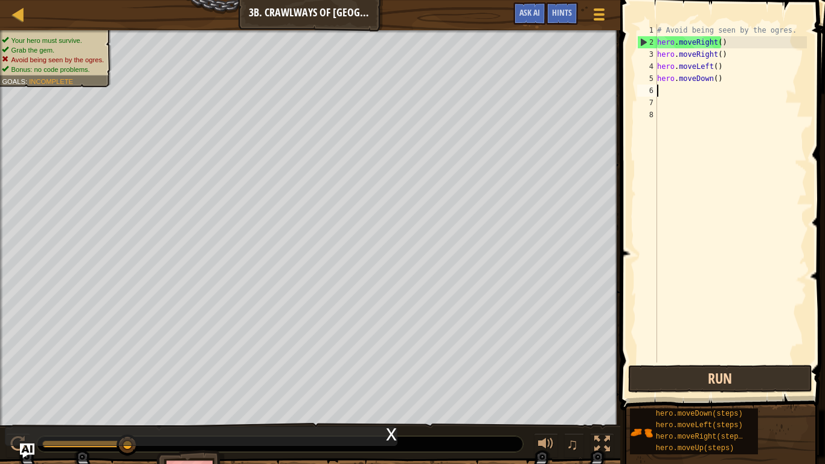
click at [784, 364] on div "1 2 3 4 5 6 7 8 # Avoid being seen by the ogres. hero . moveRight ( ) hero . mo…" at bounding box center [720, 229] width 208 height 446
drag, startPoint x: 786, startPoint y: 369, endPoint x: 791, endPoint y: 380, distance: 11.9
click at [788, 372] on button "Run" at bounding box center [720, 379] width 184 height 28
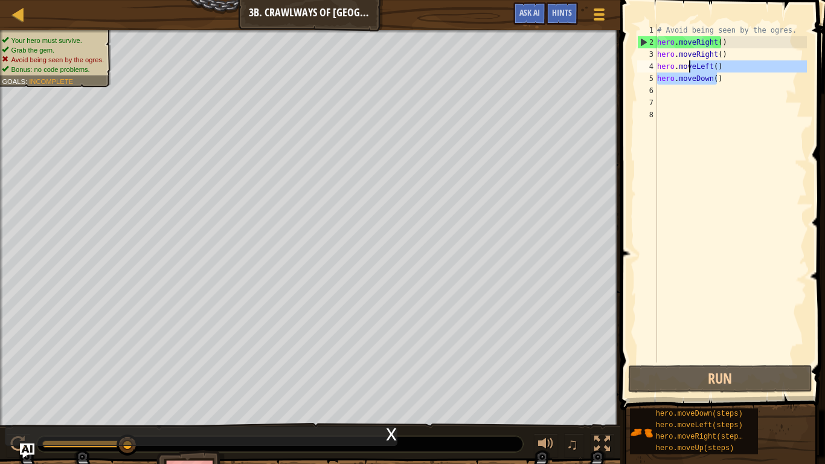
drag, startPoint x: 751, startPoint y: 72, endPoint x: 688, endPoint y: 62, distance: 64.3
click at [689, 62] on div "# Avoid being seen by the ogres. hero . moveRight ( ) hero . moveRight ( ) hero…" at bounding box center [730, 205] width 152 height 362
click at [688, 62] on div "# Avoid being seen by the ogres. hero . moveRight ( ) hero . moveRight ( ) hero…" at bounding box center [730, 193] width 152 height 338
click at [723, 66] on div "# Avoid being seen by the ogres. hero . moveRight ( ) hero . moveRight ( ) hero…" at bounding box center [730, 205] width 152 height 362
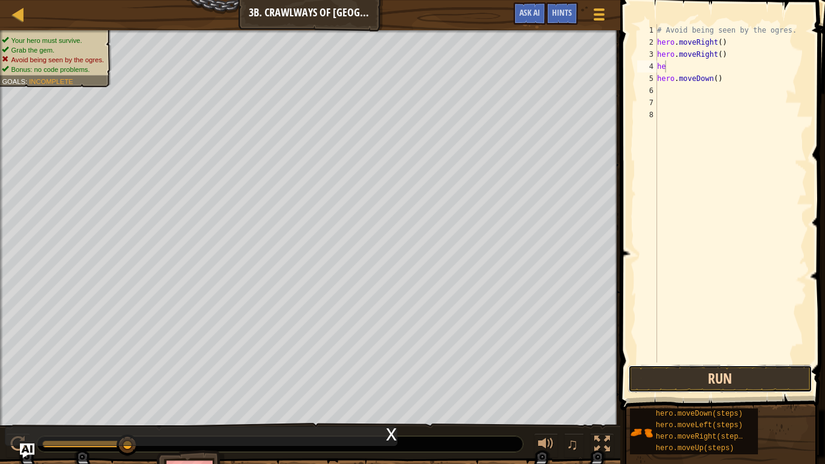
drag, startPoint x: 734, startPoint y: 380, endPoint x: 740, endPoint y: 376, distance: 6.5
click at [736, 380] on button "Run" at bounding box center [720, 379] width 184 height 28
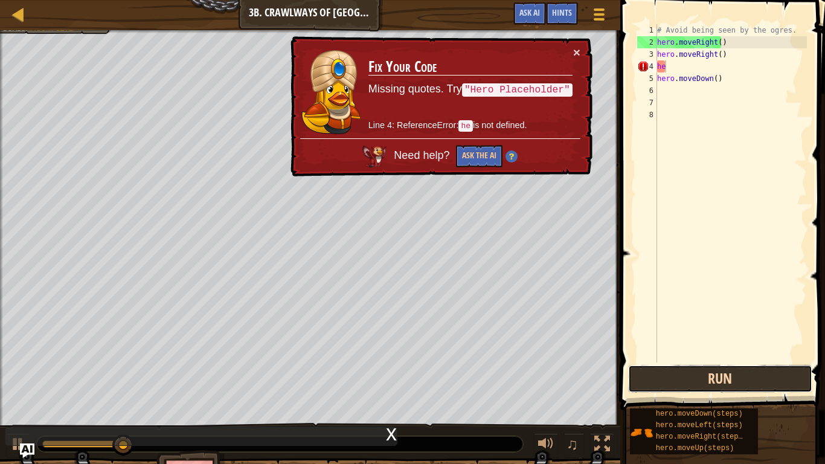
drag, startPoint x: 741, startPoint y: 375, endPoint x: 738, endPoint y: 383, distance: 8.2
click at [738, 383] on button "Run" at bounding box center [720, 379] width 184 height 28
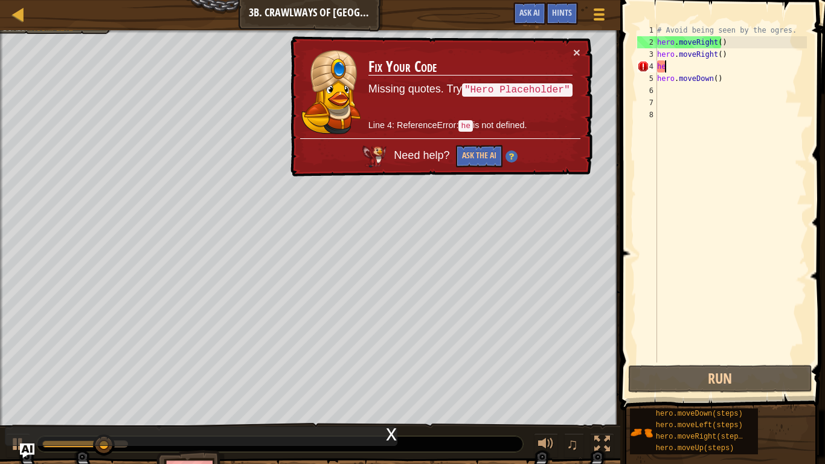
type textarea "h"
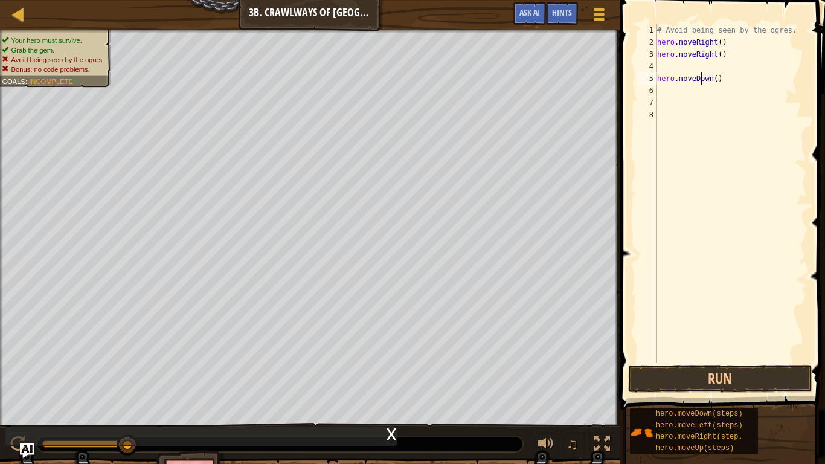
click at [700, 77] on div "# Avoid being seen by the ogres. hero . moveRight ( ) hero . moveRight ( ) hero…" at bounding box center [730, 205] width 152 height 362
click at [720, 81] on div "# Avoid being seen by the ogres. hero . moveRight ( ) hero . moveRight ( ) hero…" at bounding box center [730, 205] width 152 height 362
type textarea "h"
click at [684, 66] on div "# Avoid being seen by the ogres. hero . moveRight ( ) hero . moveRight ( )" at bounding box center [730, 205] width 152 height 362
click at [673, 363] on span at bounding box center [723, 188] width 214 height 446
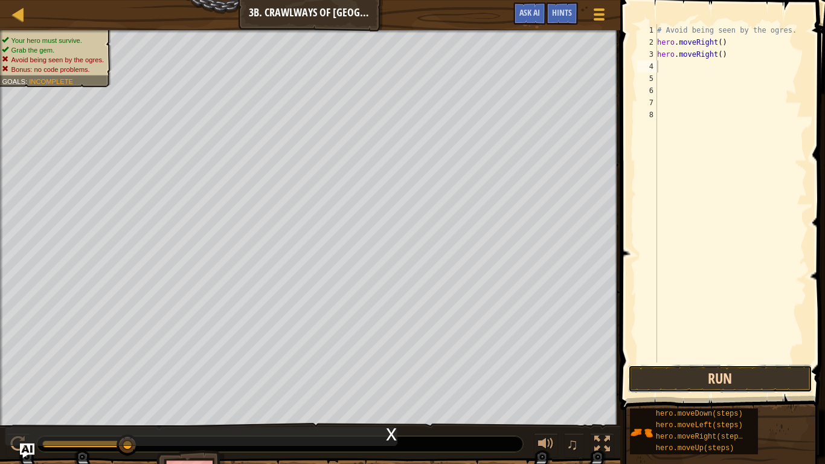
drag, startPoint x: 680, startPoint y: 389, endPoint x: 686, endPoint y: 379, distance: 12.2
click at [686, 379] on button "Run" at bounding box center [720, 379] width 184 height 28
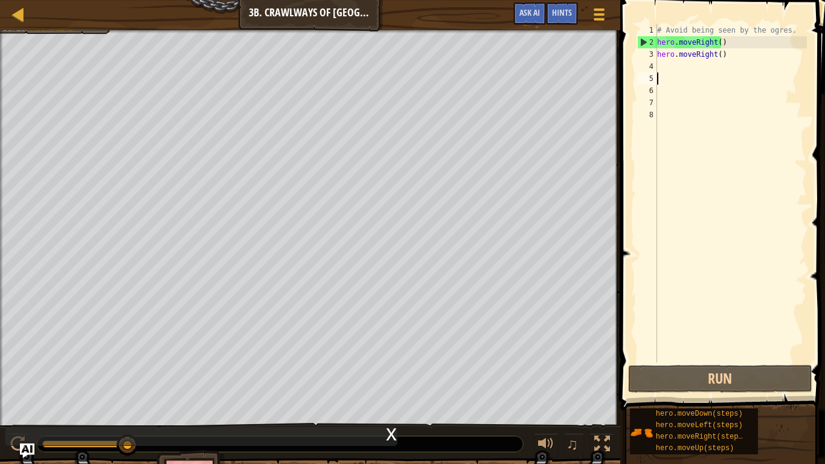
click at [681, 75] on div "# Avoid being seen by the ogres. hero . moveRight ( ) hero . moveRight ( )" at bounding box center [730, 205] width 152 height 362
click at [683, 68] on div "# Avoid being seen by the ogres. hero . moveRight ( ) hero . moveRight ( )" at bounding box center [730, 205] width 152 height 362
type textarea "h"
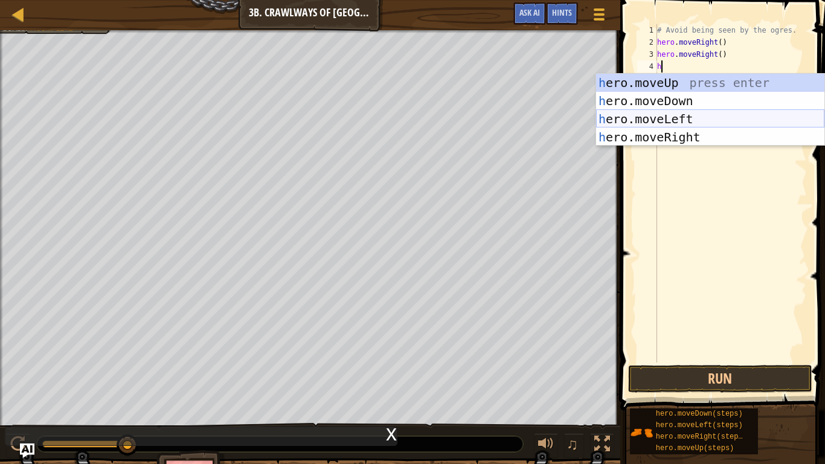
click at [688, 125] on div "h ero.moveUp press enter h ero.moveDown press enter h ero.moveLeft press enter …" at bounding box center [710, 128] width 228 height 109
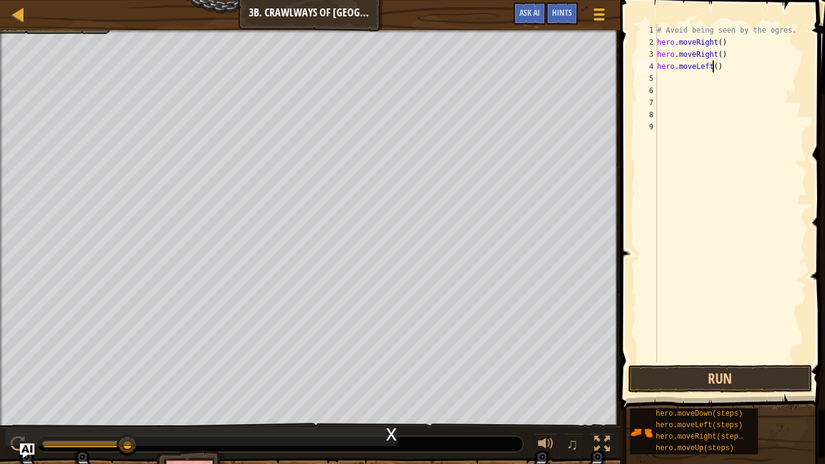
click at [714, 71] on div "# Avoid being seen by the ogres. hero . moveRight ( ) hero . moveRight ( ) hero…" at bounding box center [730, 205] width 152 height 362
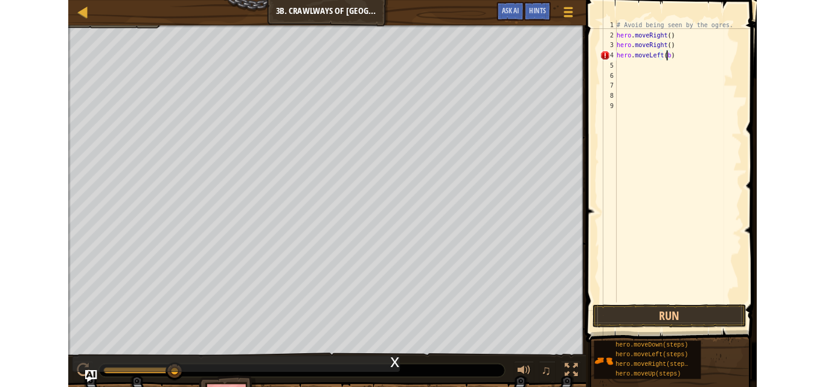
scroll to position [5, 4]
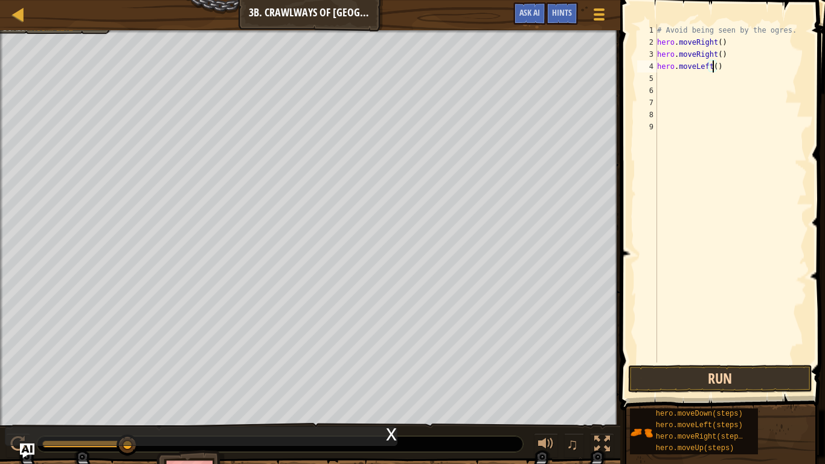
type textarea "hero.moveLeft()"
click at [708, 385] on button "Run" at bounding box center [720, 379] width 184 height 28
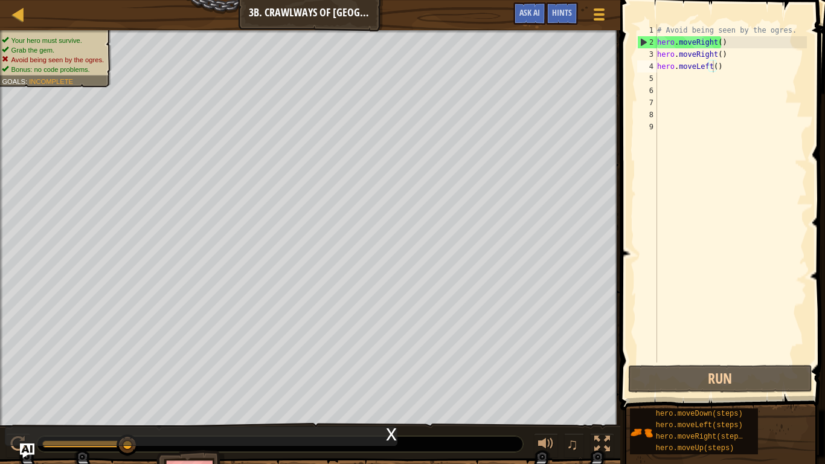
drag, startPoint x: 120, startPoint y: 444, endPoint x: 103, endPoint y: 433, distance: 20.4
click at [103, 386] on div "x" at bounding box center [201, 435] width 392 height 19
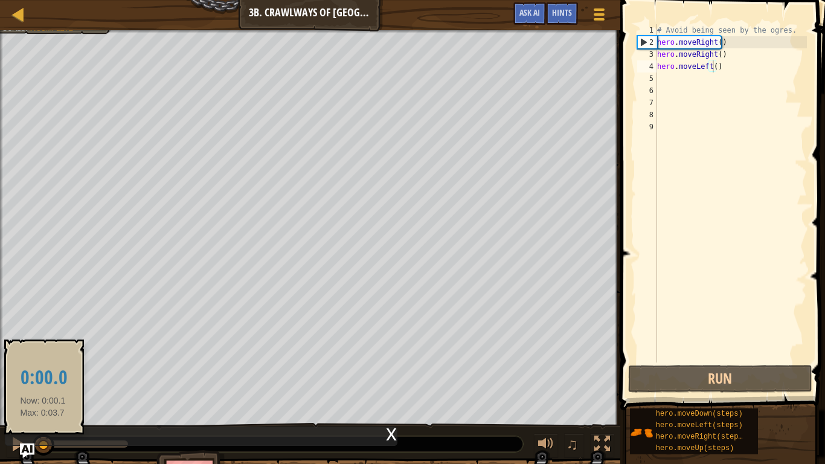
drag, startPoint x: 121, startPoint y: 449, endPoint x: 177, endPoint y: 462, distance: 57.7
click at [43, 386] on div at bounding box center [44, 445] width 22 height 22
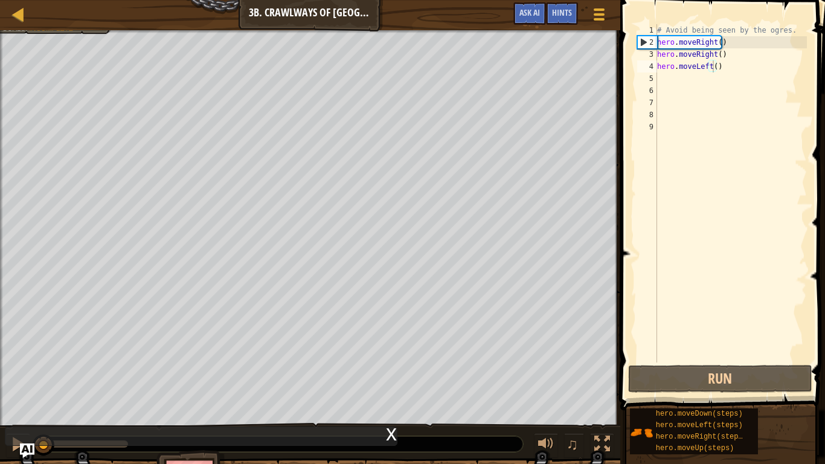
click at [394, 386] on div "x" at bounding box center [391, 433] width 11 height 12
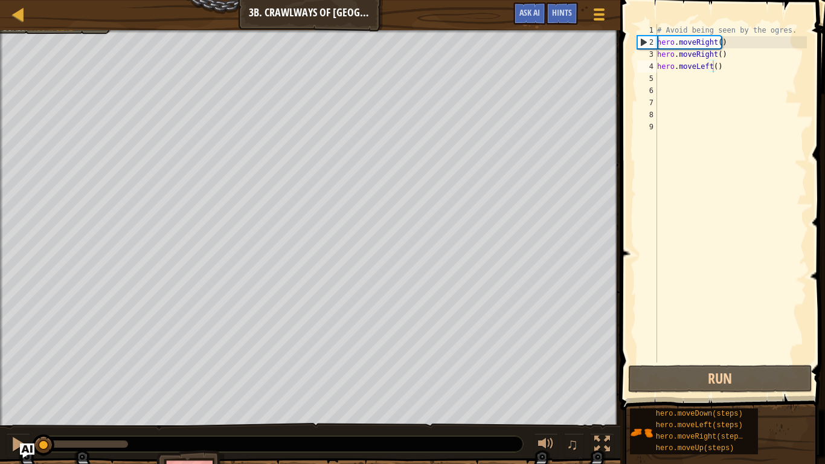
click at [37, 383] on div "Your hero must survive. Grab the gem. Avoid being seen by the ogres. Bonus: no …" at bounding box center [412, 268] width 825 height 477
click at [0, 0] on div "Map Introduction to Computer Science 3b. Crawlways of Kithgard Game Menu Done H…" at bounding box center [310, 15] width 620 height 30
